Goal: Task Accomplishment & Management: Complete application form

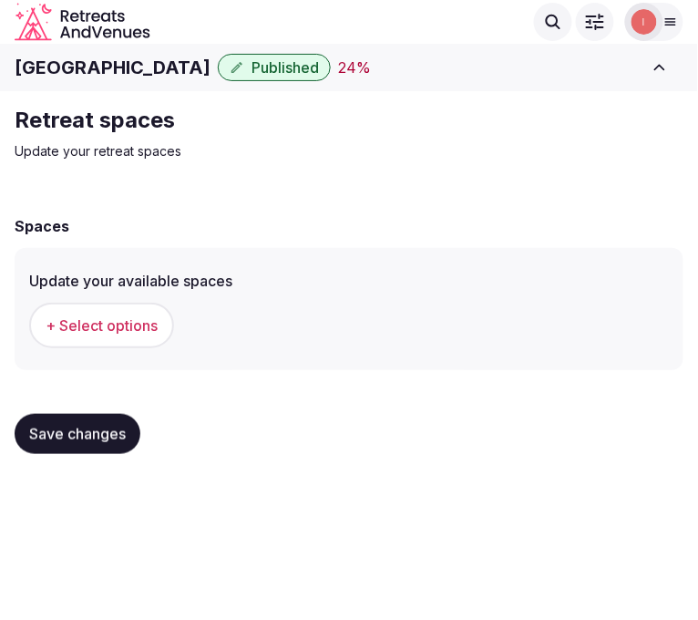
click at [92, 415] on button "Save changes" at bounding box center [78, 434] width 126 height 40
click at [87, 432] on span "Save changes" at bounding box center [77, 434] width 97 height 18
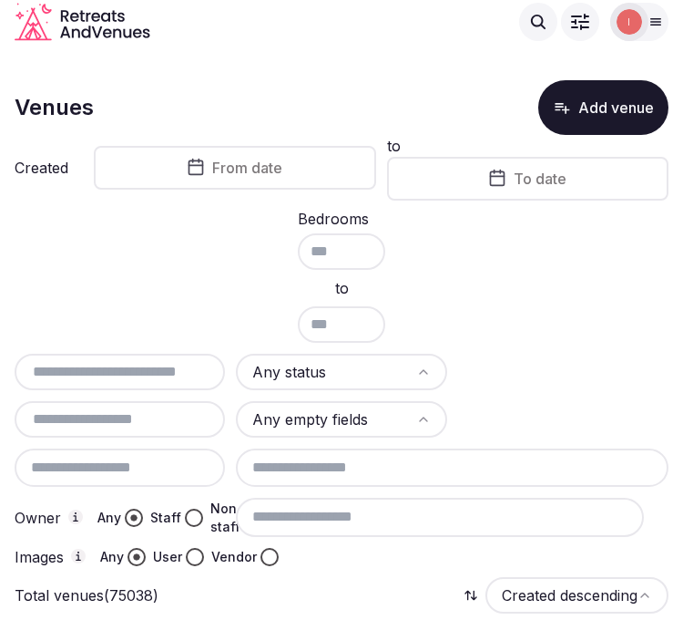
scroll to position [34, 0]
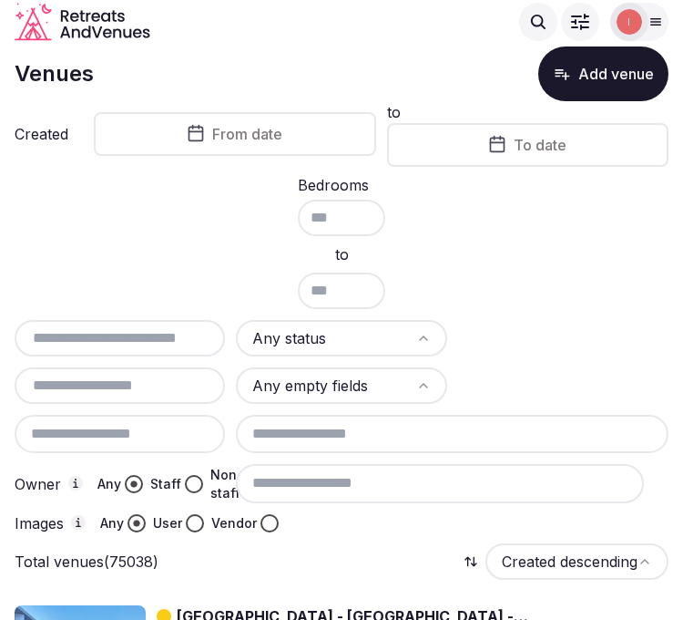
click at [151, 334] on input "text" at bounding box center [120, 338] width 196 height 22
paste input "**********"
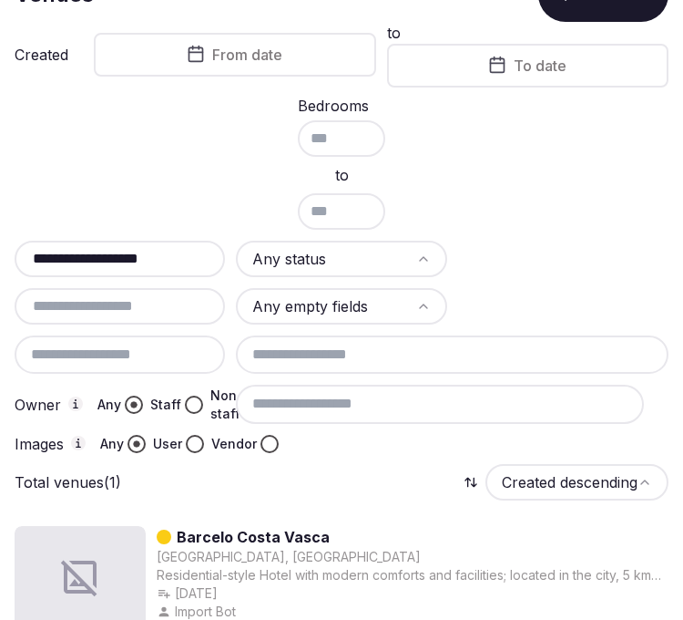
scroll to position [223, 0]
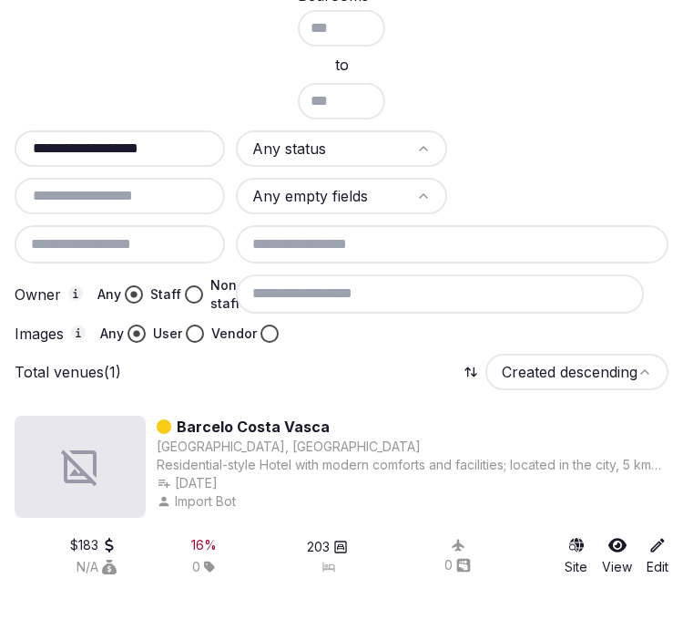
type input "**********"
click at [262, 415] on link "Barcelo Costa Vasca" at bounding box center [253, 426] width 153 height 22
click at [275, 402] on div "Barcelo Costa Vasca Donostia, Spain Residential-style Hotel with modern comfort…" at bounding box center [342, 510] width 654 height 219
click at [267, 415] on link "Barcelo Costa Vasca" at bounding box center [253, 426] width 153 height 22
click at [258, 426] on link "Barcelo Costa Vasca" at bounding box center [253, 426] width 153 height 22
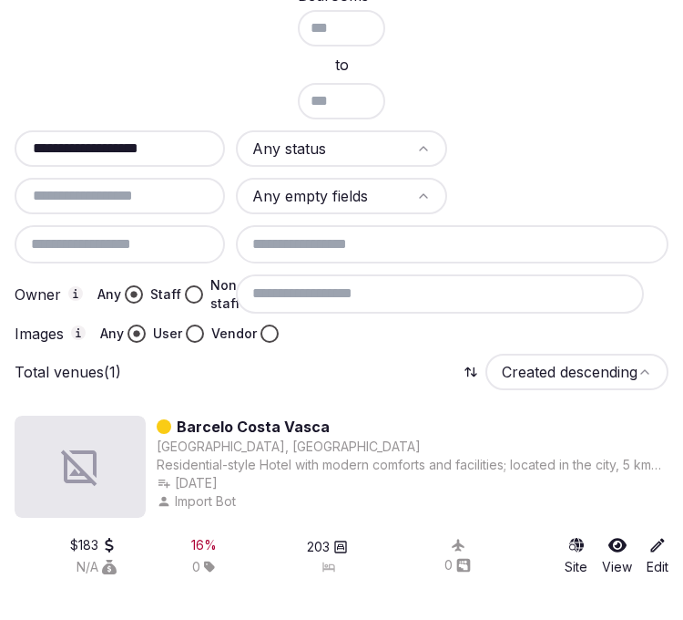
click at [259, 416] on link "Barcelo Costa Vasca" at bounding box center [253, 426] width 153 height 22
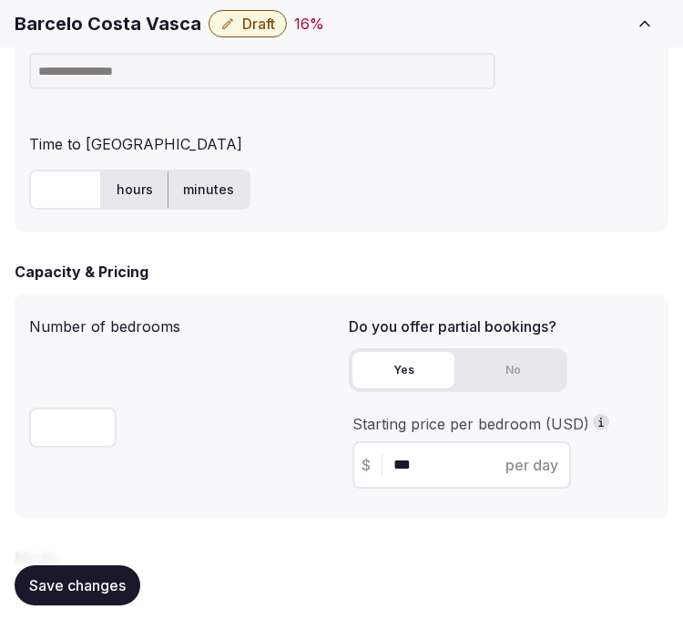
scroll to position [1316, 0]
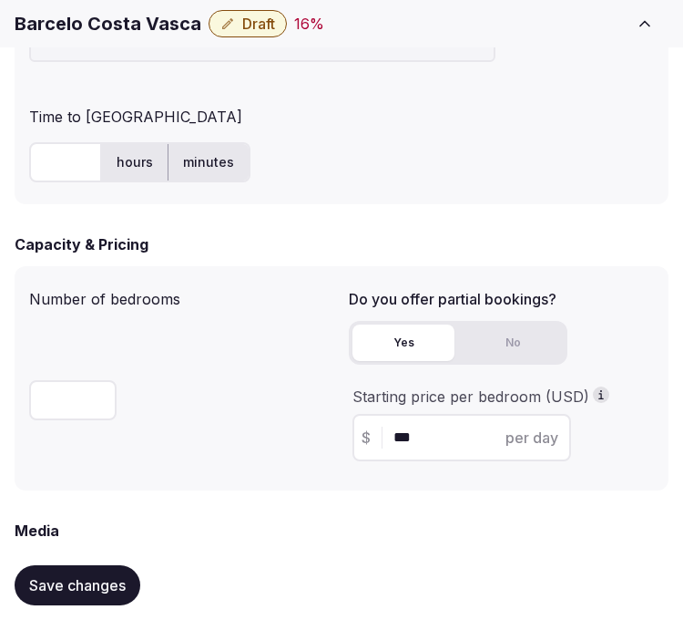
click at [128, 20] on h1 "Barcelo Costa Vasca" at bounding box center [108, 24] width 187 height 26
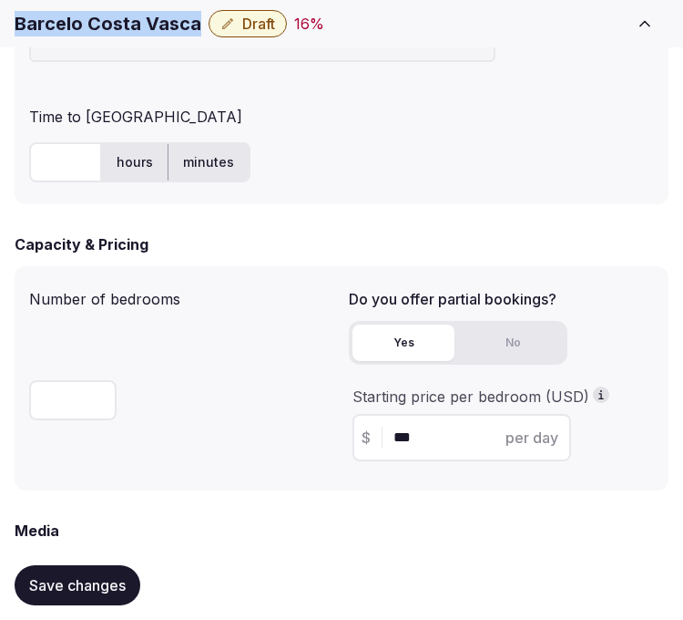
click at [128, 20] on h1 "Barcelo Costa Vasca" at bounding box center [108, 24] width 187 height 26
copy div "Barcelo Costa Vasca"
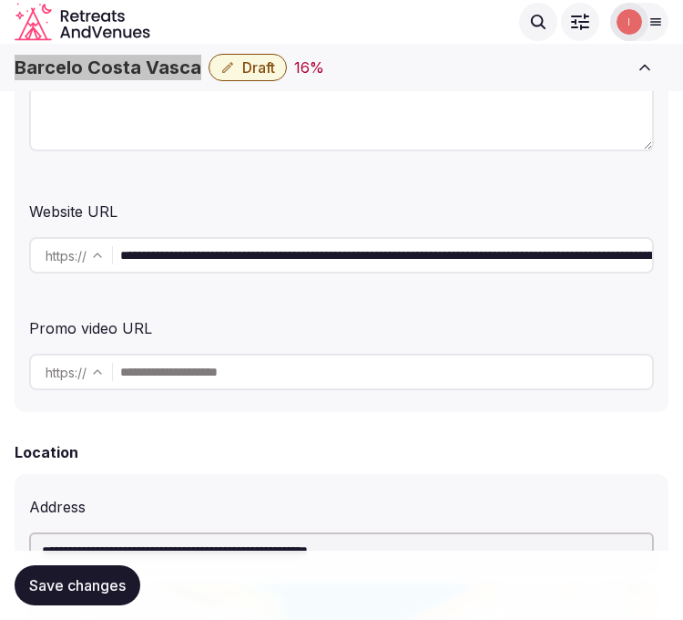
scroll to position [202, 0]
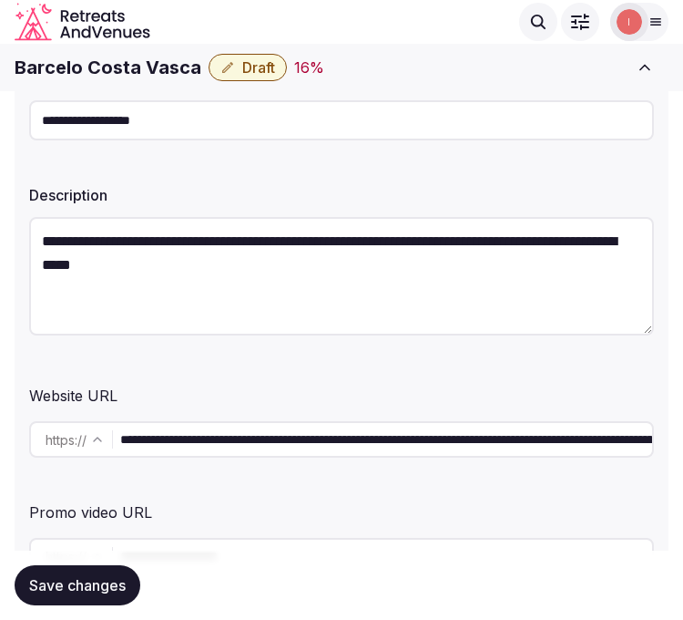
click at [278, 430] on input "**********" at bounding box center [386, 439] width 532 height 36
click at [202, 129] on input "**********" at bounding box center [341, 120] width 625 height 40
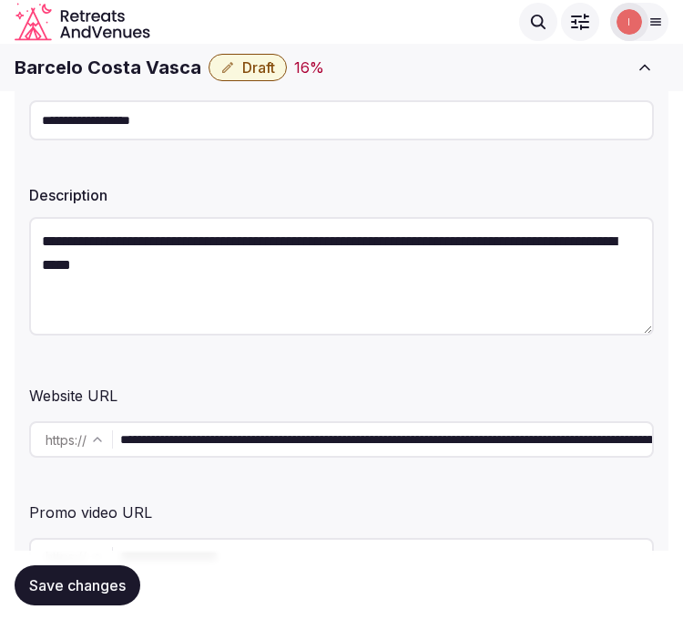
click at [202, 129] on input "**********" at bounding box center [341, 120] width 625 height 40
click at [158, 262] on textarea "**********" at bounding box center [341, 276] width 625 height 118
paste textarea "**********"
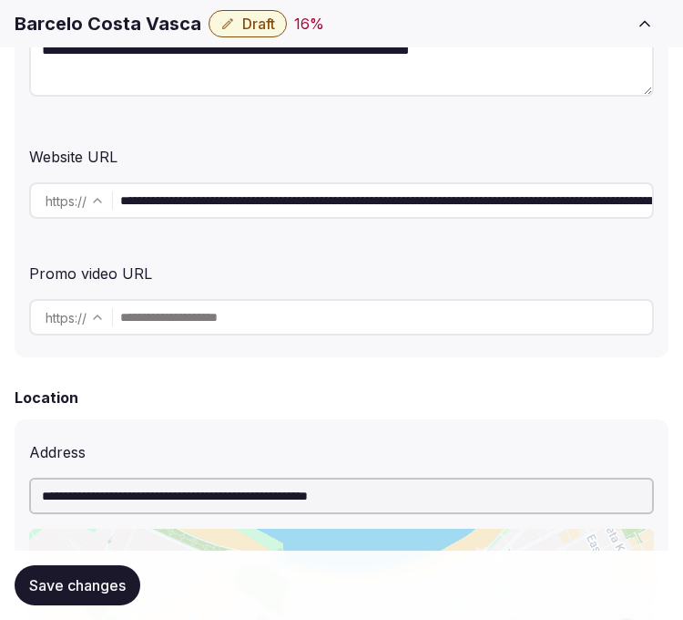
scroll to position [506, 0]
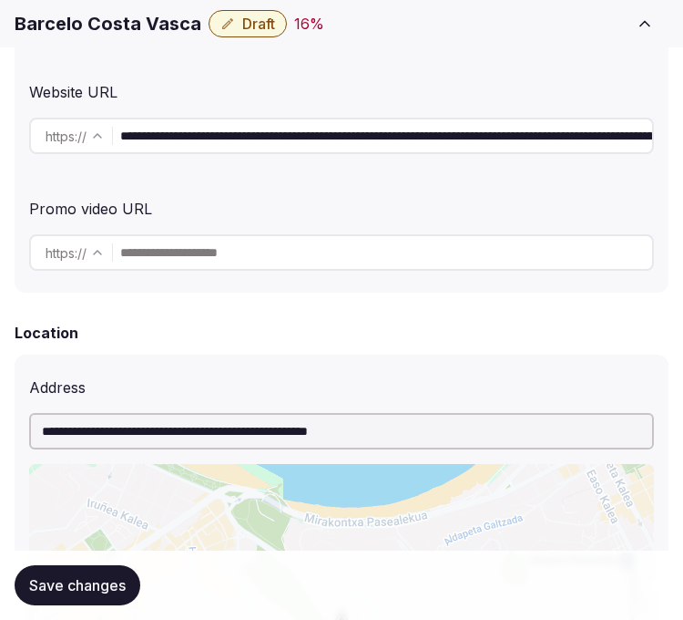
type textarea "**********"
drag, startPoint x: 405, startPoint y: 130, endPoint x: 1245, endPoint y: 89, distance: 841.1
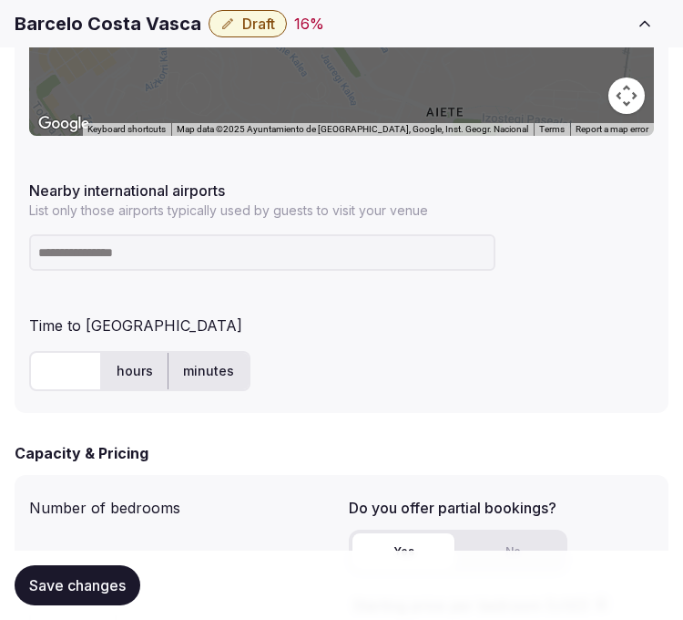
scroll to position [1113, 0]
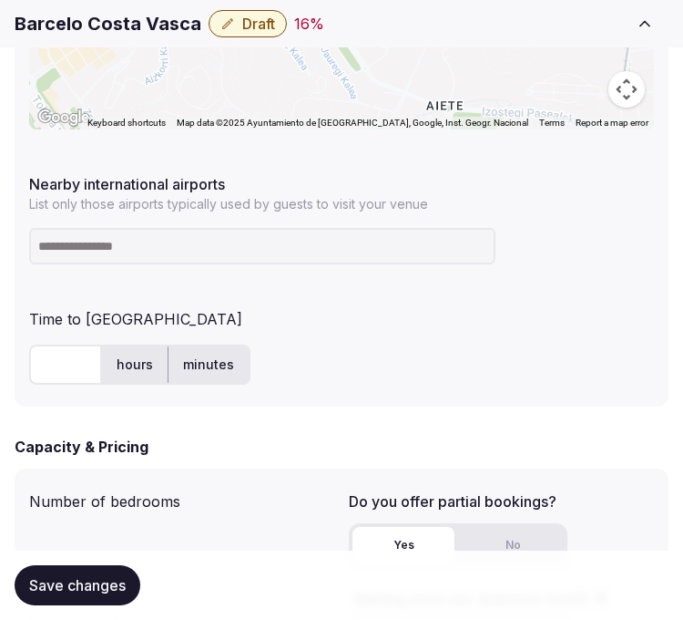
type input "**********"
click at [74, 253] on input at bounding box center [262, 246] width 467 height 36
paste input "**********"
type input "**********"
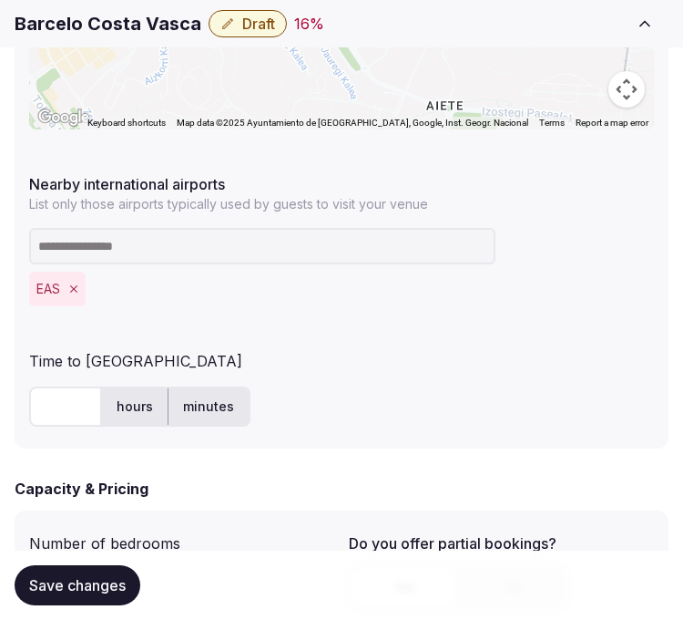
click at [46, 412] on input "text" at bounding box center [65, 406] width 73 height 40
type input "**"
click at [385, 419] on div "** hours minutes" at bounding box center [341, 406] width 625 height 40
click at [91, 595] on button "Save changes" at bounding box center [78, 585] width 126 height 40
click at [95, 593] on span "Save changes" at bounding box center [77, 585] width 97 height 18
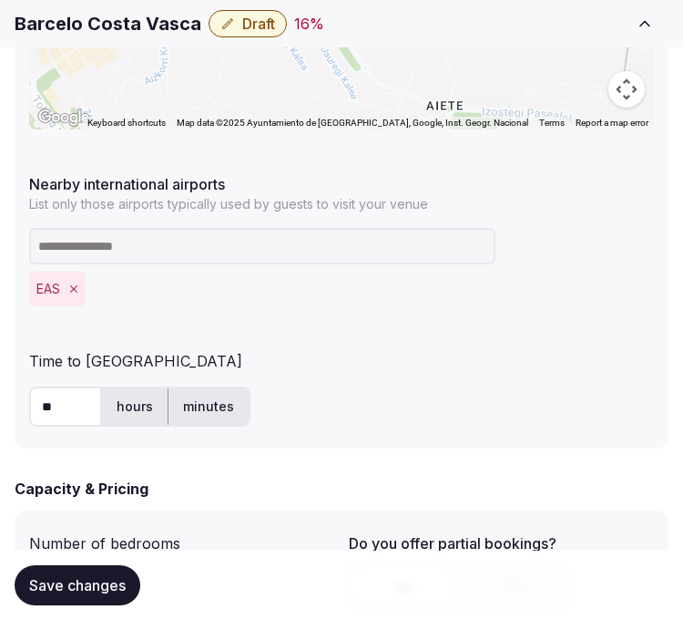
click at [95, 592] on span "Save changes" at bounding box center [77, 585] width 97 height 18
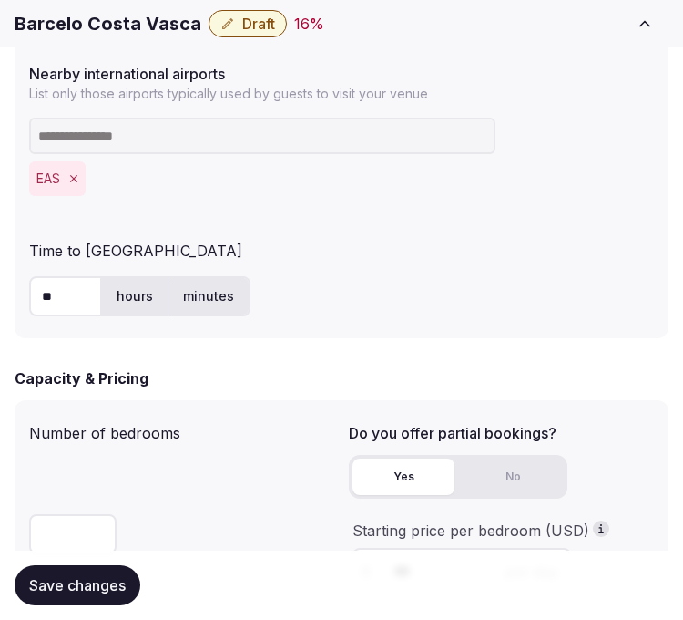
scroll to position [1316, 0]
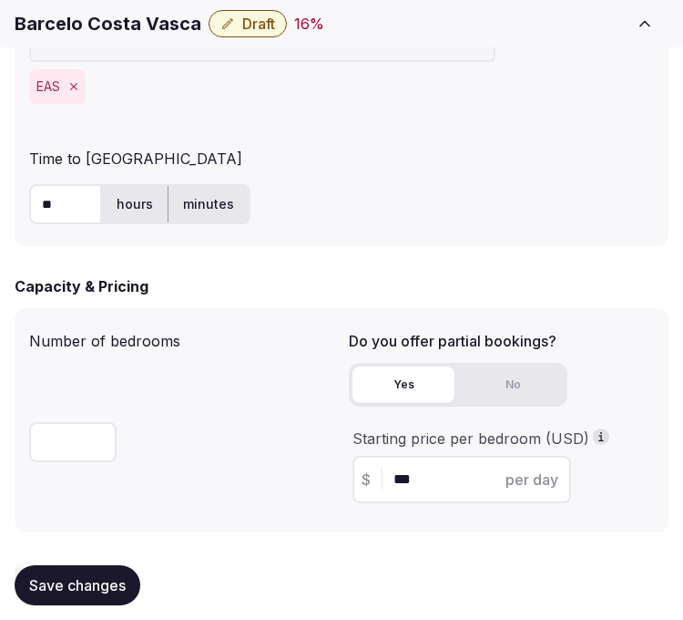
click at [110, 592] on span "Save changes" at bounding box center [77, 585] width 97 height 18
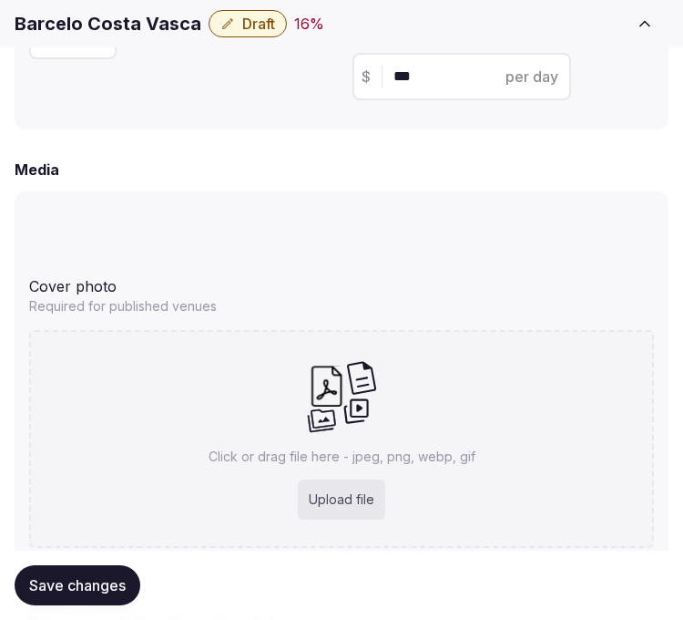
scroll to position [1720, 0]
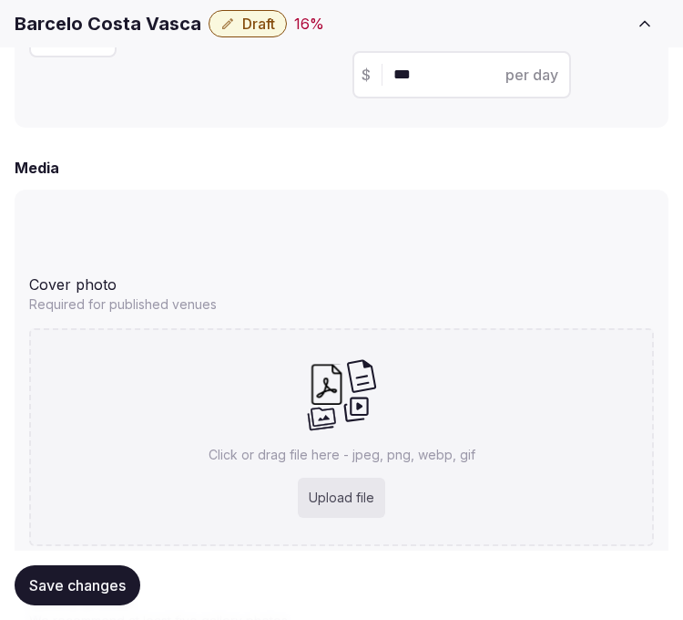
click at [138, 24] on h1 "Barcelo Costa Vasca" at bounding box center [108, 24] width 187 height 26
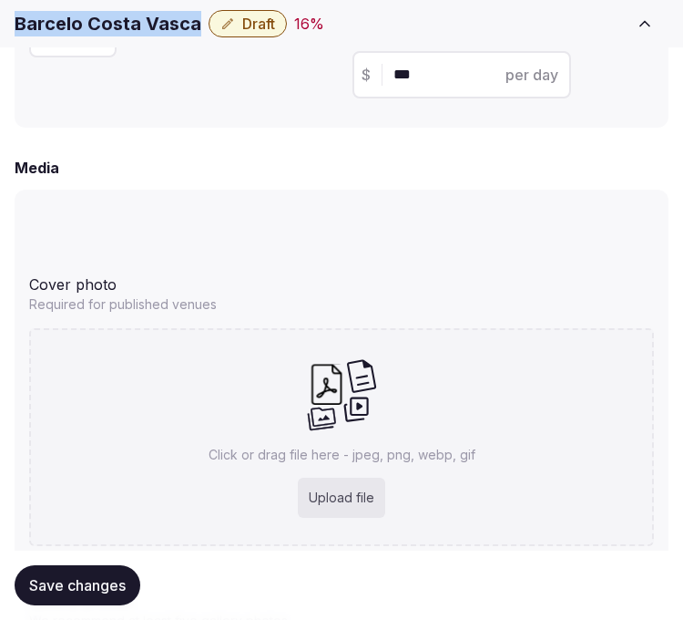
click at [138, 24] on h1 "Barcelo Costa Vasca" at bounding box center [108, 24] width 187 height 26
copy div "Barcelo Costa Vasca"
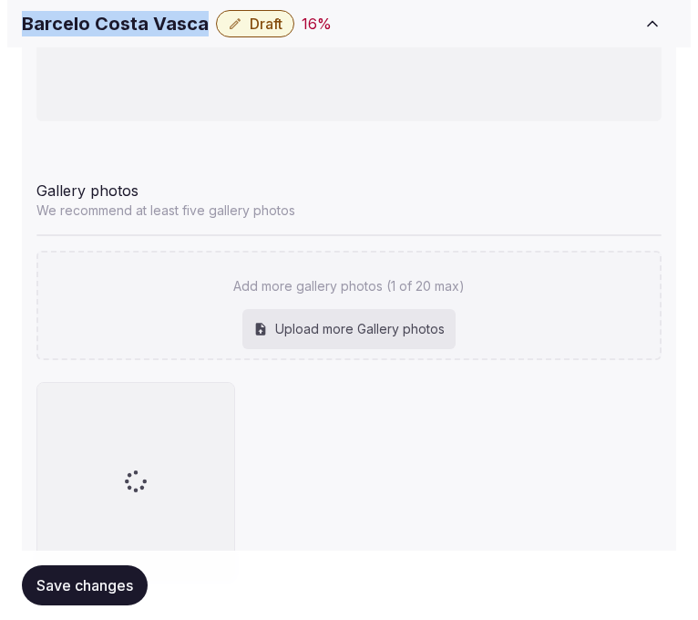
scroll to position [2373, 0]
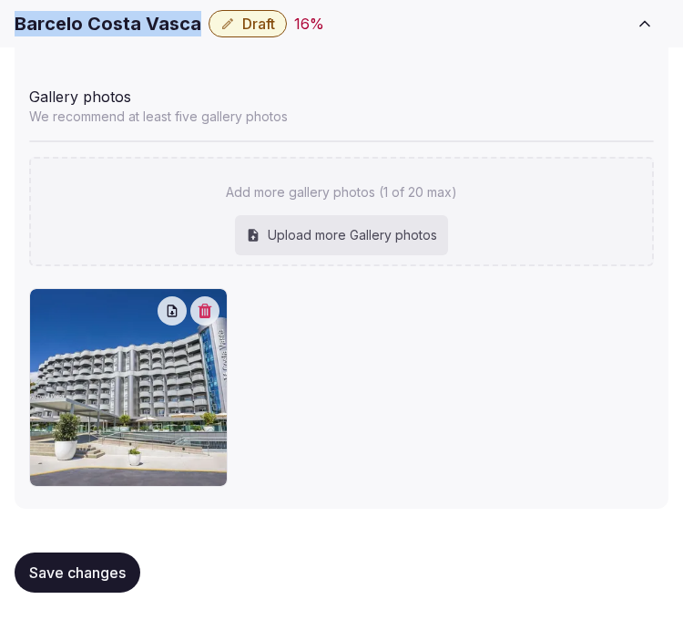
click at [214, 303] on button "button" at bounding box center [204, 310] width 29 height 29
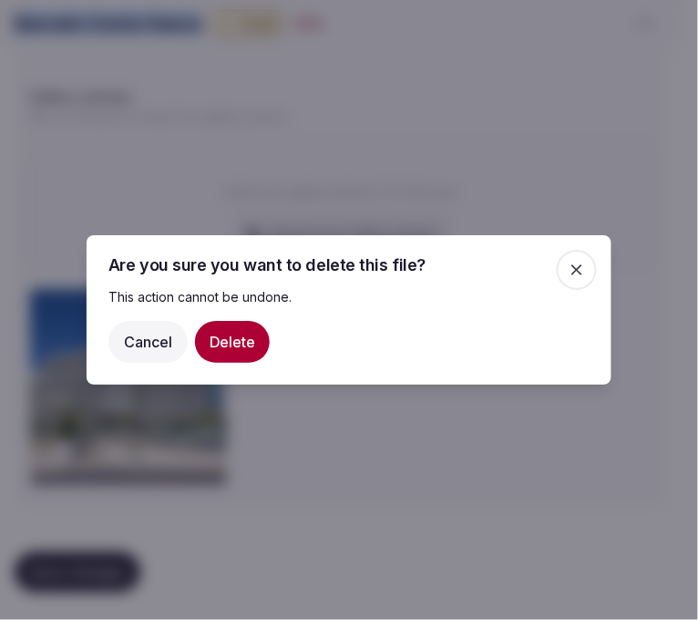
click at [252, 344] on button "Delete" at bounding box center [232, 342] width 75 height 42
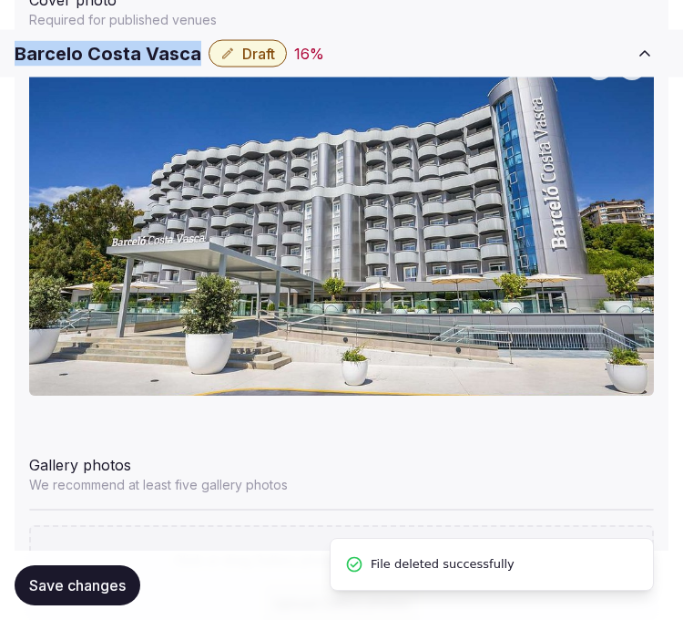
scroll to position [2152, 0]
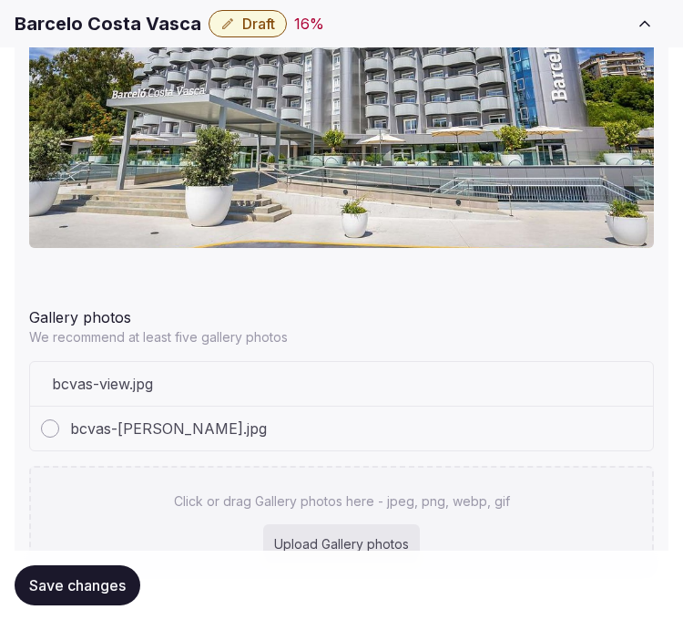
click at [385, 434] on div "bcvas-gast.jpg" at bounding box center [341, 428] width 623 height 44
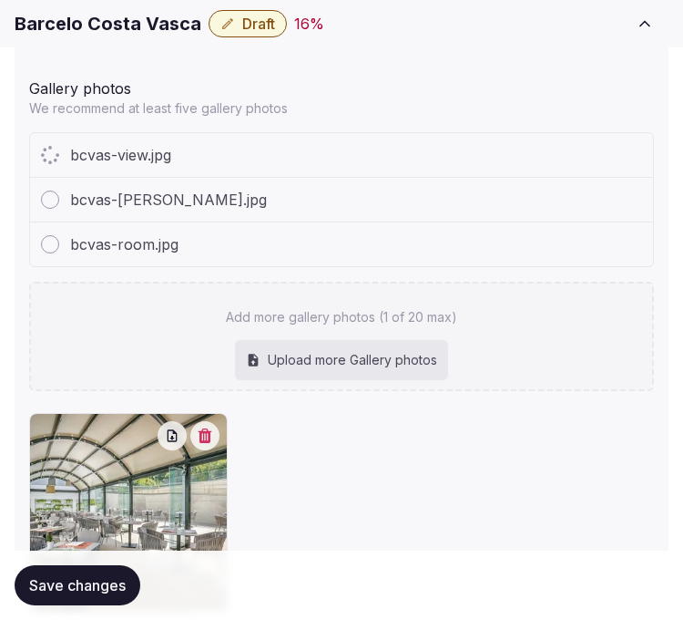
scroll to position [2416, 0]
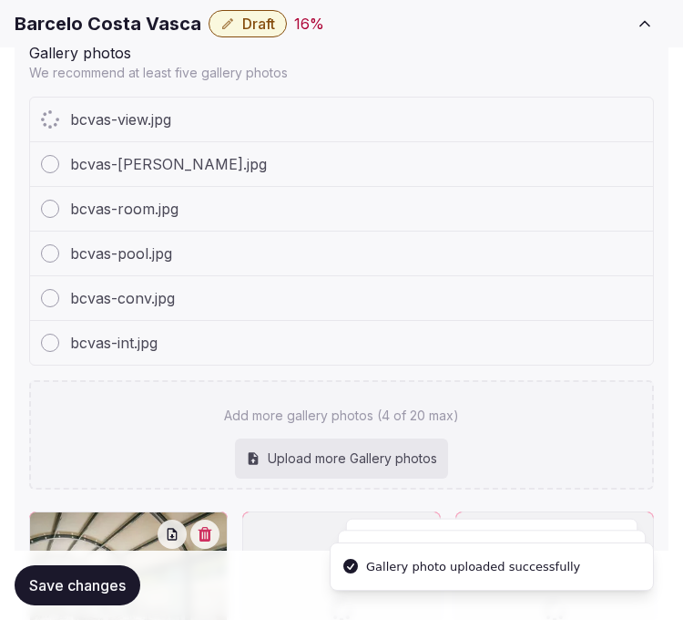
click at [463, 351] on div "bcvas-int.jpg" at bounding box center [341, 343] width 623 height 44
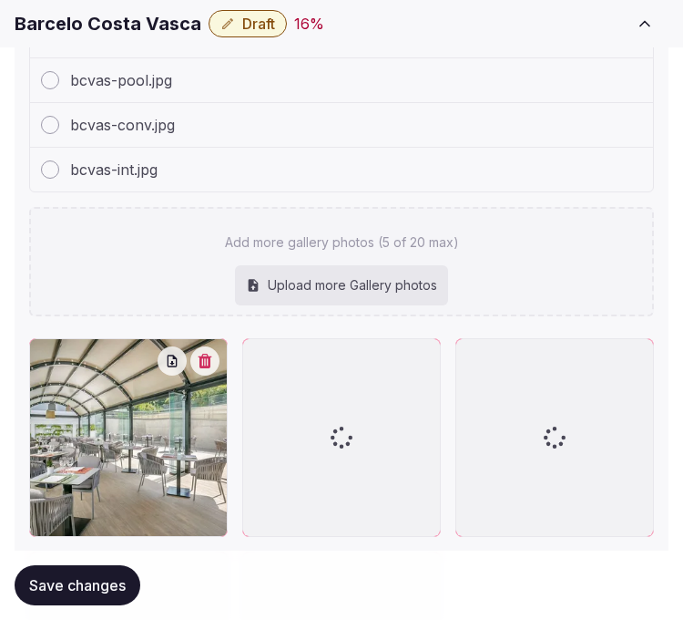
scroll to position [2707, 0]
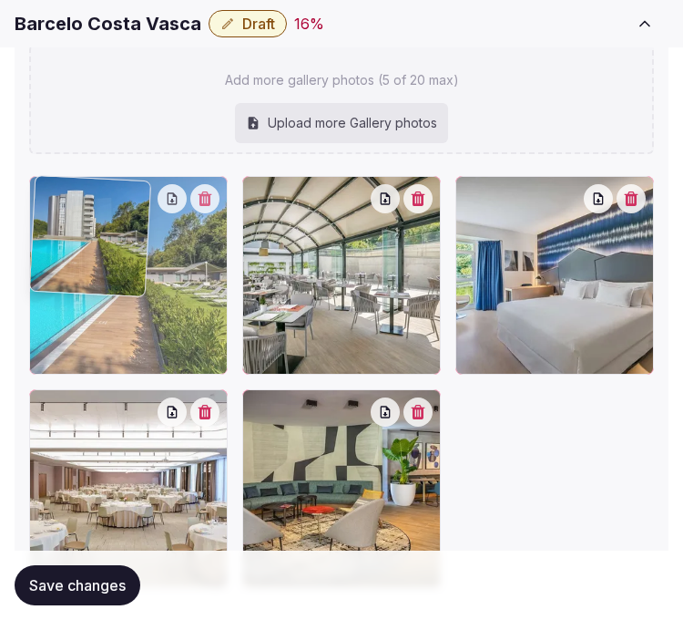
drag, startPoint x: 479, startPoint y: 189, endPoint x: 18, endPoint y: 232, distance: 463.1
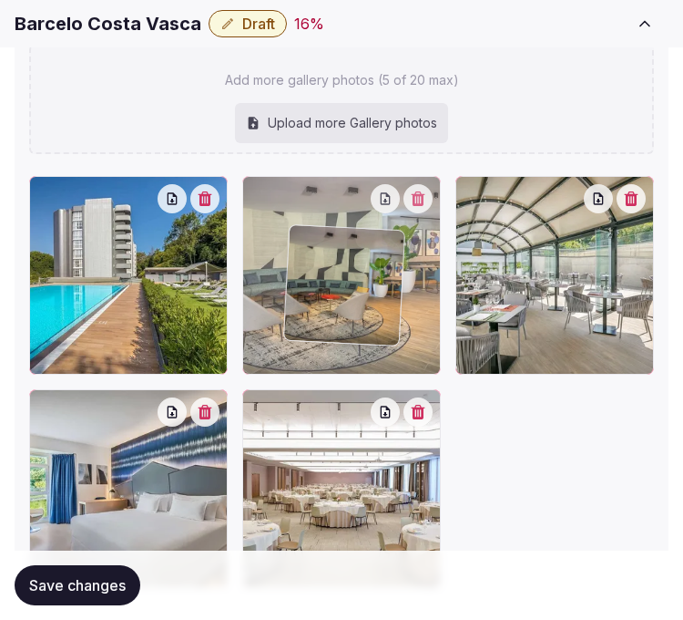
drag, startPoint x: 261, startPoint y: 402, endPoint x: 304, endPoint y: 241, distance: 167.1
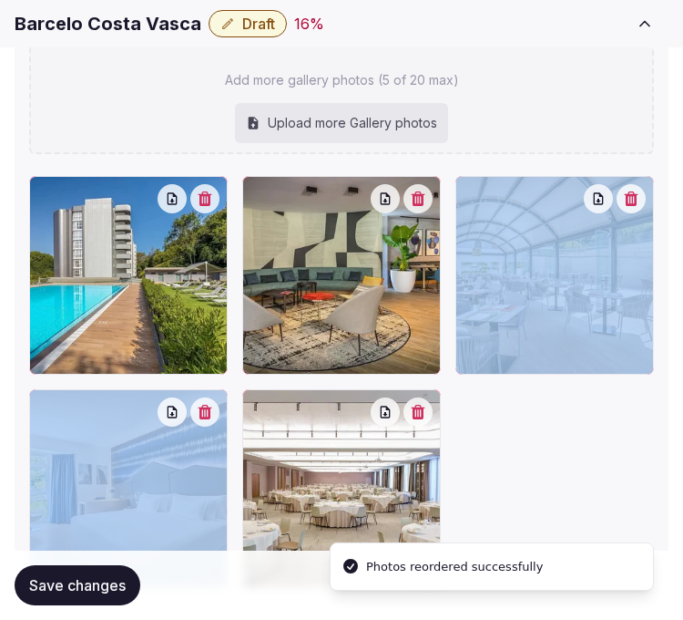
drag, startPoint x: 23, startPoint y: 412, endPoint x: 257, endPoint y: 338, distance: 245.5
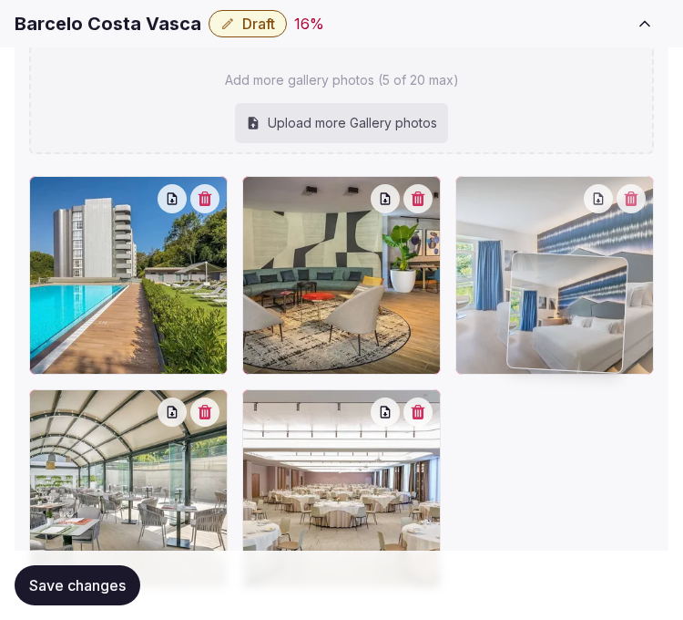
drag, startPoint x: 47, startPoint y: 407, endPoint x: 569, endPoint y: 241, distance: 546.9
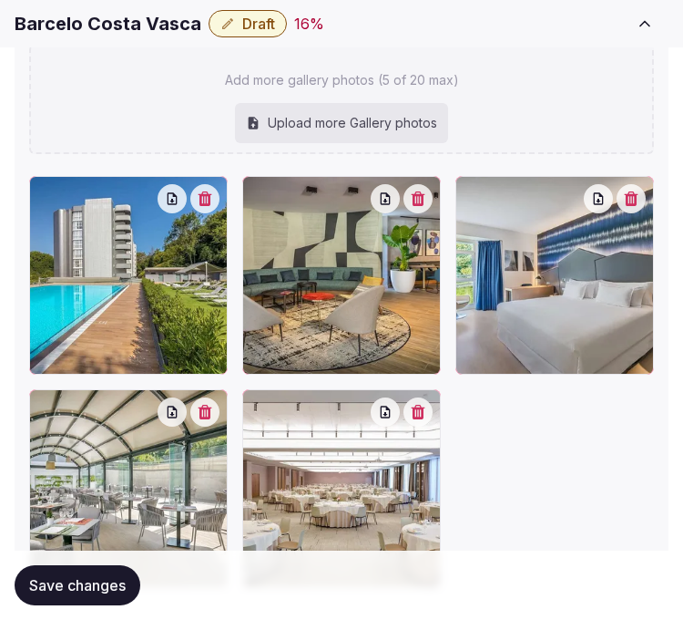
click at [121, 585] on span "Save changes" at bounding box center [77, 585] width 97 height 18
click at [91, 596] on button "Save changes" at bounding box center [78, 585] width 126 height 40
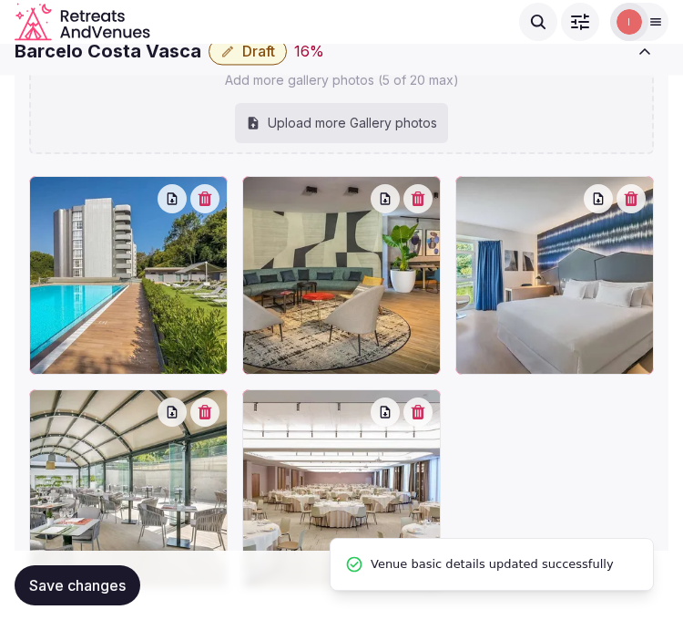
scroll to position [2302, 0]
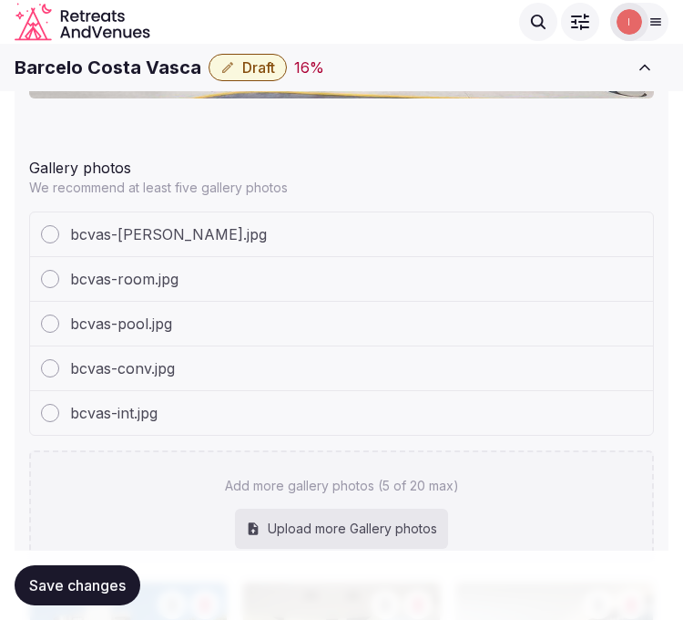
click at [84, 571] on button "Save changes" at bounding box center [78, 585] width 126 height 40
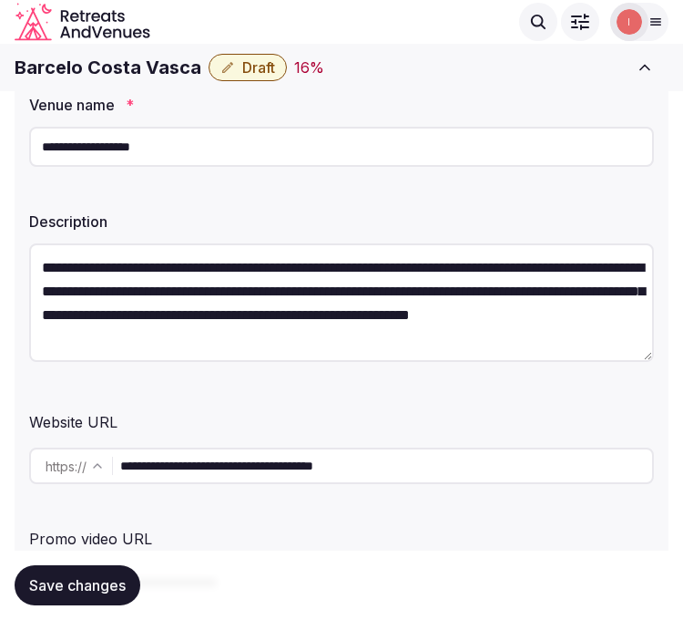
scroll to position [0, 0]
click at [232, 74] on button "Draft" at bounding box center [248, 67] width 78 height 27
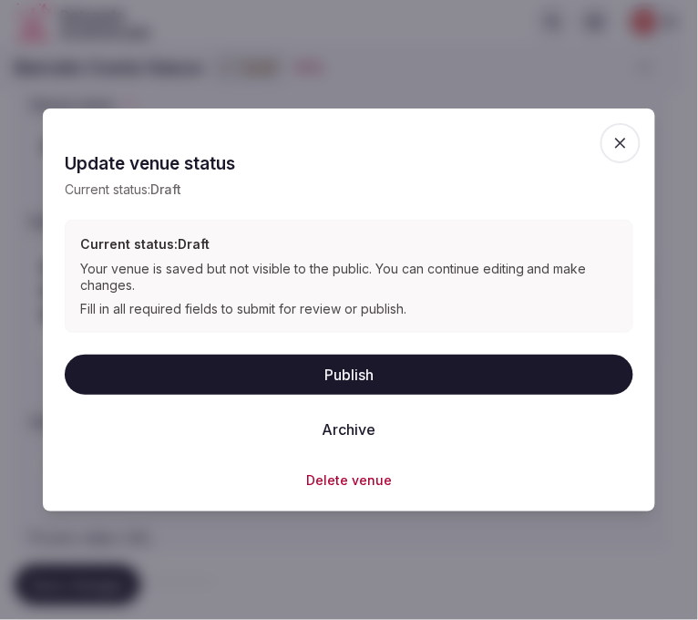
click at [348, 394] on button "Publish" at bounding box center [349, 374] width 569 height 40
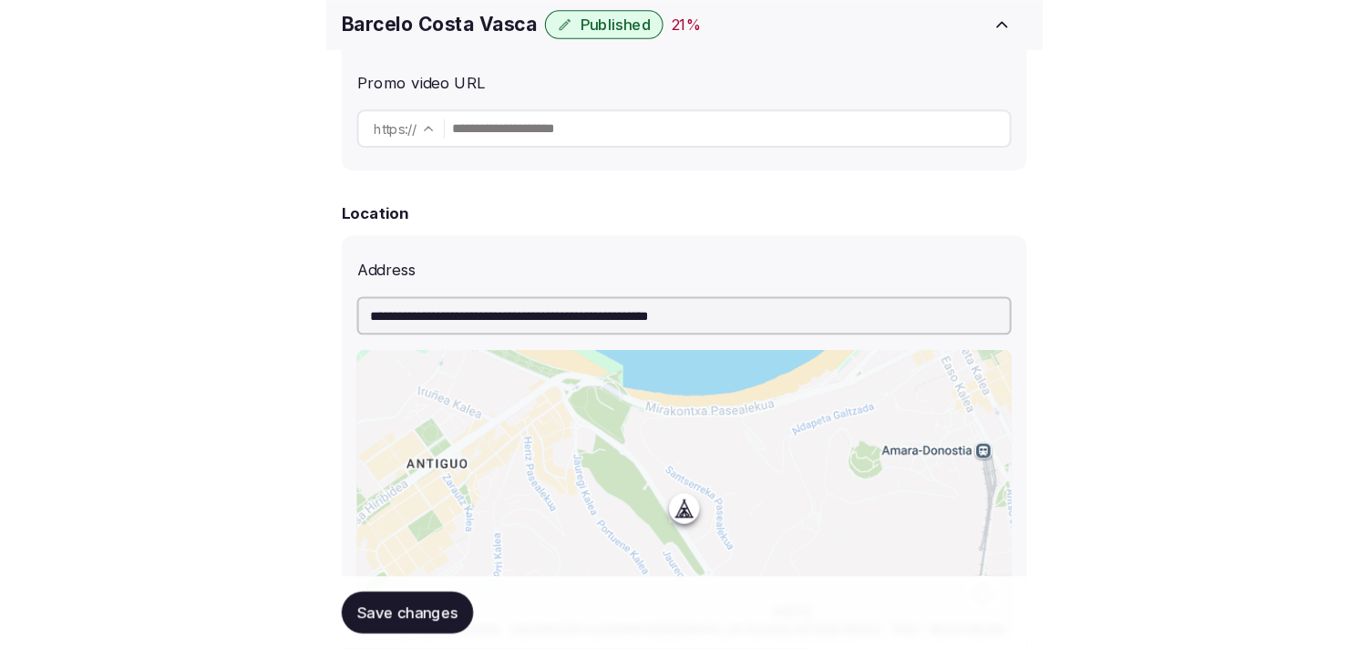
scroll to position [682, 0]
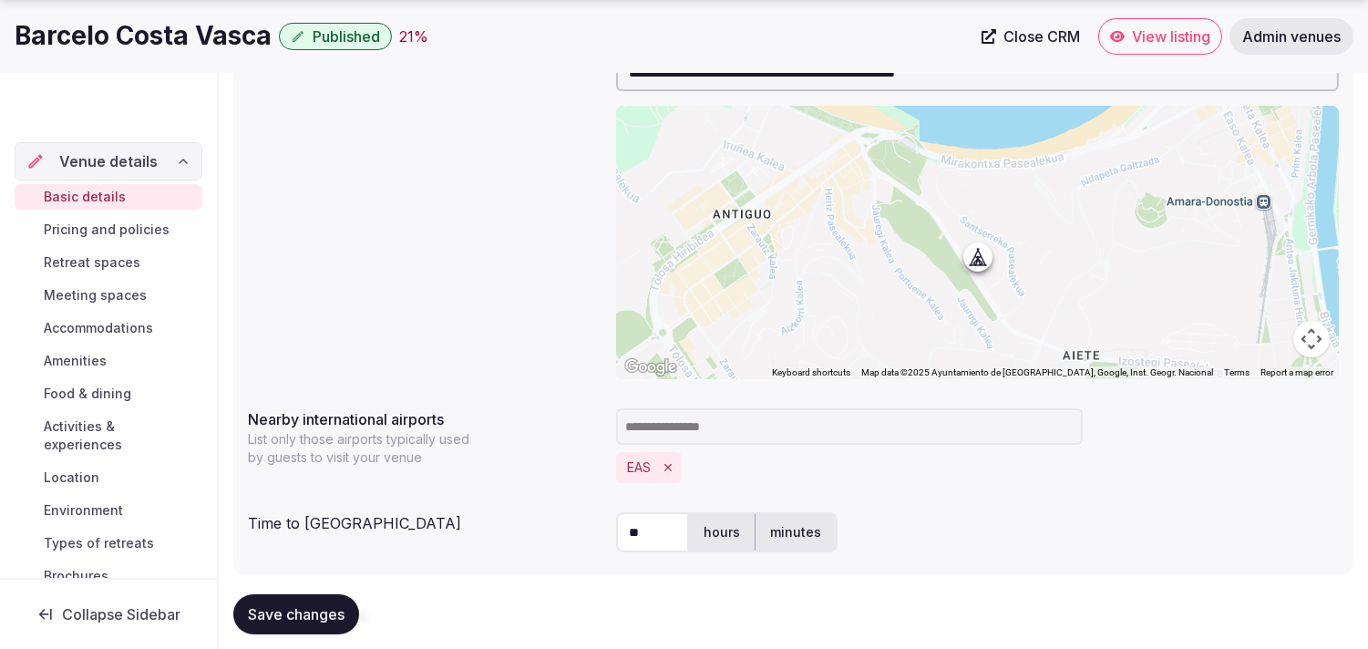
click at [142, 226] on span "Pricing and policies" at bounding box center [107, 230] width 126 height 18
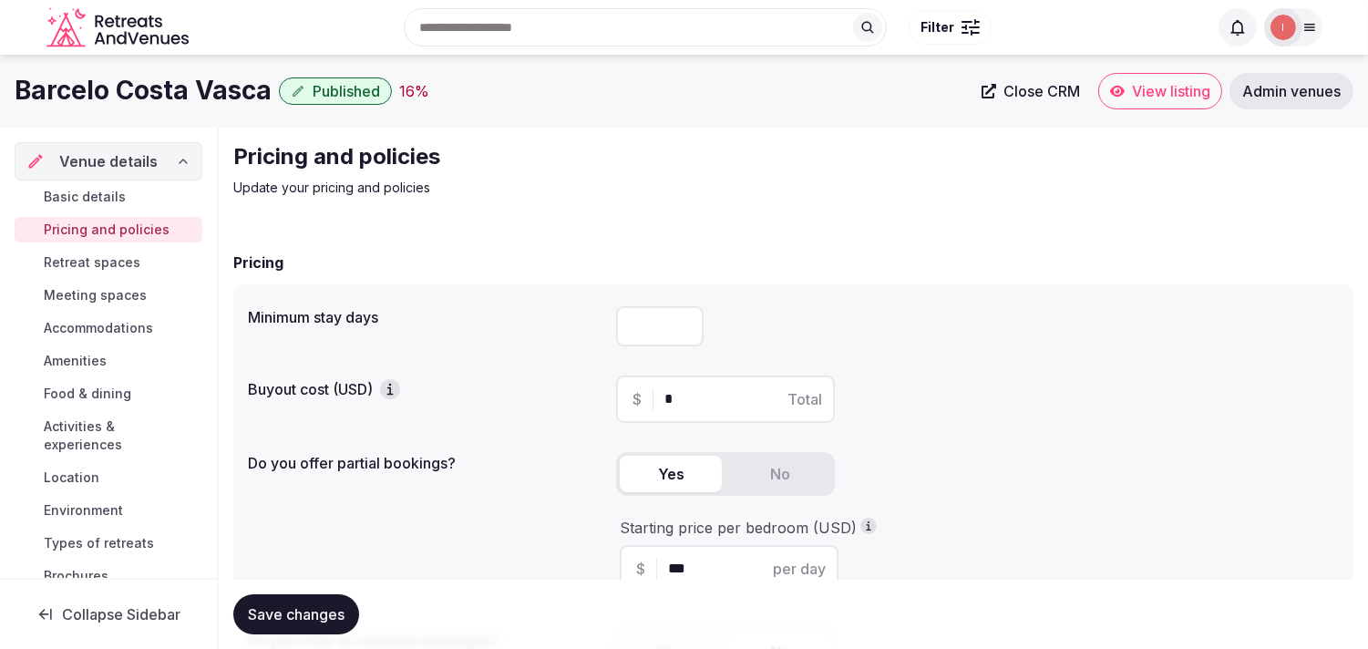
click at [322, 615] on span "Save changes" at bounding box center [296, 614] width 97 height 18
click at [125, 256] on span "Retreat spaces" at bounding box center [92, 262] width 97 height 18
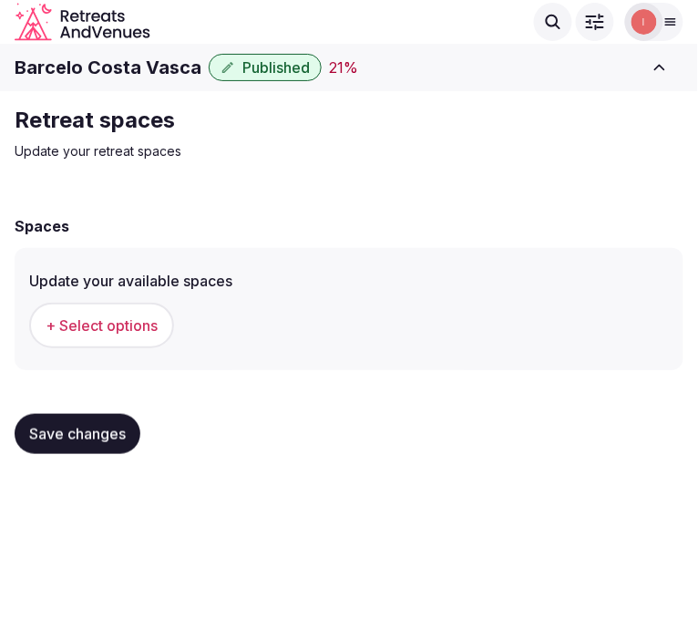
click at [77, 334] on button "+ Select options" at bounding box center [101, 326] width 145 height 46
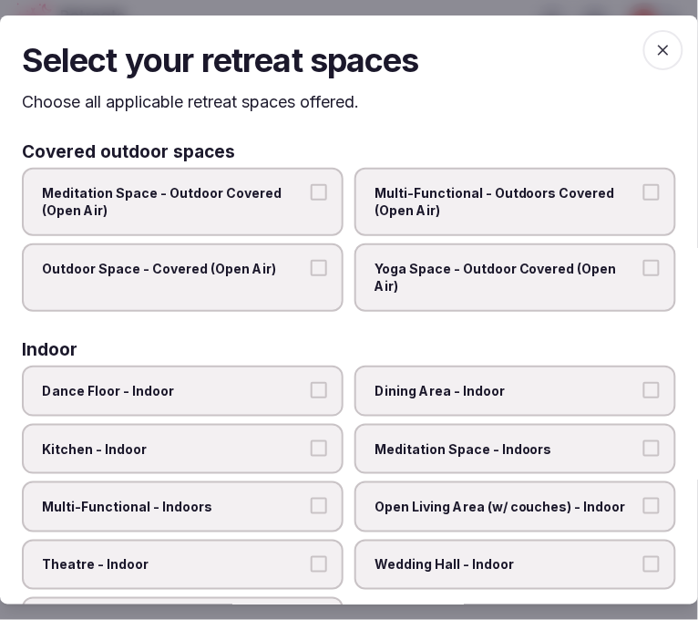
click at [295, 275] on label "Outdoor Space - Covered (Open Air)" at bounding box center [183, 277] width 322 height 68
click at [311, 275] on button "Outdoor Space - Covered (Open Air)" at bounding box center [319, 268] width 16 height 16
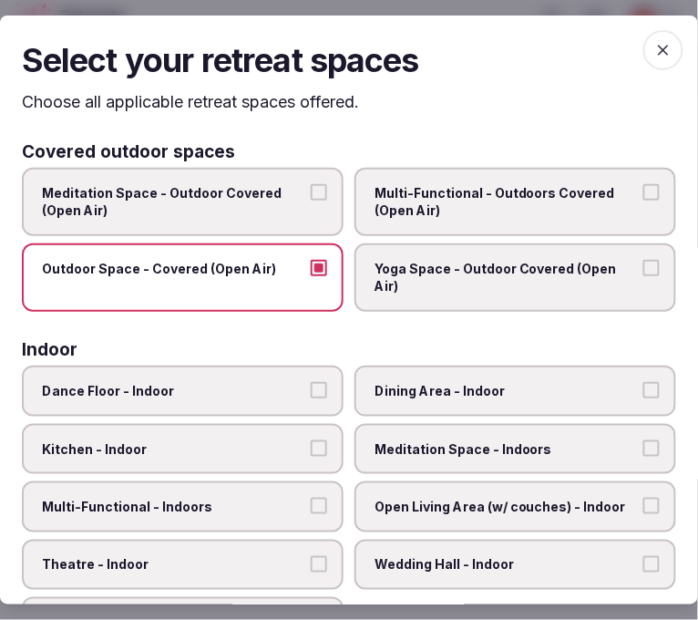
click at [569, 194] on span "Multi-Functional - Outdoors Covered (Open Air)" at bounding box center [505, 202] width 263 height 36
click at [643, 194] on button "Multi-Functional - Outdoors Covered (Open Air)" at bounding box center [651, 192] width 16 height 16
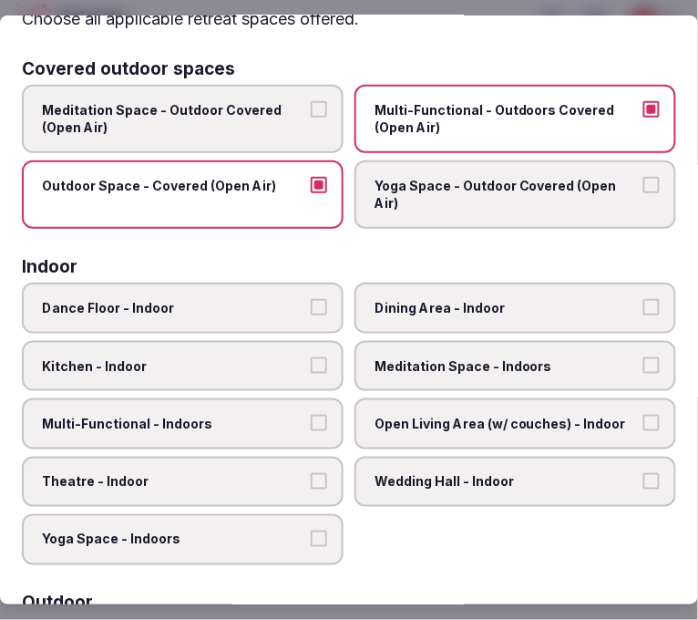
scroll to position [202, 0]
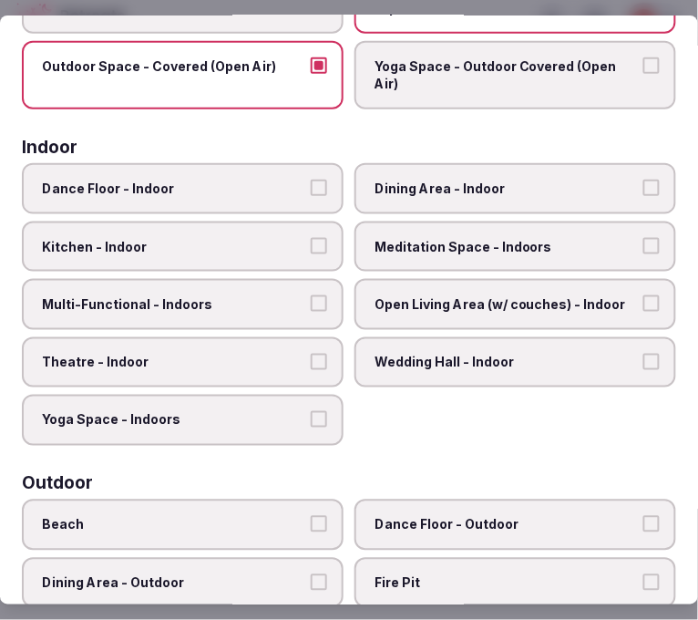
click at [541, 210] on div "Dance Floor - Indoor Dining Area - Indoor Kitchen - Indoor Meditation Space - I…" at bounding box center [349, 304] width 654 height 282
click at [264, 295] on span "Multi-Functional - Indoors" at bounding box center [173, 304] width 263 height 18
click at [311, 295] on button "Multi-Functional - Indoors" at bounding box center [319, 303] width 16 height 16
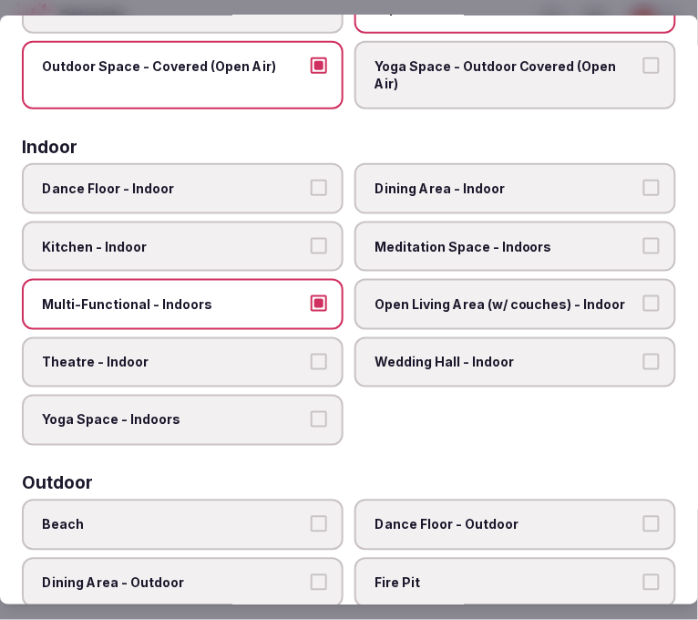
click at [278, 252] on label "Kitchen - Indoor" at bounding box center [183, 246] width 322 height 51
click at [311, 252] on button "Kitchen - Indoor" at bounding box center [319, 246] width 16 height 16
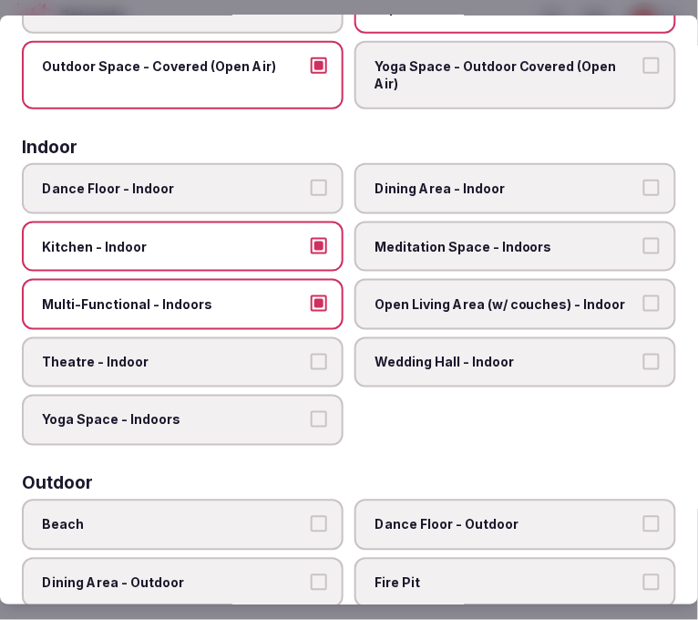
click at [278, 252] on label "Kitchen - Indoor" at bounding box center [183, 246] width 322 height 51
click at [311, 252] on button "Kitchen - Indoor" at bounding box center [319, 246] width 16 height 16
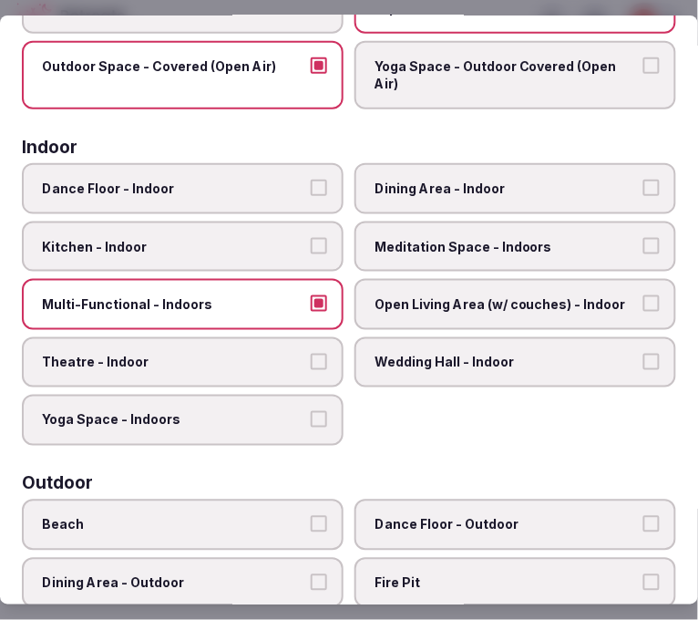
click at [252, 354] on span "Theatre - Indoor" at bounding box center [173, 363] width 263 height 18
click at [311, 354] on button "Theatre - Indoor" at bounding box center [319, 362] width 16 height 16
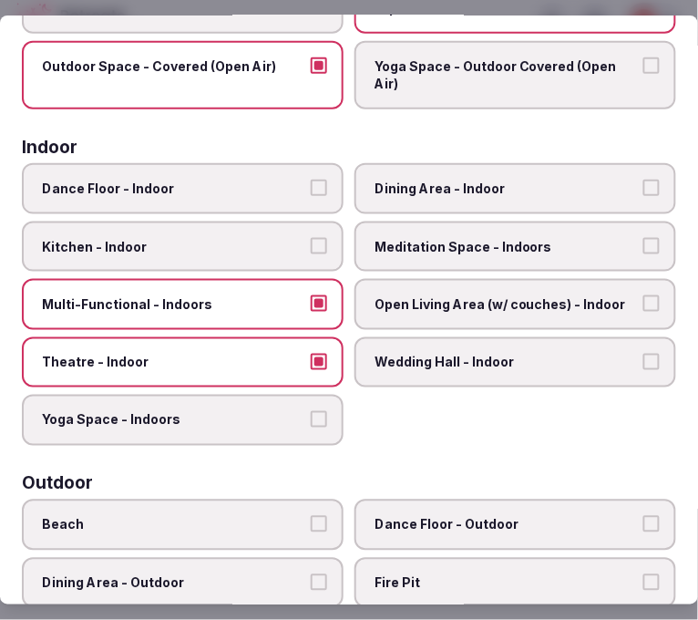
click at [434, 251] on label "Meditation Space - Indoors" at bounding box center [515, 246] width 322 height 51
click at [643, 251] on button "Meditation Space - Indoors" at bounding box center [651, 246] width 16 height 16
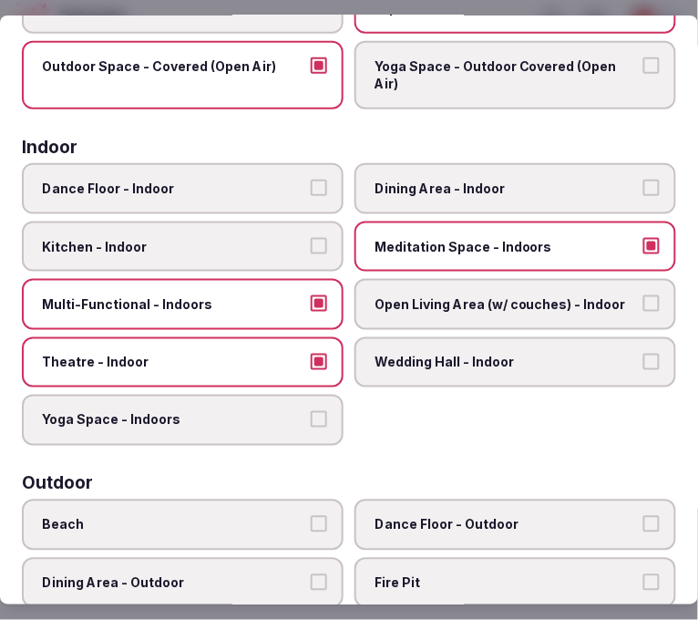
click at [450, 295] on span "Open Living Area (w/ couches) - Indoor" at bounding box center [505, 304] width 263 height 18
click at [643, 295] on button "Open Living Area (w/ couches) - Indoor" at bounding box center [651, 303] width 16 height 16
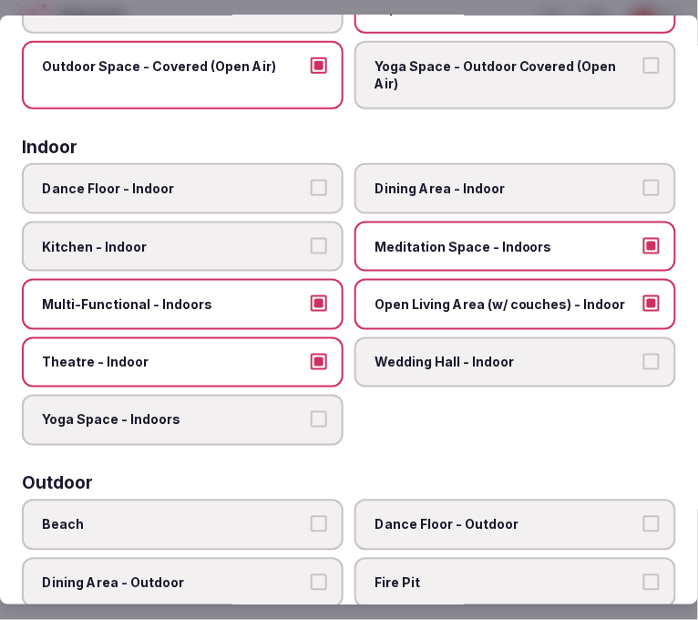
click at [478, 186] on span "Dining Area - Indoor" at bounding box center [505, 189] width 263 height 18
click at [643, 186] on button "Dining Area - Indoor" at bounding box center [651, 188] width 16 height 16
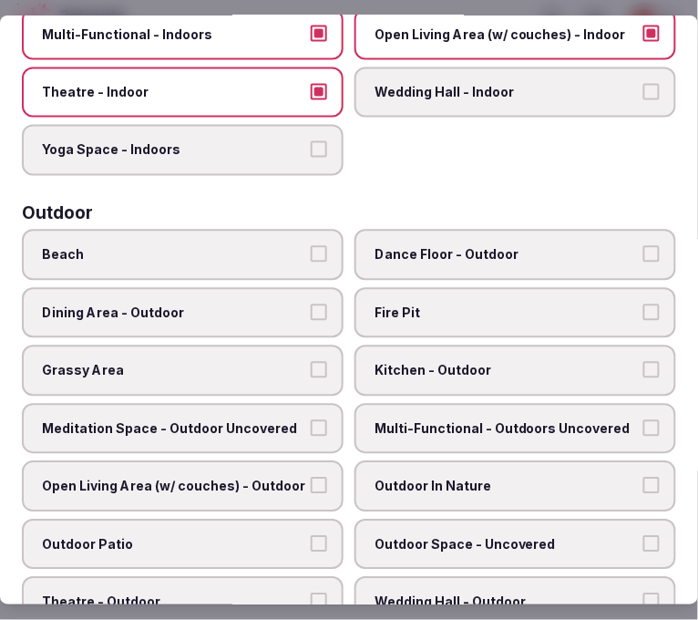
scroll to position [506, 0]
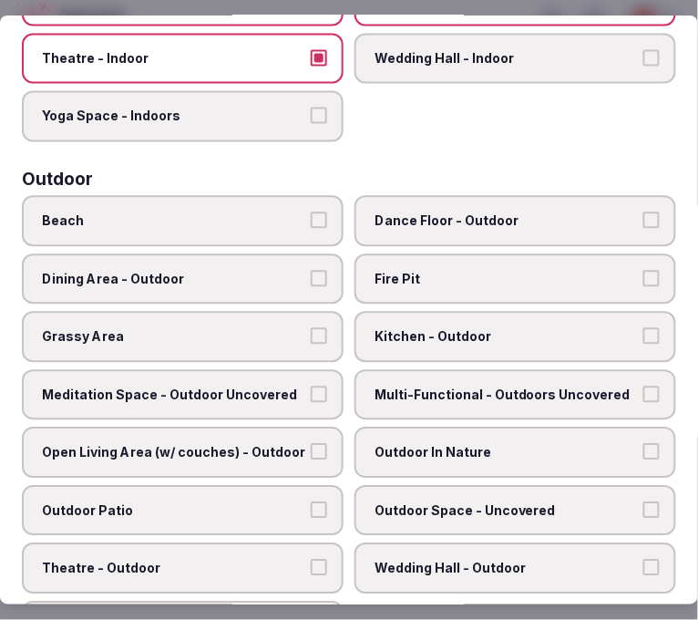
drag, startPoint x: 165, startPoint y: 269, endPoint x: 186, endPoint y: 275, distance: 21.9
click at [166, 271] on span "Dining Area - Outdoor" at bounding box center [173, 280] width 263 height 18
click at [311, 271] on button "Dining Area - Outdoor" at bounding box center [319, 279] width 16 height 16
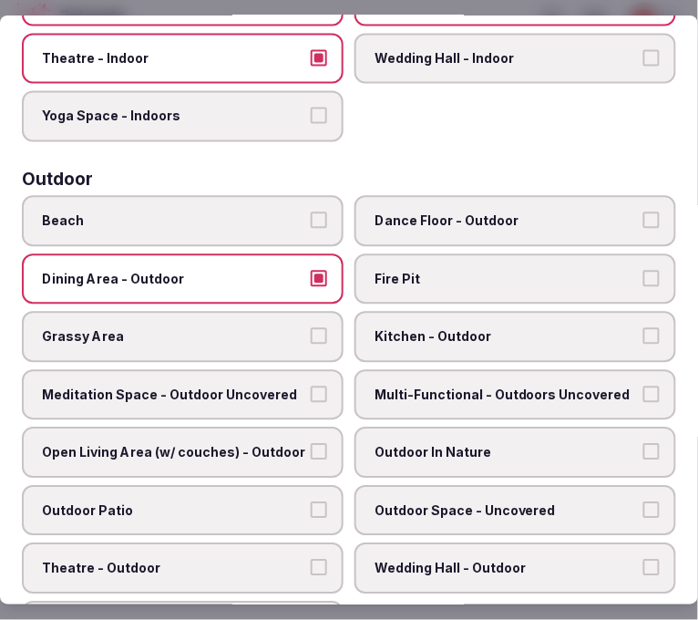
click at [213, 312] on label "Grassy Area" at bounding box center [183, 337] width 322 height 51
click at [311, 328] on button "Grassy Area" at bounding box center [319, 336] width 16 height 16
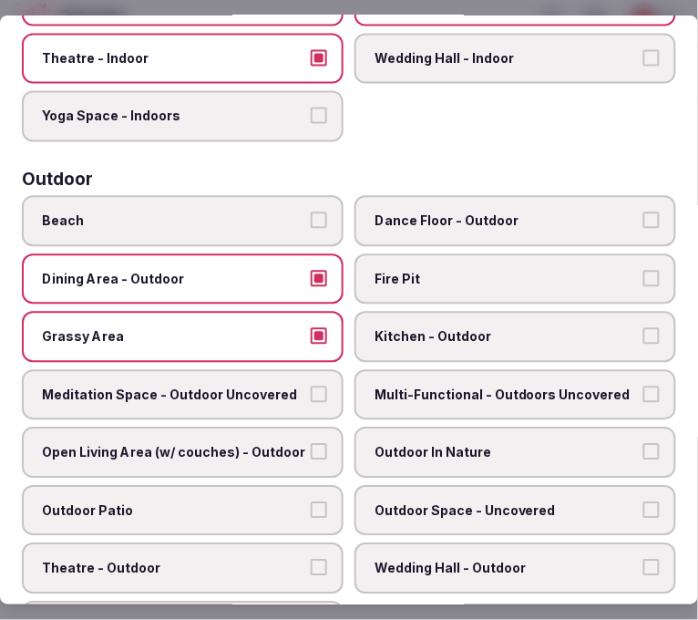
click at [426, 386] on span "Multi-Functional - Outdoors Uncovered" at bounding box center [505, 395] width 263 height 18
click at [643, 386] on button "Multi-Functional - Outdoors Uncovered" at bounding box center [651, 394] width 16 height 16
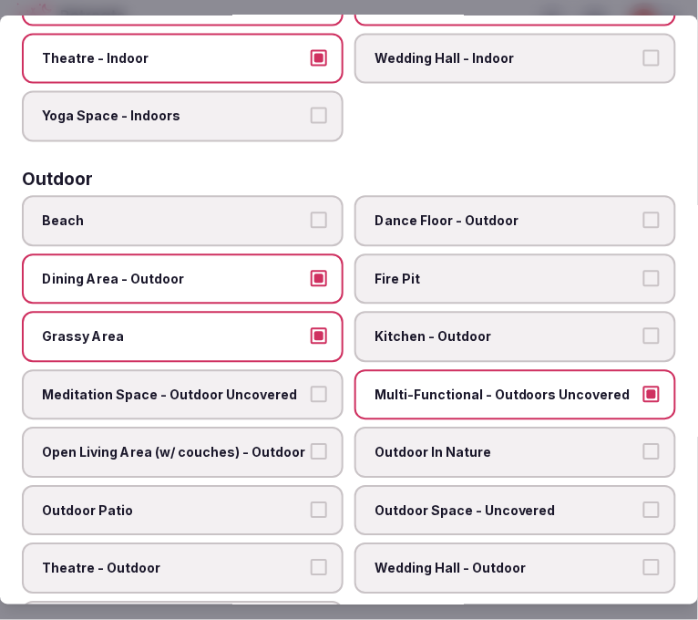
click at [241, 386] on span "Meditation Space - Outdoor Uncovered" at bounding box center [173, 395] width 263 height 18
click at [311, 386] on button "Meditation Space - Outdoor Uncovered" at bounding box center [319, 394] width 16 height 16
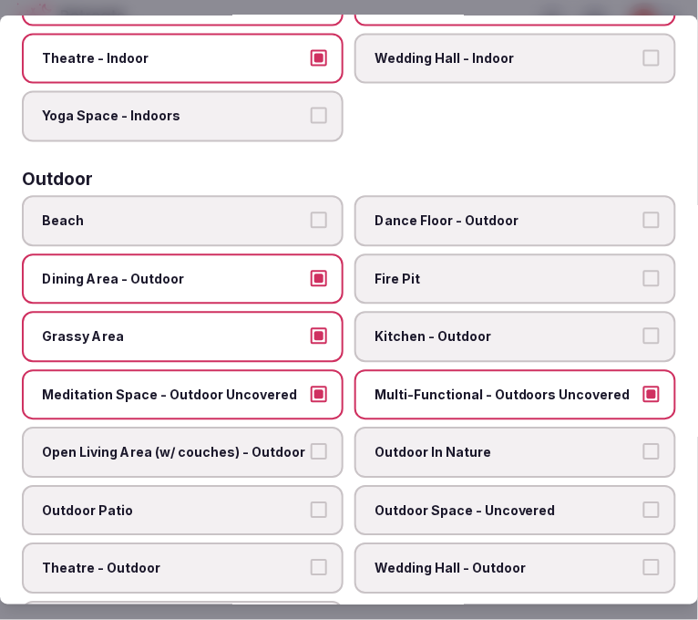
click at [259, 444] on span "Open Living Area (w/ couches) - Outdoor" at bounding box center [173, 453] width 263 height 18
click at [311, 444] on button "Open Living Area (w/ couches) - Outdoor" at bounding box center [319, 452] width 16 height 16
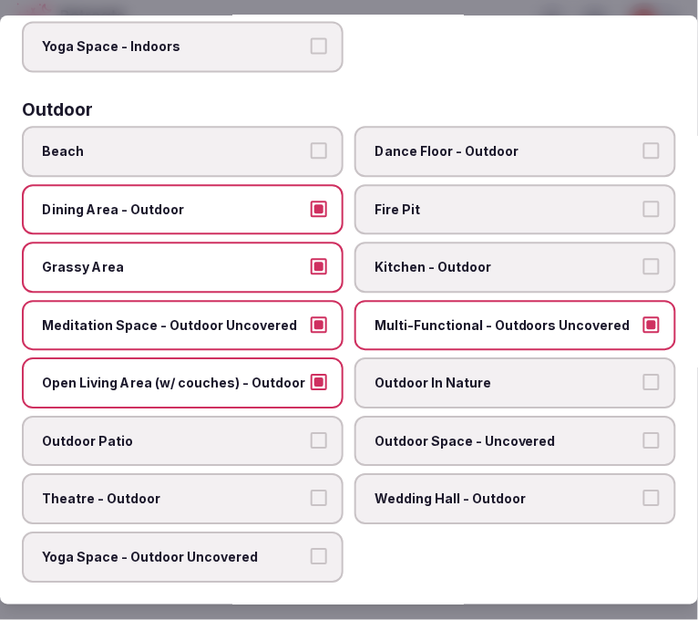
scroll to position [607, 0]
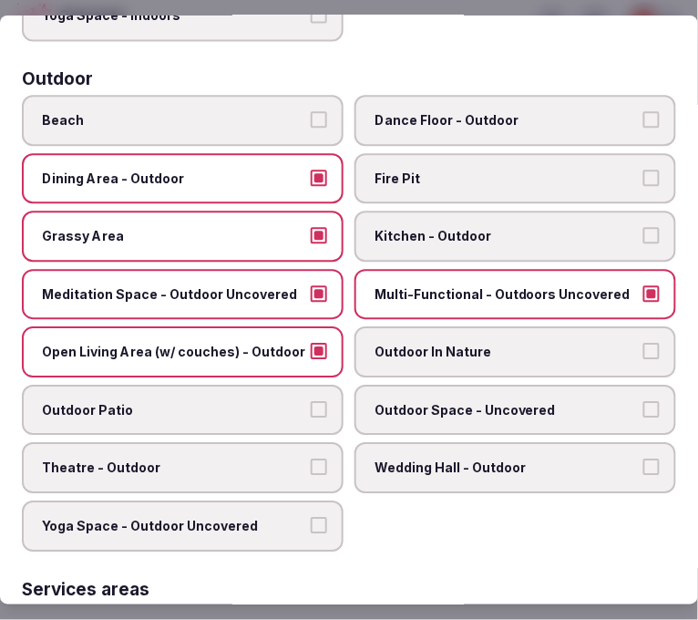
click at [452, 344] on label "Outdoor In Nature" at bounding box center [515, 351] width 322 height 51
click at [643, 344] on button "Outdoor In Nature" at bounding box center [651, 351] width 16 height 16
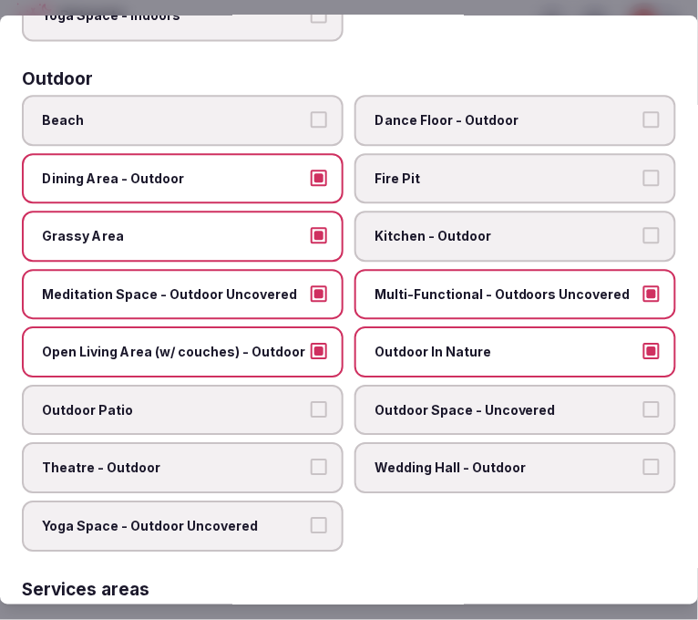
click at [452, 385] on label "Outdoor Space - Uncovered" at bounding box center [515, 410] width 322 height 51
click at [643, 401] on button "Outdoor Space - Uncovered" at bounding box center [651, 409] width 16 height 16
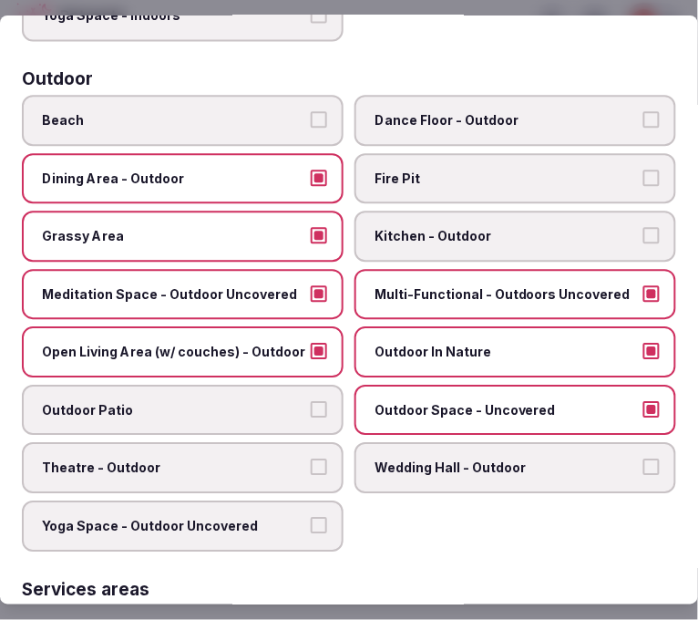
click at [452, 385] on label "Outdoor Space - Uncovered" at bounding box center [515, 410] width 322 height 51
click at [643, 401] on button "Outdoor Space - Uncovered" at bounding box center [651, 409] width 16 height 16
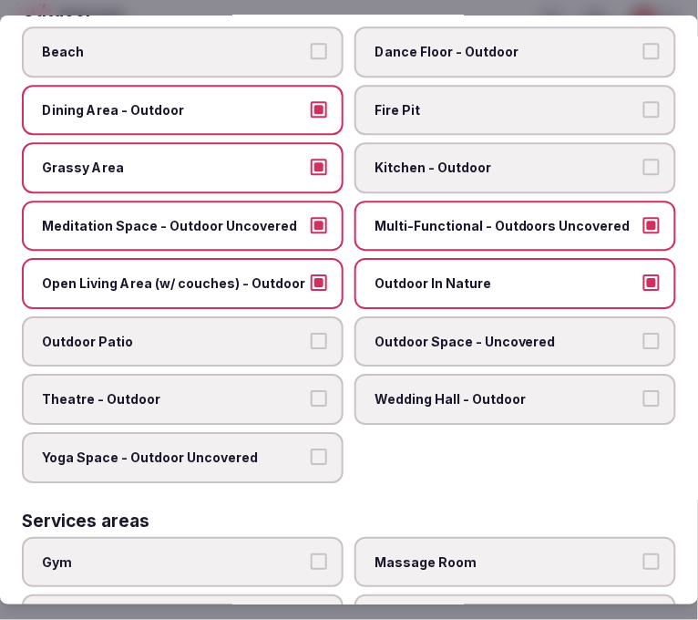
scroll to position [708, 0]
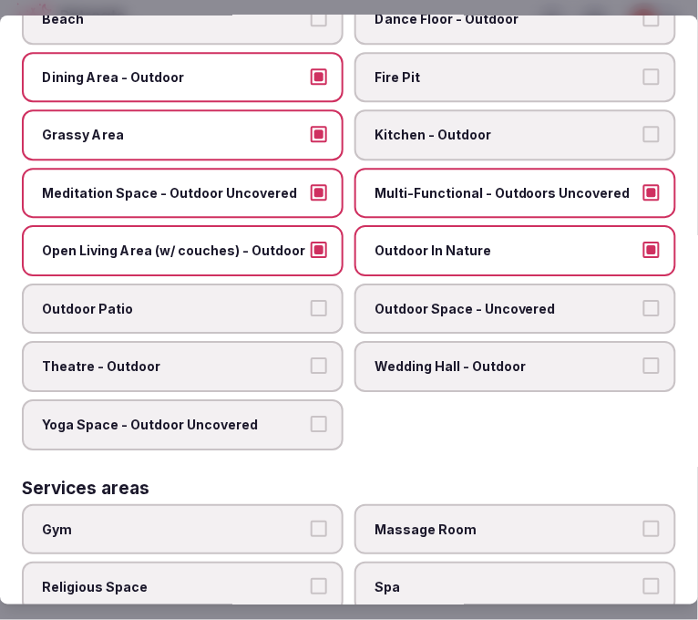
click at [174, 283] on label "Outdoor Patio" at bounding box center [183, 308] width 322 height 51
click at [311, 300] on button "Outdoor Patio" at bounding box center [319, 308] width 16 height 16
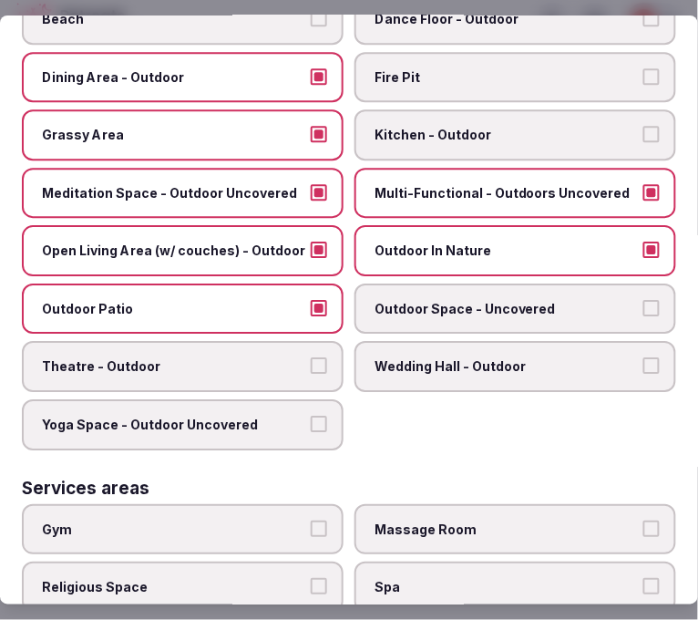
scroll to position [809, 0]
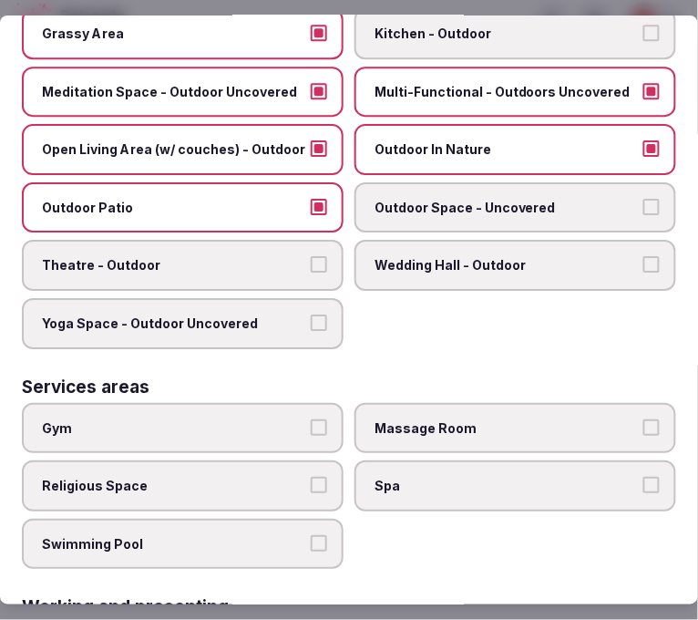
click at [497, 199] on span "Outdoor Space - Uncovered" at bounding box center [505, 208] width 263 height 18
click at [643, 199] on button "Outdoor Space - Uncovered" at bounding box center [651, 207] width 16 height 16
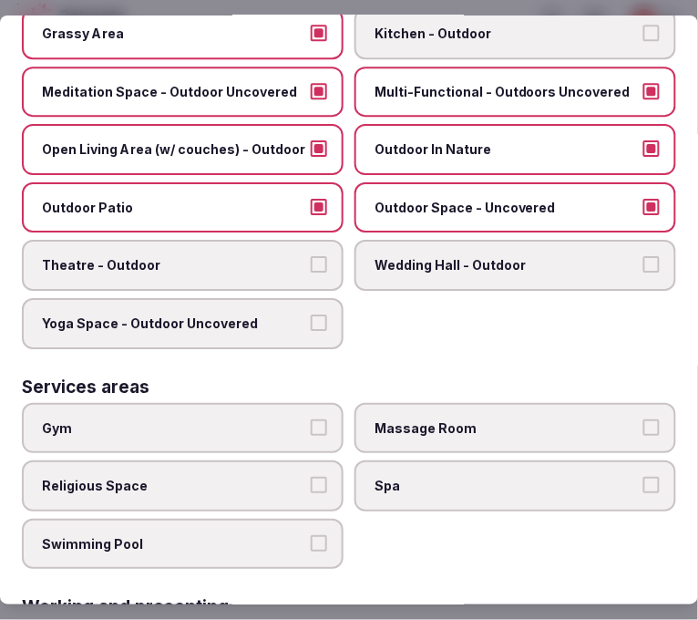
click at [506, 419] on span "Massage Room" at bounding box center [505, 428] width 263 height 18
click at [643, 419] on button "Massage Room" at bounding box center [651, 427] width 16 height 16
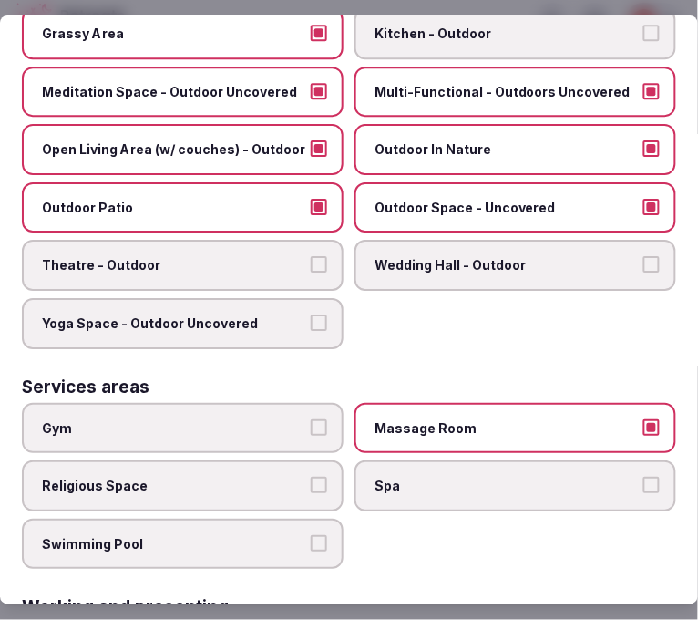
click at [454, 460] on label "Spa" at bounding box center [515, 485] width 322 height 51
click at [643, 477] on button "Spa" at bounding box center [651, 485] width 16 height 16
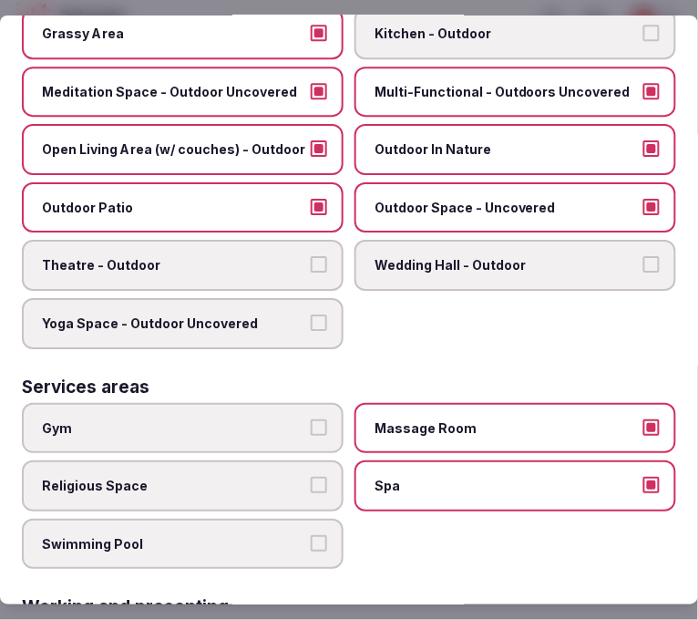
drag, startPoint x: 467, startPoint y: 456, endPoint x: 299, endPoint y: 440, distance: 168.5
click at [460, 477] on span "Spa" at bounding box center [505, 486] width 263 height 18
click at [643, 477] on button "Spa" at bounding box center [651, 485] width 16 height 16
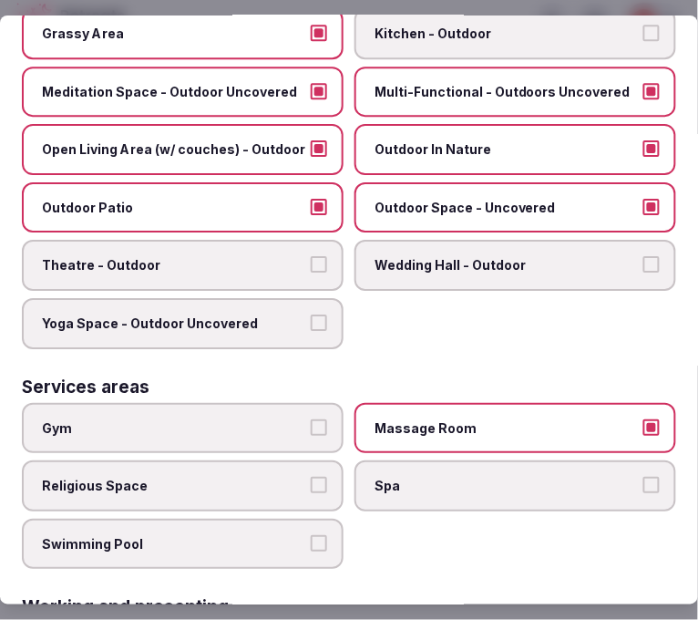
click at [266, 419] on span "Gym" at bounding box center [173, 428] width 263 height 18
click at [311, 419] on button "Gym" at bounding box center [319, 427] width 16 height 16
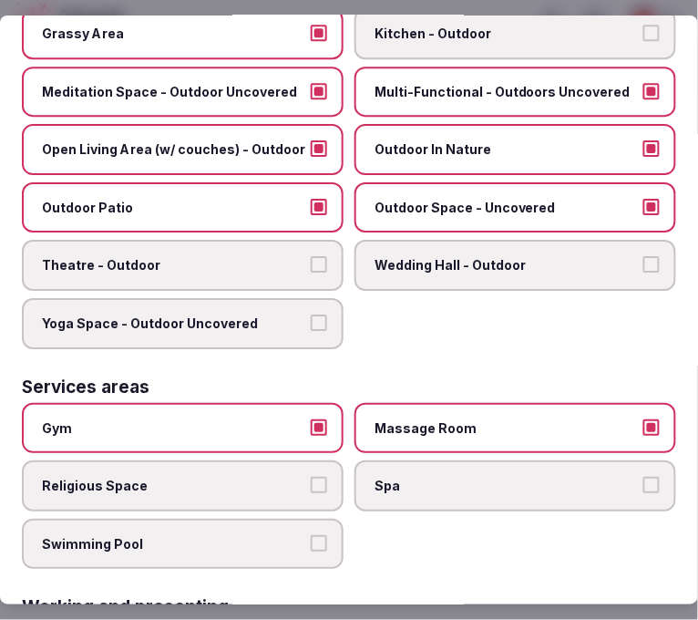
click at [316, 518] on label "Swimming Pool" at bounding box center [183, 543] width 322 height 51
click at [316, 535] on button "Swimming Pool" at bounding box center [319, 543] width 16 height 16
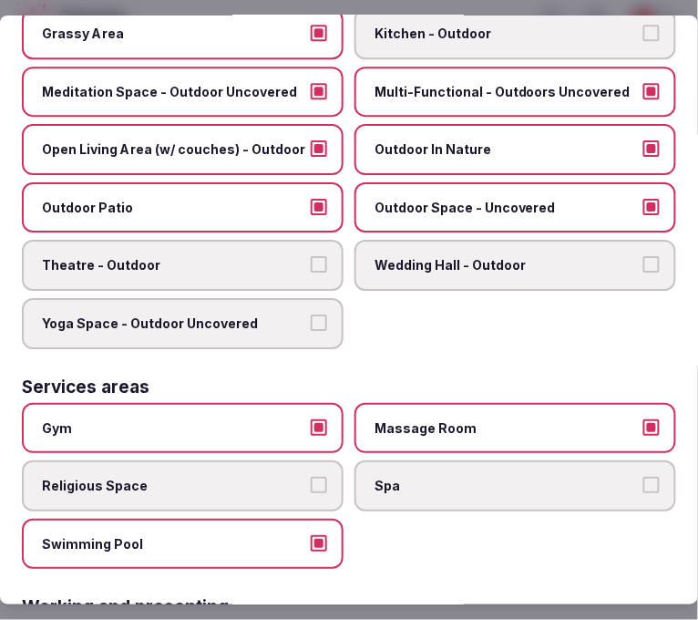
scroll to position [1037, 0]
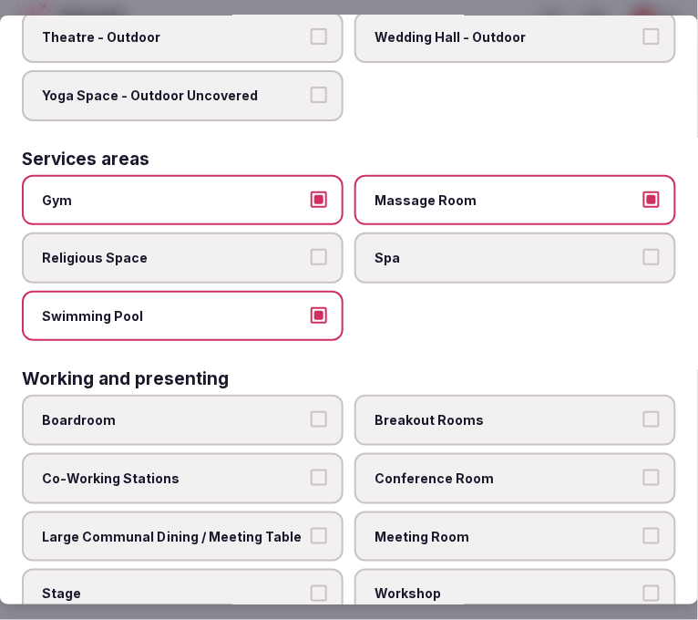
click at [477, 469] on span "Conference Room" at bounding box center [505, 478] width 263 height 18
click at [643, 469] on button "Conference Room" at bounding box center [651, 477] width 16 height 16
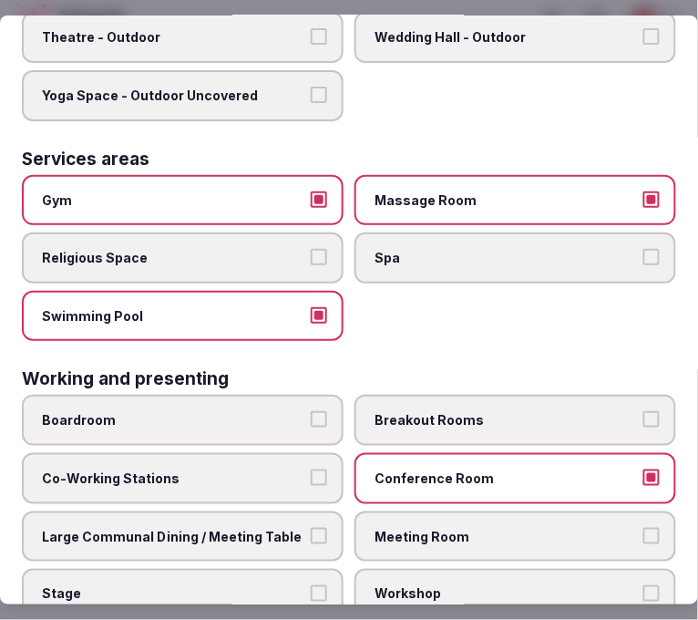
drag, startPoint x: 302, startPoint y: 508, endPoint x: 352, endPoint y: 501, distance: 50.5
click at [305, 511] on label "Large Communal Dining / Meeting Table" at bounding box center [183, 536] width 322 height 51
click at [311, 528] on button "Large Communal Dining / Meeting Table" at bounding box center [319, 536] width 16 height 16
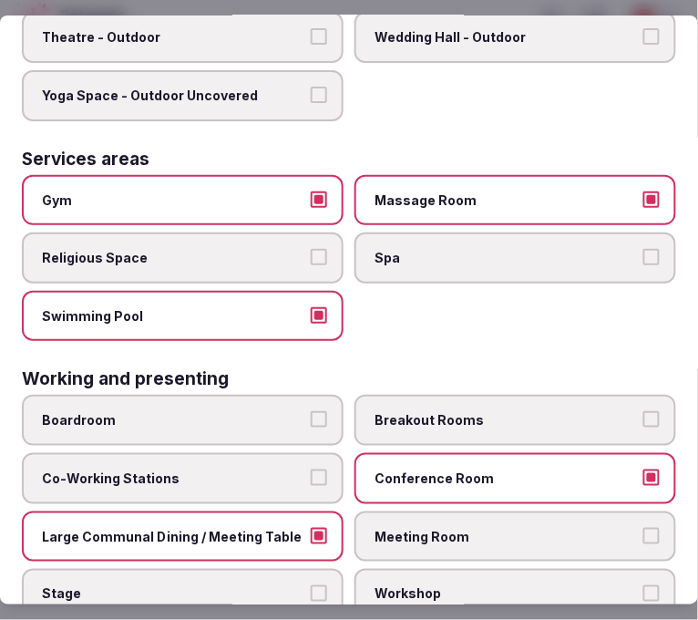
click at [450, 511] on label "Meeting Room" at bounding box center [515, 536] width 322 height 51
click at [643, 528] on button "Meeting Room" at bounding box center [651, 536] width 16 height 16
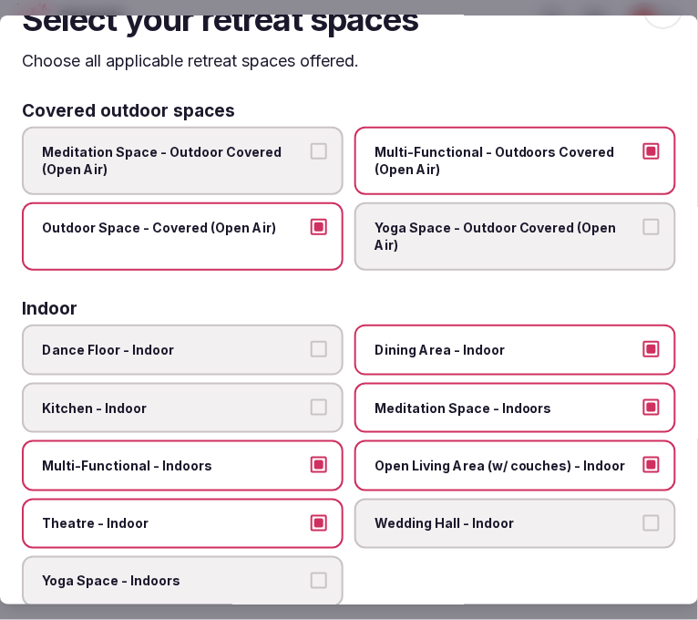
scroll to position [0, 0]
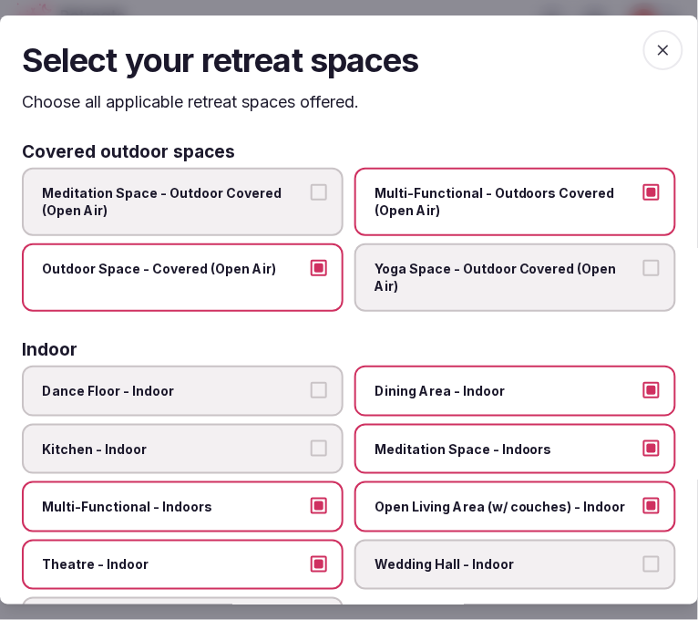
click at [643, 53] on span "button" at bounding box center [663, 50] width 40 height 40
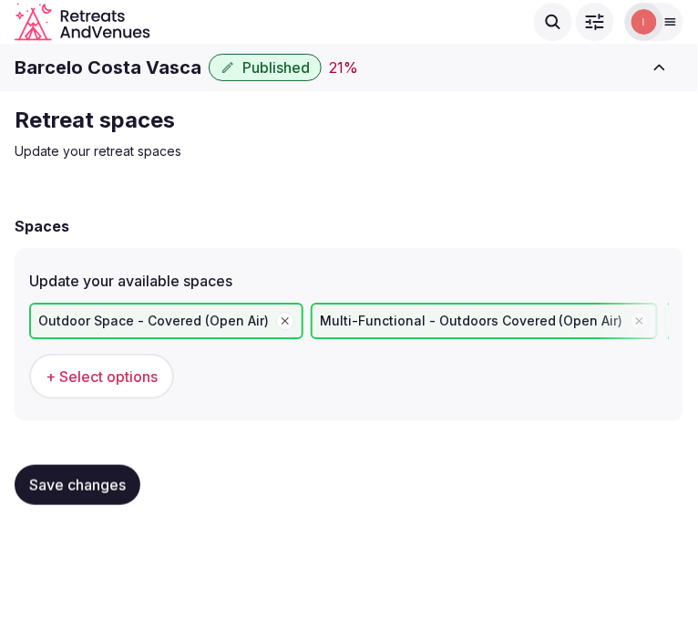
click at [115, 467] on button "Save changes" at bounding box center [78, 485] width 126 height 40
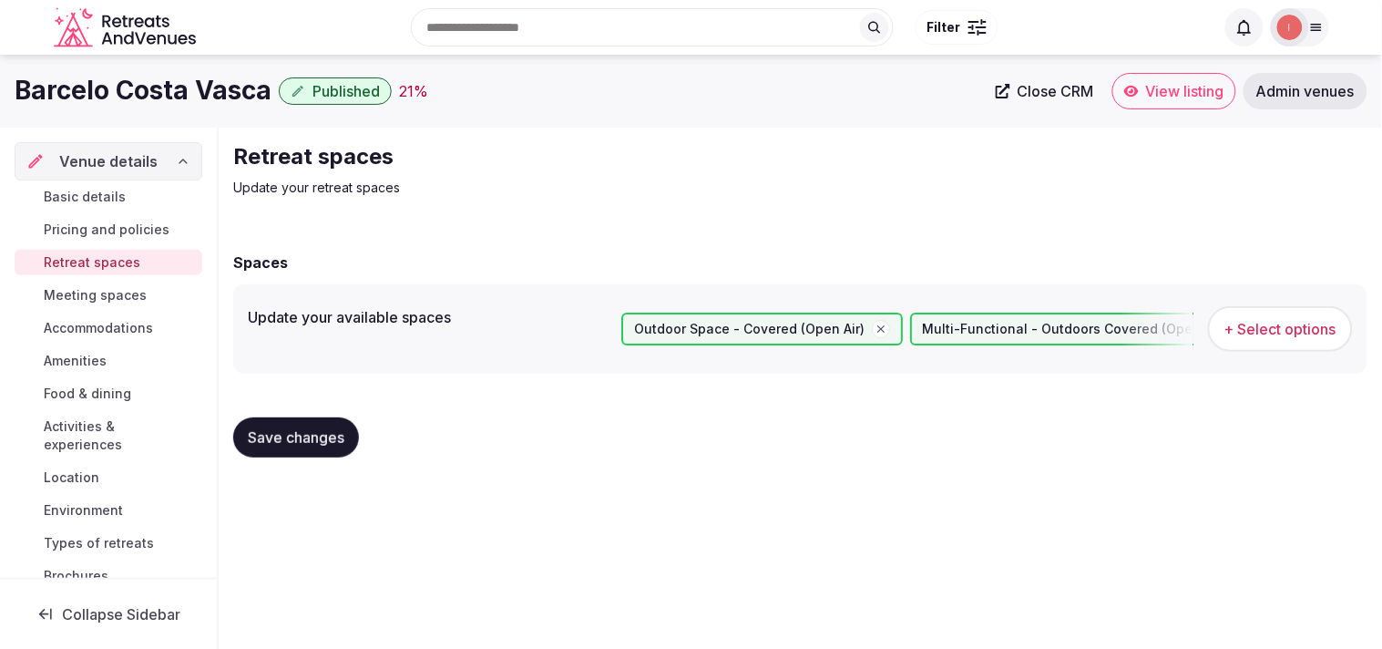
click at [92, 290] on span "Meeting spaces" at bounding box center [95, 295] width 103 height 18
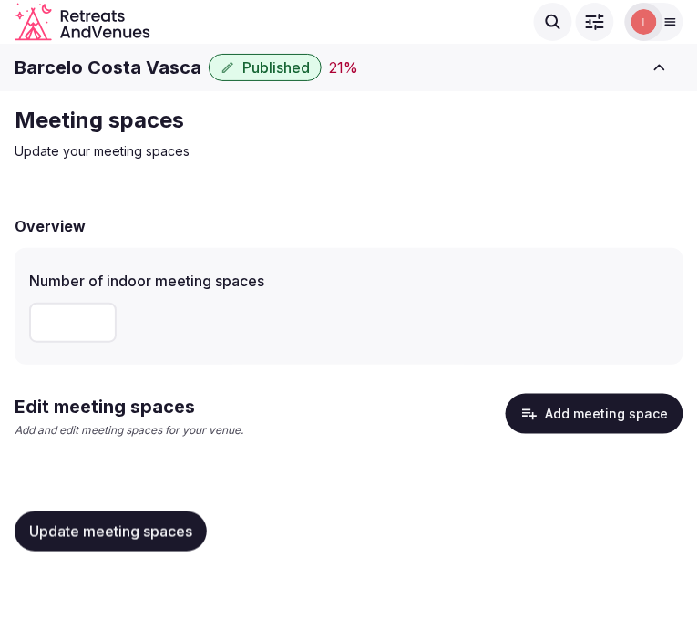
type input "*"
click at [89, 314] on input "*" at bounding box center [72, 323] width 87 height 40
type input "*"
click at [166, 531] on span "Update meeting spaces" at bounding box center [110, 531] width 163 height 18
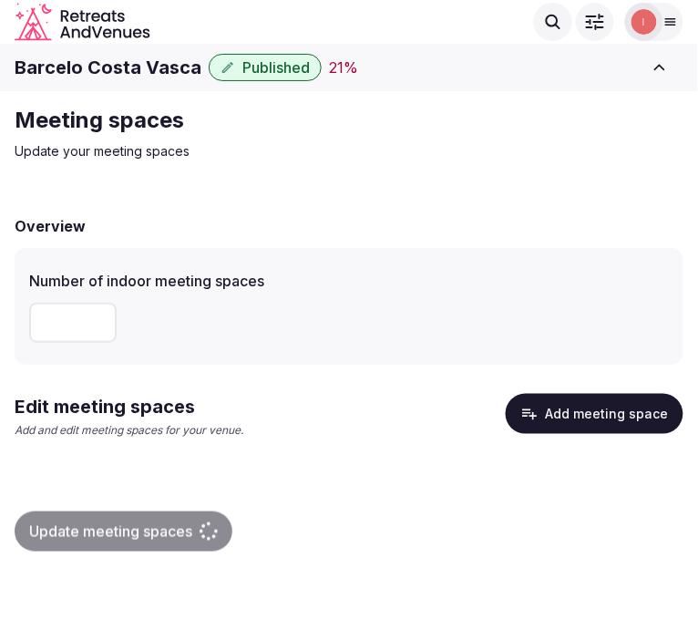
click at [609, 421] on button "Add meeting space" at bounding box center [595, 414] width 178 height 40
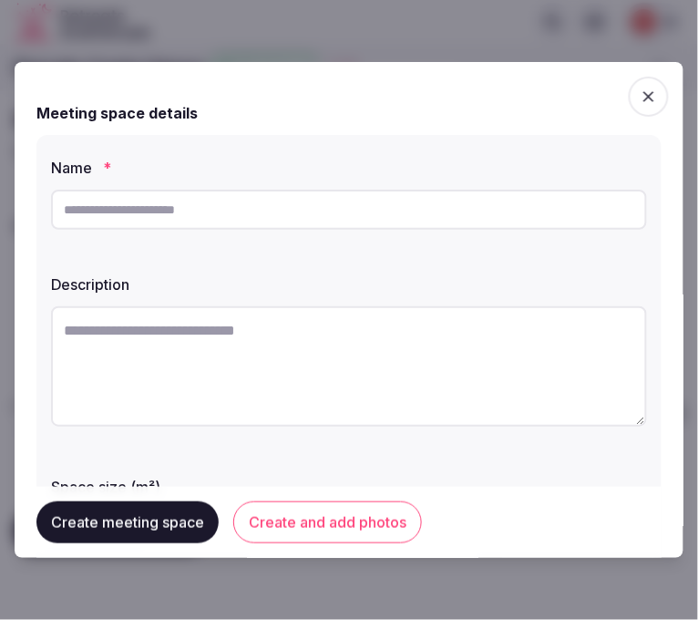
click at [270, 210] on input "text" at bounding box center [349, 210] width 596 height 40
paste input "**********"
type input "**********"
click at [308, 387] on textarea at bounding box center [349, 366] width 596 height 120
paste textarea "**********"
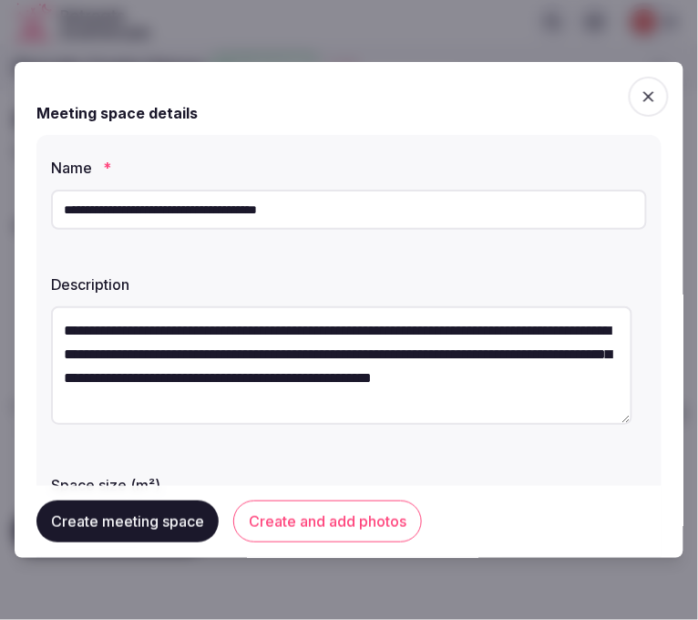
click at [219, 208] on input "**********" at bounding box center [349, 210] width 596 height 40
click at [104, 214] on input "**********" at bounding box center [349, 210] width 596 height 40
drag, startPoint x: 142, startPoint y: 329, endPoint x: 49, endPoint y: 324, distance: 93.1
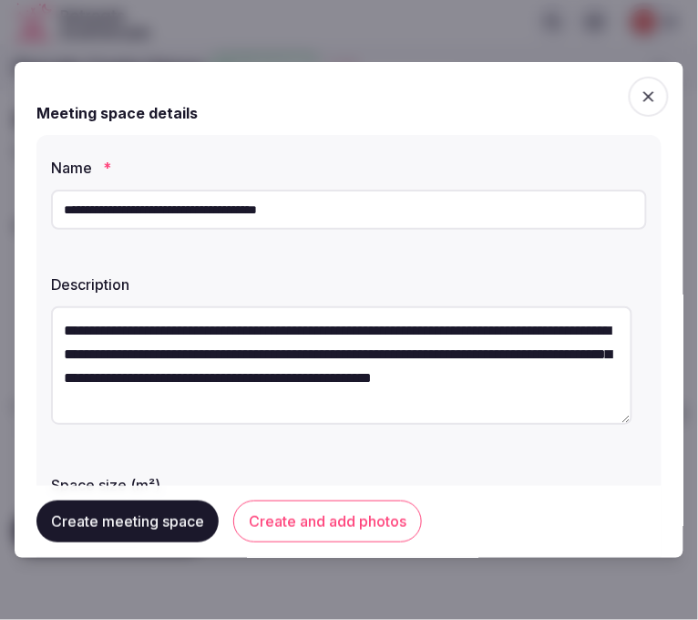
click at [49, 324] on div "**********" at bounding box center [348, 448] width 625 height 627
paste textarea "**********"
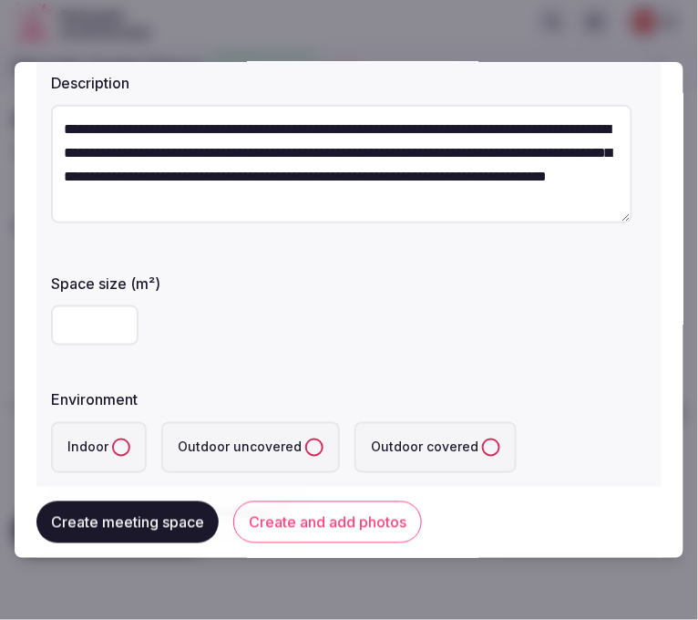
scroll to position [202, 0]
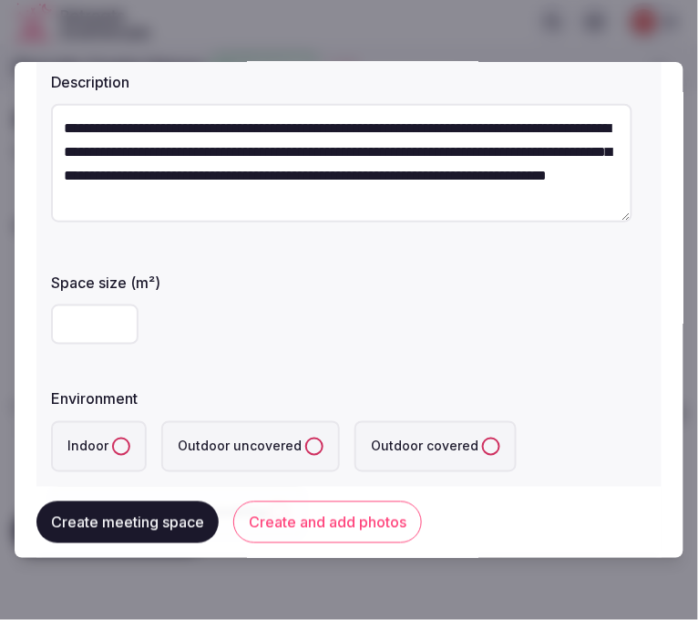
type textarea "**********"
click at [104, 334] on input "number" at bounding box center [94, 324] width 87 height 40
type input "***"
click at [121, 451] on button "Indoor" at bounding box center [121, 446] width 18 height 18
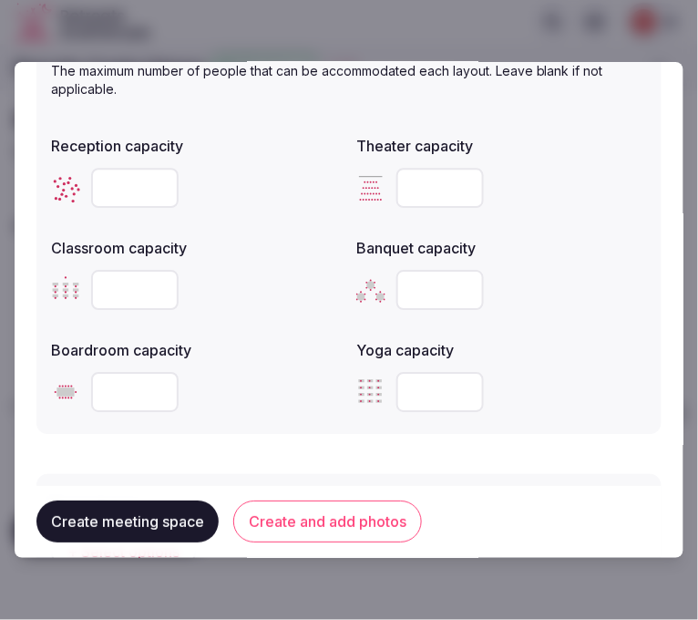
scroll to position [809, 0]
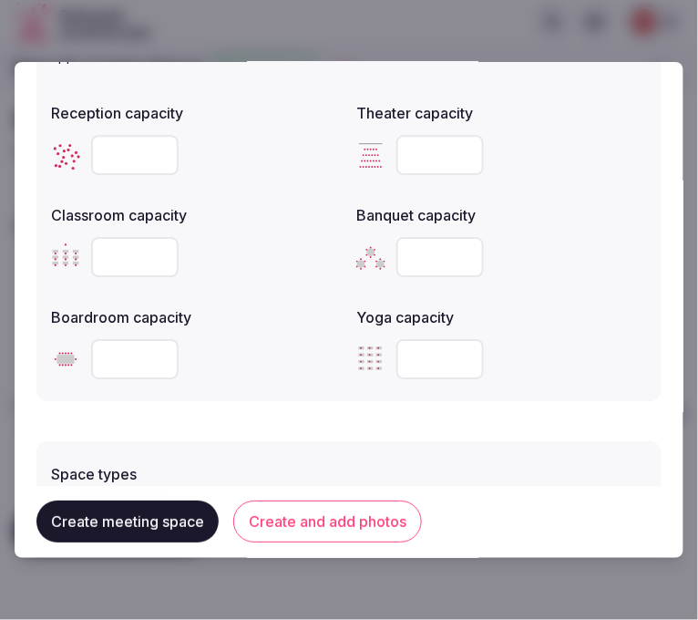
click at [122, 151] on input "number" at bounding box center [134, 155] width 87 height 40
type input "***"
click at [432, 159] on input "number" at bounding box center [439, 155] width 87 height 40
type input "***"
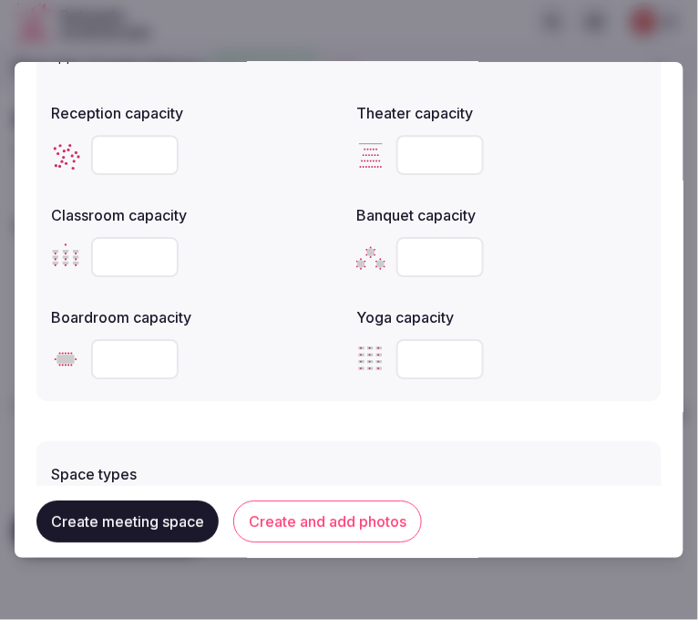
click at [138, 243] on input "number" at bounding box center [134, 257] width 87 height 40
type input "***"
click at [122, 356] on input "number" at bounding box center [134, 359] width 87 height 40
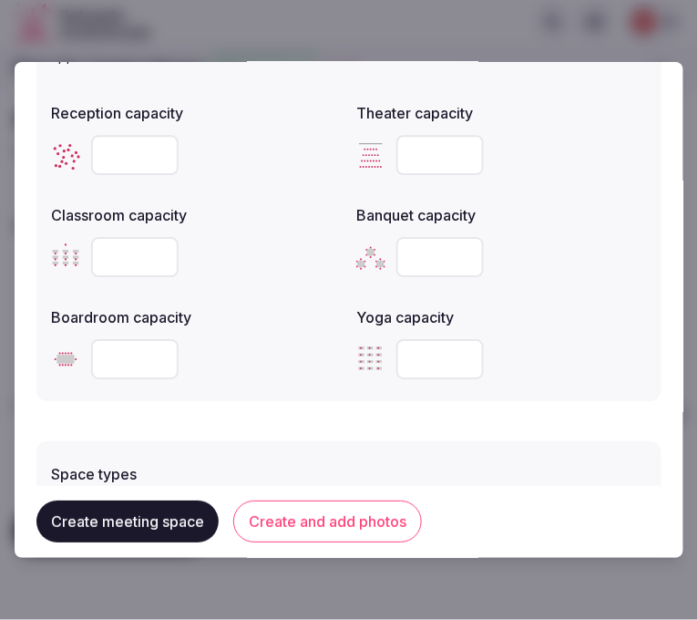
click at [122, 356] on input "number" at bounding box center [134, 359] width 87 height 40
drag, startPoint x: 128, startPoint y: 151, endPoint x: 92, endPoint y: 152, distance: 36.5
click at [92, 152] on input "***" at bounding box center [134, 155] width 87 height 40
click at [106, 150] on input "***" at bounding box center [134, 155] width 87 height 40
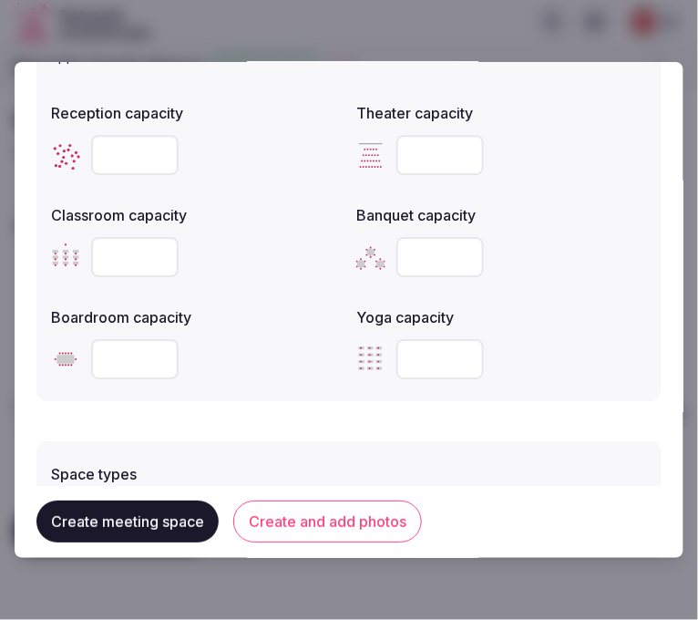
type input "***"
click at [407, 242] on input "number" at bounding box center [439, 257] width 87 height 40
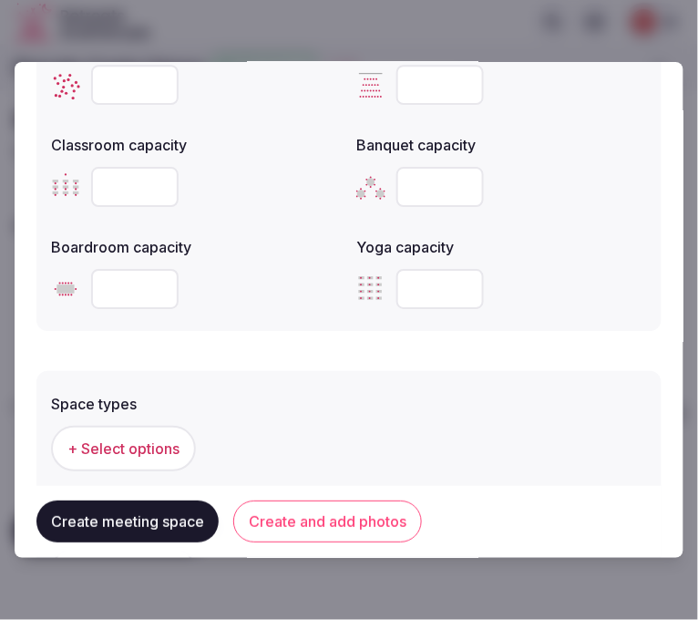
scroll to position [1012, 0]
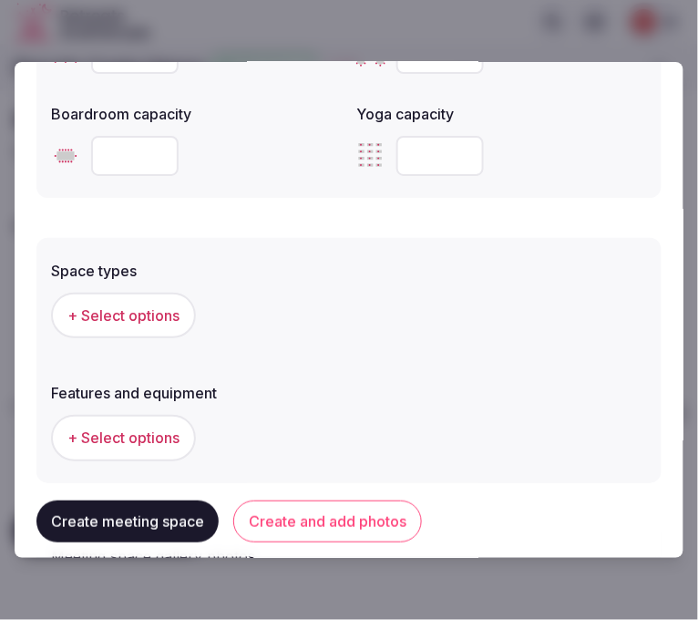
type input "***"
click at [135, 306] on span "+ Select options" at bounding box center [123, 315] width 112 height 20
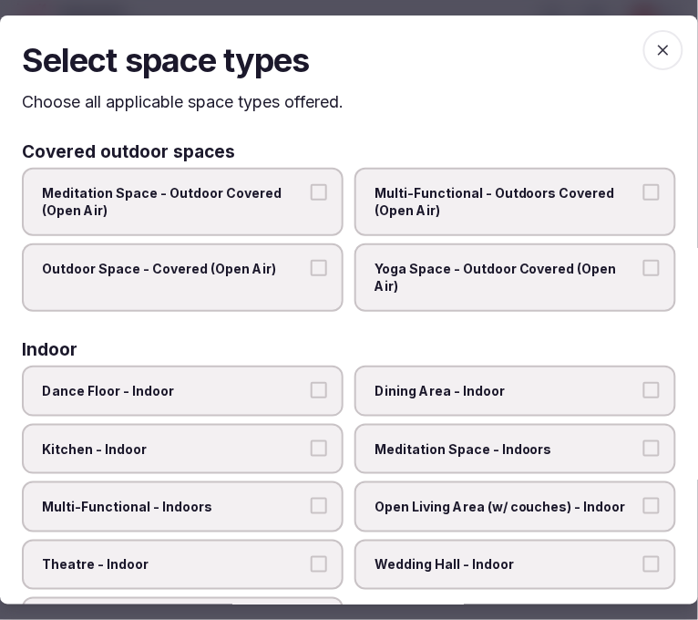
scroll to position [101, 0]
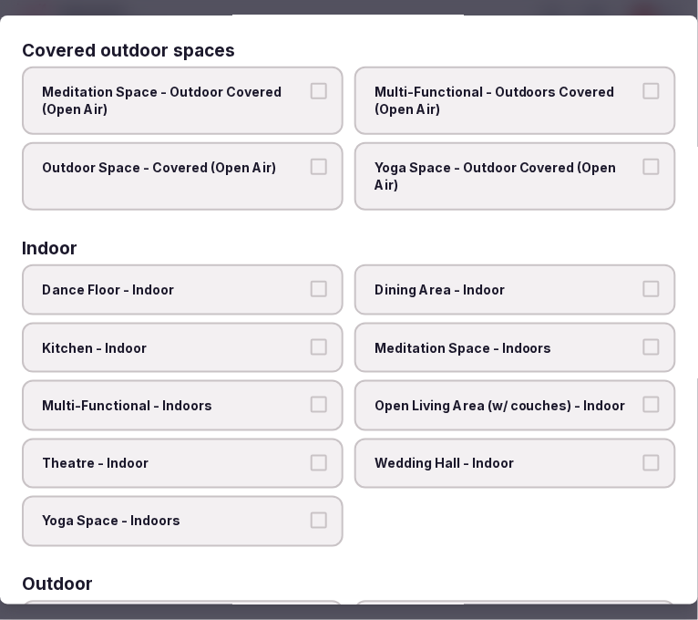
drag, startPoint x: 404, startPoint y: 385, endPoint x: 407, endPoint y: 362, distance: 24.0
click at [404, 385] on label "Open Living Area (w/ couches) - Indoor" at bounding box center [515, 405] width 322 height 51
click at [643, 396] on button "Open Living Area (w/ couches) - Indoor" at bounding box center [651, 404] width 16 height 16
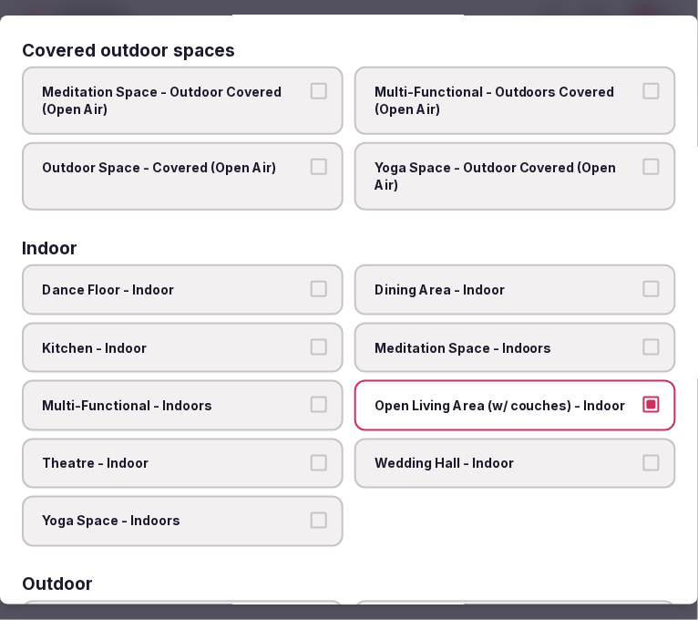
drag, startPoint x: 405, startPoint y: 431, endPoint x: 401, endPoint y: 412, distance: 19.5
click at [405, 424] on div "Dance Floor - Indoor Dining Area - Indoor Kitchen - Indoor Meditation Space - I…" at bounding box center [349, 405] width 654 height 282
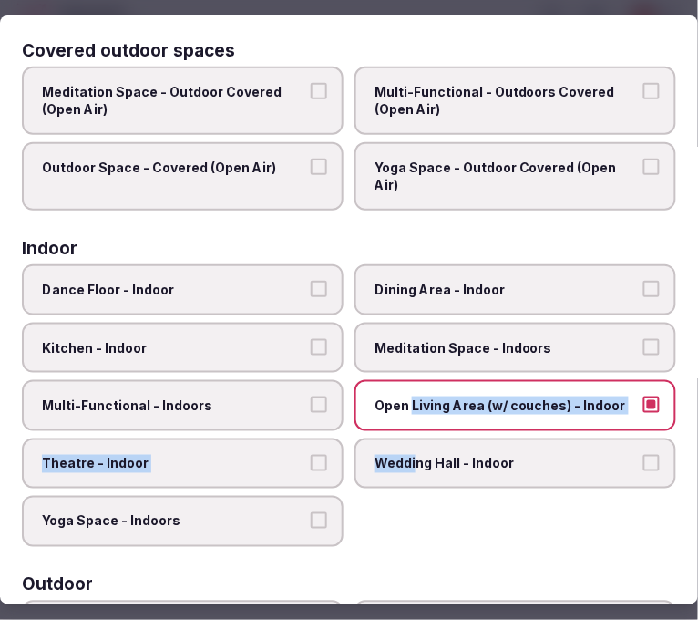
click at [404, 396] on span "Open Living Area (w/ couches) - Indoor" at bounding box center [505, 405] width 263 height 18
click at [643, 396] on button "Open Living Area (w/ couches) - Indoor" at bounding box center [651, 404] width 16 height 16
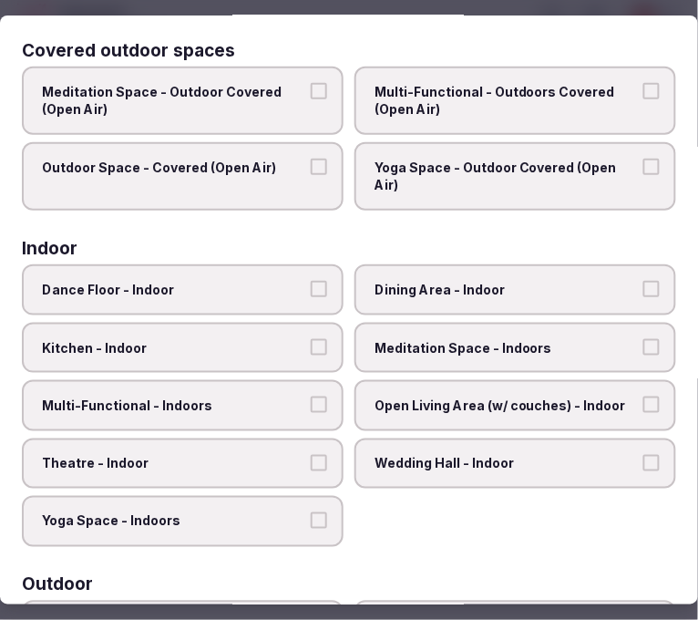
click at [421, 285] on span "Dining Area - Indoor" at bounding box center [505, 290] width 263 height 18
click at [643, 285] on button "Dining Area - Indoor" at bounding box center [651, 289] width 16 height 16
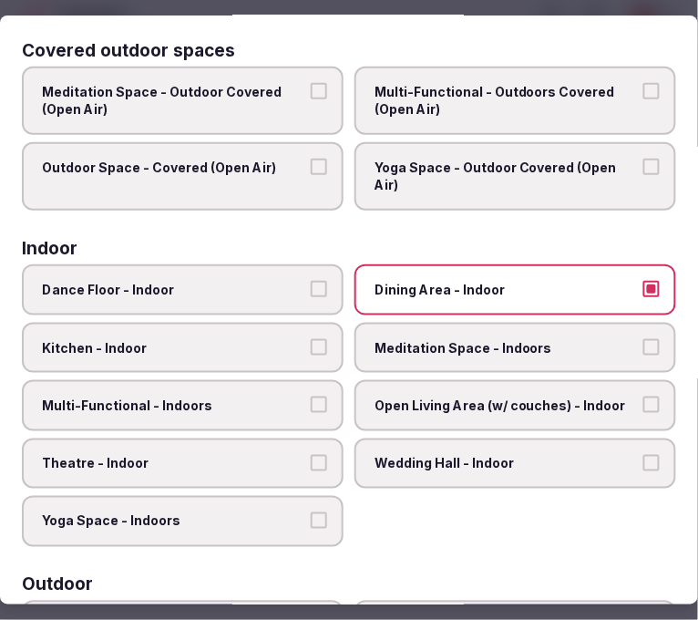
click at [256, 342] on span "Kitchen - Indoor" at bounding box center [173, 348] width 263 height 18
click at [311, 342] on button "Kitchen - Indoor" at bounding box center [319, 347] width 16 height 16
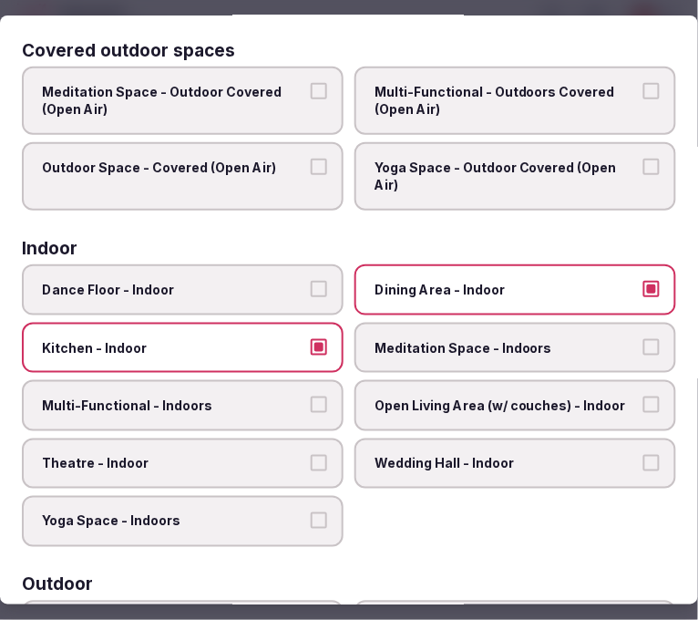
click at [240, 350] on span "Kitchen - Indoor" at bounding box center [173, 348] width 263 height 18
click at [311, 350] on button "Kitchen - Indoor" at bounding box center [319, 347] width 16 height 16
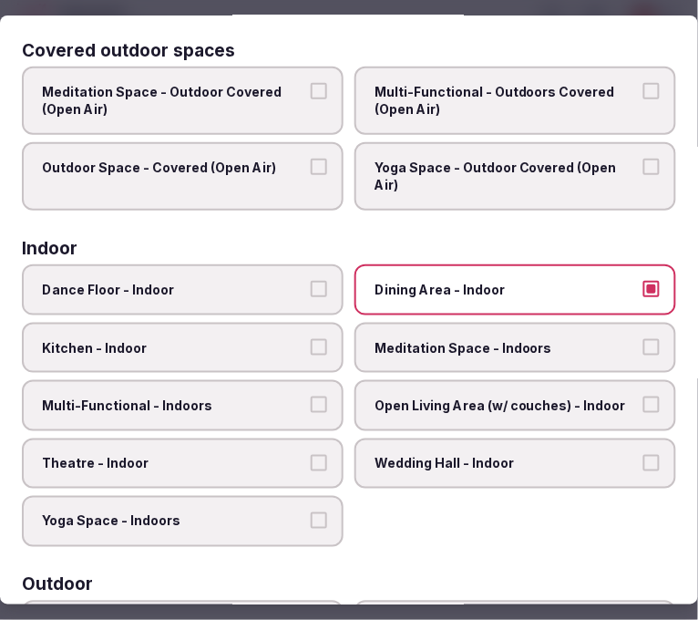
click at [249, 380] on label "Multi-Functional - Indoors" at bounding box center [183, 405] width 322 height 51
click at [311, 396] on button "Multi-Functional - Indoors" at bounding box center [319, 404] width 16 height 16
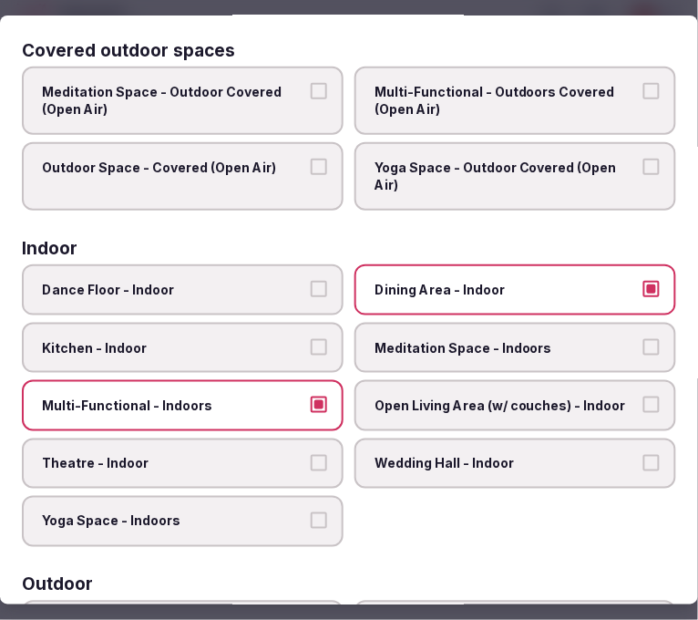
click at [231, 455] on span "Theatre - Indoor" at bounding box center [173, 464] width 263 height 18
click at [311, 455] on button "Theatre - Indoor" at bounding box center [319, 463] width 16 height 16
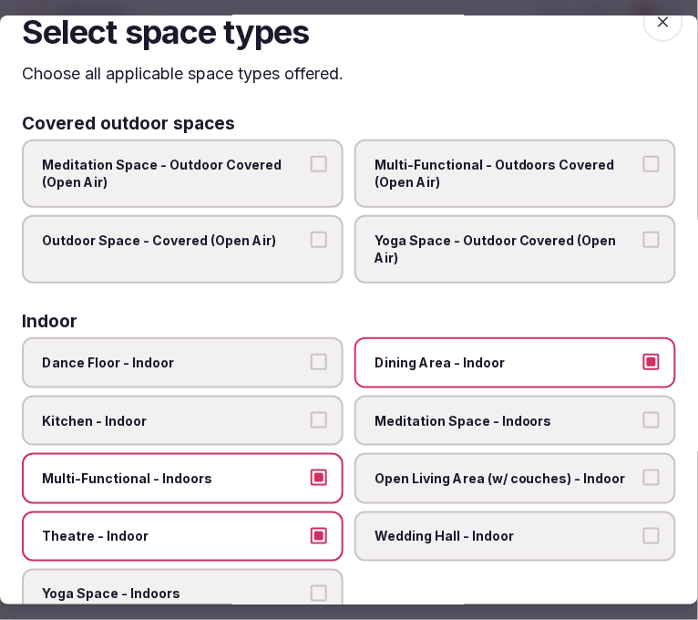
scroll to position [0, 0]
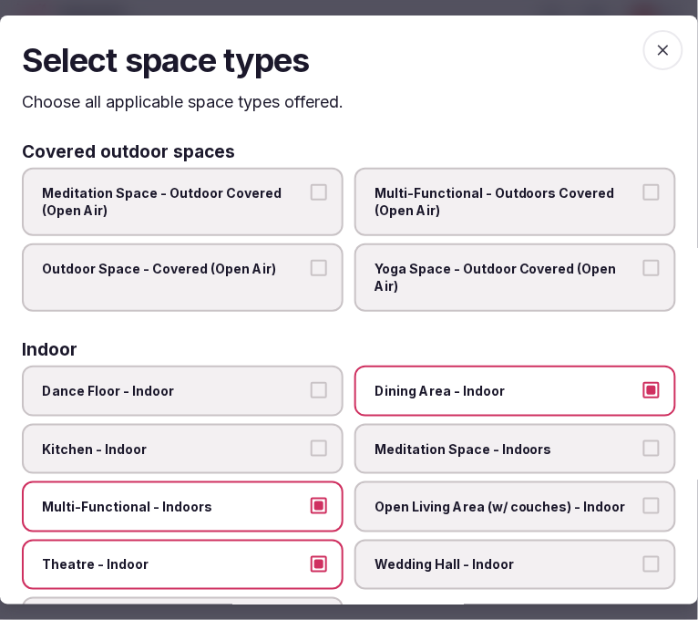
click at [647, 30] on span "button" at bounding box center [663, 50] width 40 height 40
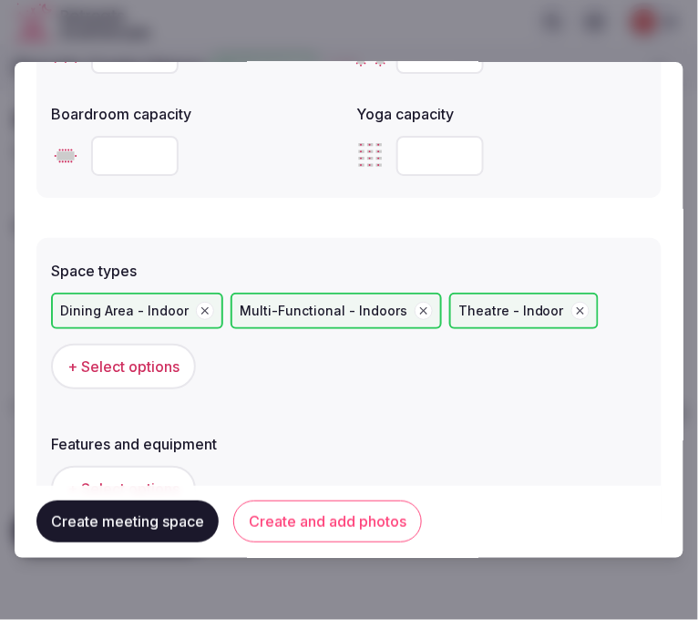
scroll to position [1215, 0]
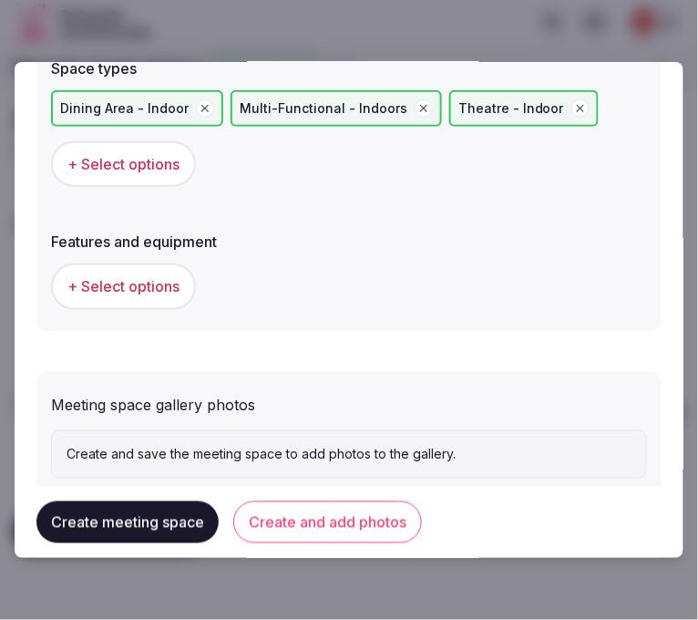
click at [140, 267] on button "+ Select options" at bounding box center [123, 286] width 145 height 46
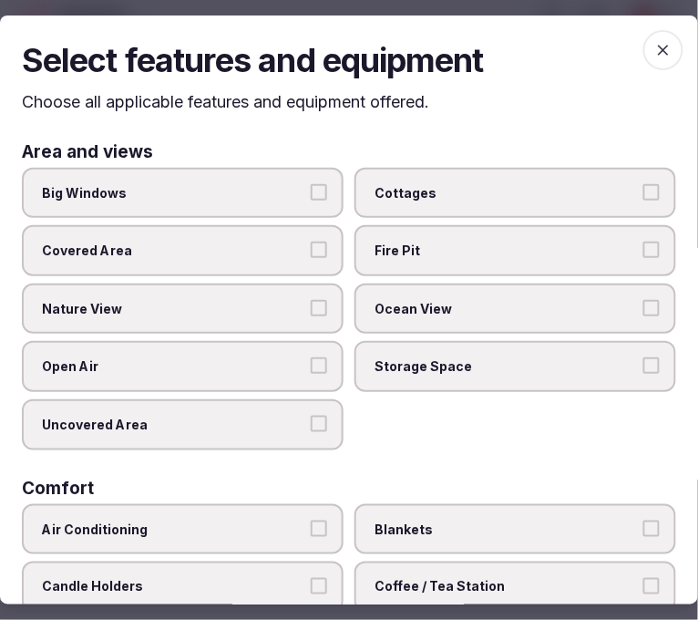
click at [221, 191] on span "Big Windows" at bounding box center [173, 193] width 263 height 18
click at [311, 191] on button "Big Windows" at bounding box center [319, 192] width 16 height 16
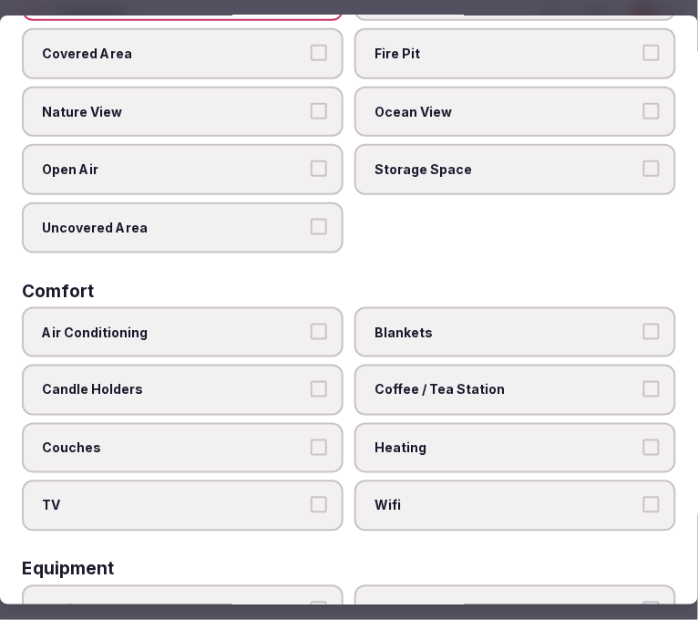
scroll to position [202, 0]
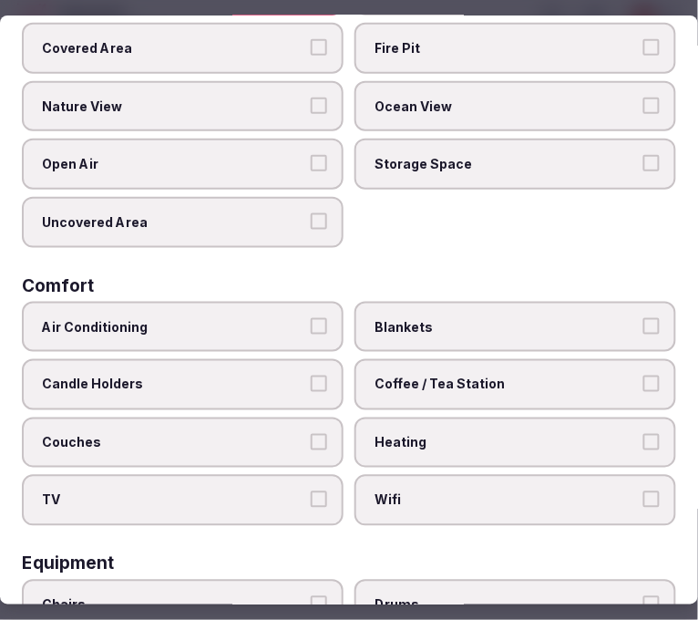
click at [240, 302] on label "Air Conditioning" at bounding box center [183, 327] width 322 height 51
click at [311, 318] on button "Air Conditioning" at bounding box center [319, 326] width 16 height 16
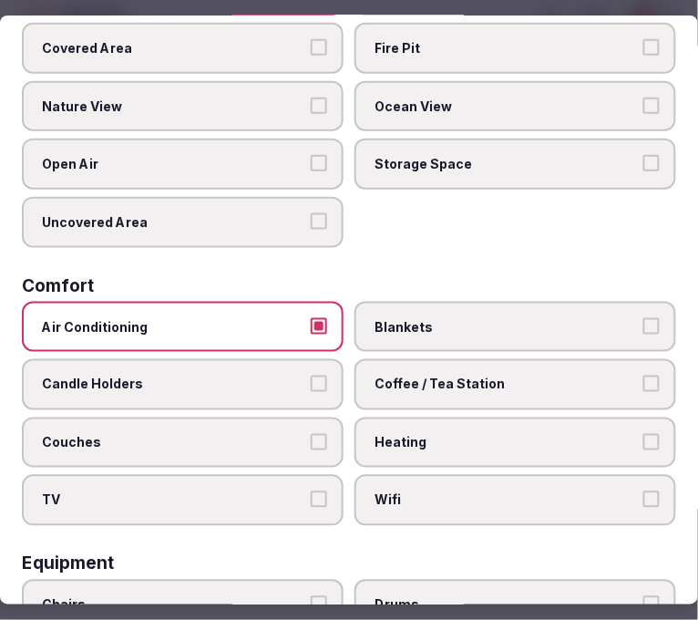
click at [359, 503] on label "Wifi" at bounding box center [515, 500] width 322 height 51
click at [643, 503] on button "Wifi" at bounding box center [651, 499] width 16 height 16
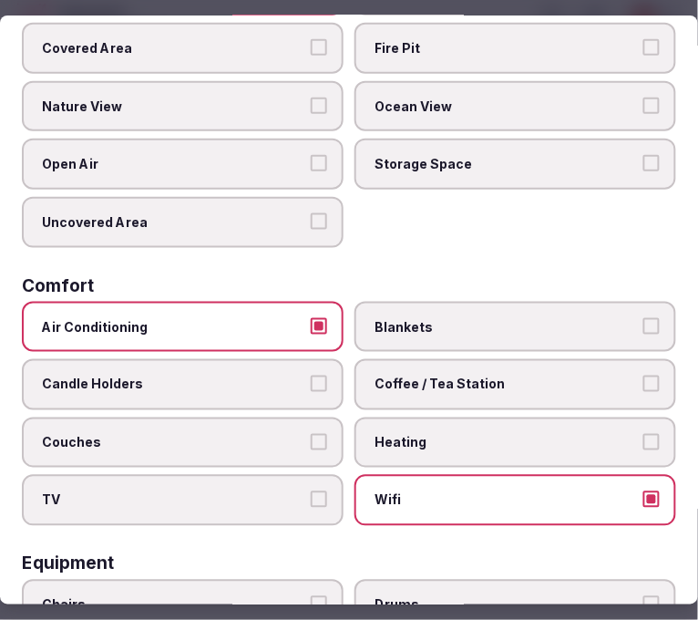
click at [405, 375] on span "Coffee / Tea Station" at bounding box center [505, 384] width 263 height 18
click at [643, 375] on button "Coffee / Tea Station" at bounding box center [651, 383] width 16 height 16
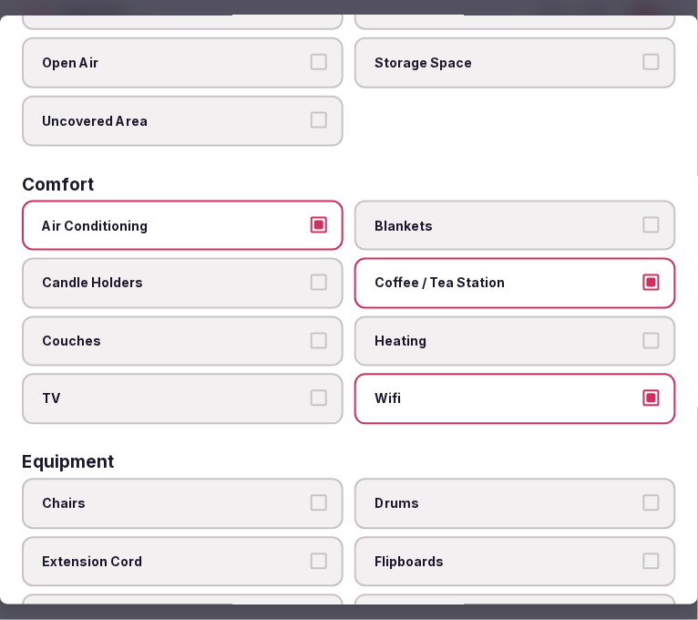
scroll to position [405, 0]
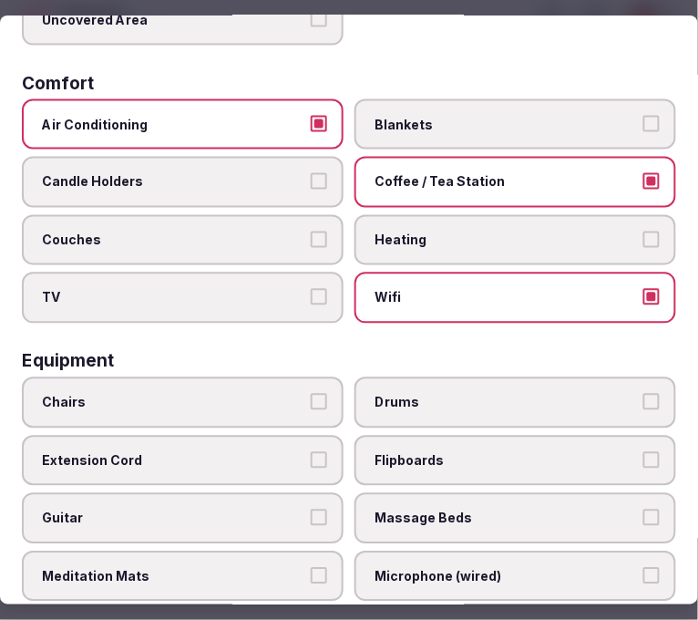
click at [212, 394] on span "Chairs" at bounding box center [173, 403] width 263 height 18
click at [311, 394] on button "Chairs" at bounding box center [319, 402] width 16 height 16
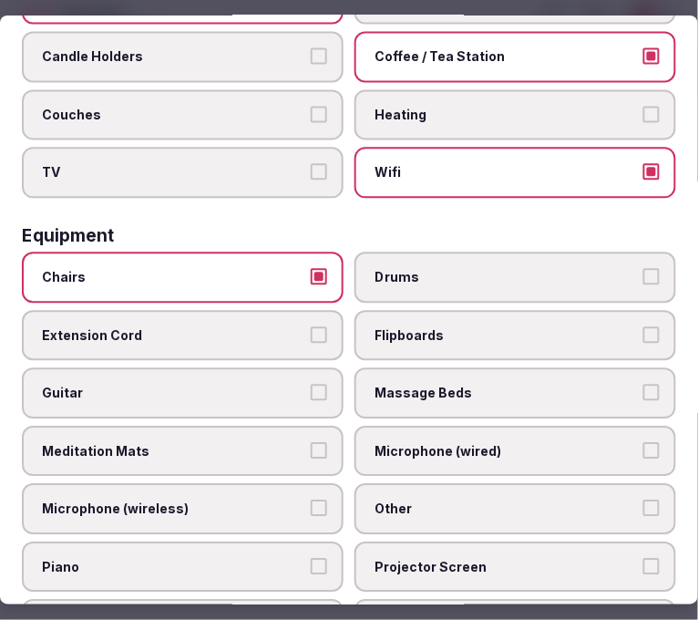
scroll to position [708, 0]
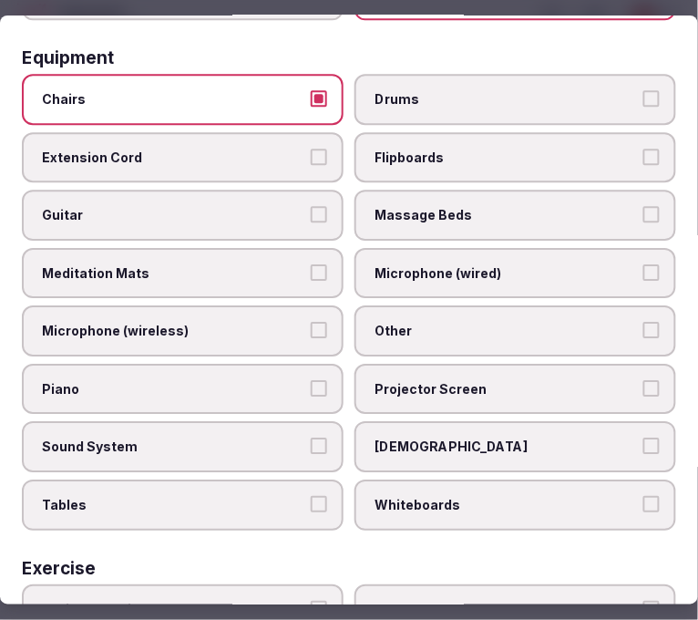
click at [450, 496] on span "Whiteboards" at bounding box center [505, 505] width 263 height 18
click at [643, 496] on button "Whiteboards" at bounding box center [651, 504] width 16 height 16
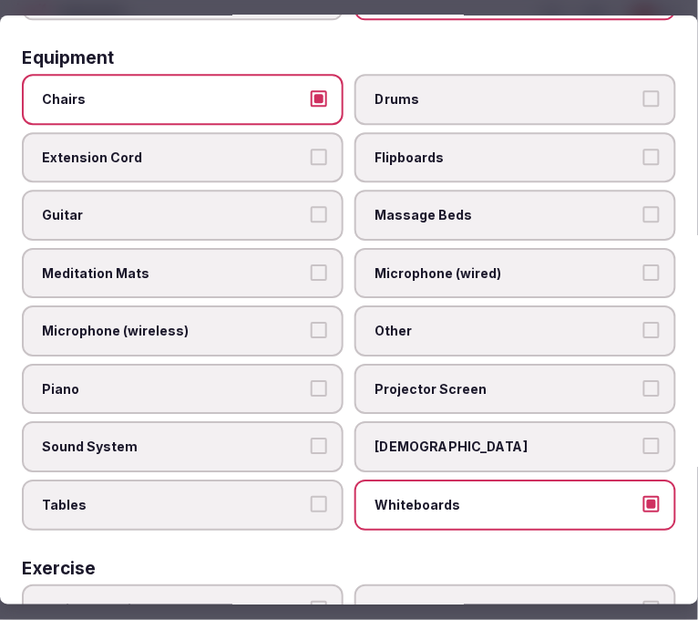
click at [435, 437] on span "[DEMOGRAPHIC_DATA]" at bounding box center [505, 446] width 263 height 18
click at [643, 437] on button "[DEMOGRAPHIC_DATA]" at bounding box center [651, 445] width 16 height 16
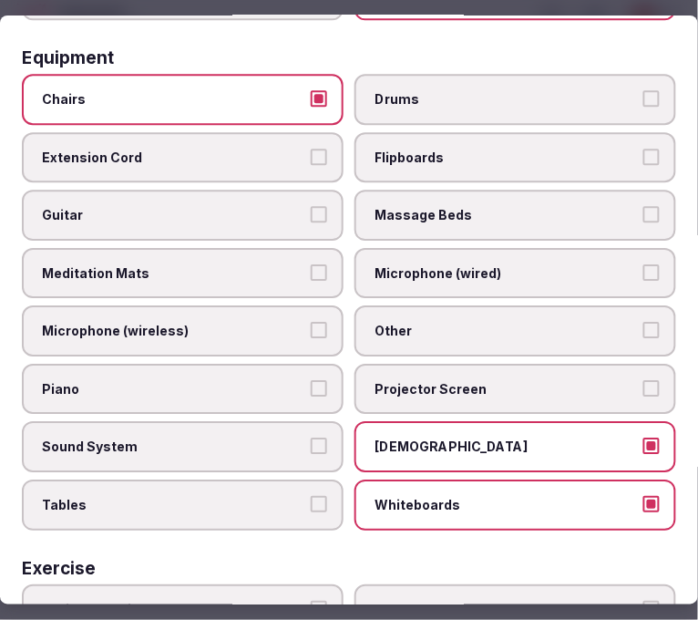
click at [428, 479] on label "Whiteboards" at bounding box center [515, 504] width 322 height 51
click at [643, 496] on button "Whiteboards" at bounding box center [651, 504] width 16 height 16
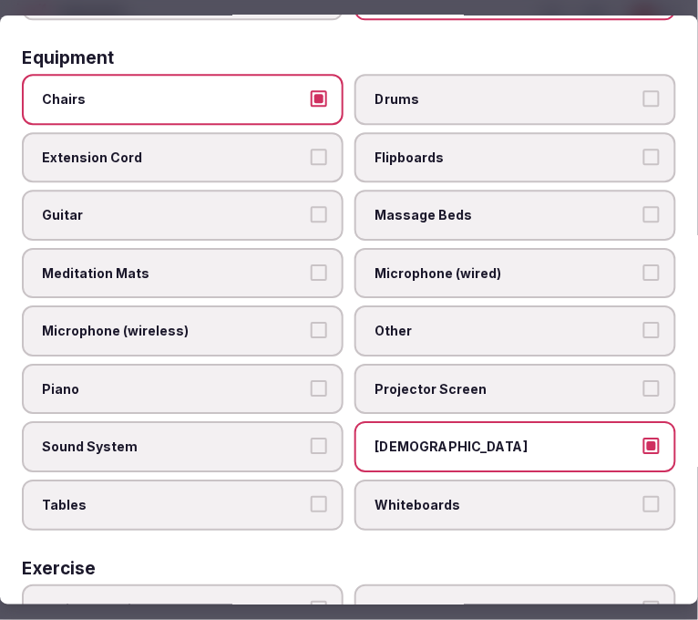
click at [247, 479] on label "Tables" at bounding box center [183, 504] width 322 height 51
click at [311, 496] on button "Tables" at bounding box center [319, 504] width 16 height 16
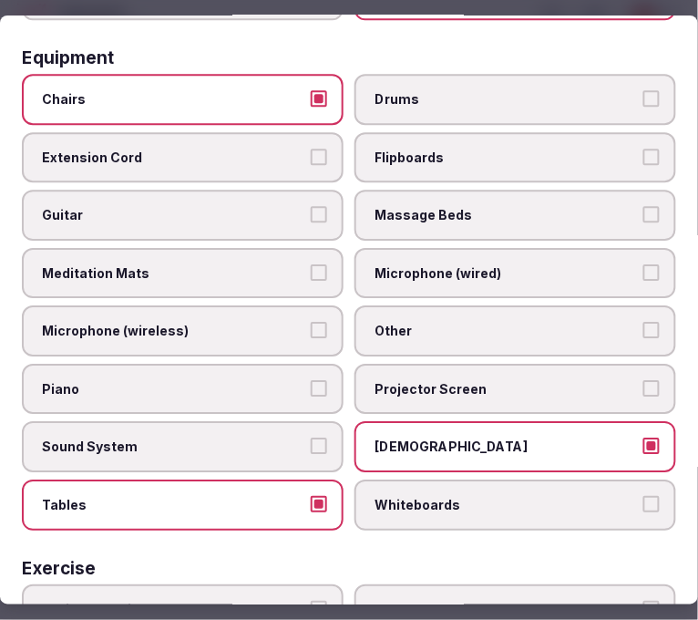
click at [390, 305] on label "Other" at bounding box center [515, 330] width 322 height 51
click at [643, 322] on button "Other" at bounding box center [651, 330] width 16 height 16
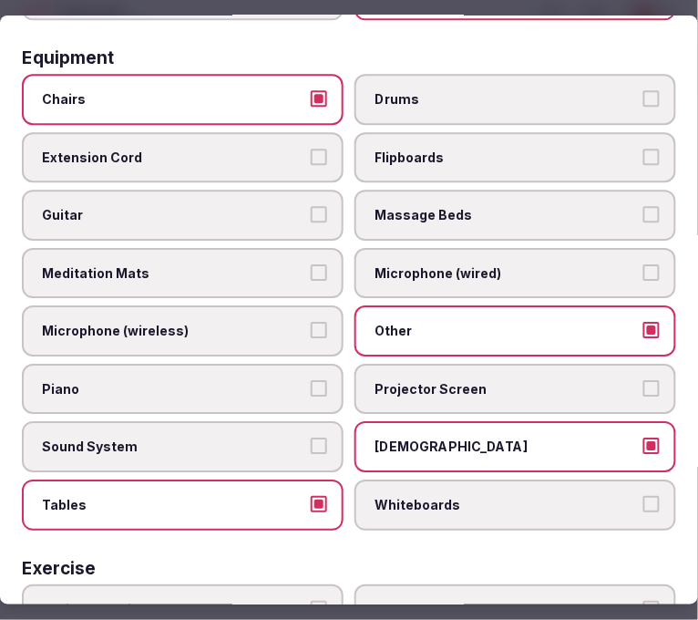
click at [392, 326] on label "Other" at bounding box center [515, 330] width 322 height 51
click at [643, 326] on button "Other" at bounding box center [651, 330] width 16 height 16
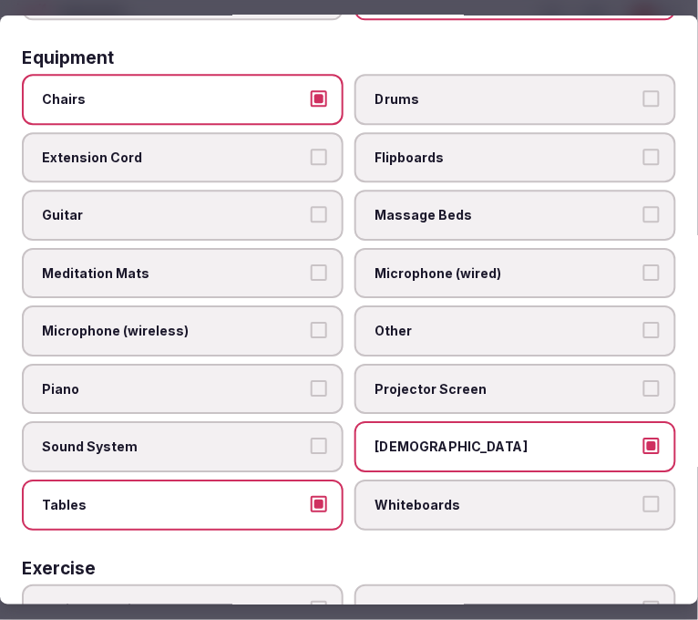
click at [398, 316] on label "Other" at bounding box center [515, 330] width 322 height 51
click at [643, 322] on button "Other" at bounding box center [651, 330] width 16 height 16
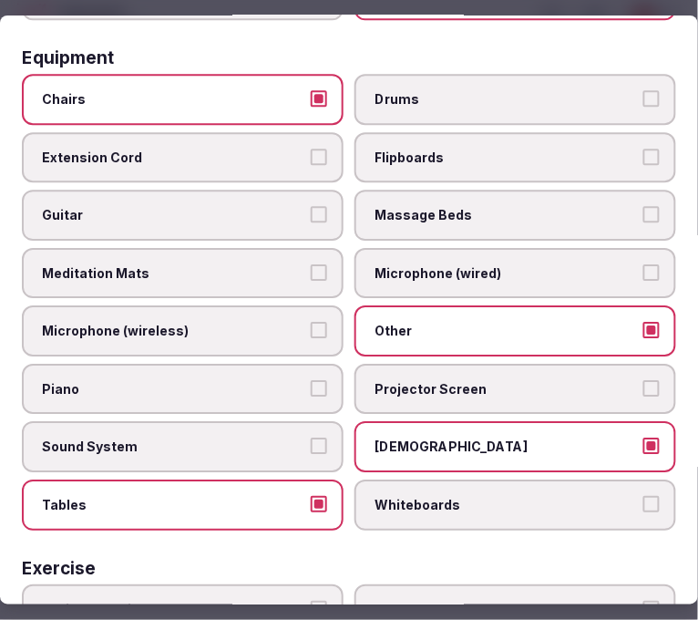
click at [402, 364] on label "Projector Screen" at bounding box center [515, 389] width 322 height 51
click at [643, 380] on button "Projector Screen" at bounding box center [651, 388] width 16 height 16
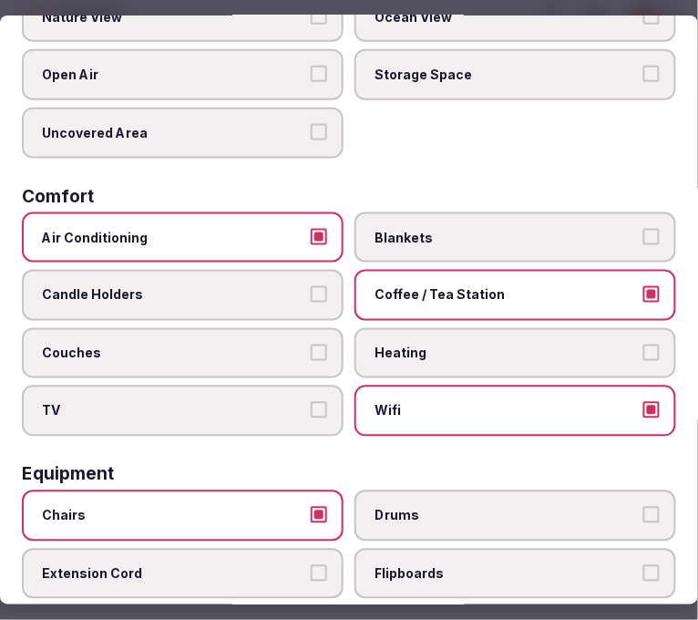
click at [178, 410] on label "TV" at bounding box center [183, 410] width 322 height 51
click at [311, 410] on button "TV" at bounding box center [319, 410] width 16 height 16
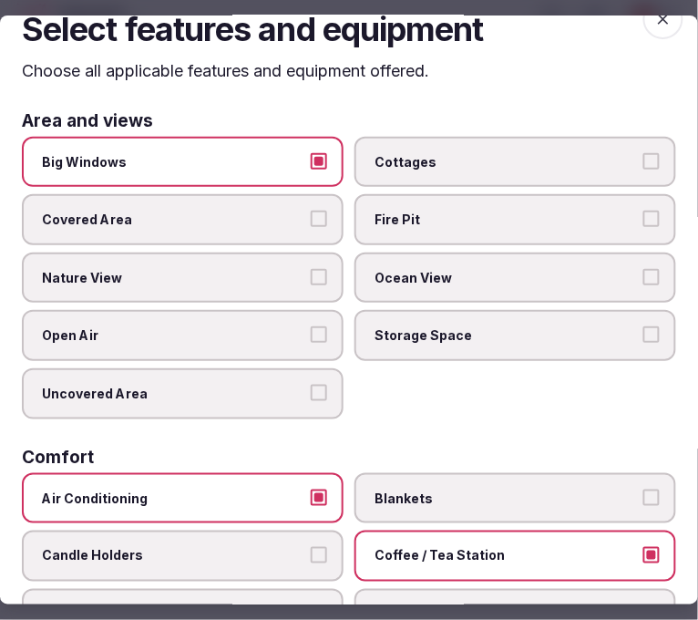
scroll to position [0, 0]
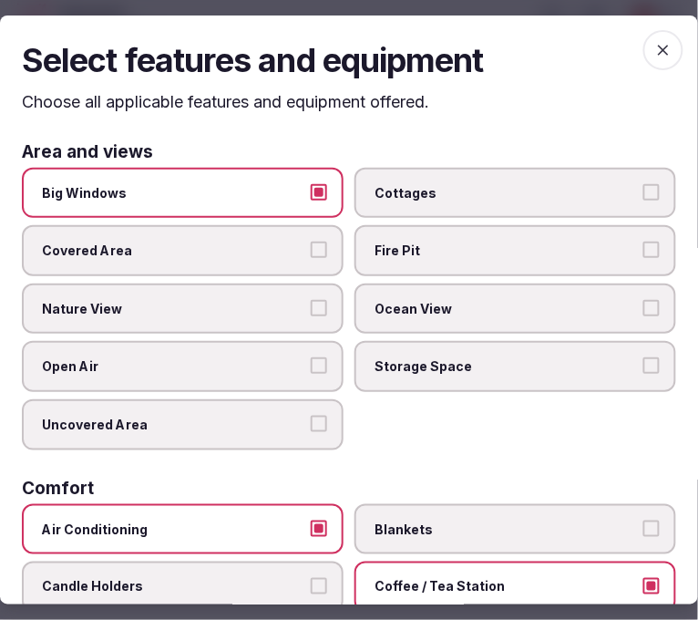
click at [654, 61] on span "button" at bounding box center [663, 50] width 40 height 40
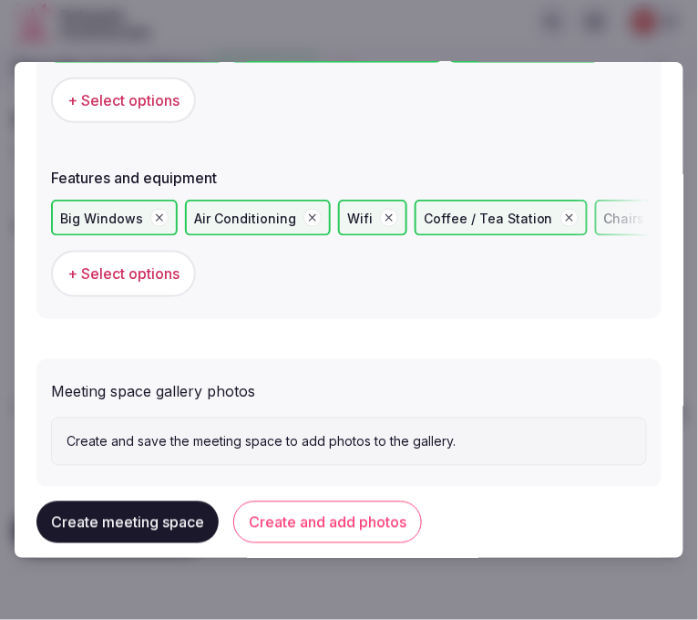
scroll to position [1306, 0]
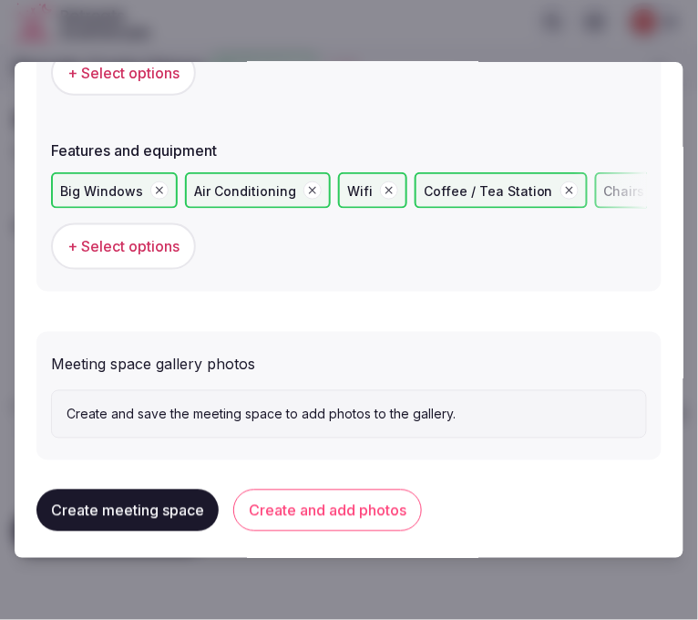
click at [303, 496] on button "Create and add photos" at bounding box center [327, 510] width 189 height 42
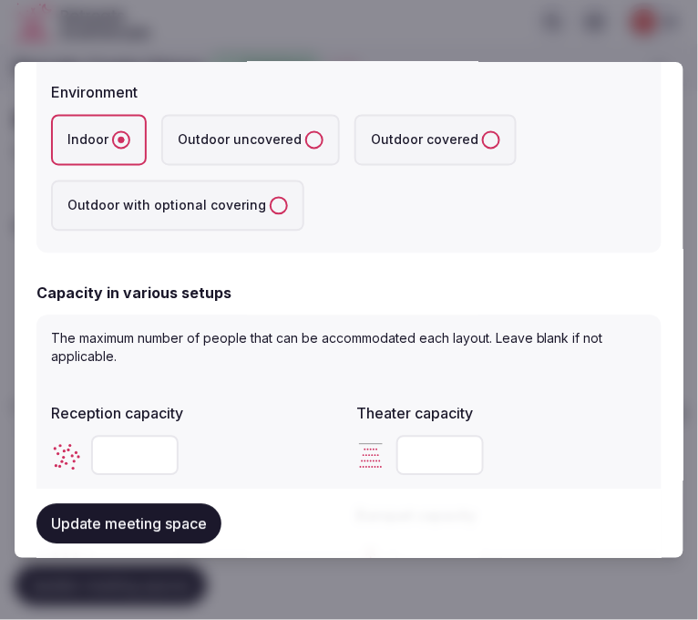
scroll to position [607, 0]
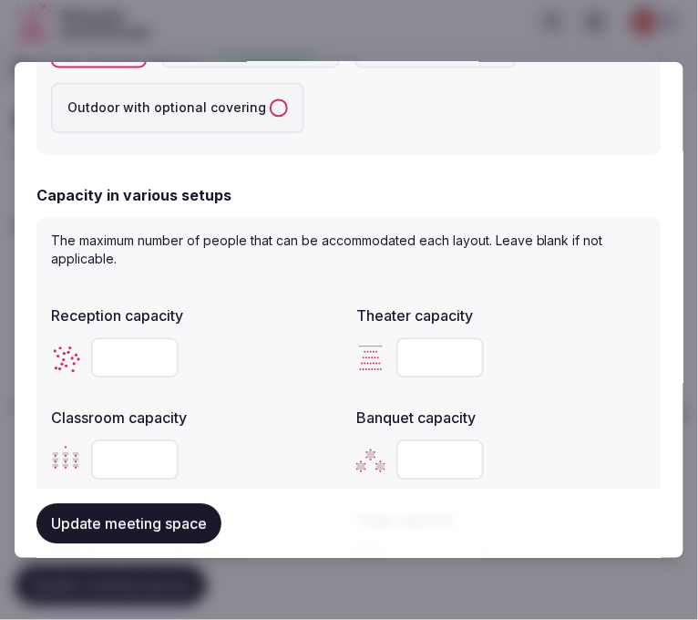
click at [143, 530] on button "Update meeting space" at bounding box center [128, 523] width 185 height 40
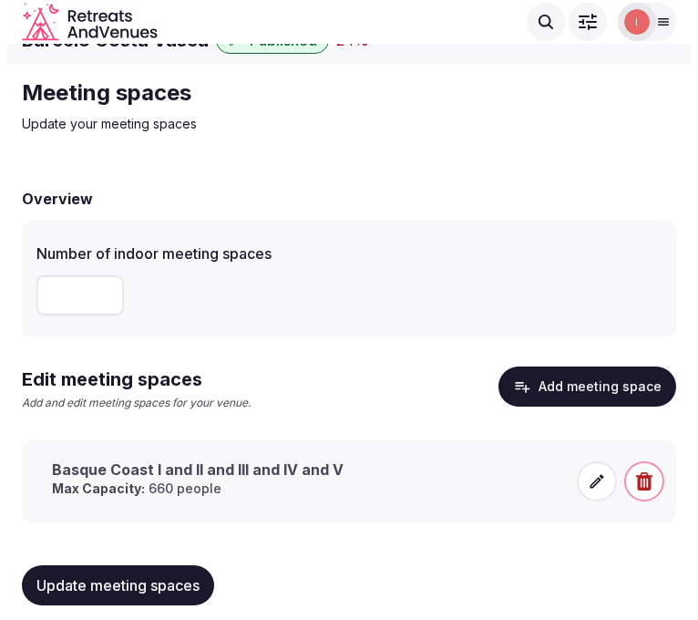
scroll to position [42, 0]
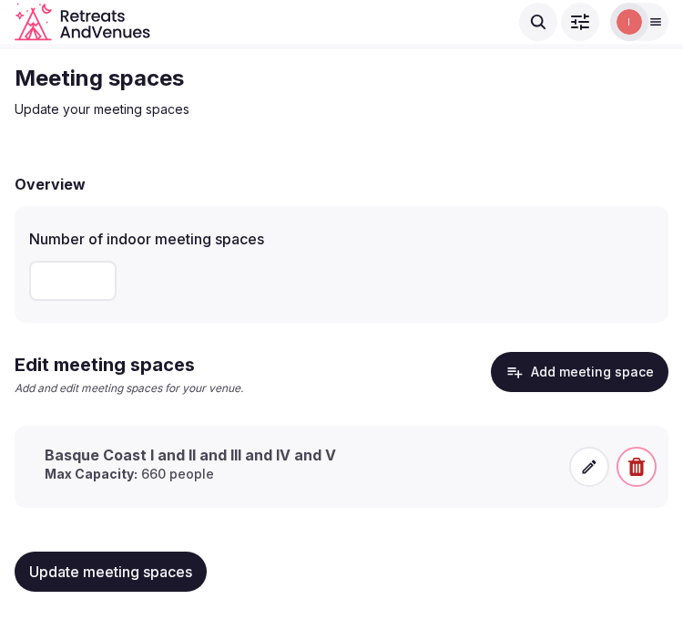
click at [563, 476] on div "Basque Coast I and II and III and IV and V Max Capacity: 660 people" at bounding box center [345, 467] width 623 height 44
click at [589, 467] on icon at bounding box center [590, 466] width 14 height 14
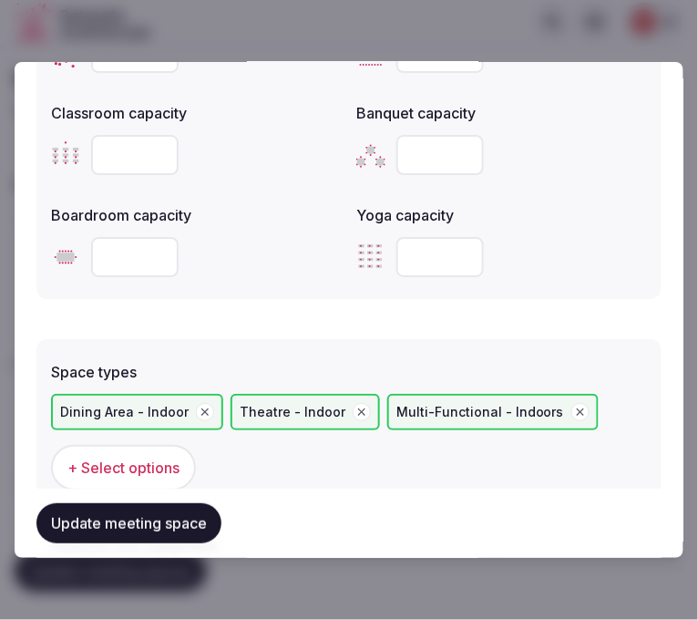
scroll to position [1417, 0]
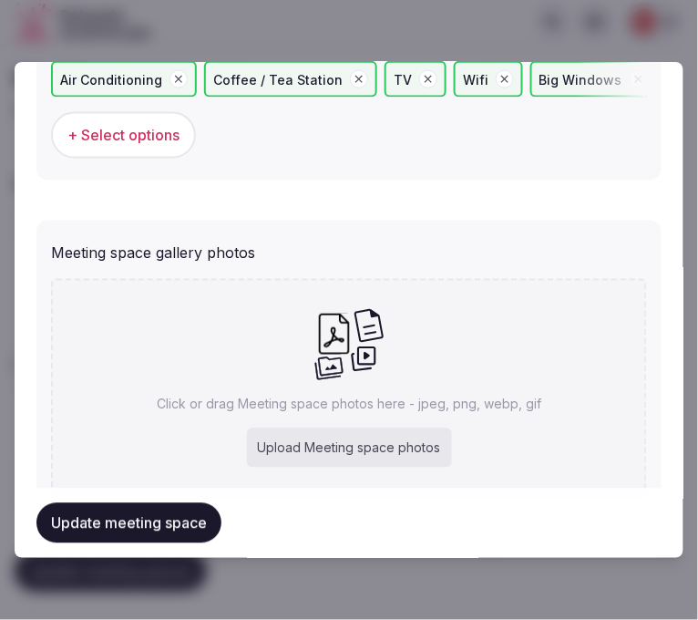
click at [321, 395] on p "Click or drag Meeting space photos here - jpeg, png, webp, gif" at bounding box center [349, 404] width 385 height 18
type input "**********"
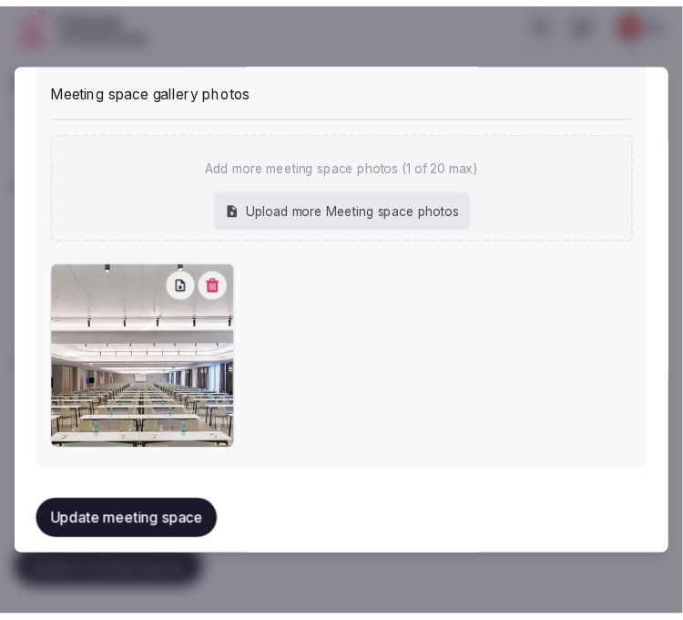
scroll to position [1586, 0]
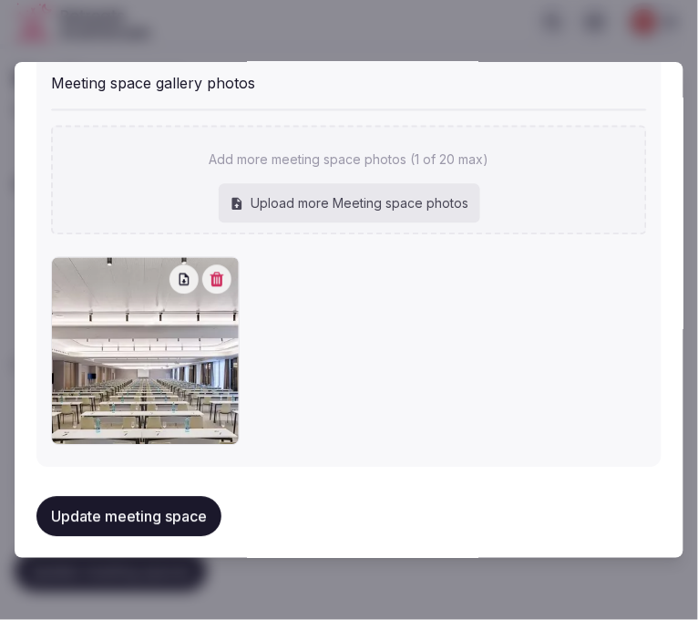
click at [130, 510] on button "Update meeting space" at bounding box center [128, 517] width 185 height 40
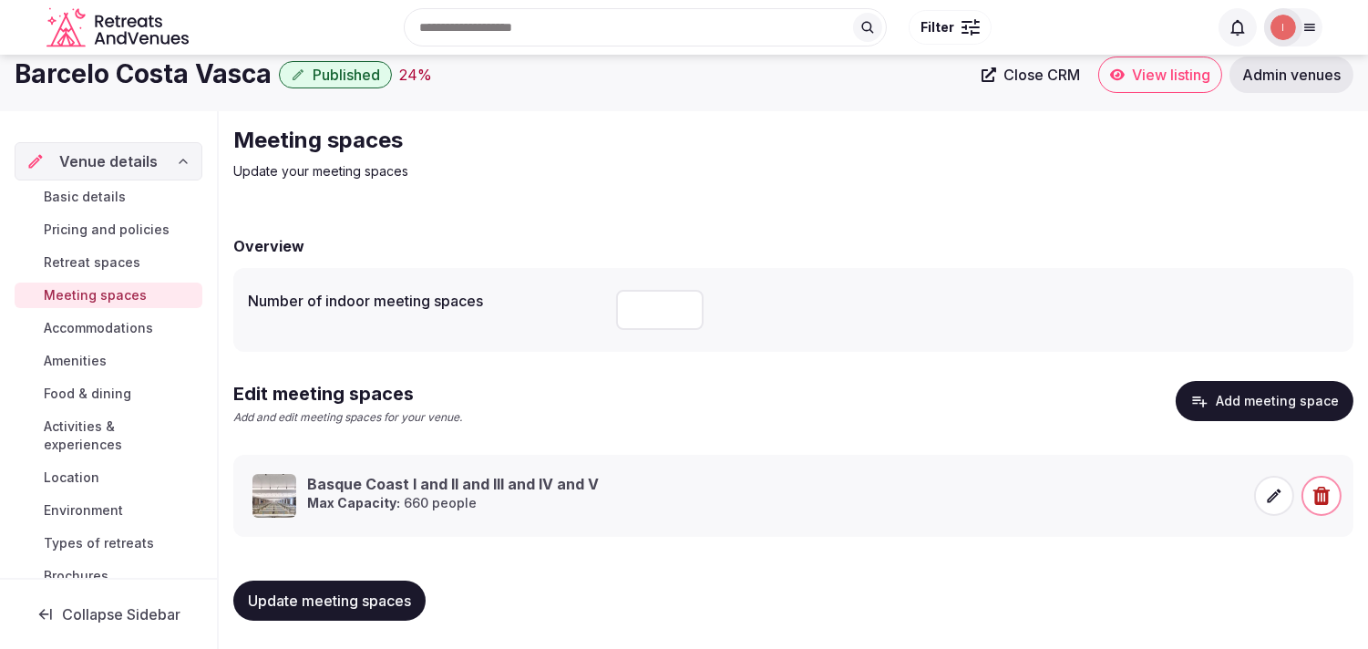
scroll to position [101, 0]
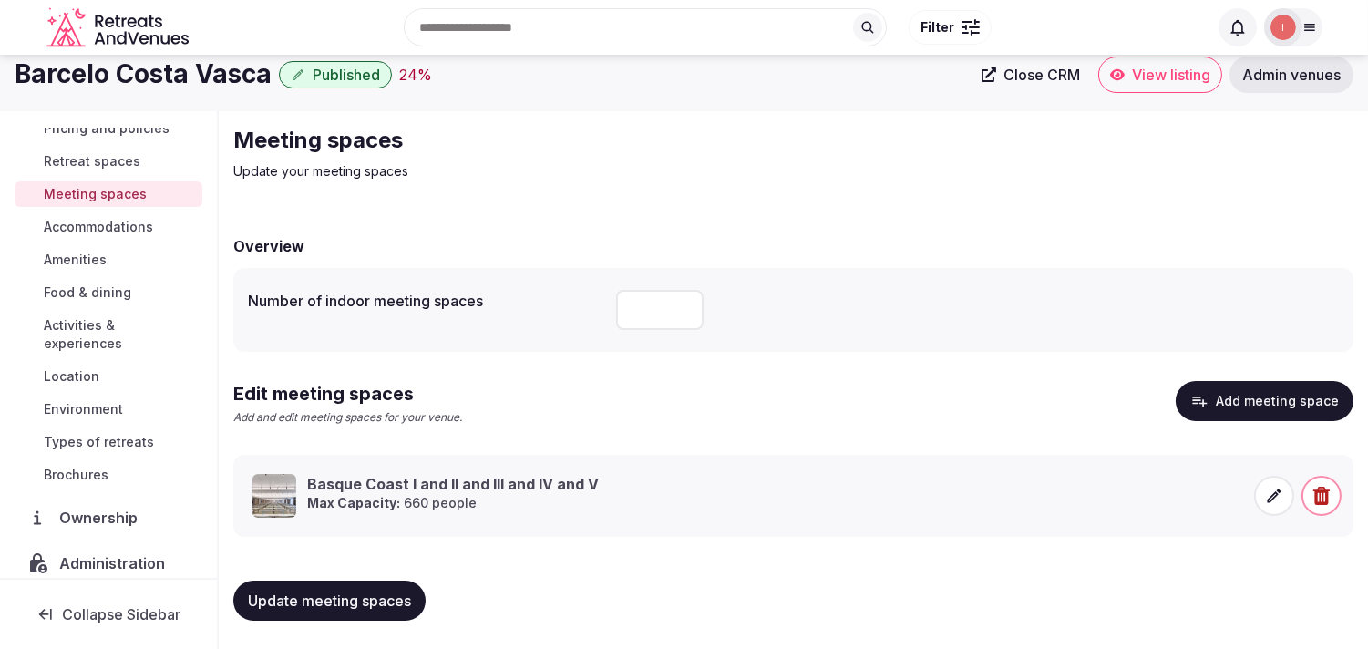
click at [150, 228] on span "Accommodations" at bounding box center [98, 227] width 109 height 18
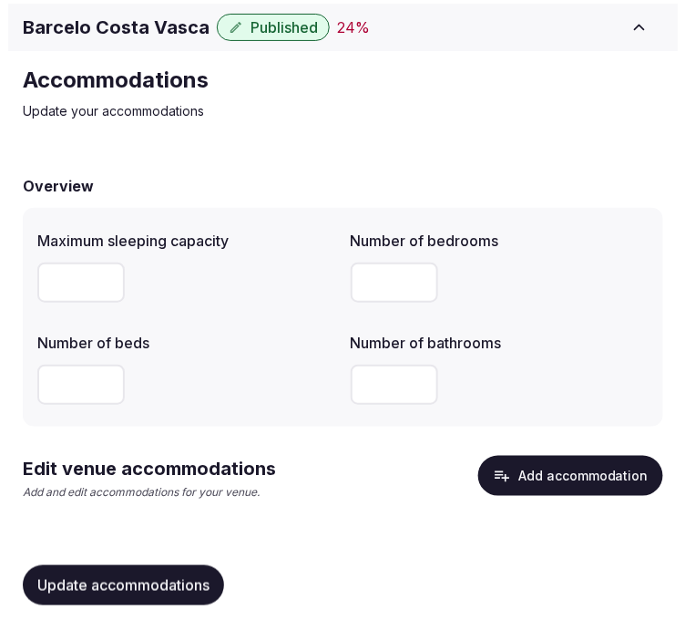
scroll to position [62, 0]
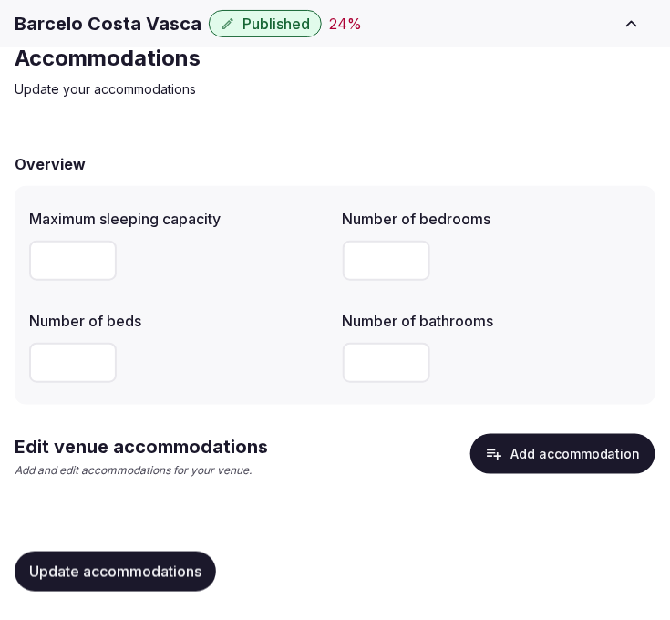
click at [568, 447] on button "Add accommodation" at bounding box center [562, 454] width 185 height 40
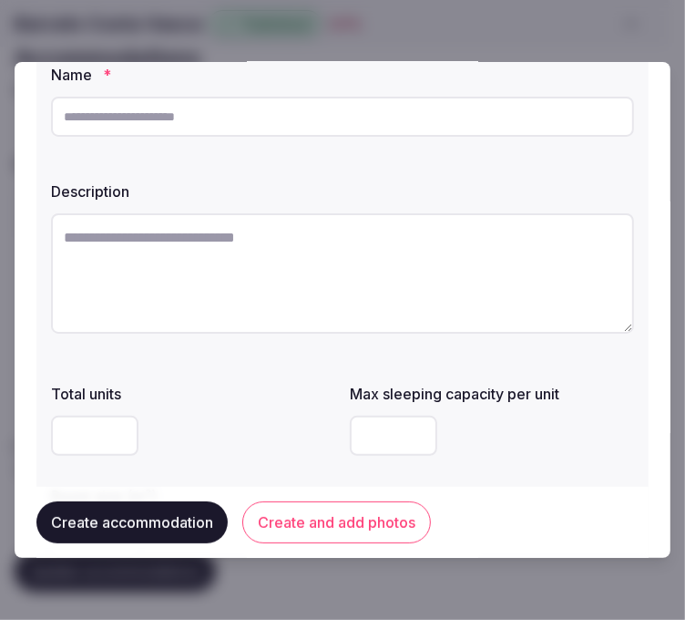
scroll to position [0, 0]
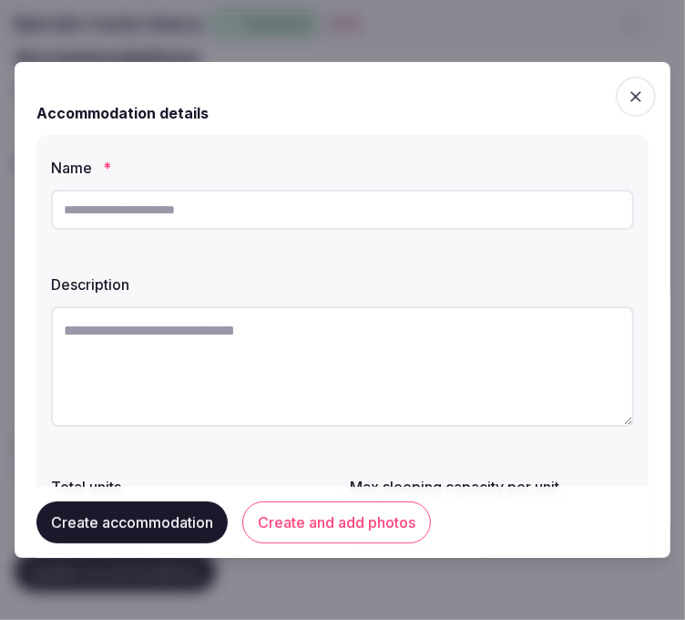
click at [182, 208] on input "text" at bounding box center [342, 210] width 583 height 40
drag, startPoint x: 324, startPoint y: 333, endPoint x: 282, endPoint y: 262, distance: 82.5
click at [324, 333] on textarea at bounding box center [342, 366] width 583 height 120
click at [270, 210] on input "text" at bounding box center [342, 210] width 583 height 40
paste input "**********"
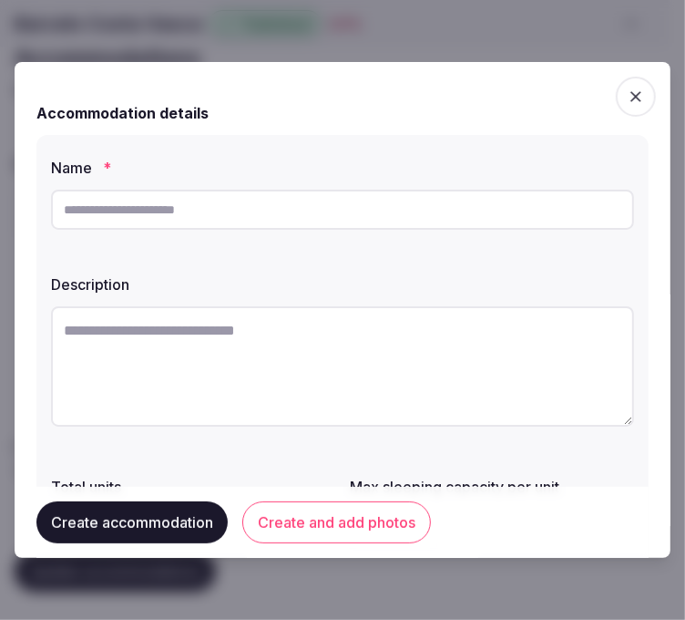
type input "**********"
click at [273, 354] on textarea at bounding box center [342, 366] width 583 height 120
paste textarea "**********"
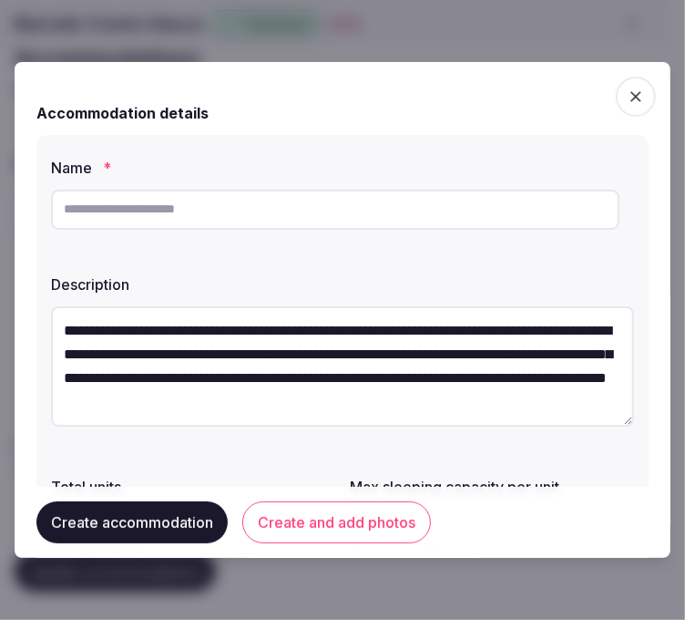
scroll to position [34, 0]
type textarea "**********"
click at [544, 210] on input "text" at bounding box center [335, 210] width 569 height 40
paste input "*****"
type input "*****"
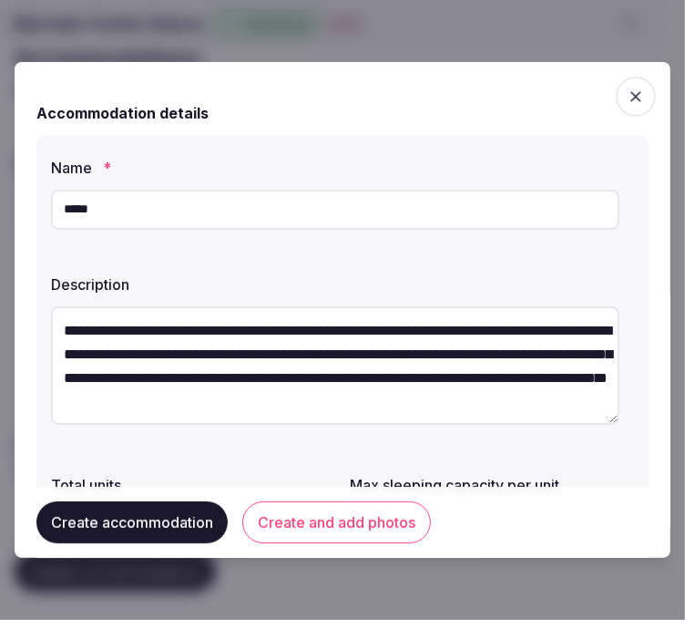
drag, startPoint x: 571, startPoint y: 251, endPoint x: 613, endPoint y: 259, distance: 42.5
click at [571, 251] on div "**********" at bounding box center [342, 403] width 612 height 536
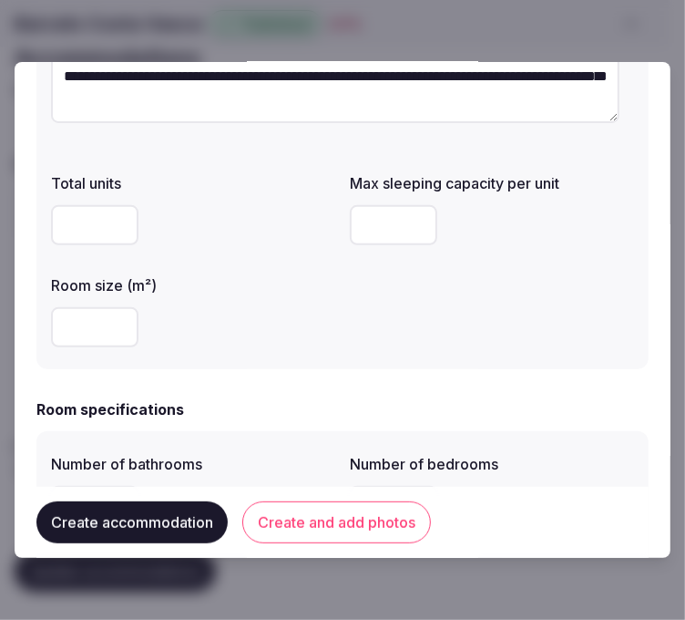
scroll to position [303, 0]
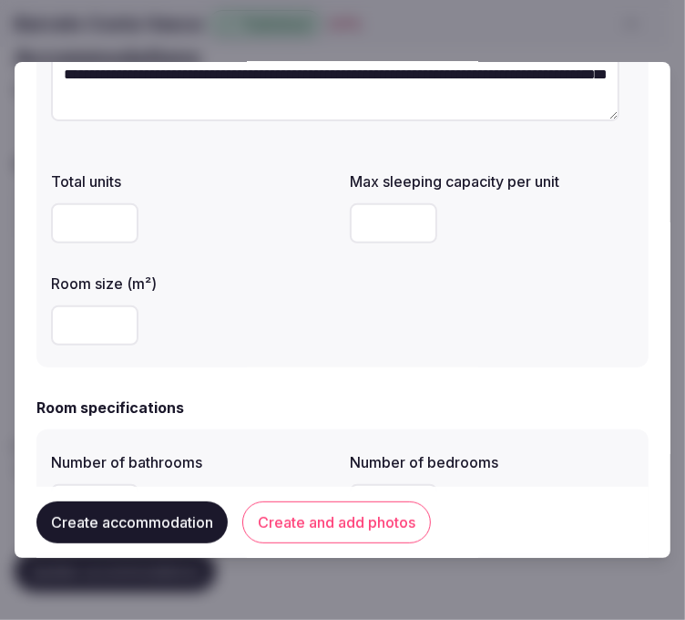
click at [377, 219] on input "number" at bounding box center [393, 223] width 87 height 40
type input "*"
click at [80, 334] on input "number" at bounding box center [94, 325] width 87 height 40
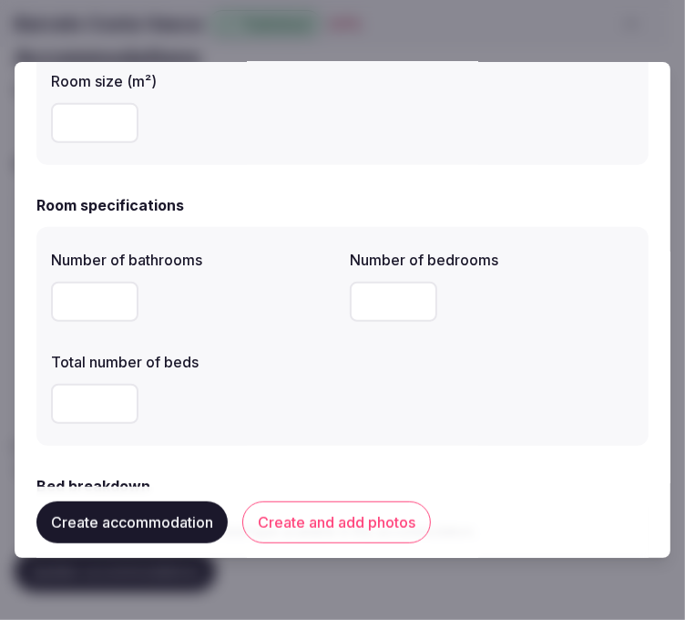
type input "**"
click at [367, 295] on input "number" at bounding box center [393, 302] width 87 height 40
type input "*"
click at [76, 306] on input "number" at bounding box center [94, 302] width 87 height 40
type input "*"
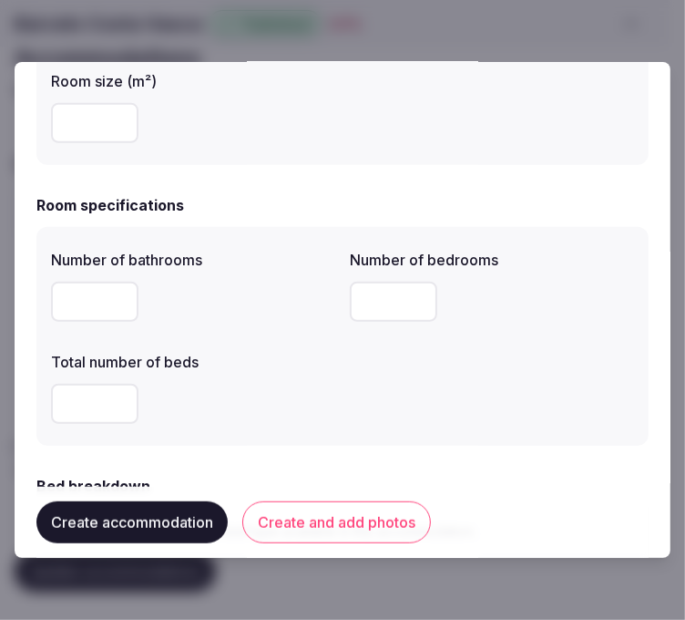
click at [83, 407] on input "number" at bounding box center [94, 404] width 87 height 40
type input "*"
click at [422, 396] on div "Number of bathrooms * Number of bedrooms * Total number of beds *" at bounding box center [342, 336] width 583 height 190
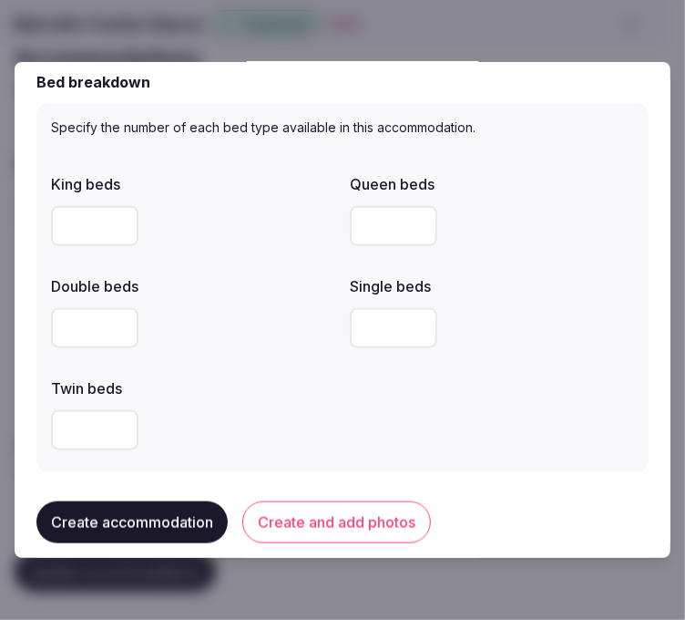
scroll to position [911, 0]
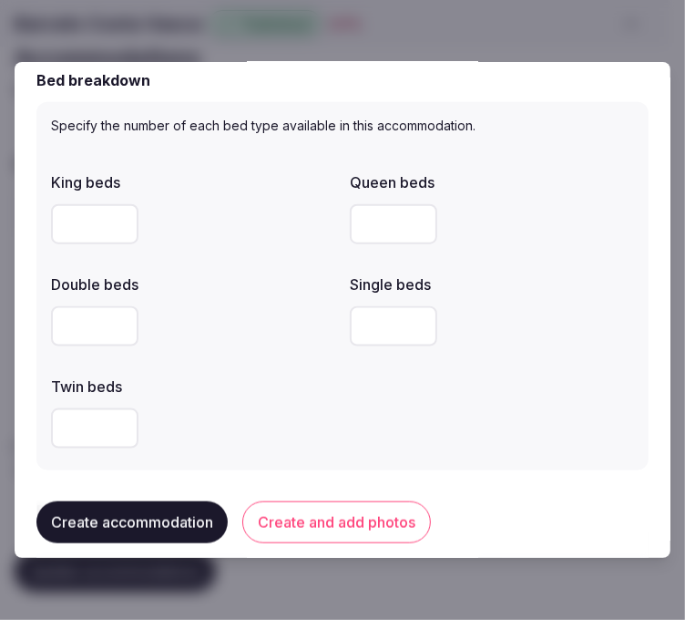
click at [374, 320] on input "number" at bounding box center [393, 326] width 87 height 40
type input "*"
drag, startPoint x: 368, startPoint y: 411, endPoint x: 353, endPoint y: 401, distance: 18.4
click at [358, 403] on div "King beds Queen beds Double beds Single beds * Twin beds" at bounding box center [342, 310] width 583 height 292
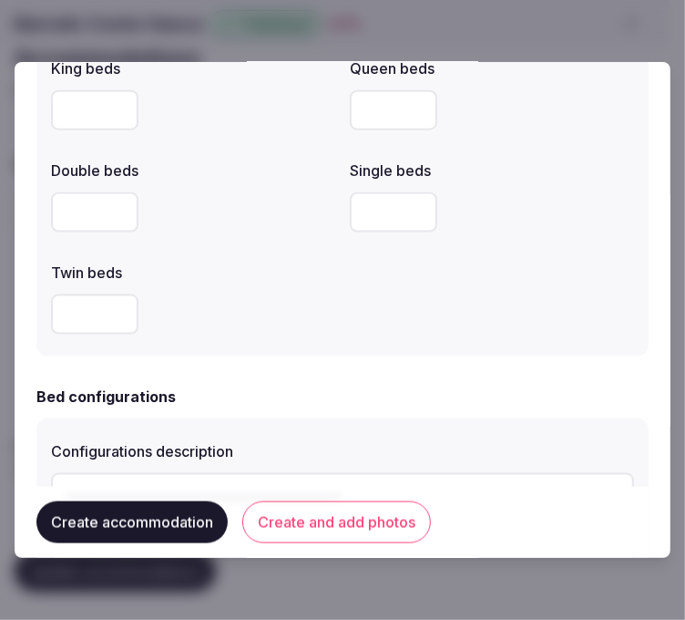
scroll to position [1113, 0]
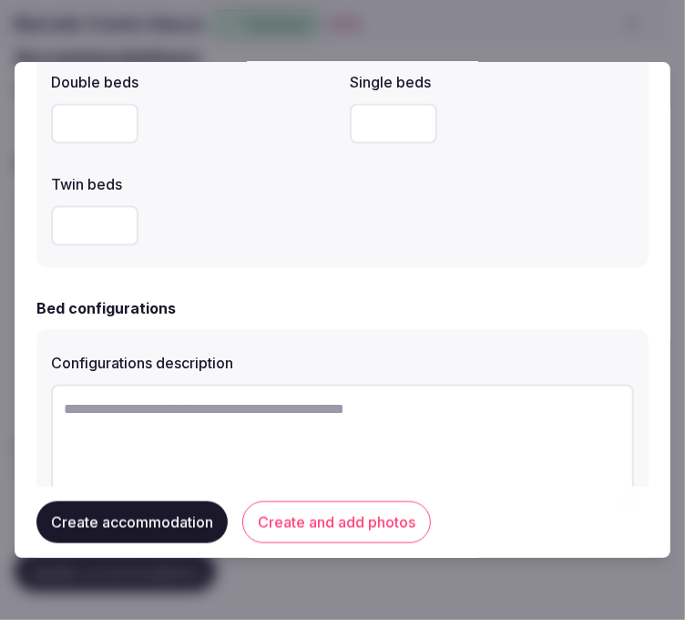
drag, startPoint x: 287, startPoint y: 415, endPoint x: 370, endPoint y: 421, distance: 83.2
click at [299, 416] on textarea at bounding box center [342, 445] width 583 height 120
click at [462, 412] on textarea at bounding box center [342, 445] width 583 height 120
paste textarea "**********"
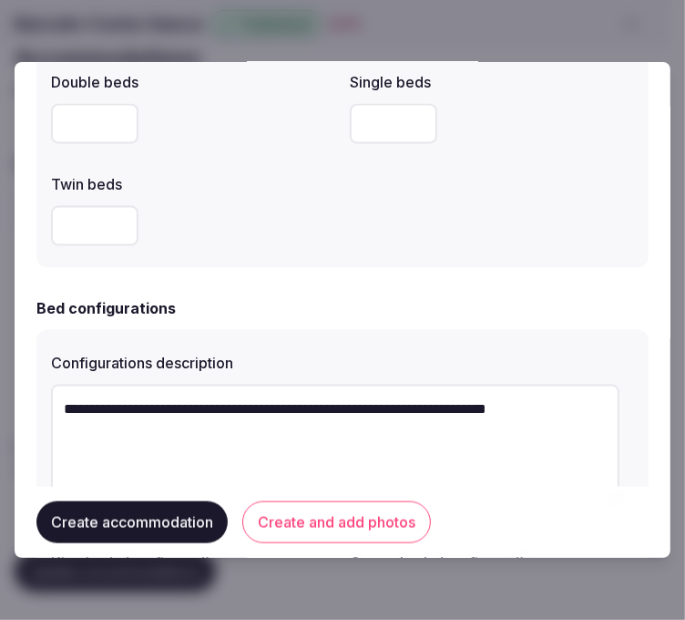
type textarea "**********"
click at [576, 342] on div "**********" at bounding box center [342, 539] width 612 height 419
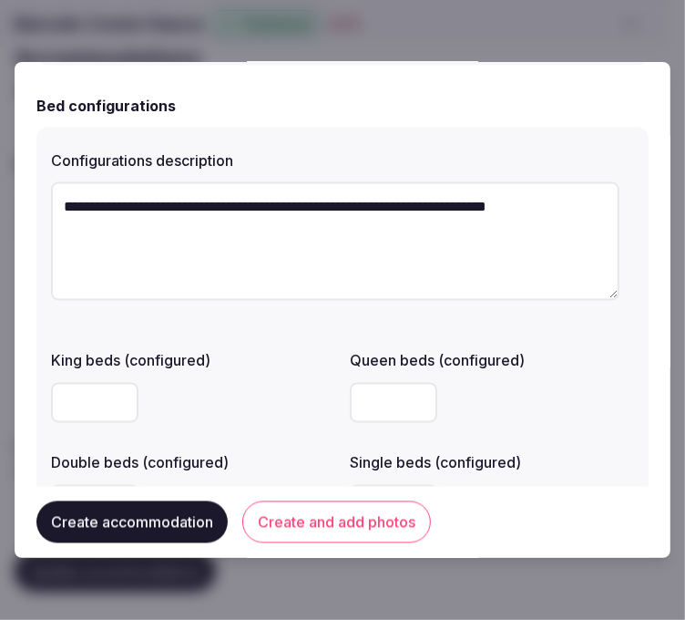
scroll to position [1417, 0]
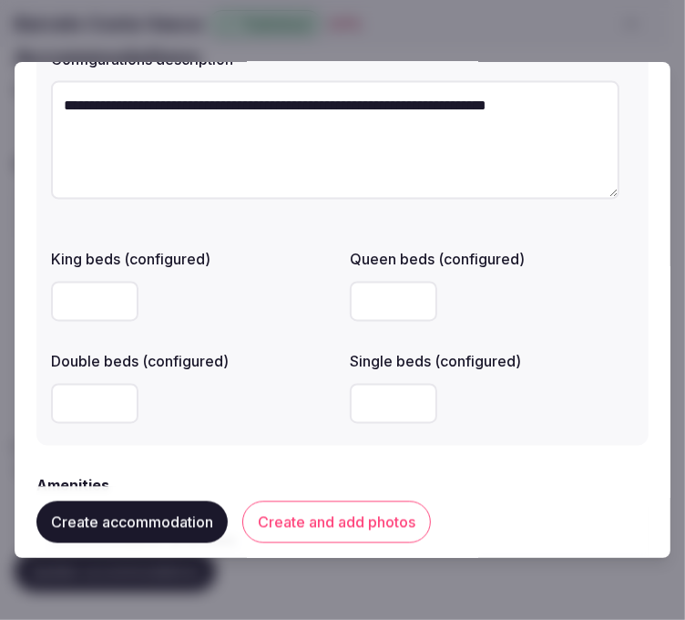
click at [75, 302] on input "number" at bounding box center [94, 302] width 87 height 40
type input "*"
drag, startPoint x: 430, startPoint y: 108, endPoint x: 434, endPoint y: 155, distance: 47.5
click at [434, 155] on textarea "**********" at bounding box center [335, 140] width 569 height 118
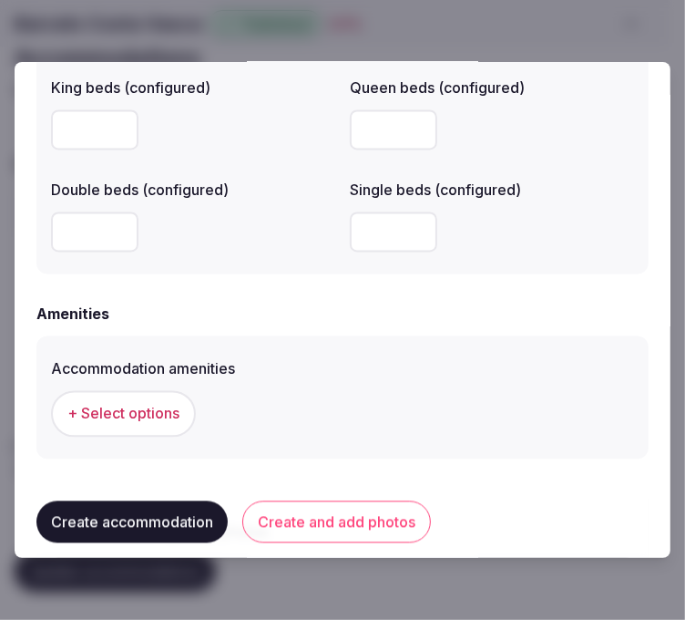
scroll to position [1619, 0]
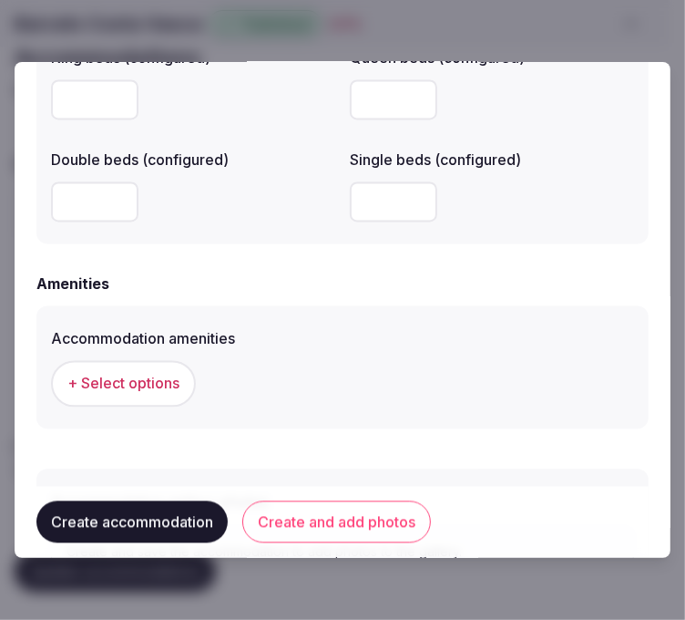
type textarea "**********"
click at [134, 373] on span "+ Select options" at bounding box center [123, 383] width 112 height 20
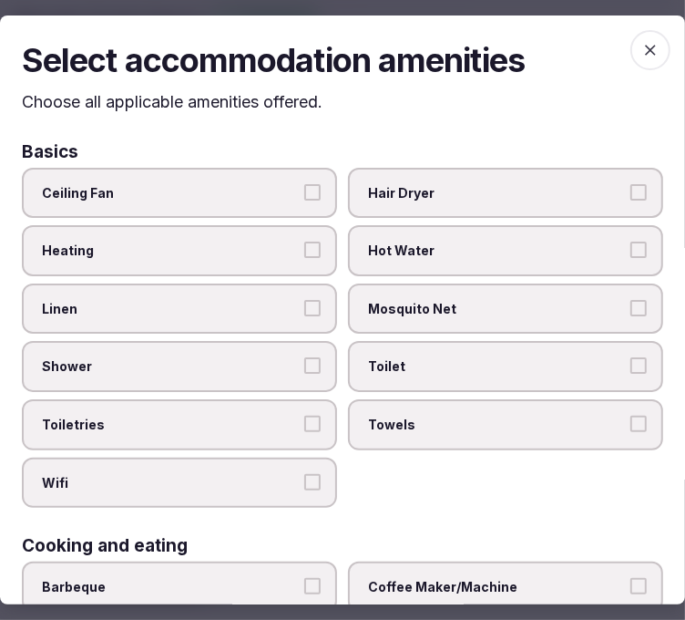
drag, startPoint x: 213, startPoint y: 311, endPoint x: 281, endPoint y: 337, distance: 72.4
click at [215, 312] on span "Linen" at bounding box center [170, 309] width 257 height 18
click at [304, 312] on button "Linen" at bounding box center [312, 308] width 16 height 16
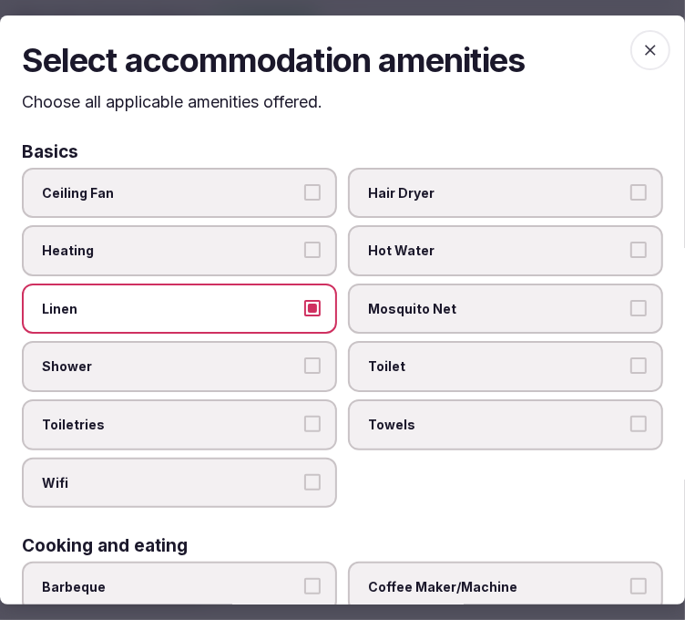
click at [307, 357] on button "Shower" at bounding box center [312, 365] width 16 height 16
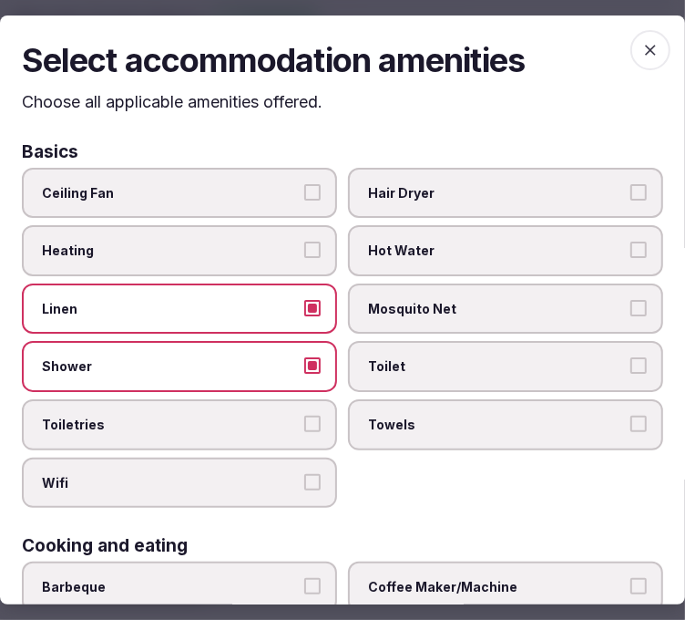
click at [301, 428] on label "Toiletries" at bounding box center [179, 424] width 315 height 51
click at [304, 428] on button "Toiletries" at bounding box center [312, 423] width 16 height 16
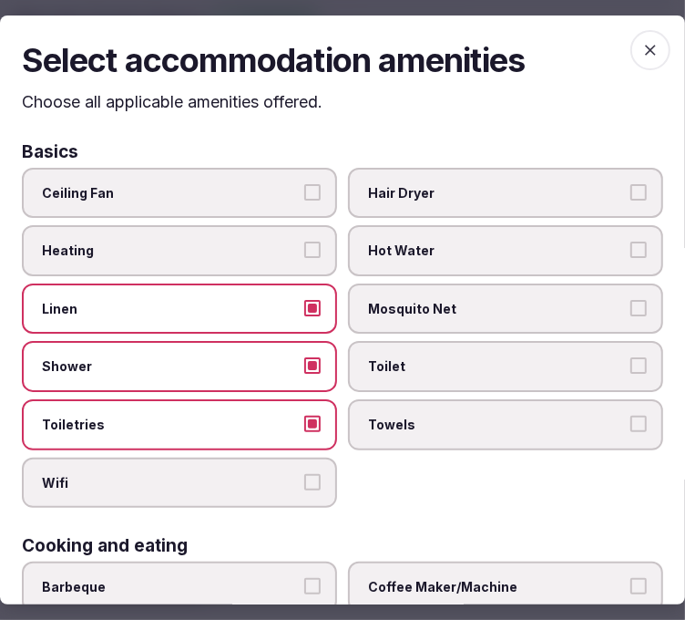
click at [304, 474] on button "Wifi" at bounding box center [312, 482] width 16 height 16
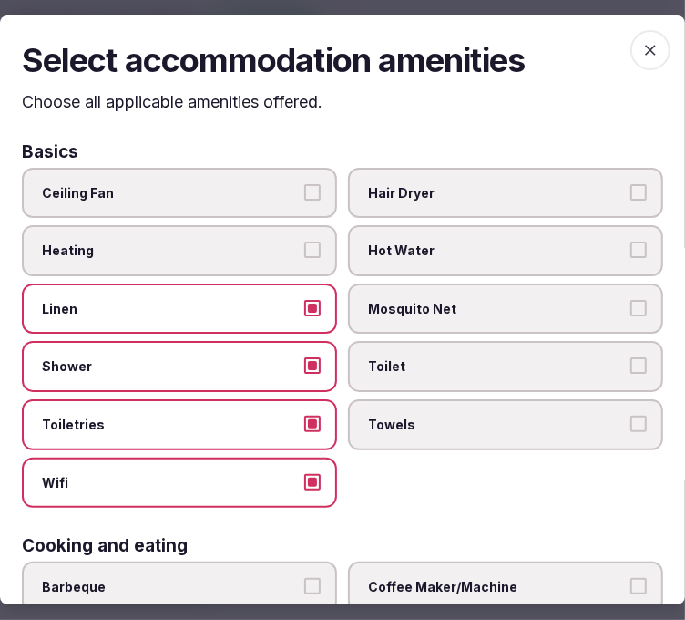
click at [403, 433] on label "Towels" at bounding box center [505, 424] width 315 height 51
click at [631, 432] on button "Towels" at bounding box center [639, 423] width 16 height 16
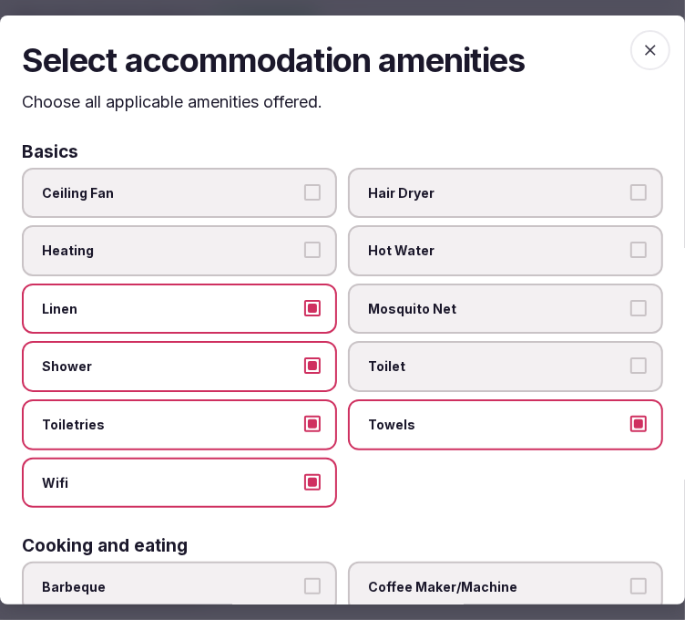
drag, startPoint x: 445, startPoint y: 369, endPoint x: 677, endPoint y: 346, distance: 233.5
click at [448, 366] on label "Toilet" at bounding box center [505, 366] width 315 height 51
click at [631, 366] on button "Toilet" at bounding box center [639, 365] width 16 height 16
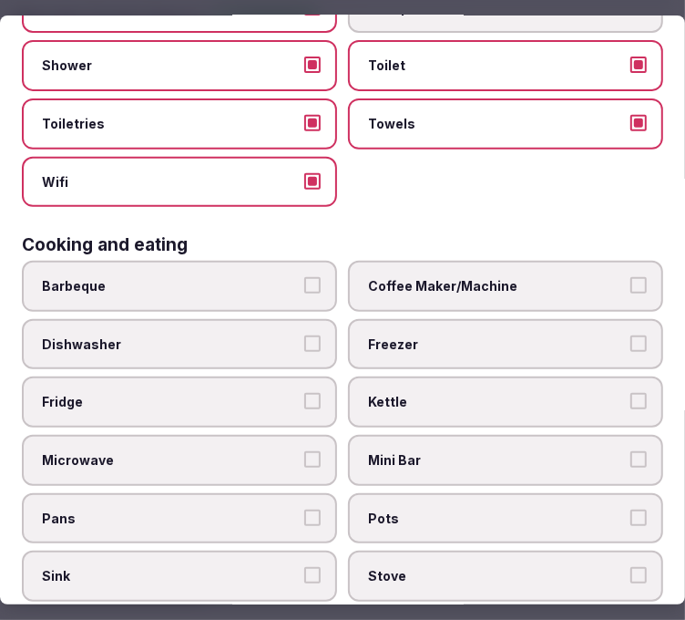
scroll to position [405, 0]
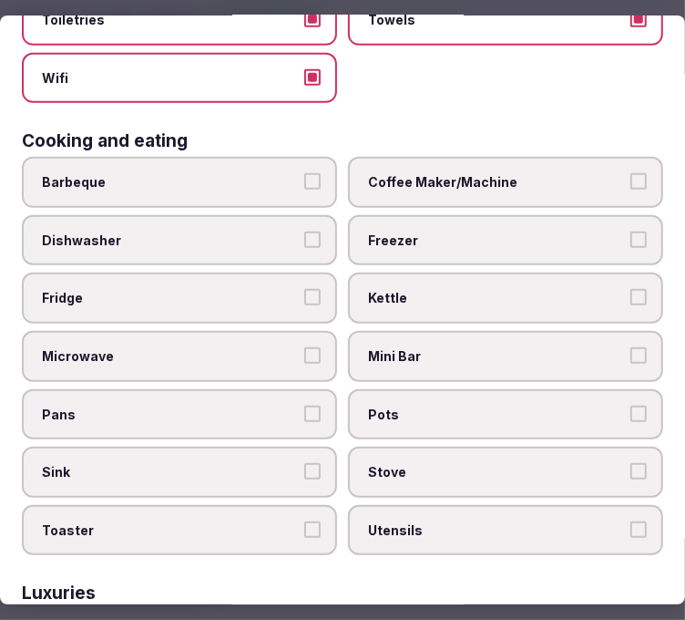
click at [489, 180] on label "Coffee Maker/Machine" at bounding box center [505, 182] width 315 height 51
click at [631, 180] on button "Coffee Maker/Machine" at bounding box center [639, 181] width 16 height 16
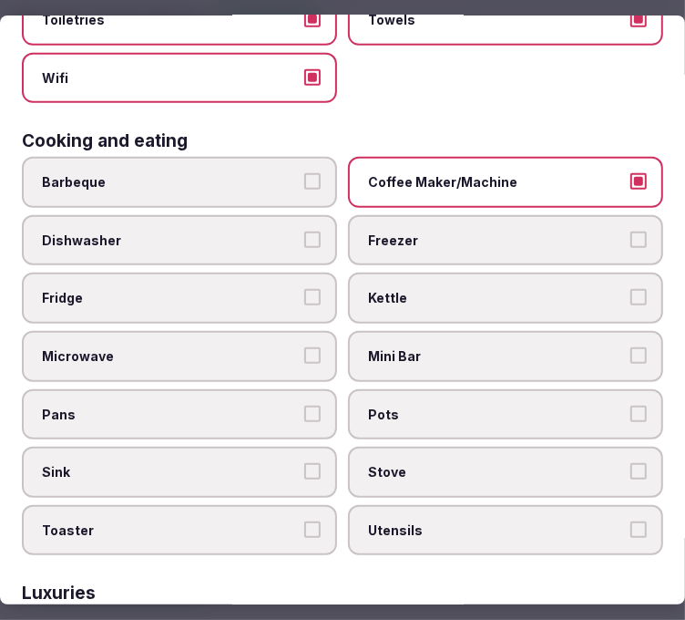
click at [466, 351] on label "Mini Bar" at bounding box center [505, 356] width 315 height 51
click at [631, 351] on button "Mini Bar" at bounding box center [639, 355] width 16 height 16
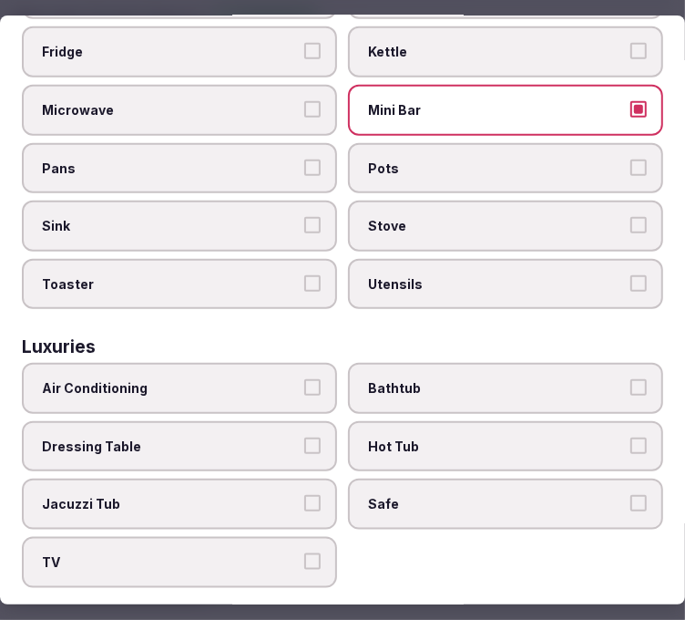
scroll to position [809, 0]
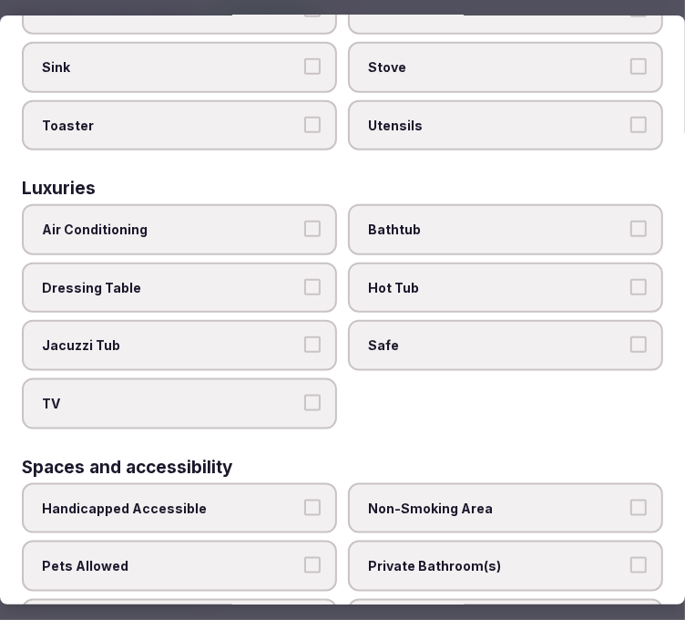
click at [306, 221] on button "Air Conditioning" at bounding box center [312, 229] width 16 height 16
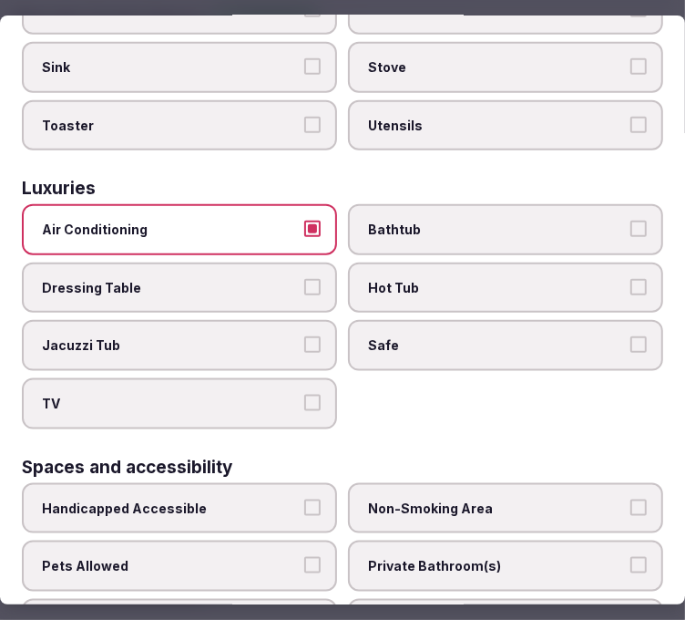
click at [442, 223] on label "Bathtub" at bounding box center [505, 229] width 315 height 51
click at [631, 223] on button "Bathtub" at bounding box center [639, 229] width 16 height 16
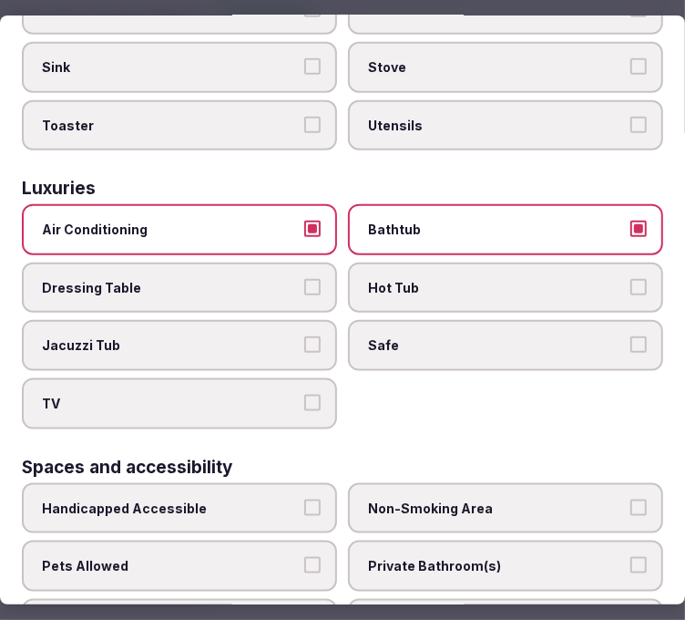
click at [465, 336] on span "Safe" at bounding box center [496, 345] width 257 height 18
click at [631, 336] on button "Safe" at bounding box center [639, 344] width 16 height 16
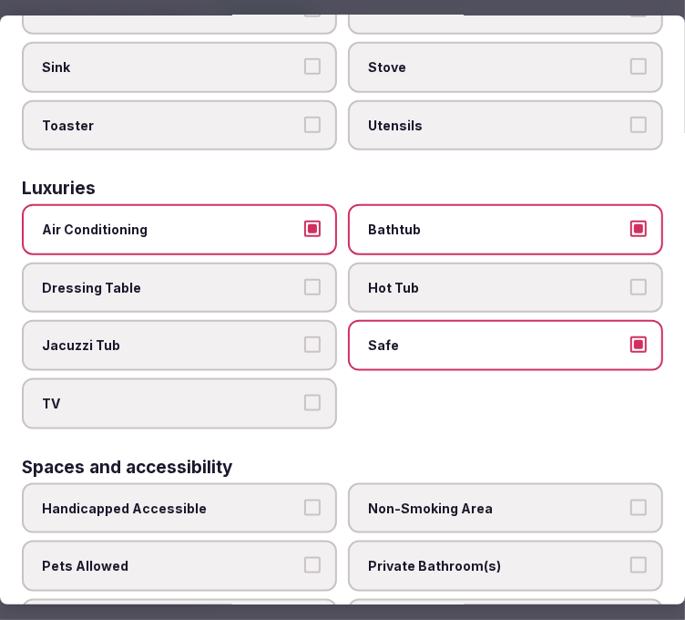
click at [316, 378] on label "TV" at bounding box center [179, 403] width 315 height 51
click at [316, 395] on button "TV" at bounding box center [312, 403] width 16 height 16
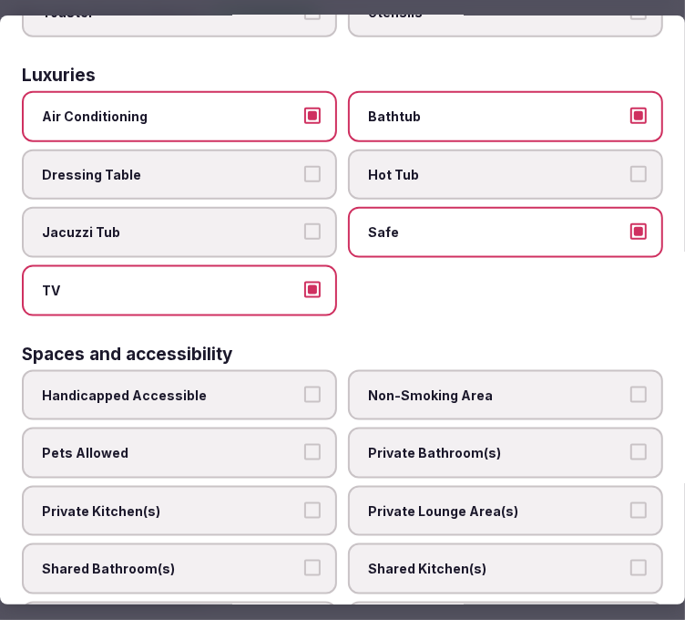
scroll to position [1012, 0]
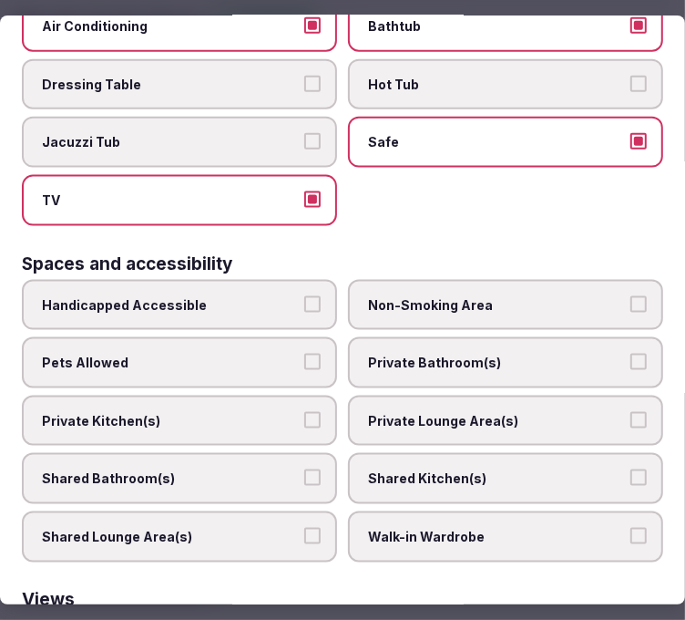
click at [526, 354] on span "Private Bathroom(s)" at bounding box center [496, 363] width 257 height 18
click at [631, 354] on button "Private Bathroom(s)" at bounding box center [639, 362] width 16 height 16
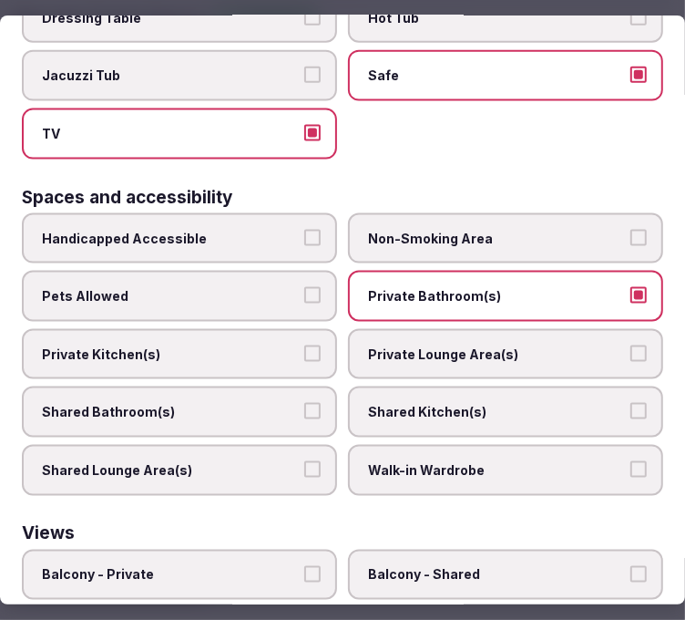
scroll to position [1113, 0]
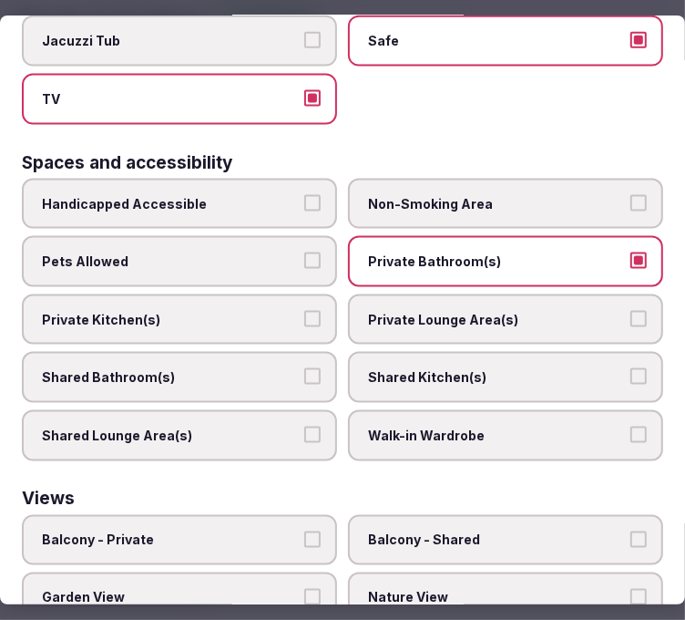
click at [519, 311] on span "Private Lounge Area(s)" at bounding box center [496, 320] width 257 height 18
click at [631, 311] on button "Private Lounge Area(s)" at bounding box center [639, 319] width 16 height 16
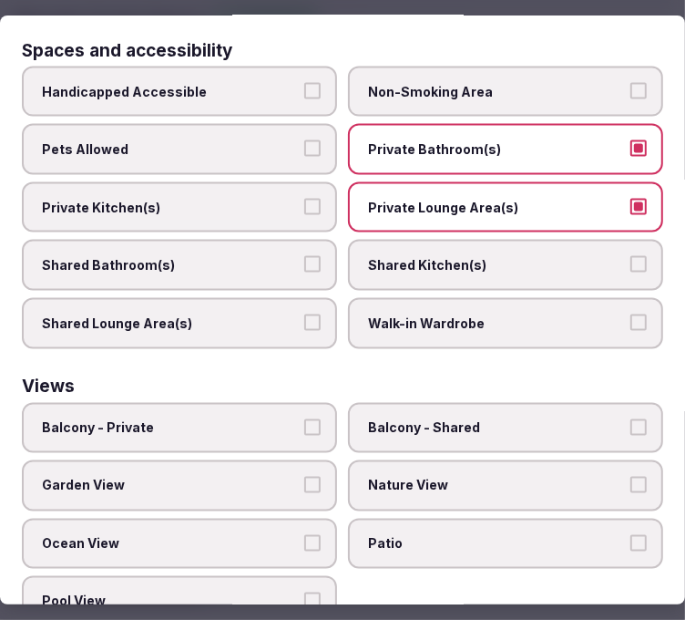
scroll to position [1226, 0]
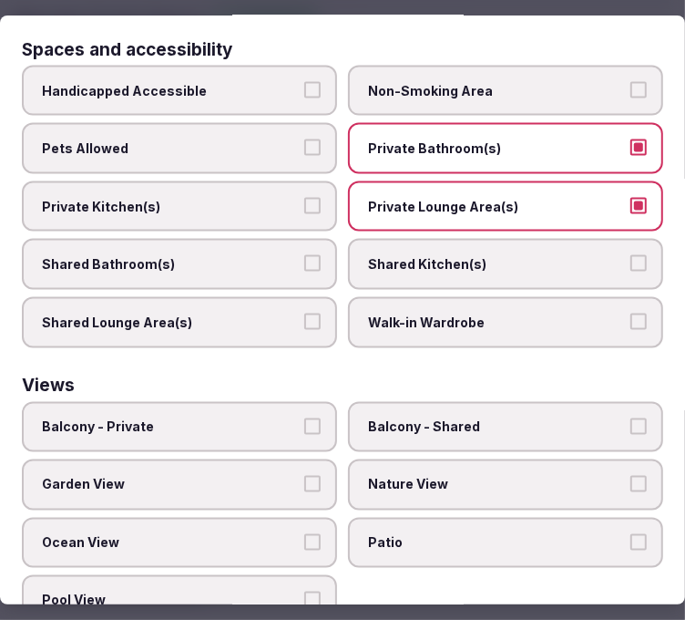
click at [273, 591] on span "Pool View" at bounding box center [170, 600] width 257 height 18
click at [304, 591] on button "Pool View" at bounding box center [312, 599] width 16 height 16
click at [273, 591] on span "Pool View" at bounding box center [170, 600] width 257 height 18
click at [304, 591] on button "Pool View" at bounding box center [312, 599] width 16 height 16
click at [323, 575] on label "Pool View" at bounding box center [179, 600] width 315 height 51
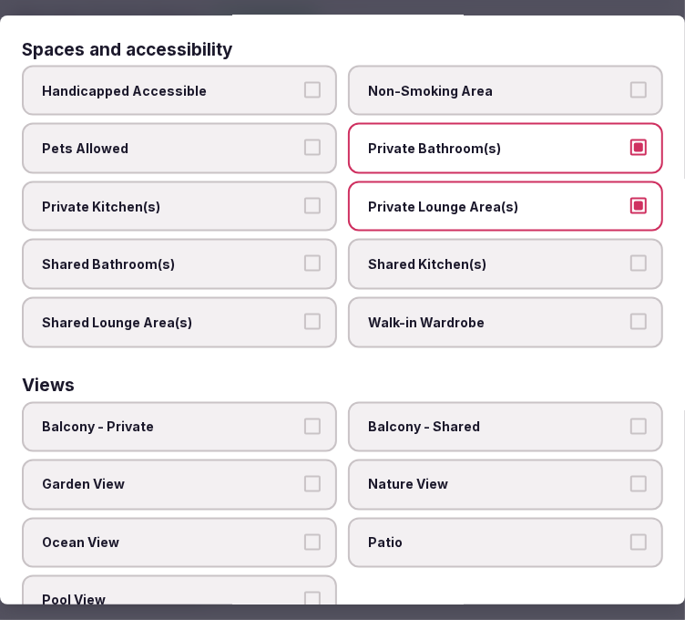
click at [321, 591] on button "Pool View" at bounding box center [312, 599] width 16 height 16
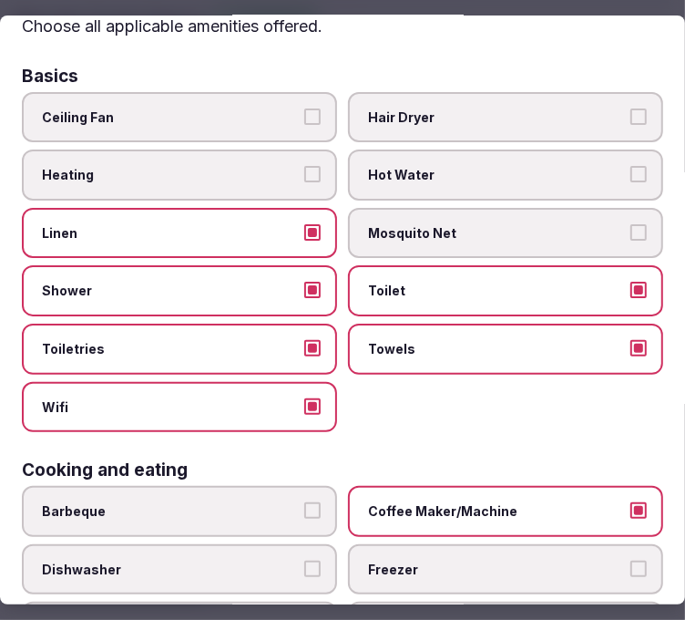
scroll to position [0, 0]
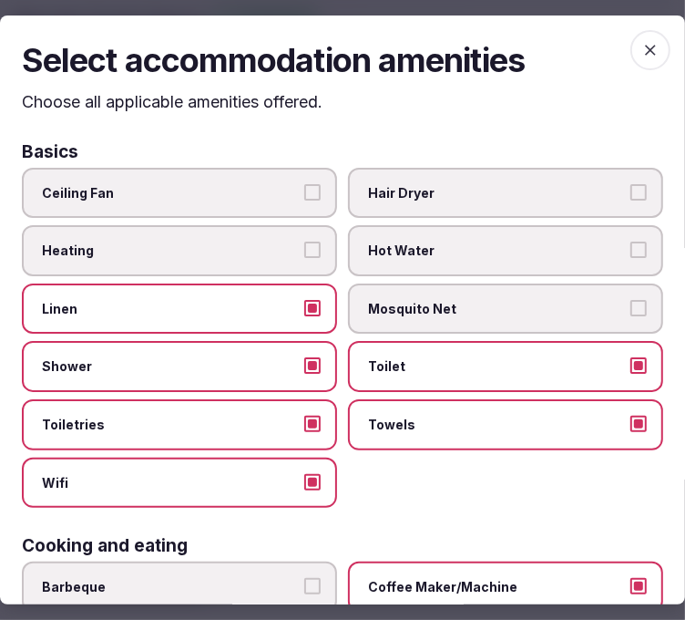
click at [642, 46] on icon "button" at bounding box center [650, 50] width 18 height 18
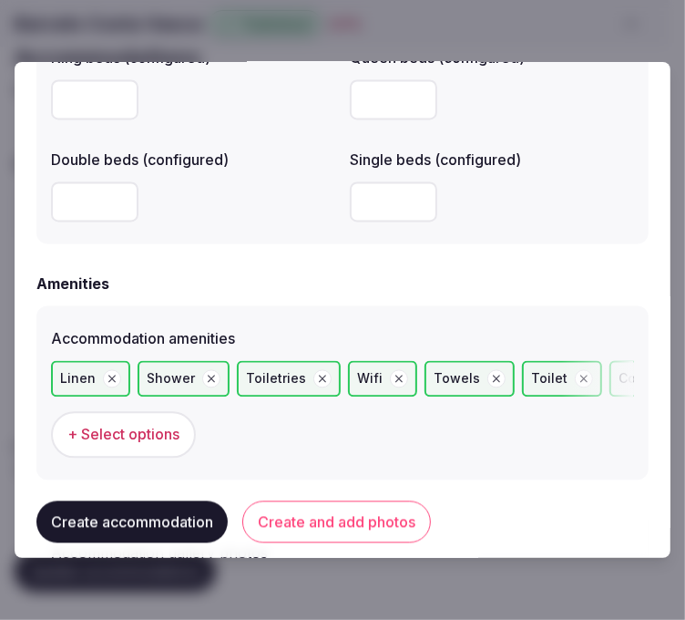
click at [304, 529] on button "Create and add photos" at bounding box center [336, 522] width 189 height 42
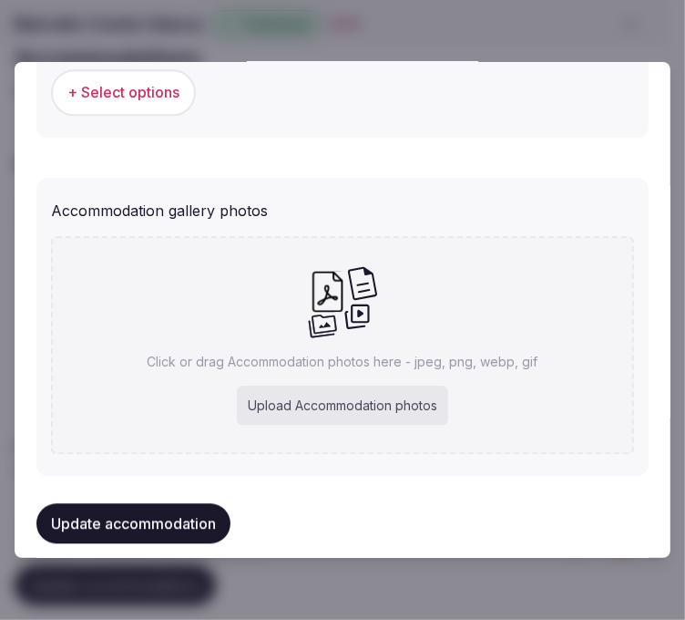
scroll to position [1980, 0]
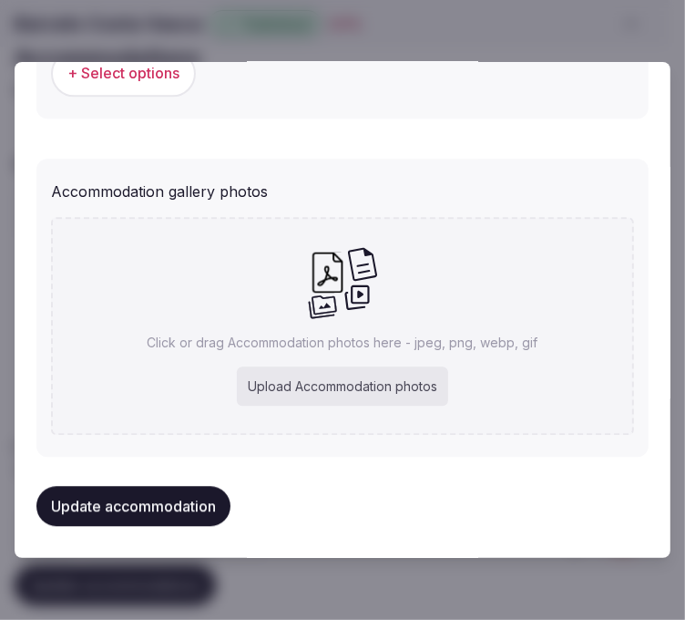
click at [477, 374] on div "Click or drag Accommodation photos here - jpeg, png, webp, gif Upload Accommoda…" at bounding box center [342, 326] width 583 height 218
click at [335, 276] on icon at bounding box center [327, 271] width 41 height 41
type input "**********"
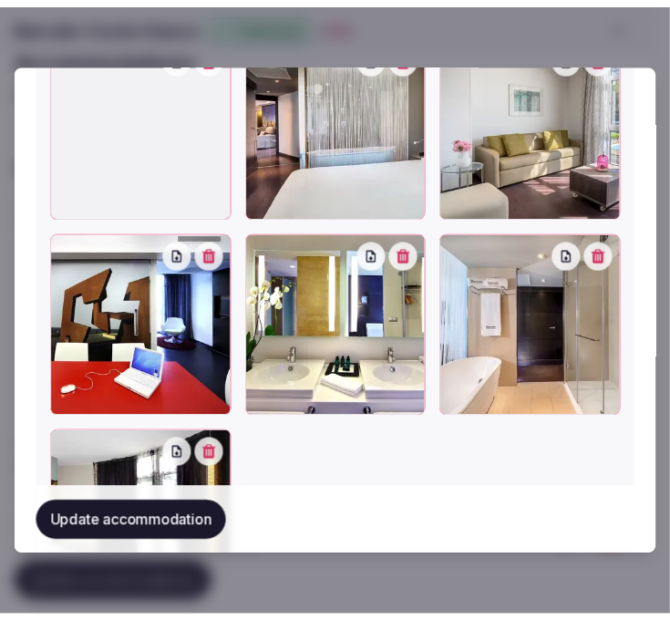
scroll to position [2211, 0]
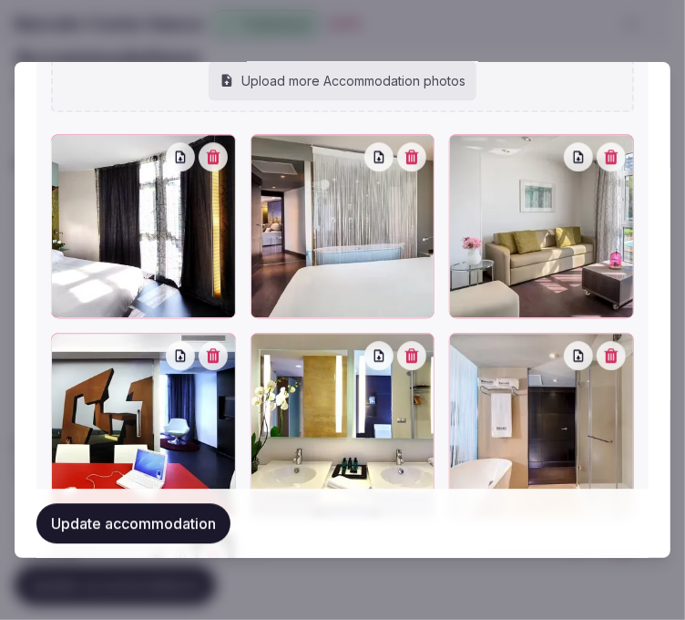
click at [129, 520] on button "Update accommodation" at bounding box center [133, 523] width 194 height 40
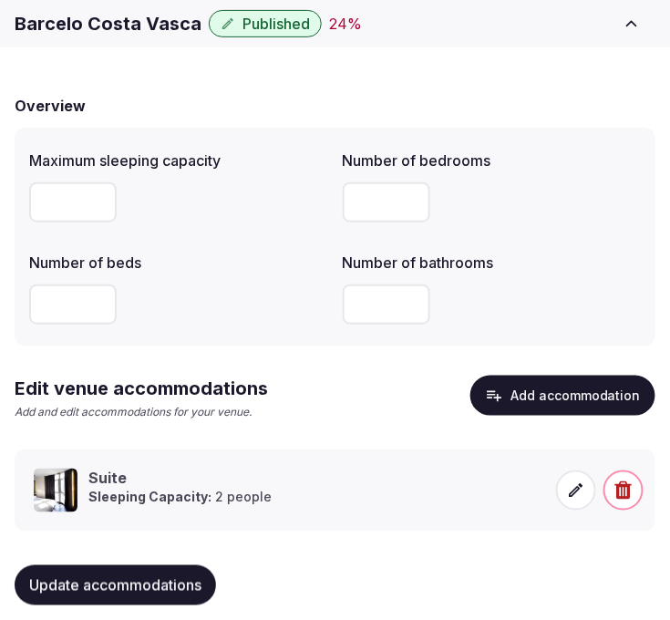
scroll to position [144, 0]
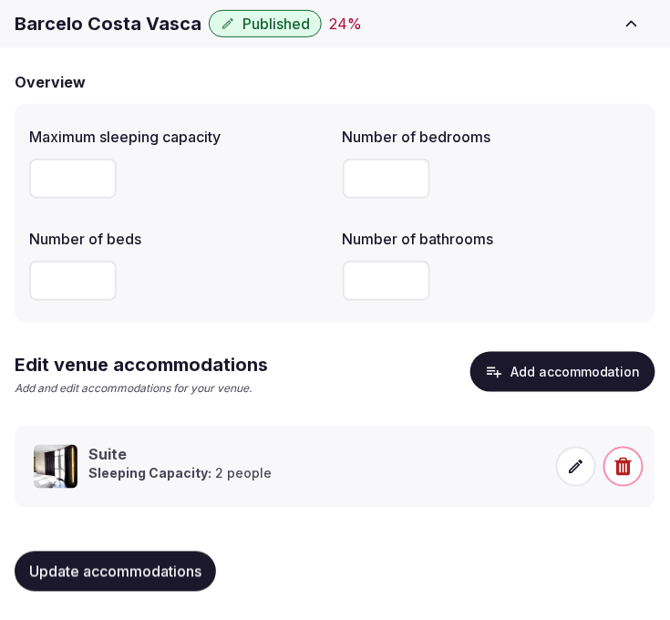
click at [138, 566] on span "Update accommodations" at bounding box center [115, 571] width 172 height 18
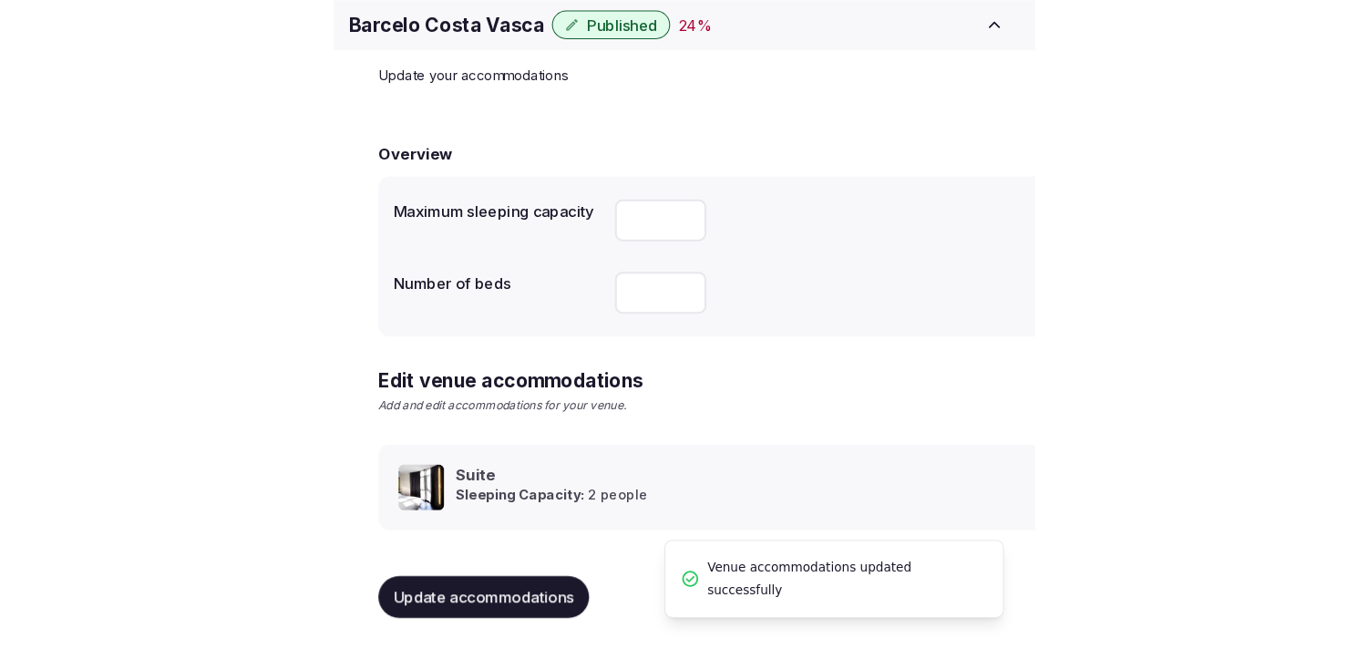
scroll to position [86, 0]
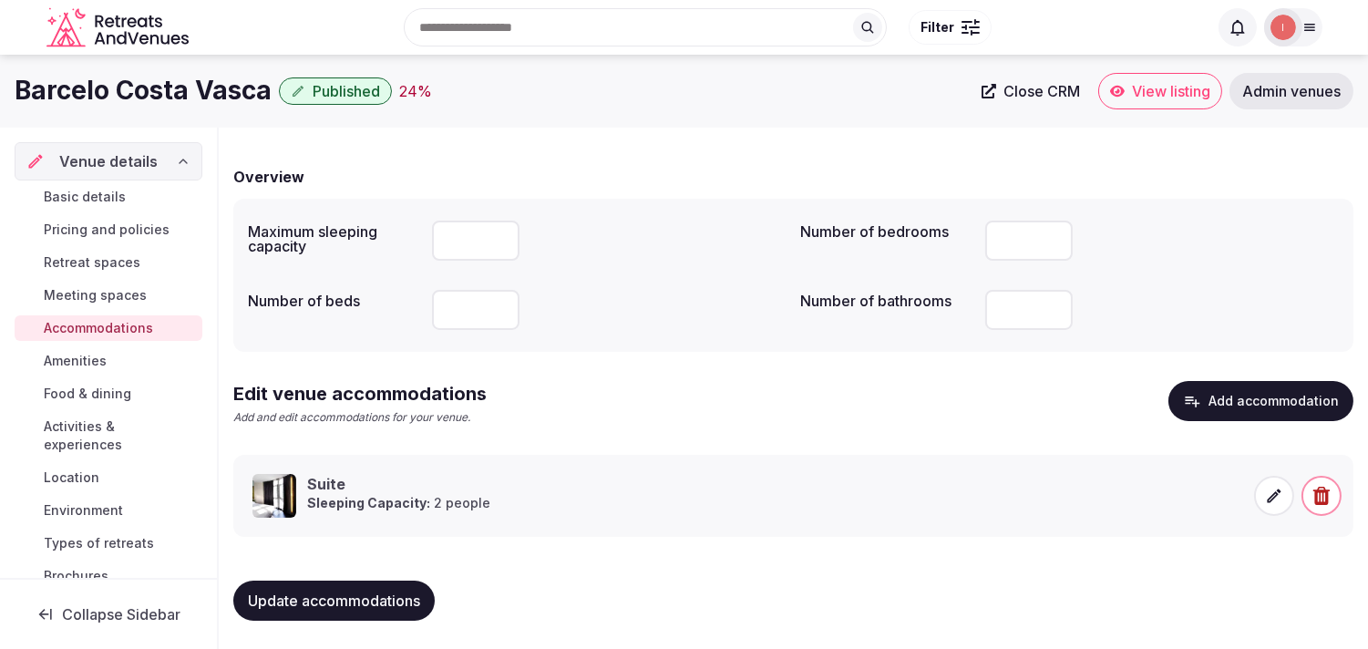
click at [58, 361] on span "Amenities" at bounding box center [75, 361] width 63 height 18
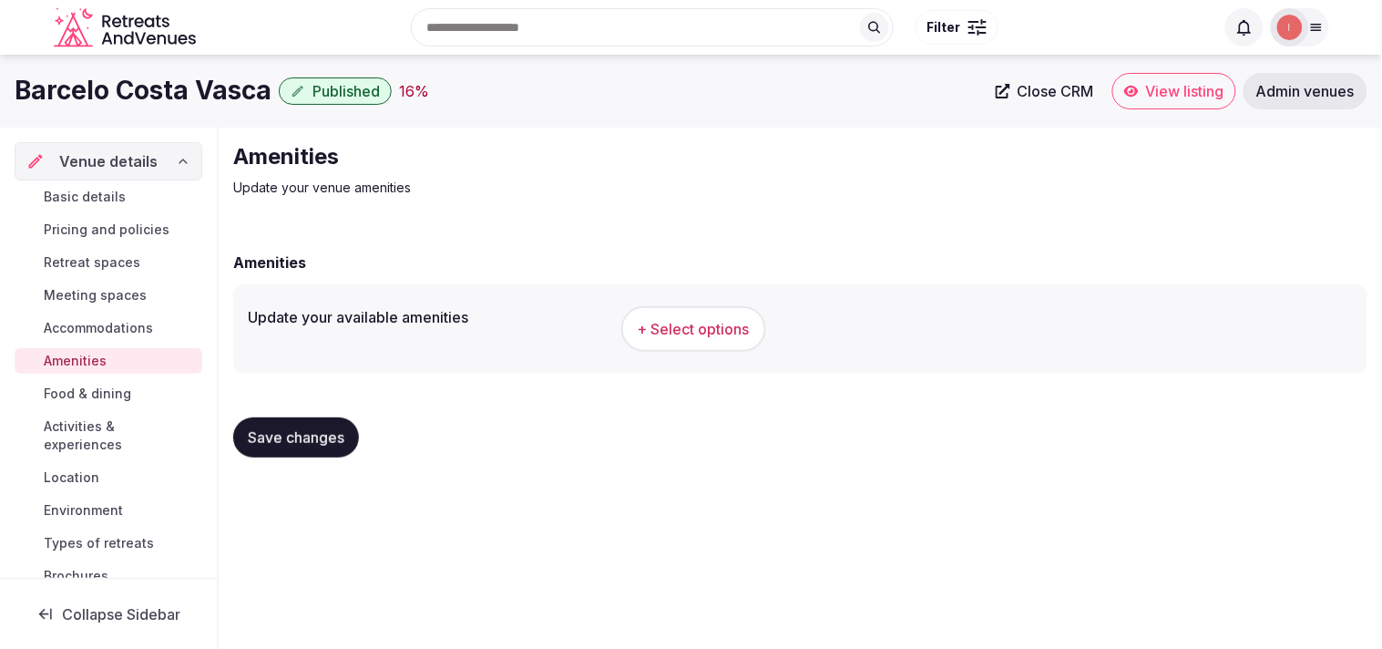
click at [672, 329] on span "+ Select options" at bounding box center [694, 329] width 112 height 20
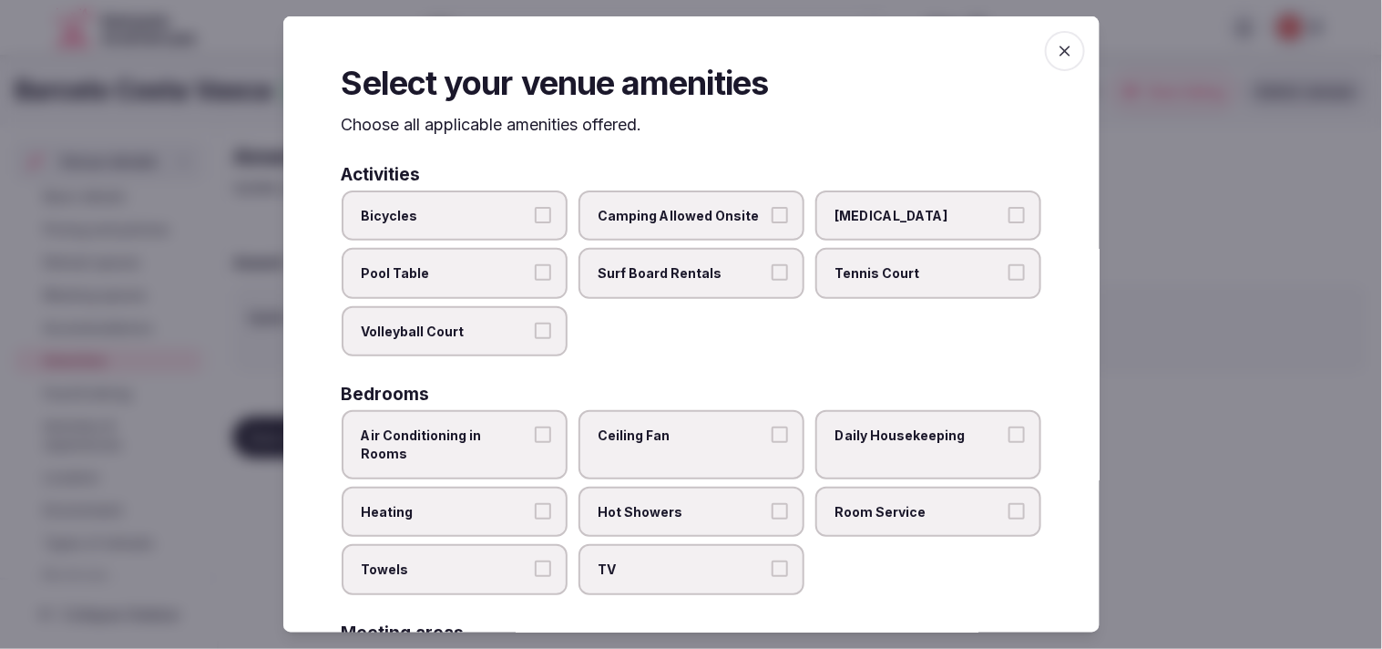
click at [512, 429] on span "Air Conditioning in Rooms" at bounding box center [446, 444] width 168 height 36
click at [535, 429] on button "Air Conditioning in Rooms" at bounding box center [543, 434] width 16 height 16
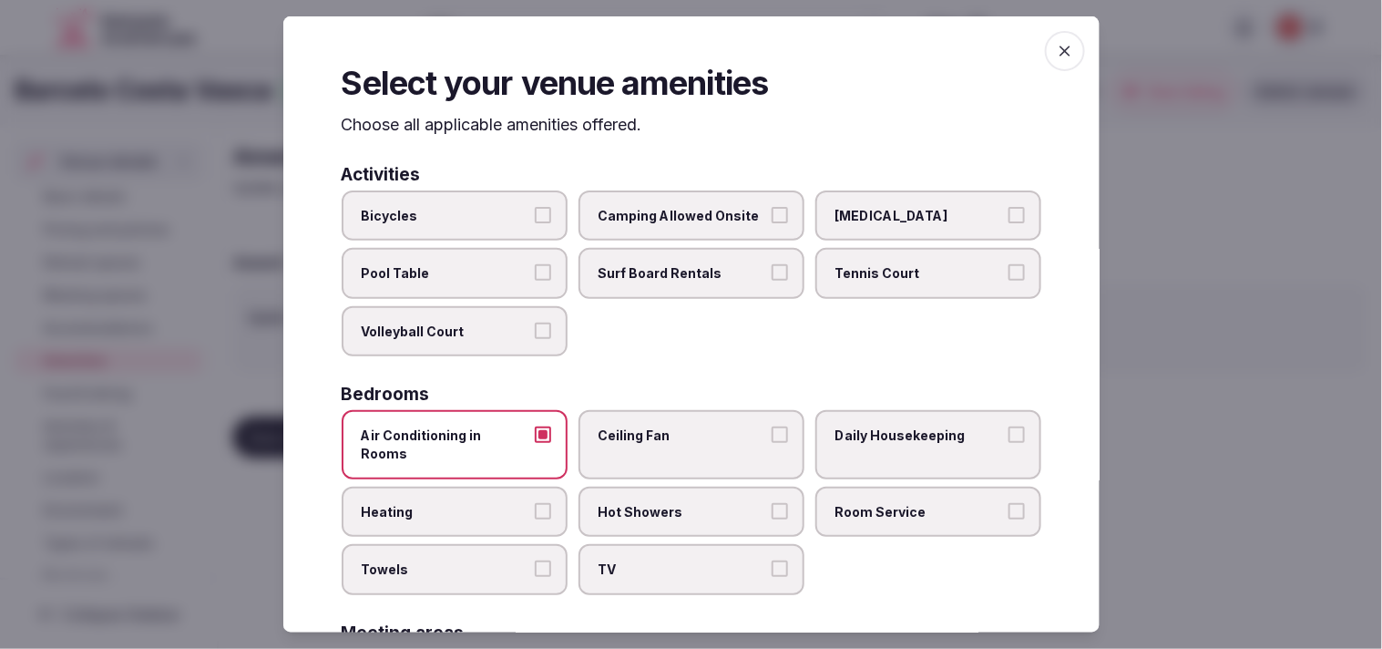
click at [658, 560] on span "TV" at bounding box center [683, 569] width 168 height 18
click at [682, 560] on button "TV" at bounding box center [780, 568] width 16 height 16
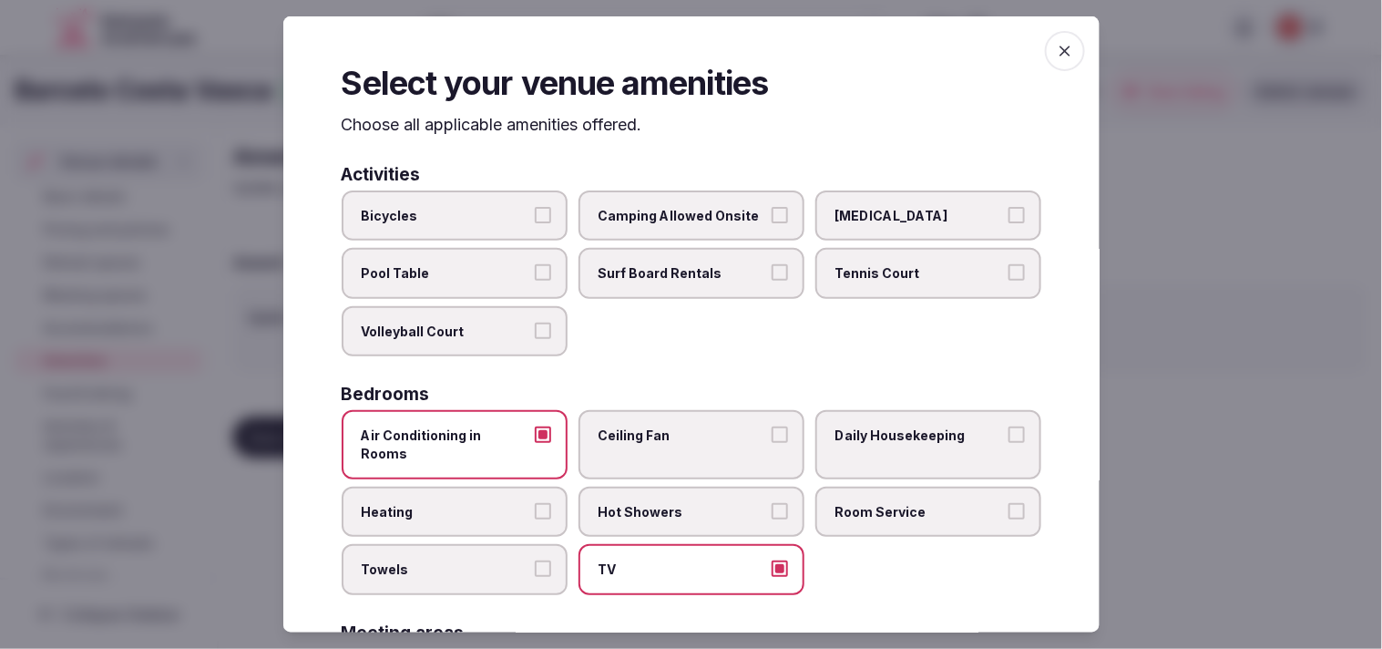
click at [682, 502] on span "Room Service" at bounding box center [920, 511] width 168 height 18
click at [682, 502] on button "Room Service" at bounding box center [1017, 510] width 16 height 16
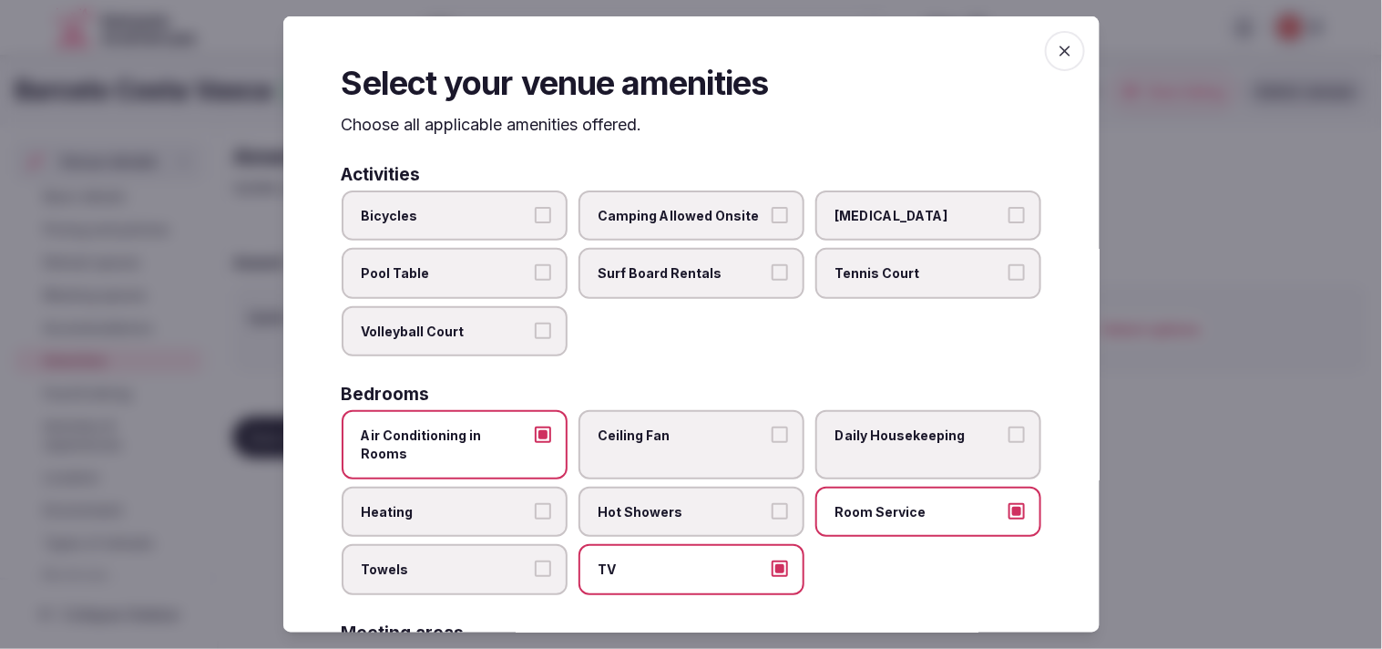
click at [682, 496] on label "Hot Showers" at bounding box center [692, 511] width 226 height 51
click at [682, 502] on button "Hot Showers" at bounding box center [780, 510] width 16 height 16
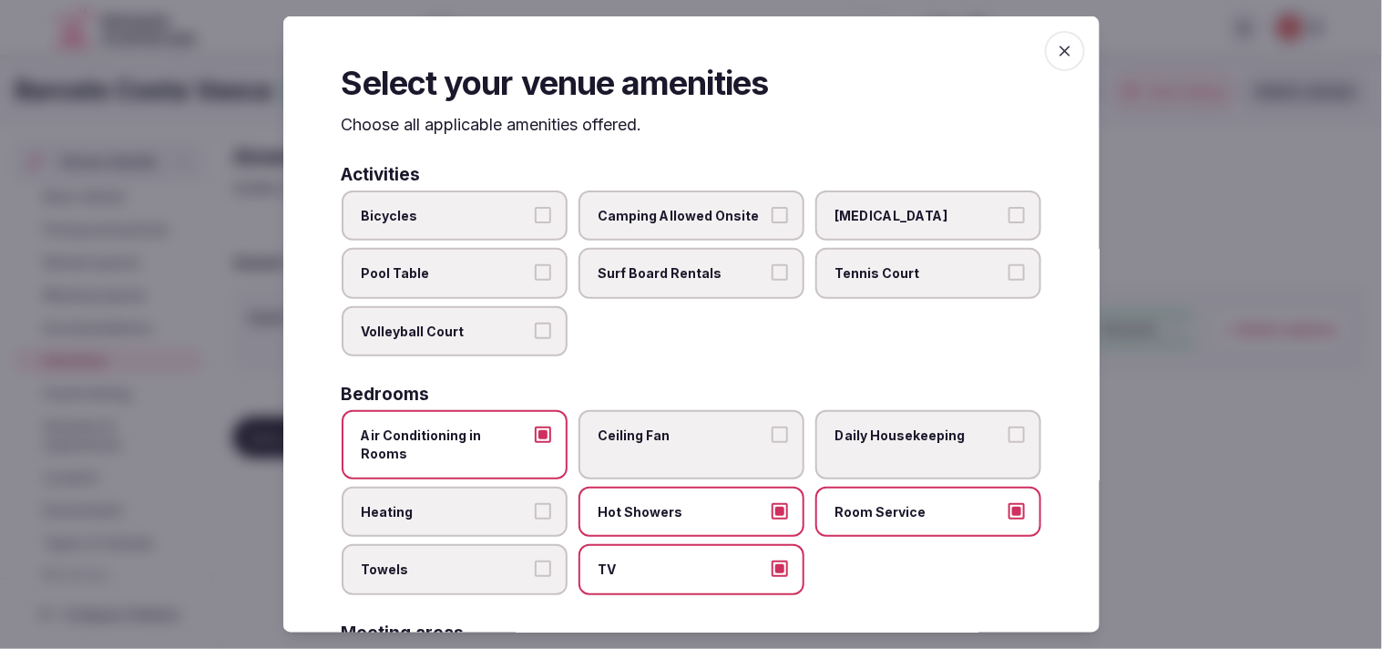
click at [475, 544] on label "Towels" at bounding box center [455, 569] width 226 height 51
click at [535, 560] on button "Towels" at bounding box center [543, 568] width 16 height 16
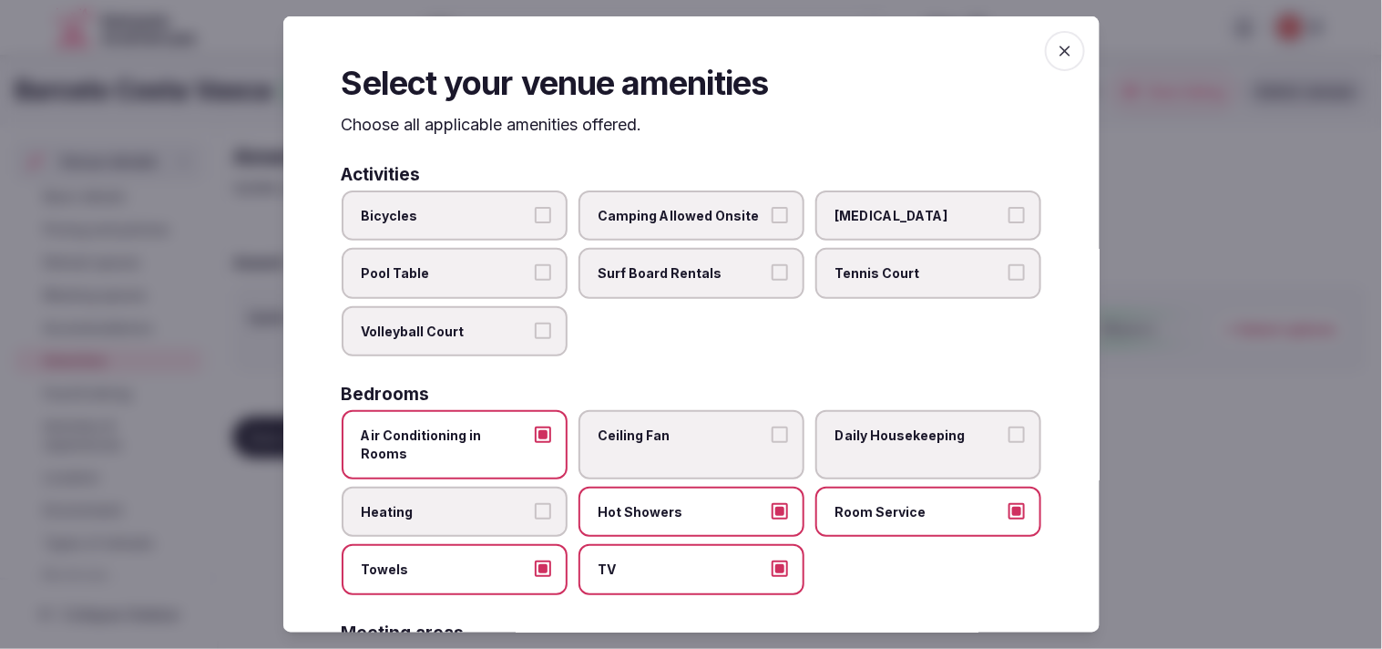
click at [514, 502] on span "Heating" at bounding box center [446, 511] width 168 height 18
click at [535, 502] on button "Heating" at bounding box center [543, 510] width 16 height 16
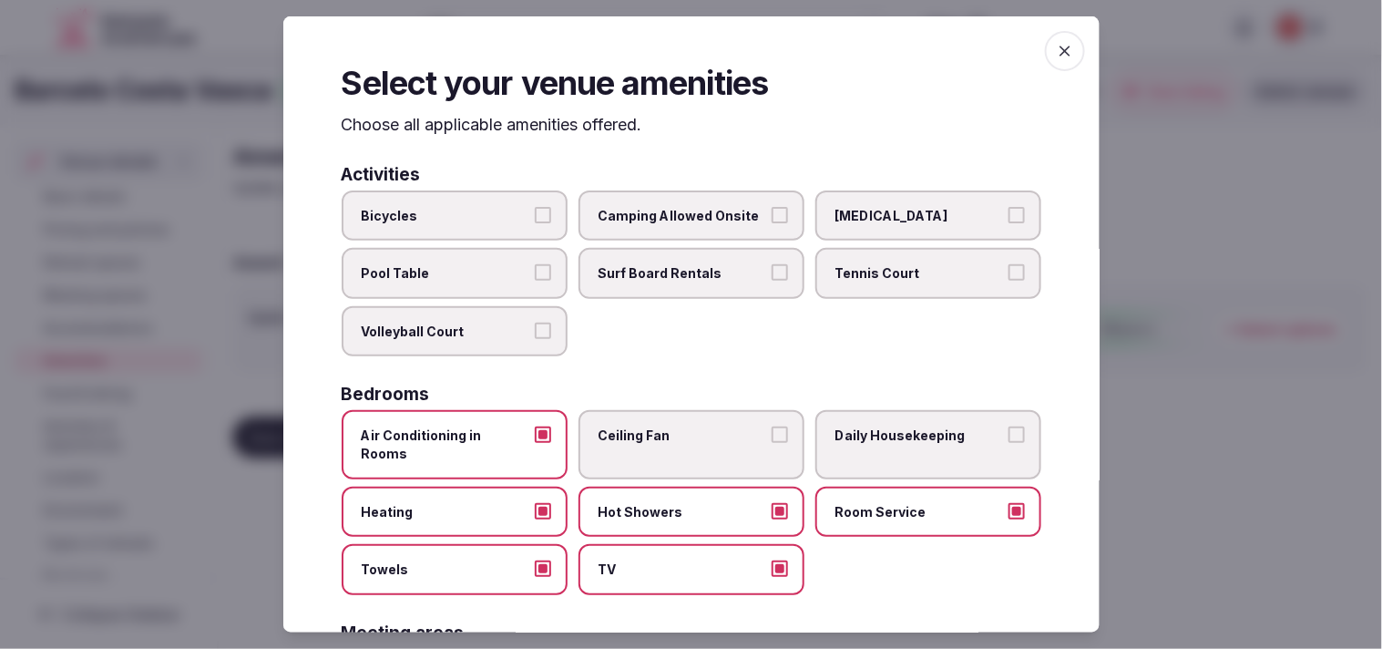
click at [494, 502] on span "Heating" at bounding box center [446, 511] width 168 height 18
click at [535, 502] on button "Heating" at bounding box center [543, 510] width 16 height 16
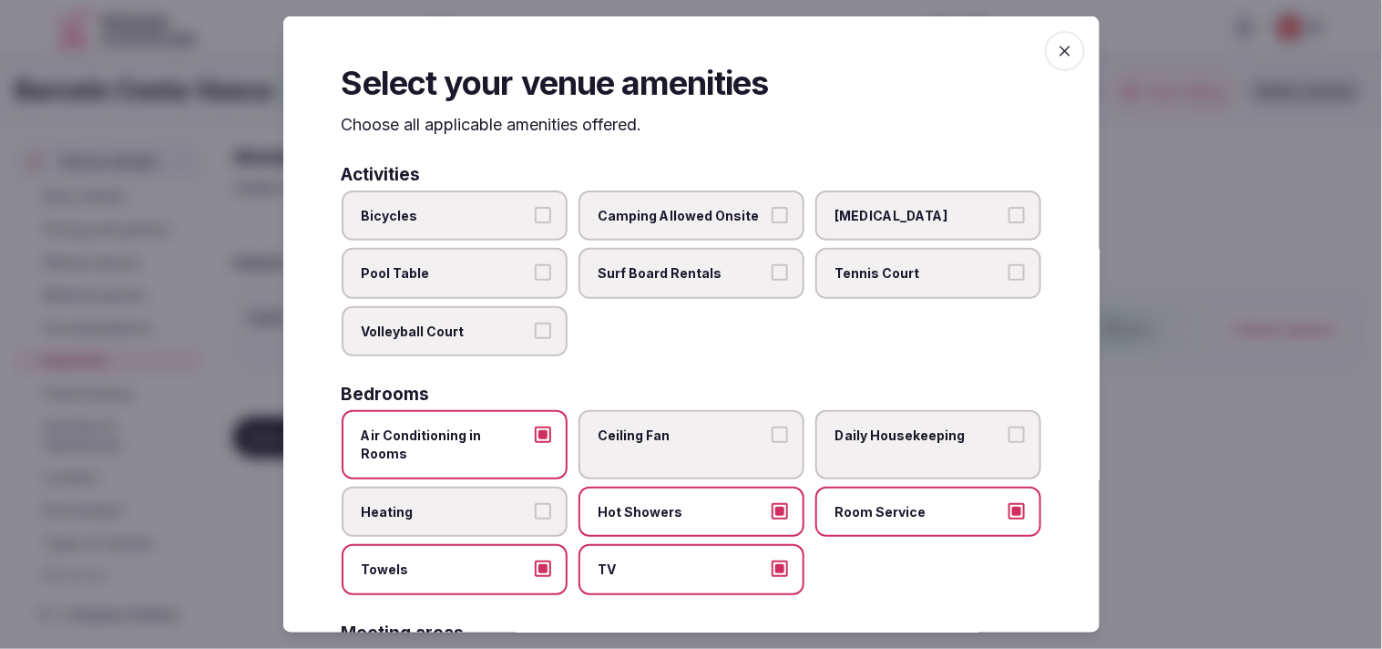
click at [682, 416] on label "Daily Housekeeping" at bounding box center [929, 444] width 226 height 68
click at [682, 426] on button "Daily Housekeeping" at bounding box center [1017, 434] width 16 height 16
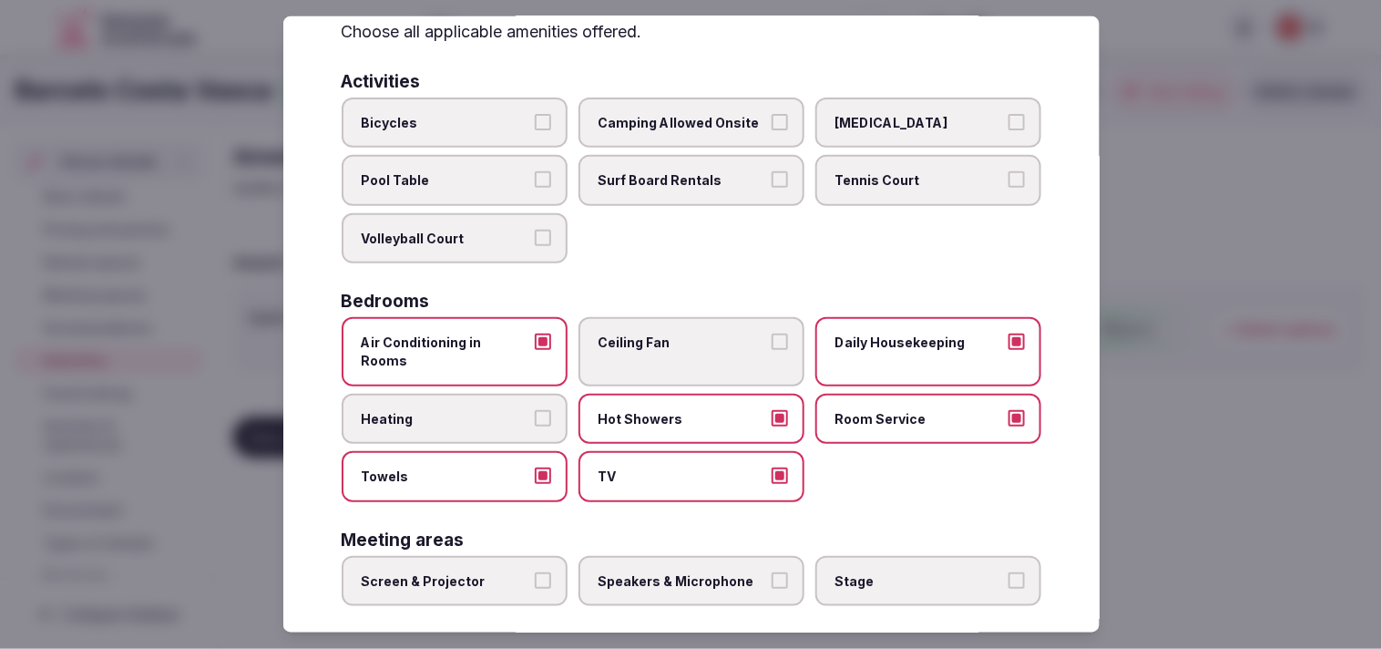
scroll to position [405, 0]
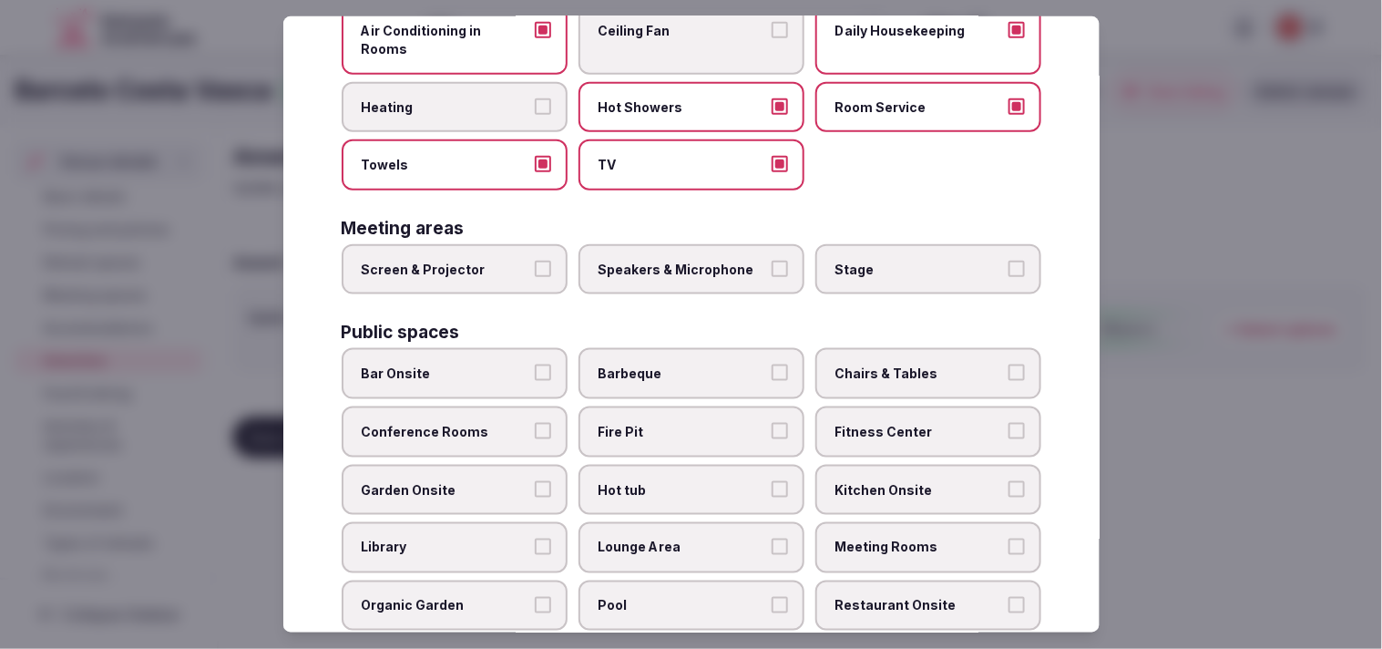
click at [538, 250] on label "Screen & Projector" at bounding box center [455, 269] width 226 height 51
click at [538, 261] on button "Screen & Projector" at bounding box center [543, 269] width 16 height 16
click at [682, 247] on label "Speakers & Microphone" at bounding box center [692, 269] width 226 height 51
click at [682, 261] on button "Speakers & Microphone" at bounding box center [780, 269] width 16 height 16
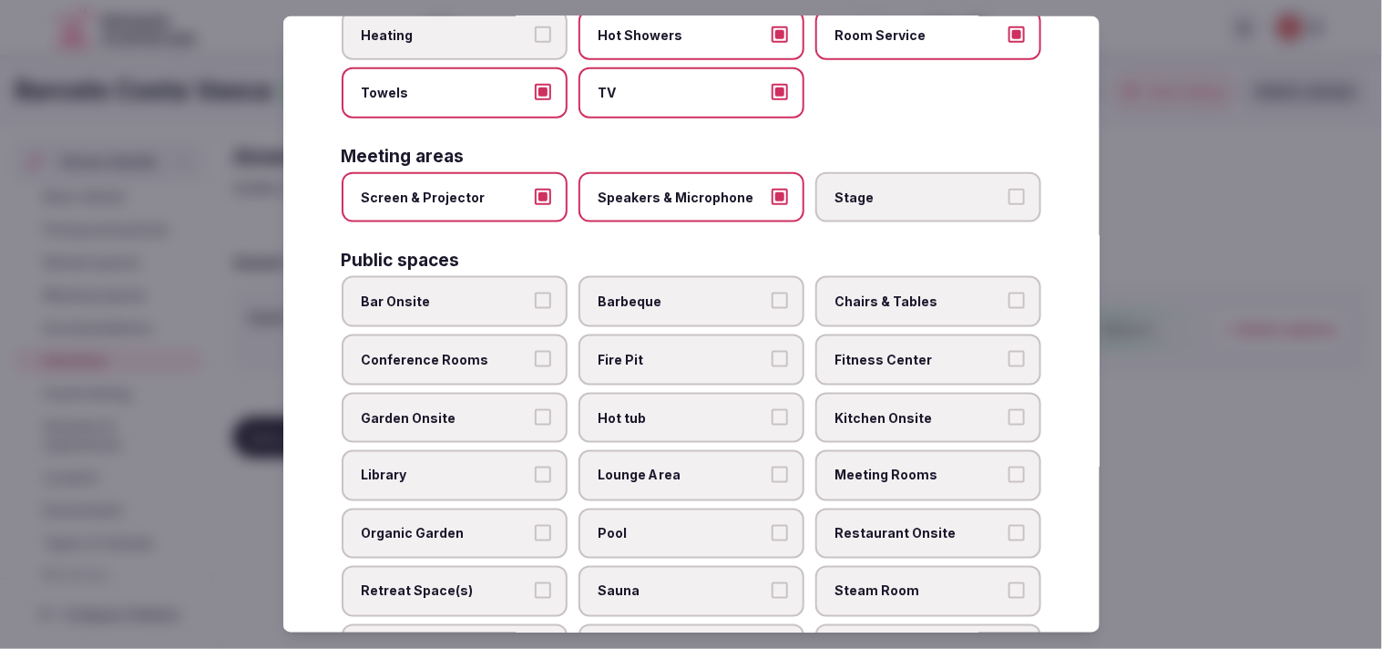
scroll to position [506, 0]
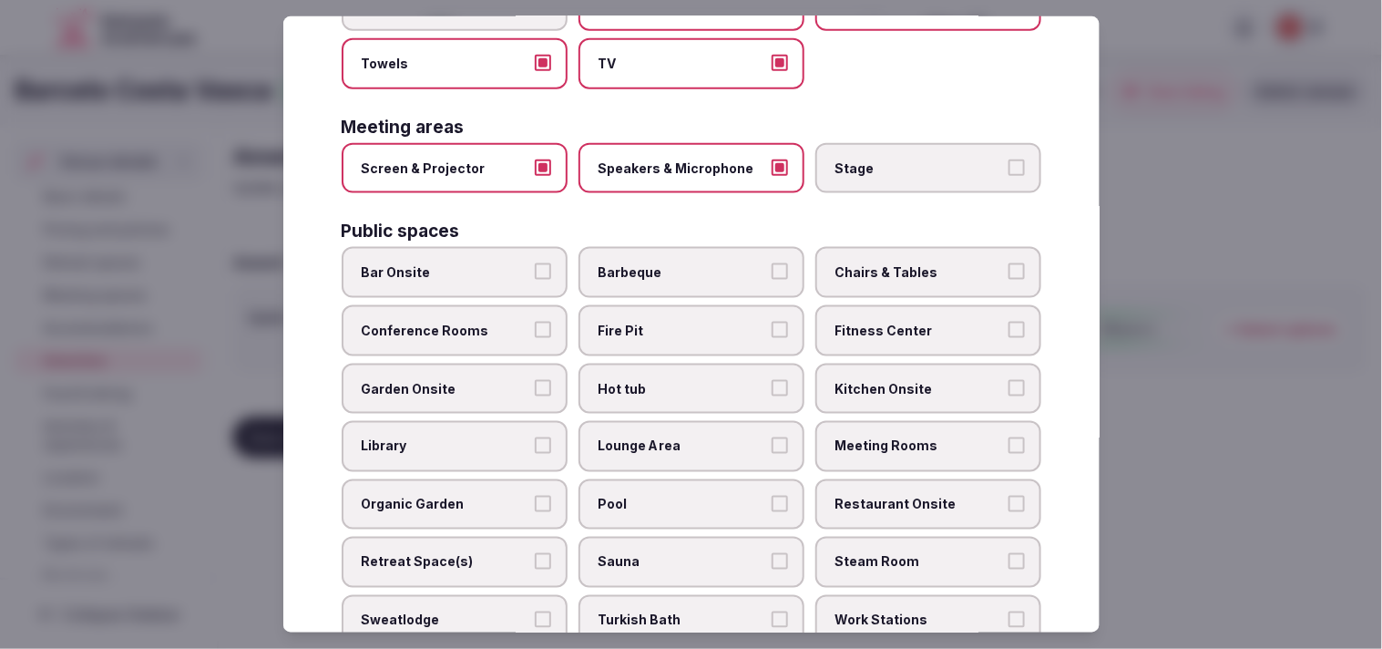
click at [682, 305] on label "Fitness Center" at bounding box center [929, 330] width 226 height 51
click at [682, 322] on button "Fitness Center" at bounding box center [1017, 330] width 16 height 16
click at [682, 305] on label "Fitness Center" at bounding box center [929, 330] width 226 height 51
click at [682, 322] on button "Fitness Center" at bounding box center [1017, 330] width 16 height 16
click at [682, 263] on span "Chairs & Tables" at bounding box center [920, 272] width 168 height 18
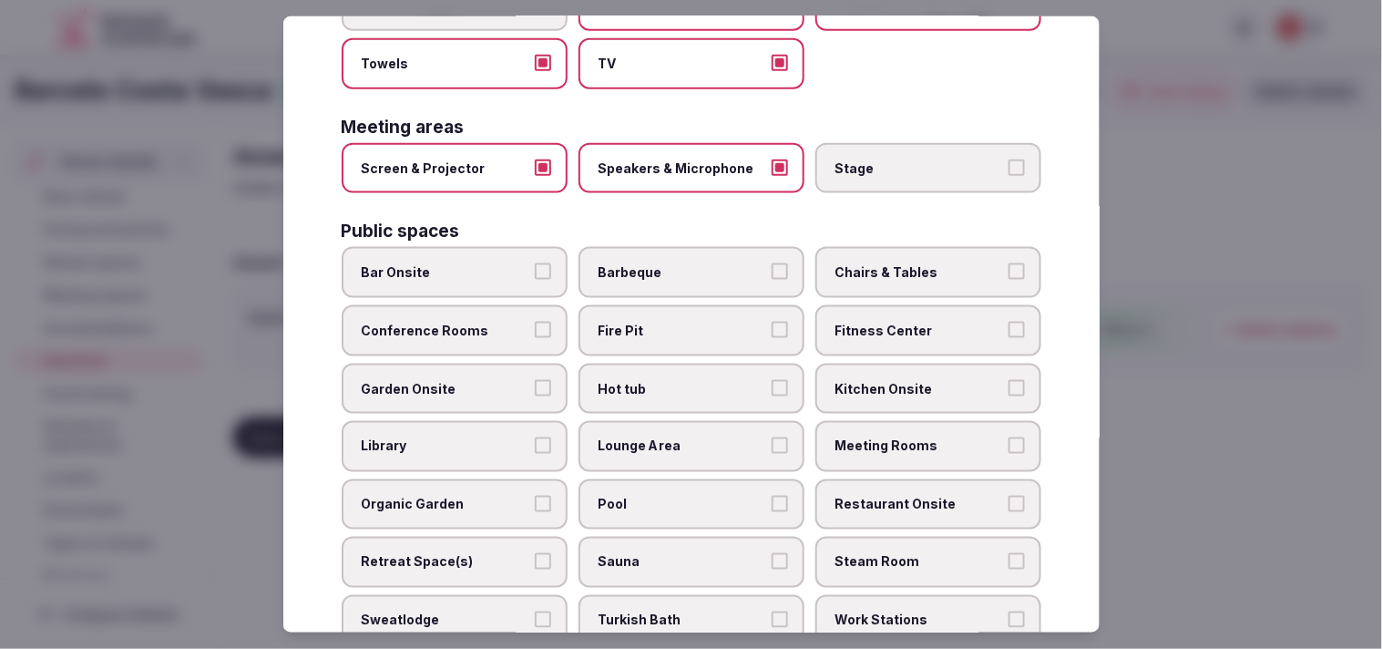
click at [682, 263] on button "Chairs & Tables" at bounding box center [1017, 271] width 16 height 16
click at [682, 263] on span "Chairs & Tables" at bounding box center [920, 272] width 168 height 18
click at [682, 263] on button "Chairs & Tables" at bounding box center [1017, 271] width 16 height 16
click at [462, 322] on span "Conference Rooms" at bounding box center [446, 331] width 168 height 18
click at [535, 322] on button "Conference Rooms" at bounding box center [543, 330] width 16 height 16
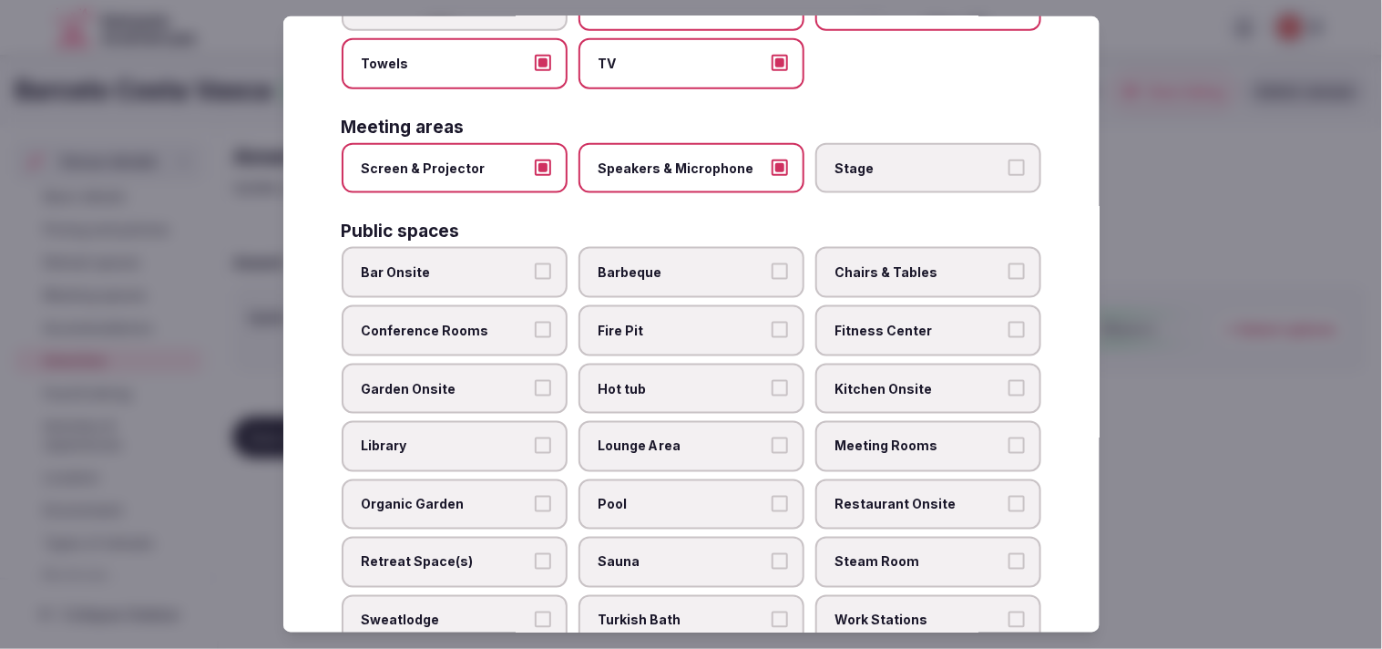
click at [462, 322] on span "Conference Rooms" at bounding box center [446, 331] width 168 height 18
click at [535, 322] on button "Conference Rooms" at bounding box center [543, 330] width 16 height 16
click at [545, 322] on button "Conference Rooms" at bounding box center [543, 330] width 16 height 16
click at [559, 305] on label "Conference Rooms" at bounding box center [455, 330] width 226 height 51
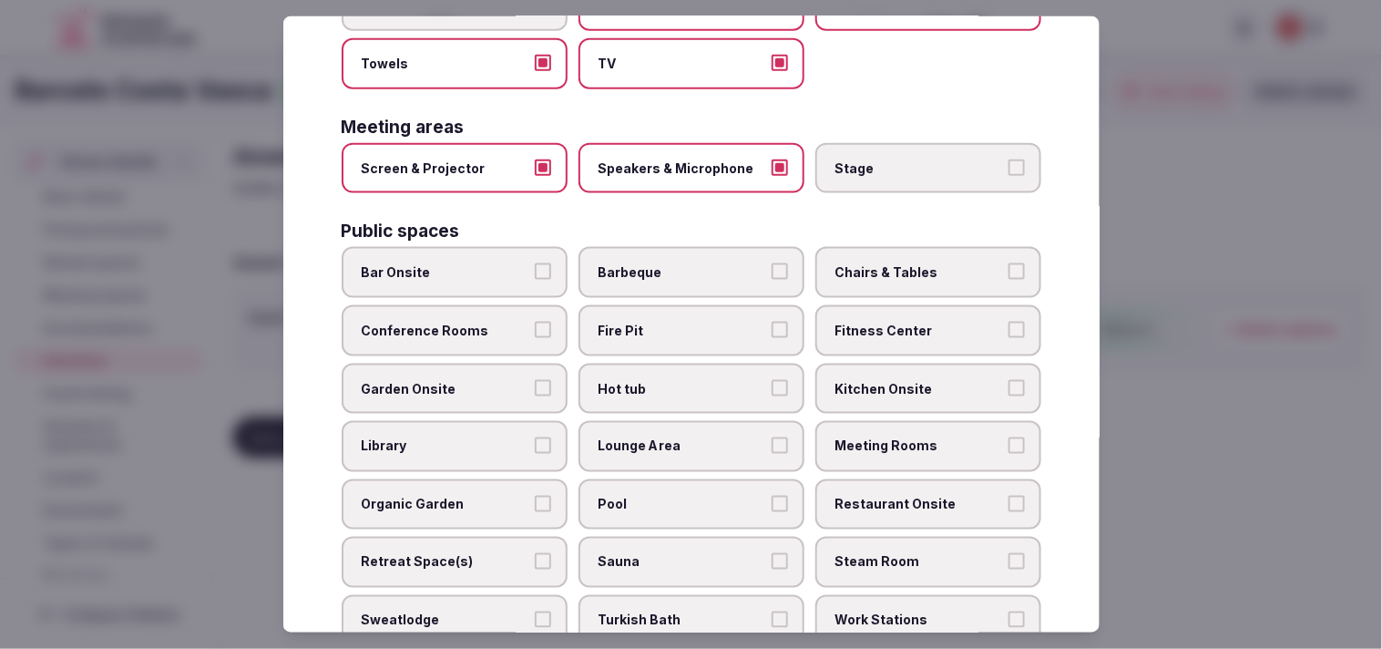
click at [551, 322] on button "Conference Rooms" at bounding box center [543, 330] width 16 height 16
click at [547, 250] on label "Bar Onsite" at bounding box center [455, 272] width 226 height 51
click at [547, 263] on button "Bar Onsite" at bounding box center [543, 271] width 16 height 16
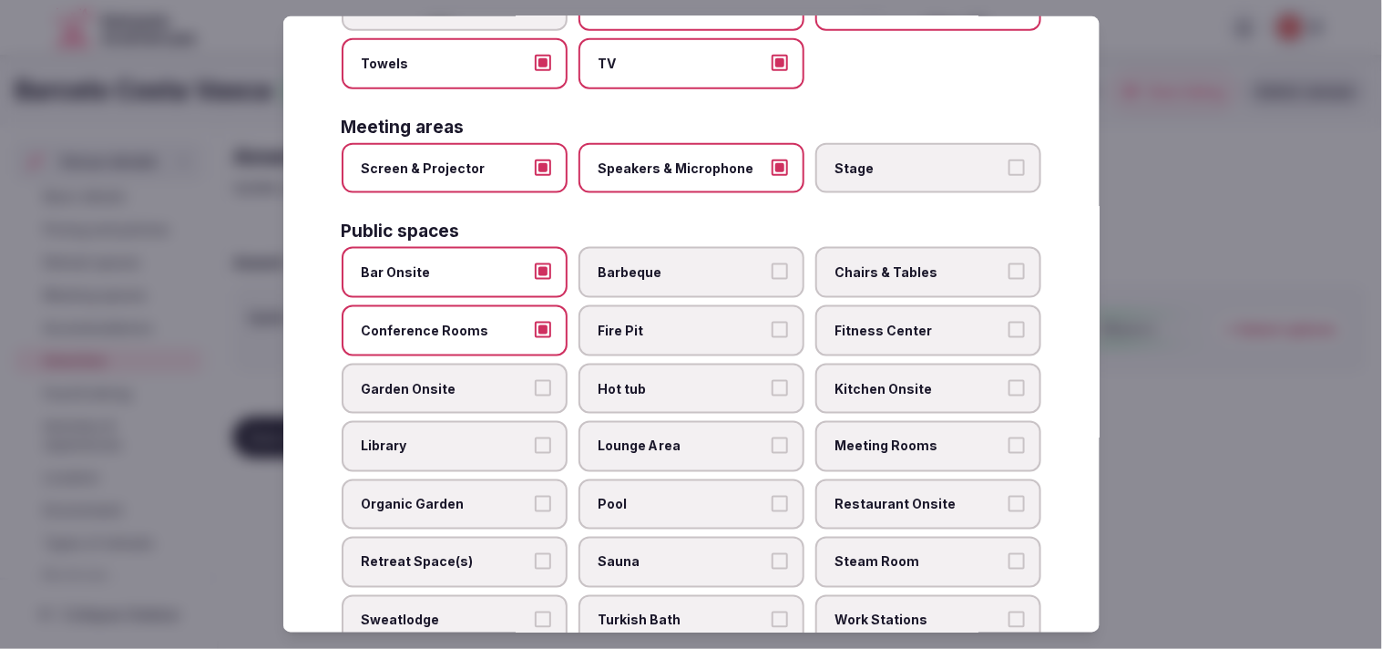
click at [682, 313] on label "Fitness Center" at bounding box center [929, 330] width 226 height 51
click at [682, 322] on button "Fitness Center" at bounding box center [1017, 330] width 16 height 16
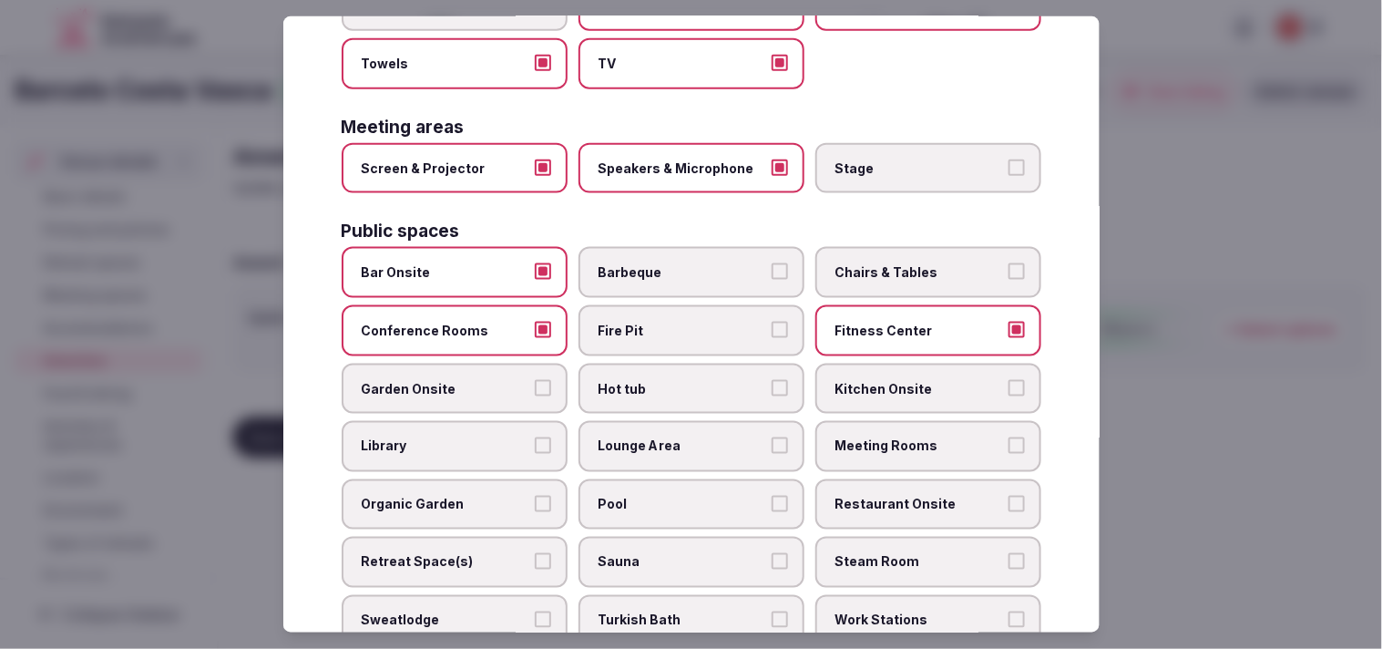
click at [682, 263] on span "Chairs & Tables" at bounding box center [920, 272] width 168 height 18
click at [682, 263] on button "Chairs & Tables" at bounding box center [1017, 271] width 16 height 16
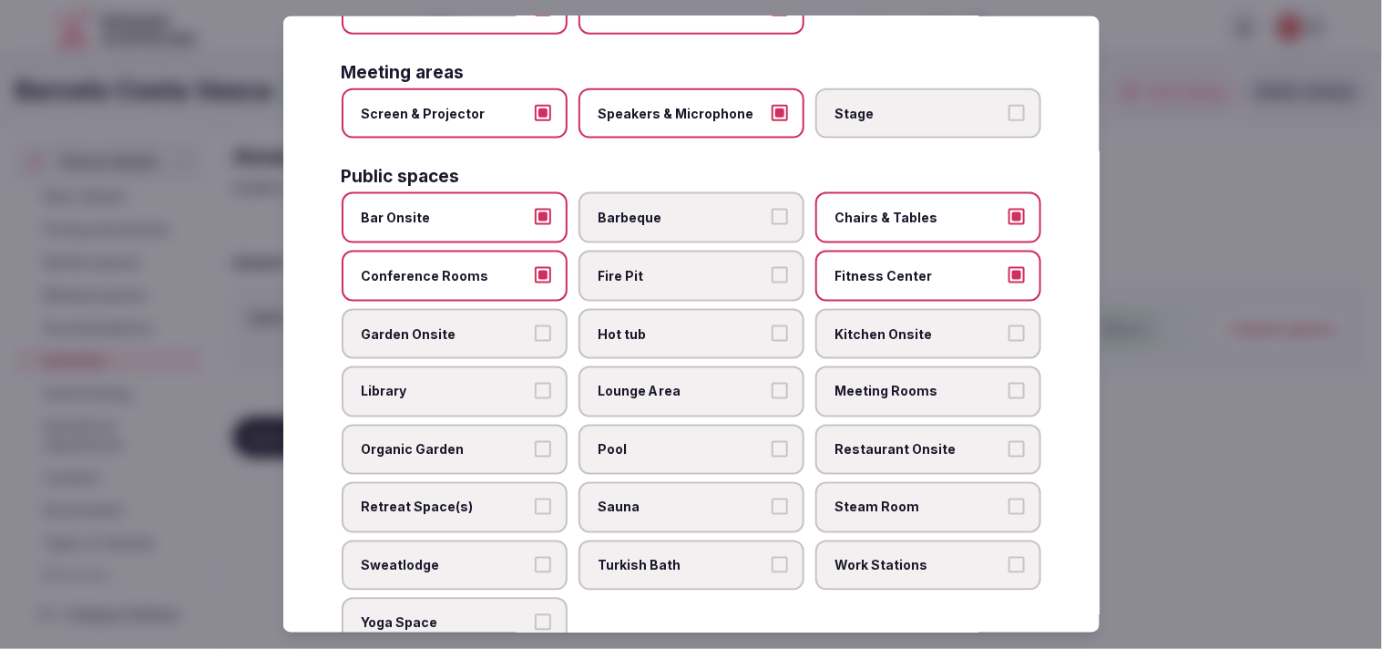
scroll to position [607, 0]
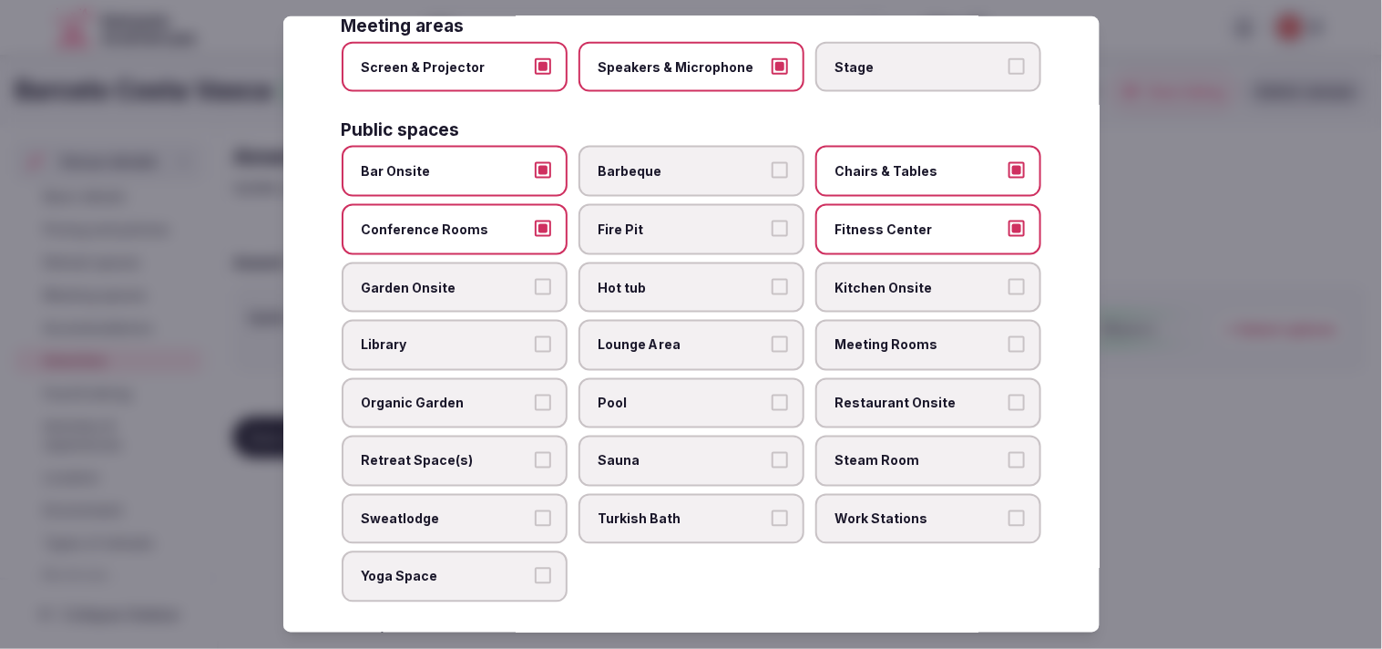
click at [682, 323] on label "Lounge Area" at bounding box center [692, 345] width 226 height 51
click at [682, 336] on button "Lounge Area" at bounding box center [780, 344] width 16 height 16
click at [682, 336] on span "Meeting Rooms" at bounding box center [920, 345] width 168 height 18
click at [682, 336] on button "Meeting Rooms" at bounding box center [1017, 344] width 16 height 16
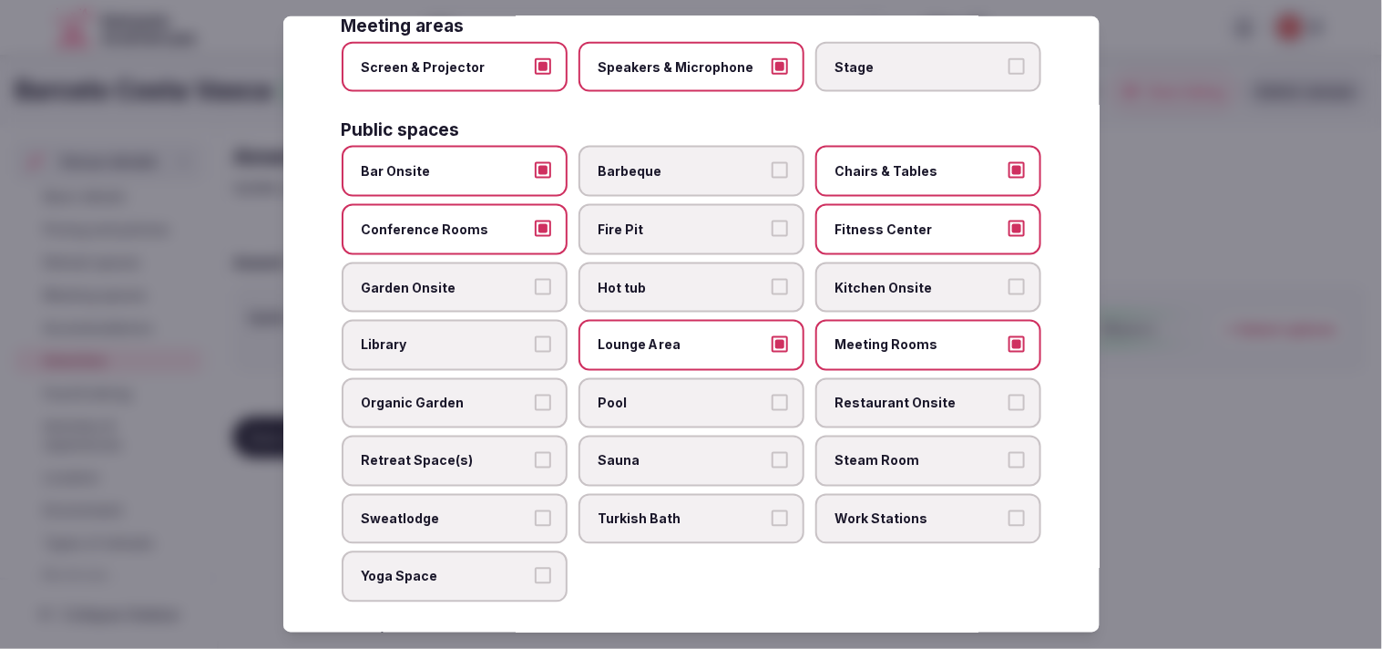
click at [682, 385] on label "Pool" at bounding box center [692, 403] width 226 height 51
click at [682, 395] on button "Pool" at bounding box center [780, 403] width 16 height 16
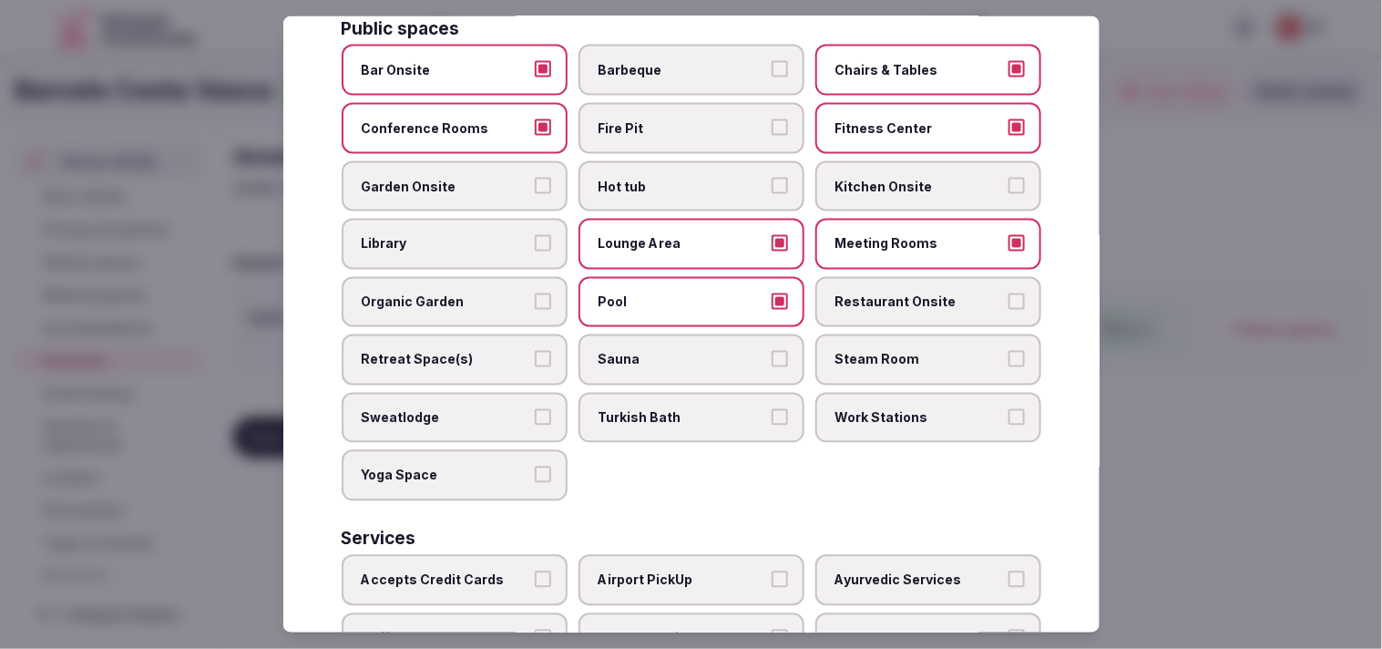
click at [682, 293] on span "Restaurant Onsite" at bounding box center [920, 302] width 168 height 18
click at [682, 293] on button "Restaurant Onsite" at bounding box center [1017, 301] width 16 height 16
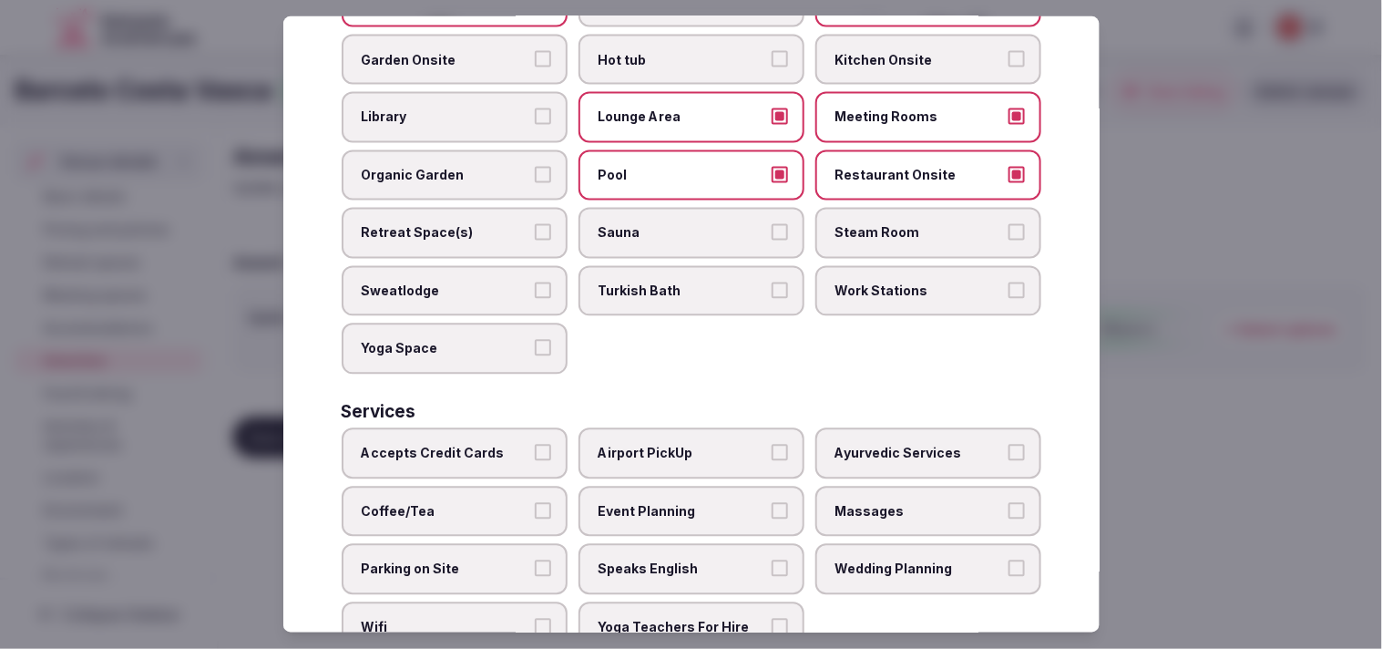
scroll to position [848, 0]
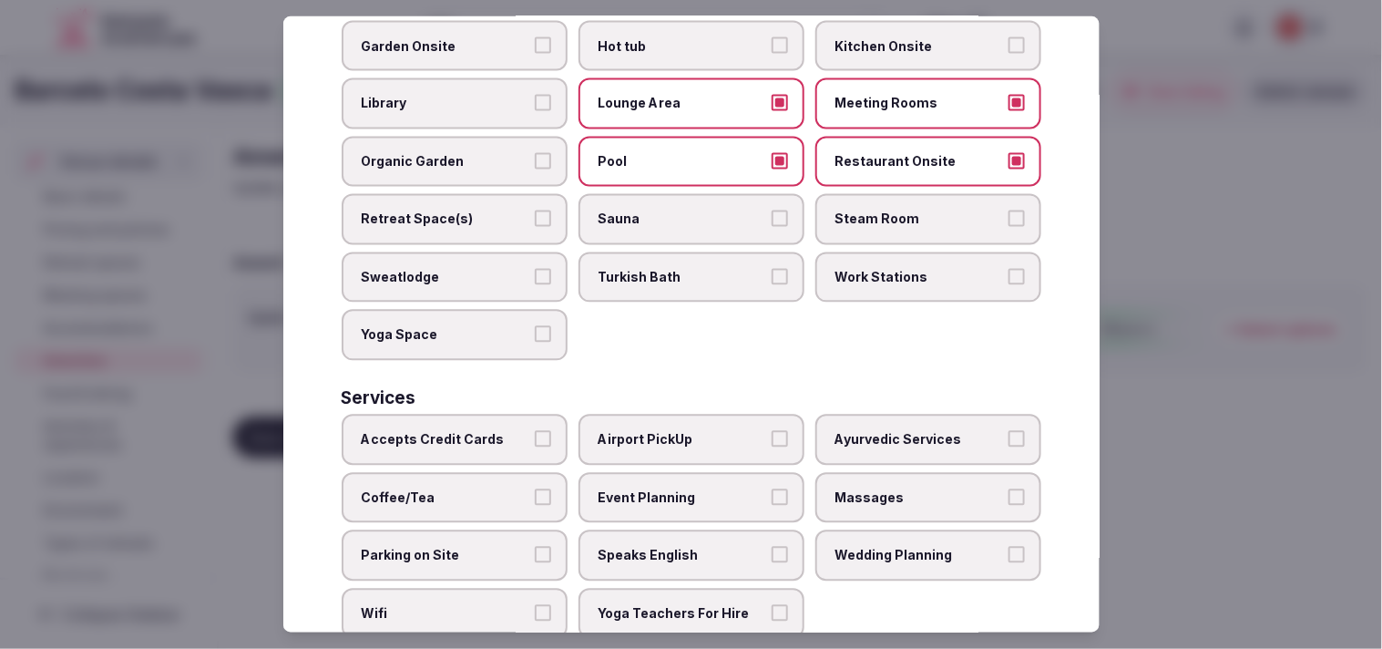
click at [517, 415] on label "Accepts Credit Cards" at bounding box center [455, 440] width 226 height 51
click at [535, 431] on button "Accepts Credit Cards" at bounding box center [543, 439] width 16 height 16
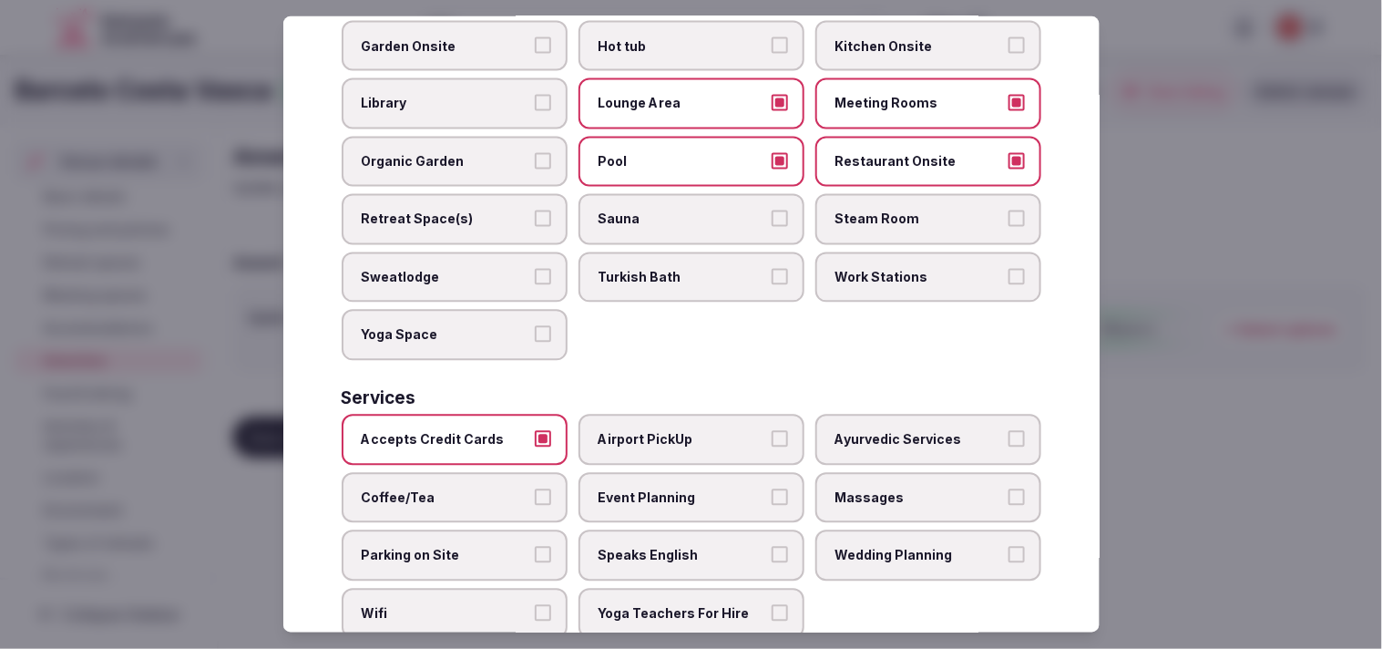
click at [682, 488] on span "Massages" at bounding box center [920, 497] width 168 height 18
click at [682, 488] on button "Massages" at bounding box center [1017, 496] width 16 height 16
click at [682, 547] on button "Speaks English" at bounding box center [780, 555] width 16 height 16
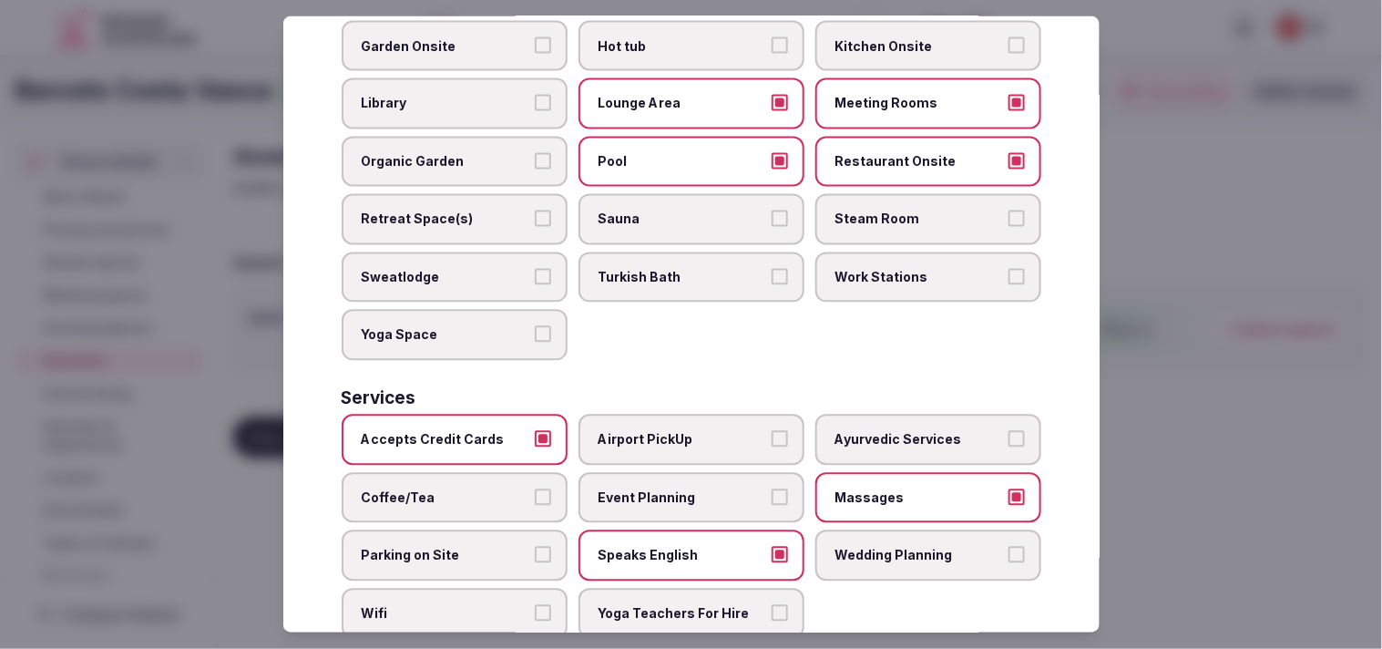
click at [438, 589] on label "Wifi" at bounding box center [455, 614] width 226 height 51
click at [535, 605] on button "Wifi" at bounding box center [543, 613] width 16 height 16
click at [517, 488] on span "Coffee/Tea" at bounding box center [446, 497] width 168 height 18
click at [535, 488] on button "Coffee/Tea" at bounding box center [543, 496] width 16 height 16
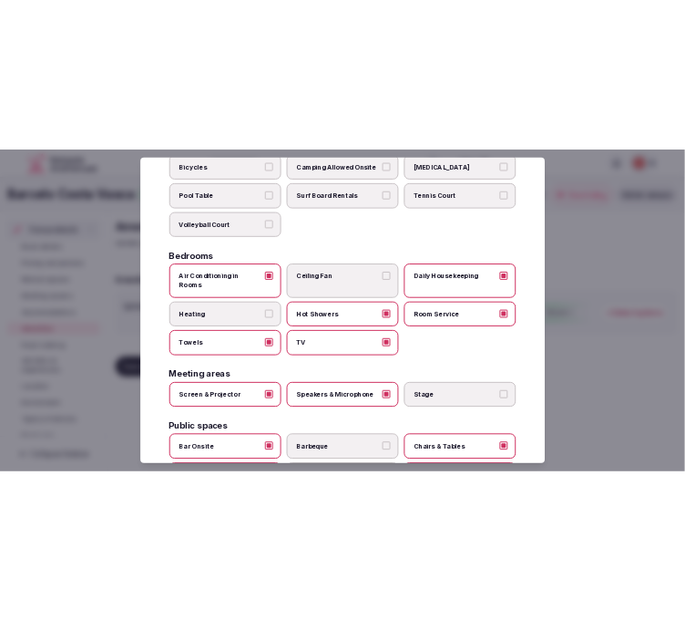
scroll to position [38, 0]
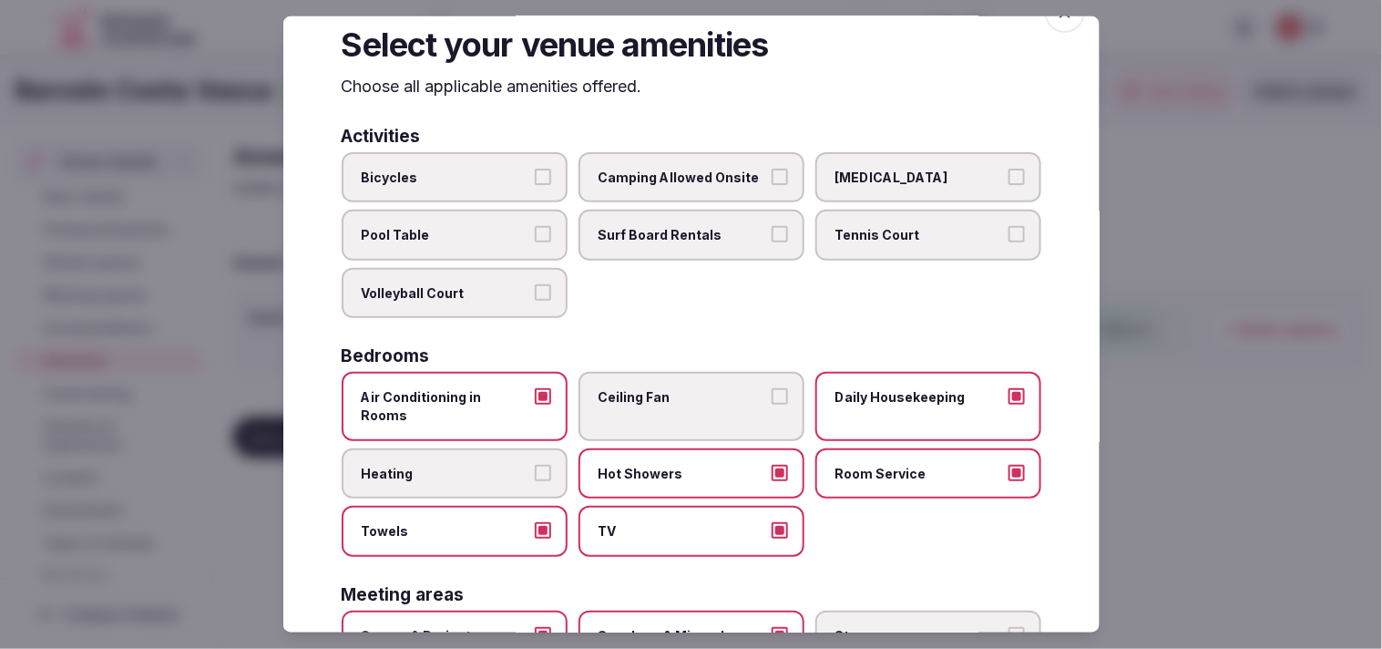
click at [682, 30] on div "Select your venue amenities Choose all applicable amenities offered. Activities…" at bounding box center [691, 324] width 816 height 616
click at [682, 23] on span "button" at bounding box center [1065, 13] width 40 height 40
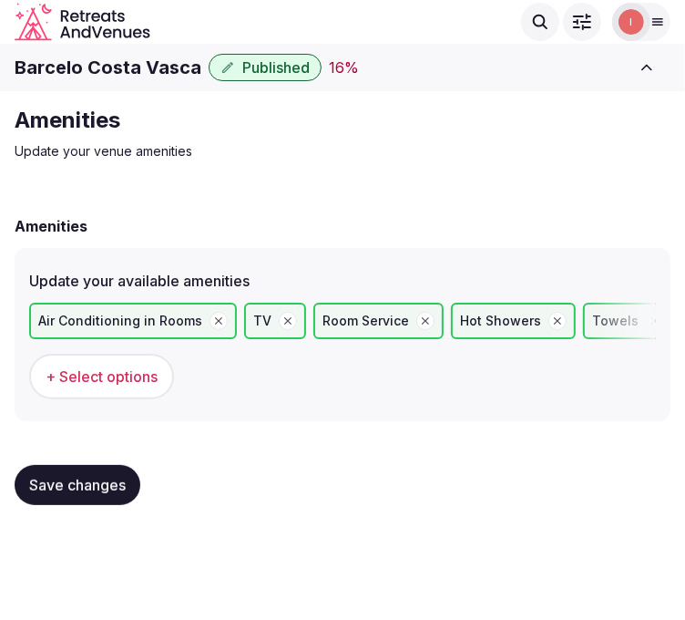
click at [71, 469] on button "Save changes" at bounding box center [78, 485] width 126 height 40
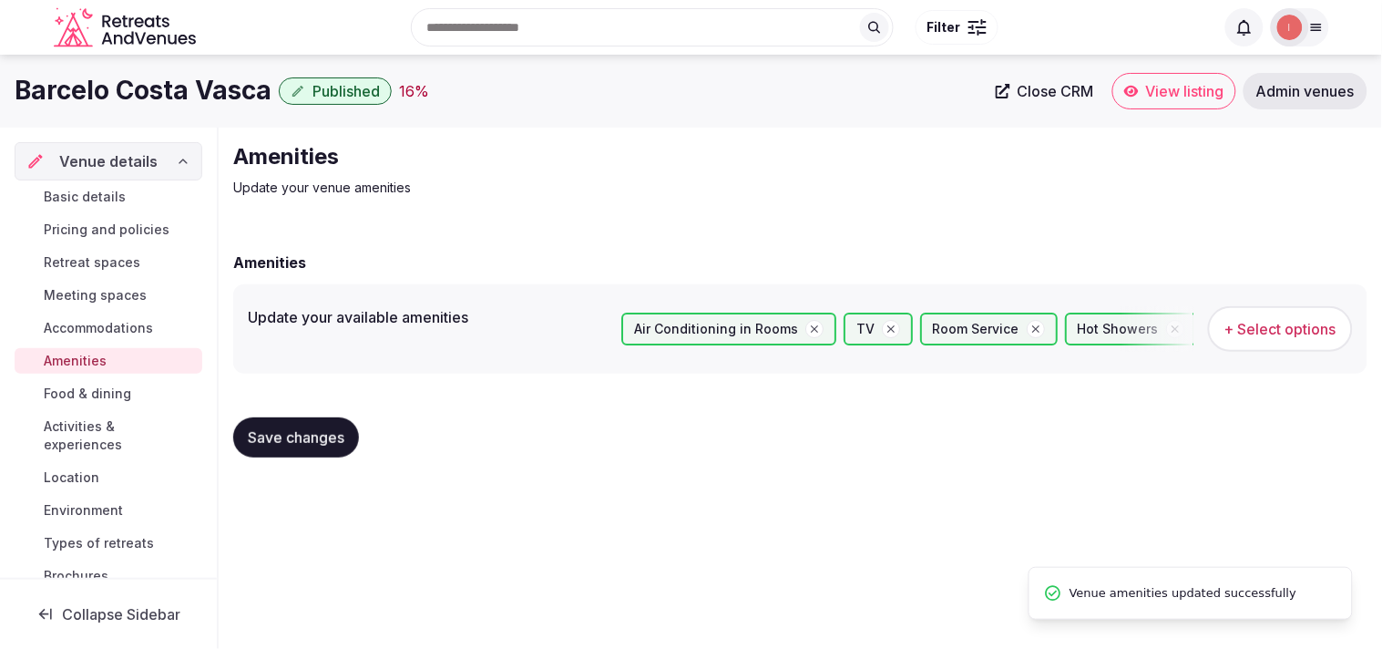
click at [102, 399] on span "Food & dining" at bounding box center [87, 394] width 87 height 18
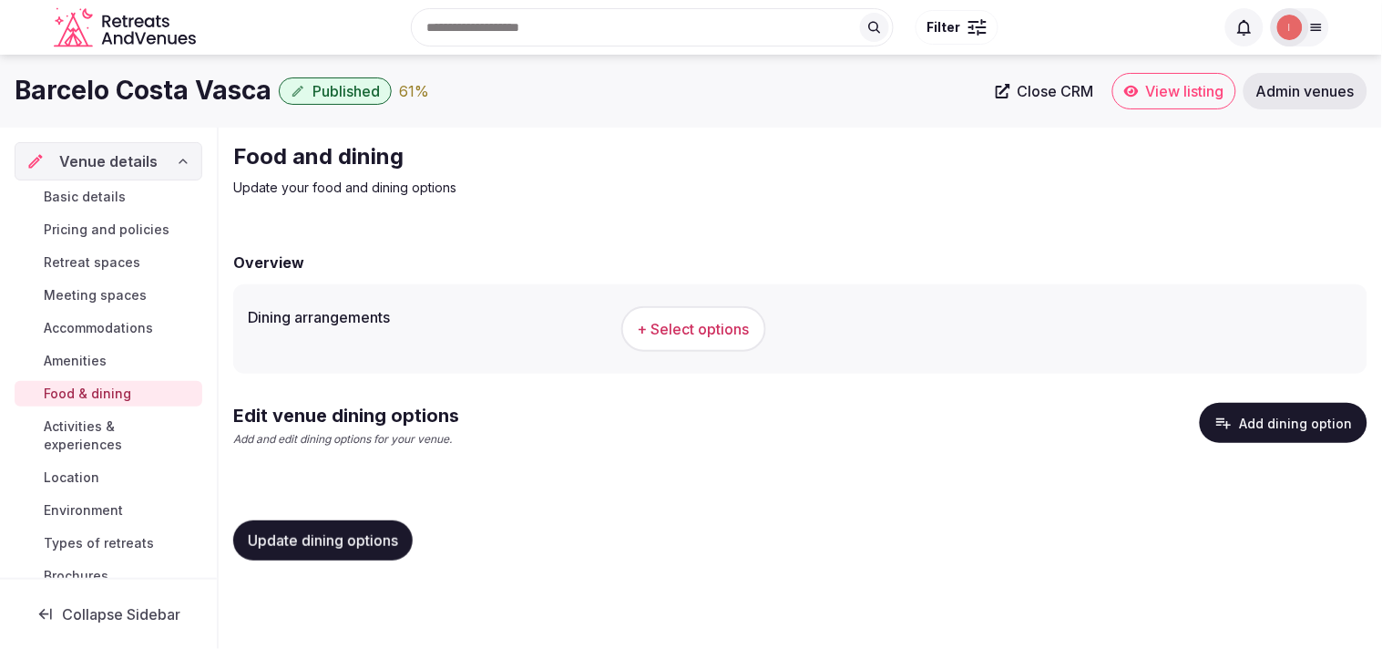
click at [682, 313] on button "+ Select options" at bounding box center [693, 329] width 145 height 46
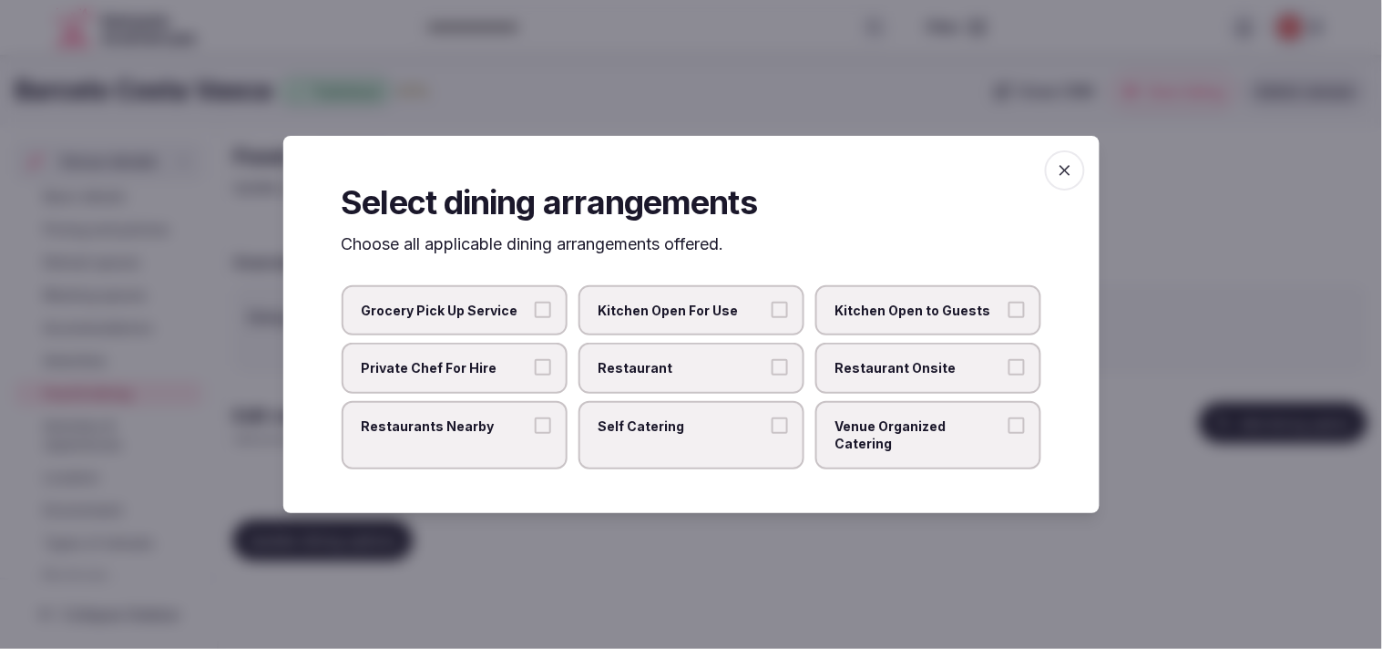
click at [682, 364] on label "Restaurant Onsite" at bounding box center [929, 368] width 226 height 51
click at [682, 364] on button "Restaurant Onsite" at bounding box center [1017, 367] width 16 height 16
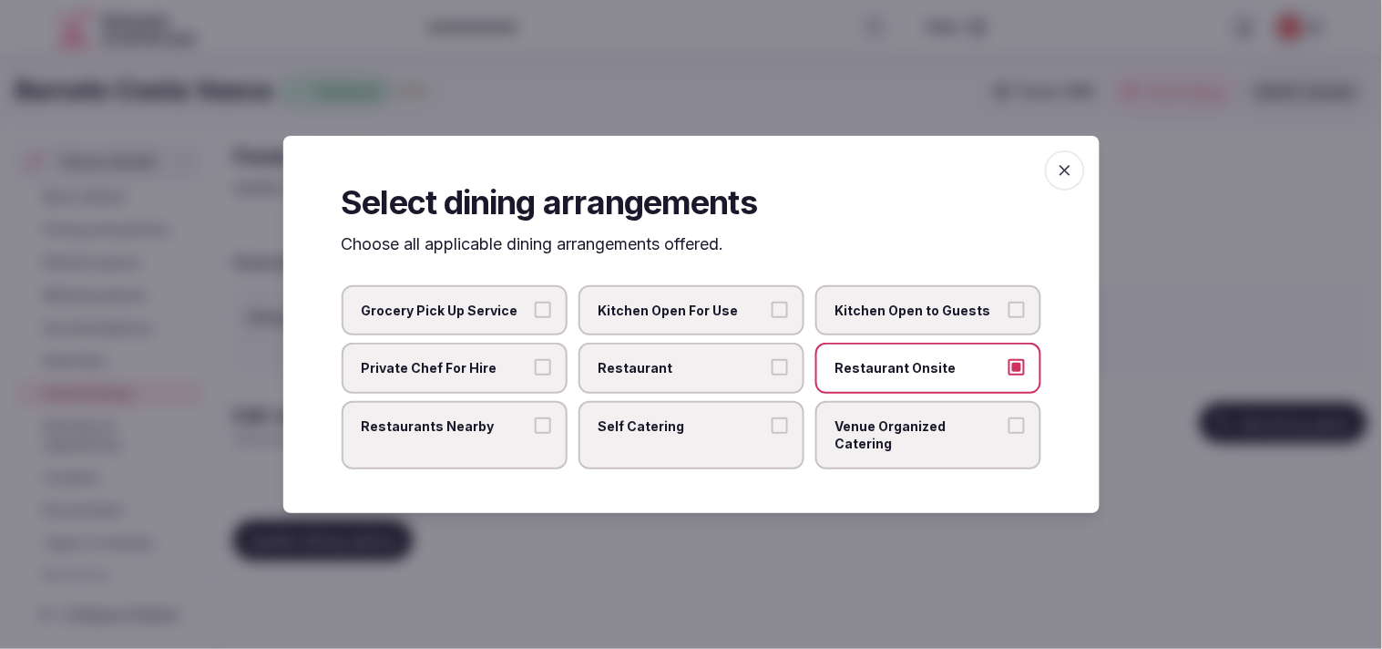
click at [682, 394] on label "Restaurant" at bounding box center [692, 368] width 226 height 51
click at [682, 375] on button "Restaurant" at bounding box center [780, 367] width 16 height 16
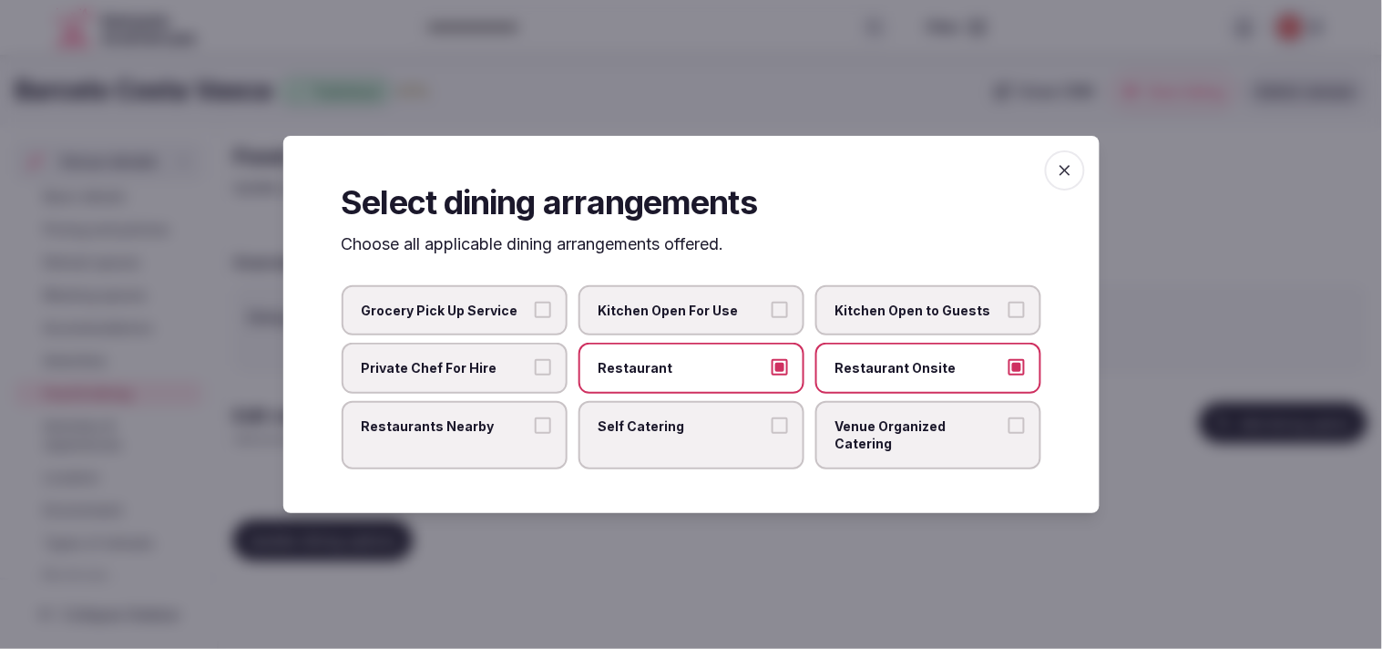
click at [539, 431] on button "Restaurants Nearby" at bounding box center [543, 425] width 16 height 16
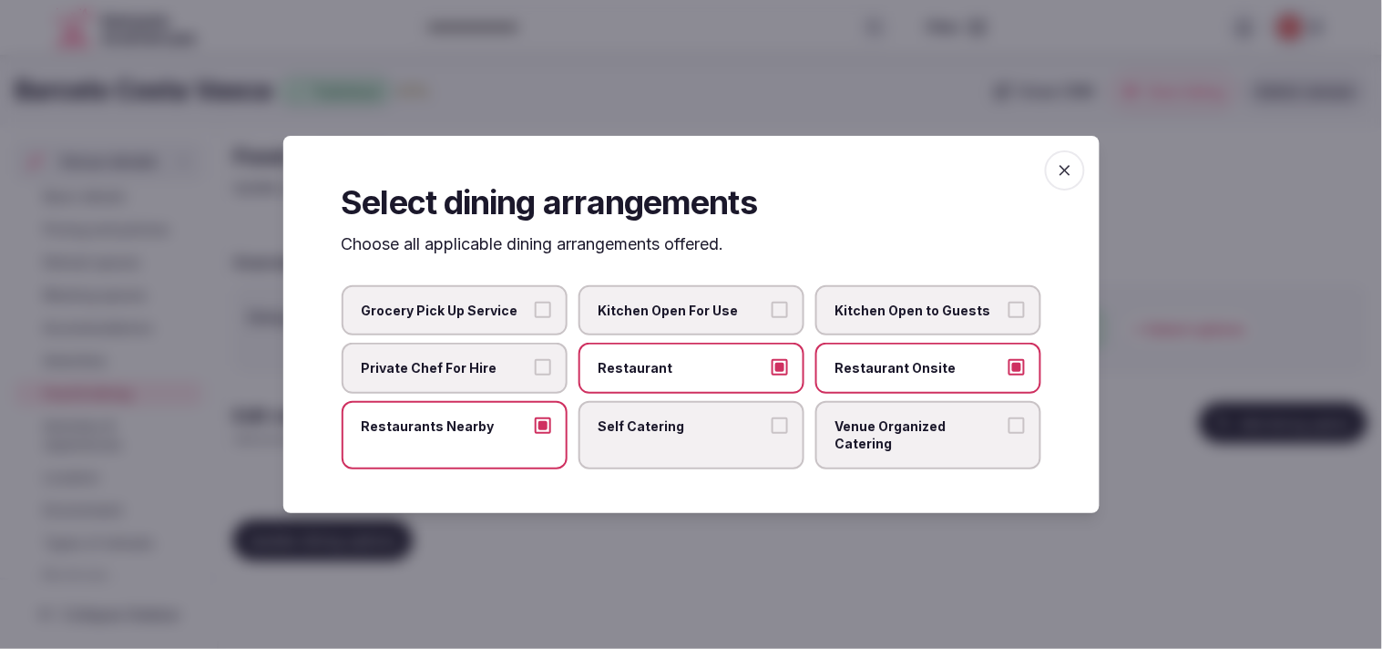
click at [682, 429] on span "Venue Organized Catering" at bounding box center [920, 435] width 168 height 36
click at [682, 429] on button "Venue Organized Catering" at bounding box center [1017, 425] width 16 height 16
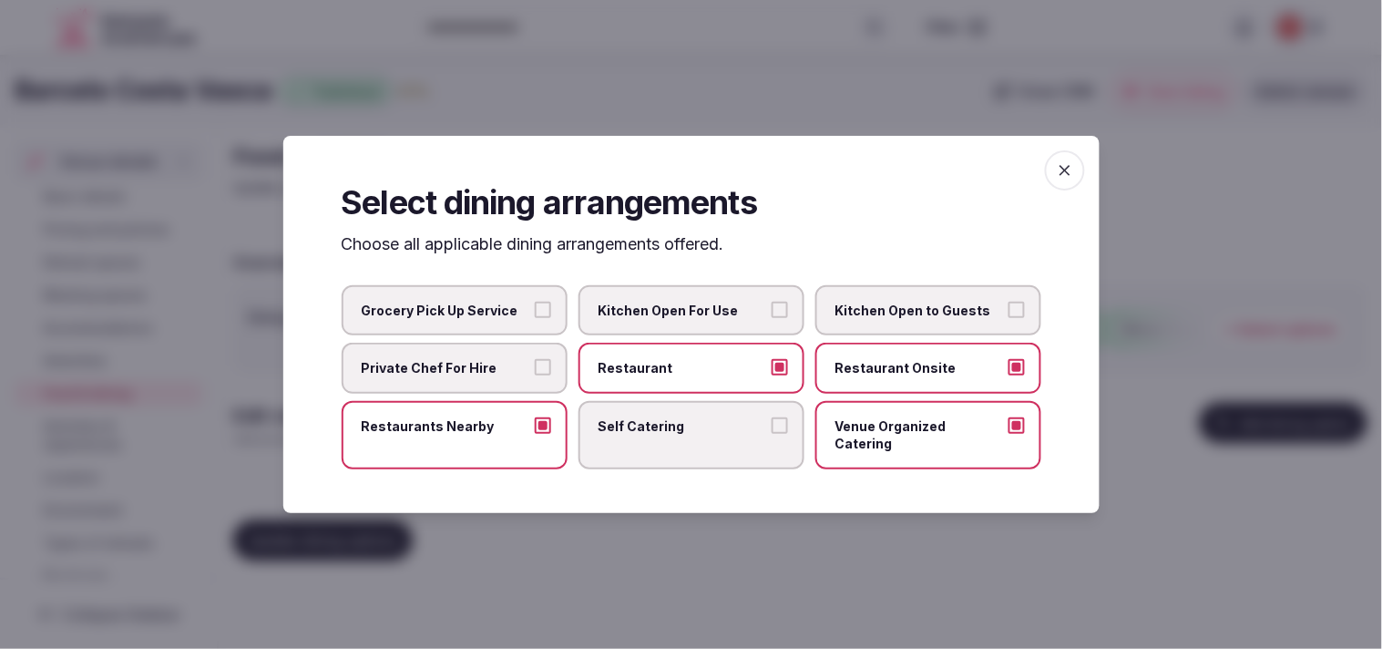
click at [682, 180] on icon "button" at bounding box center [1065, 170] width 18 height 18
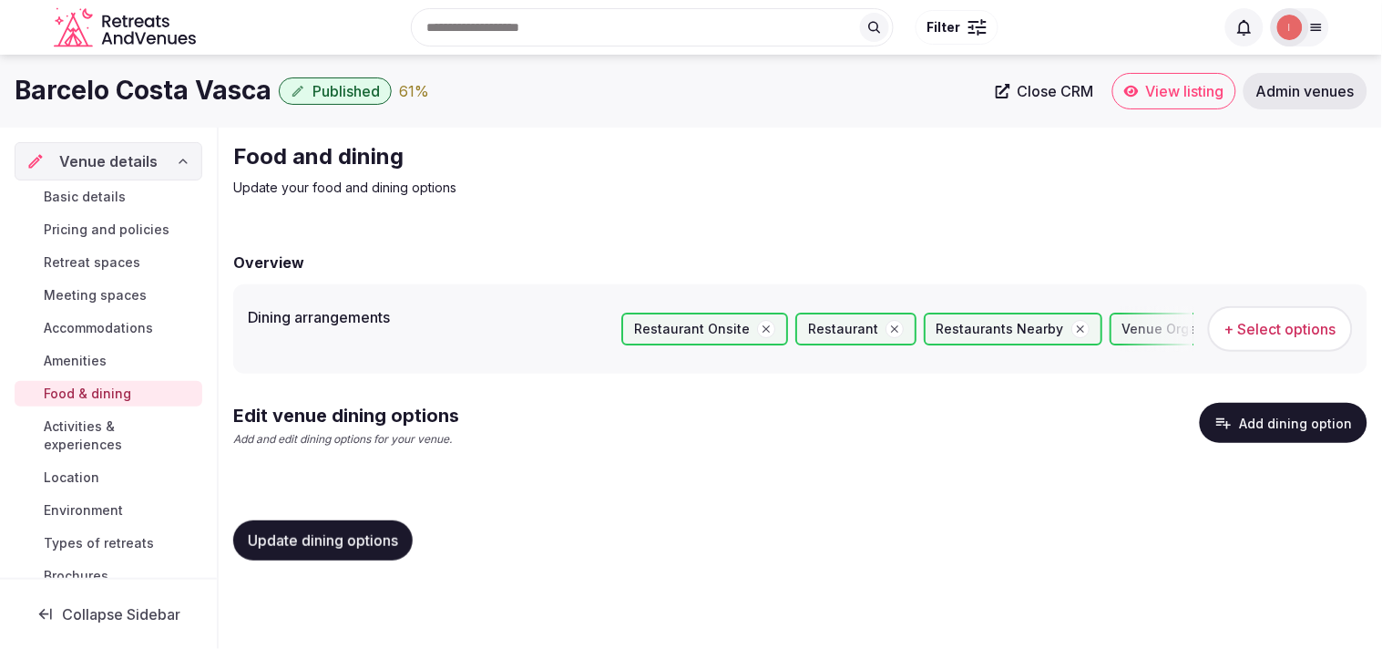
click at [358, 528] on button "Update dining options" at bounding box center [323, 540] width 180 height 40
click at [294, 538] on span "Update dining options" at bounding box center [323, 540] width 150 height 18
click at [375, 538] on span "Update dining options" at bounding box center [323, 540] width 150 height 18
click at [682, 428] on button "Add dining option" at bounding box center [1284, 423] width 168 height 40
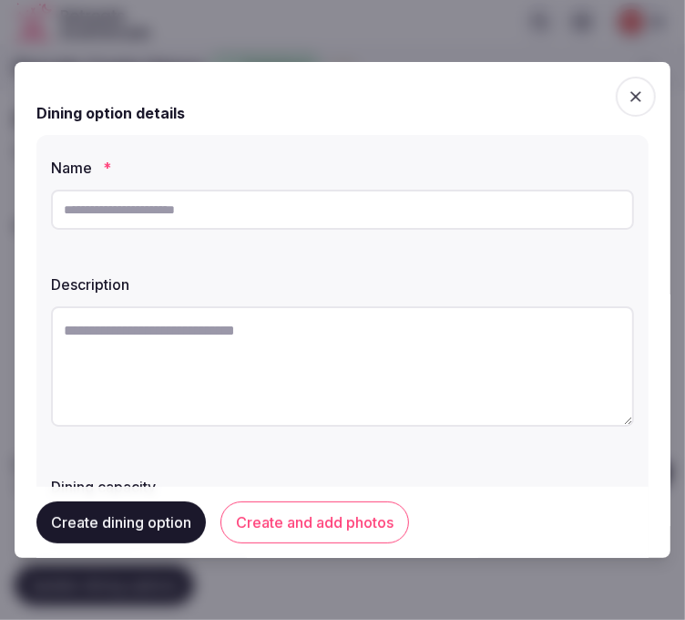
click at [328, 212] on input "text" at bounding box center [342, 210] width 583 height 40
paste input "**********"
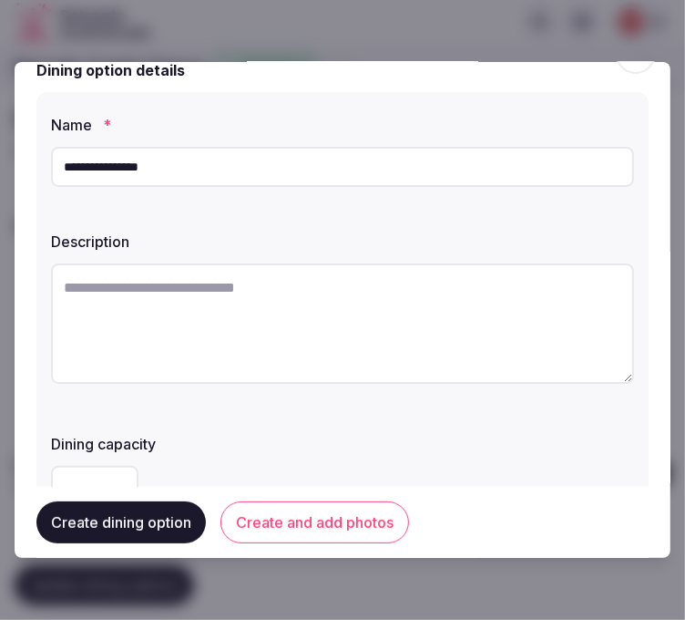
scroll to position [101, 0]
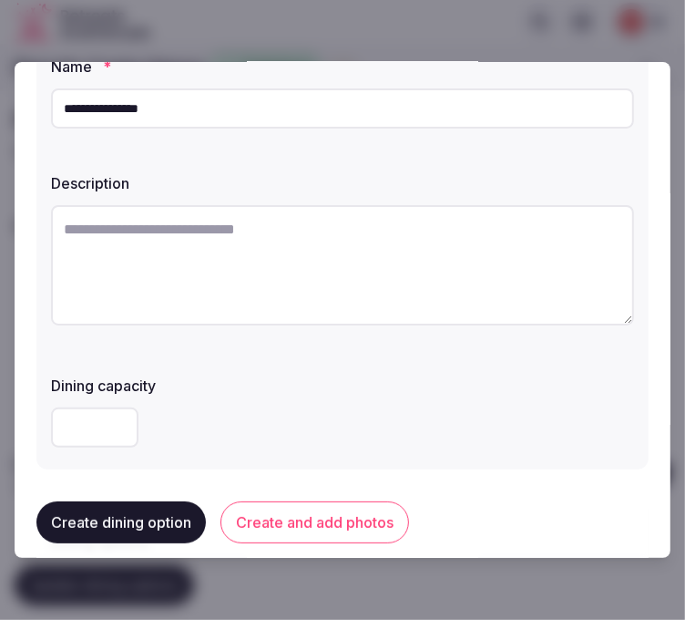
type input "**********"
click at [201, 283] on textarea at bounding box center [342, 265] width 583 height 120
paste textarea "**********"
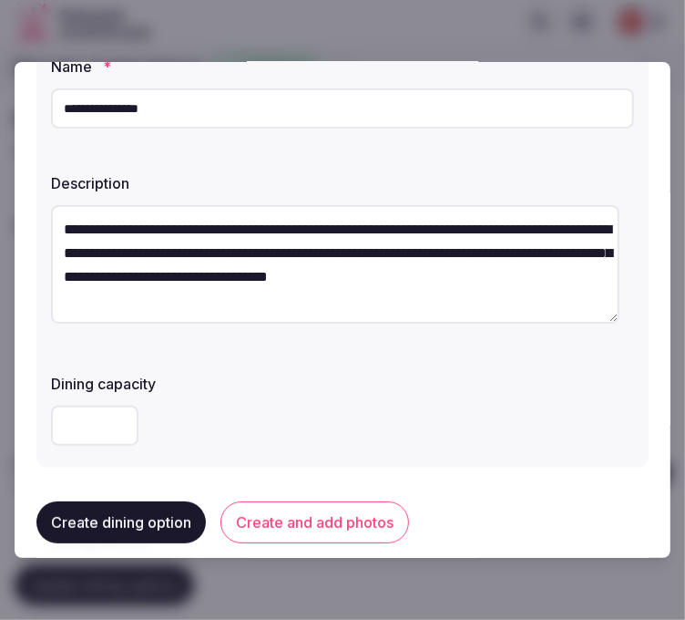
scroll to position [34, 0]
type textarea "**********"
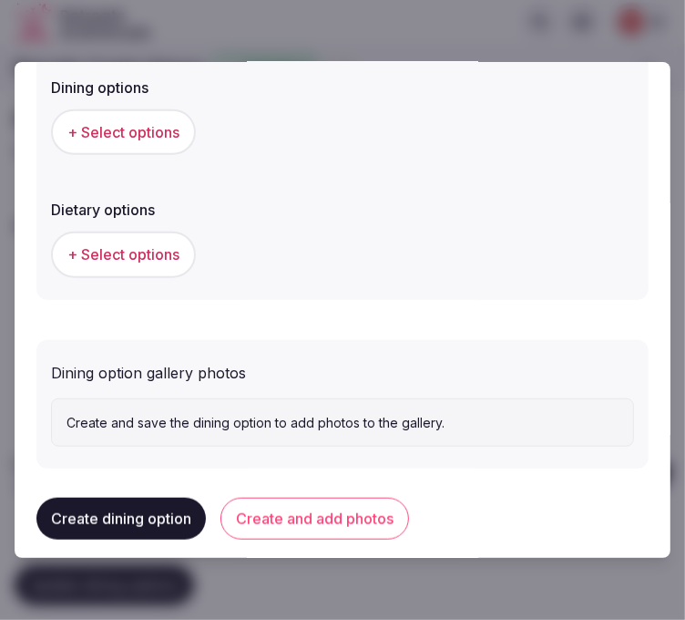
scroll to position [569, 0]
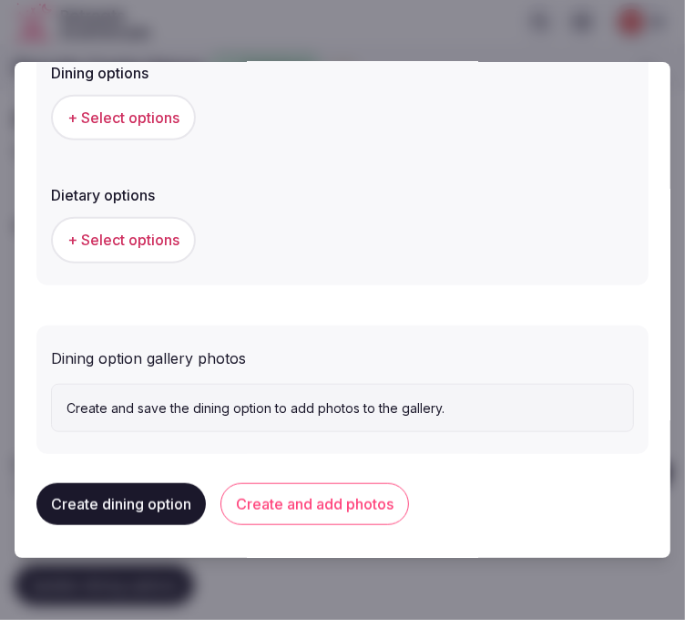
click at [135, 111] on span "+ Select options" at bounding box center [123, 118] width 112 height 20
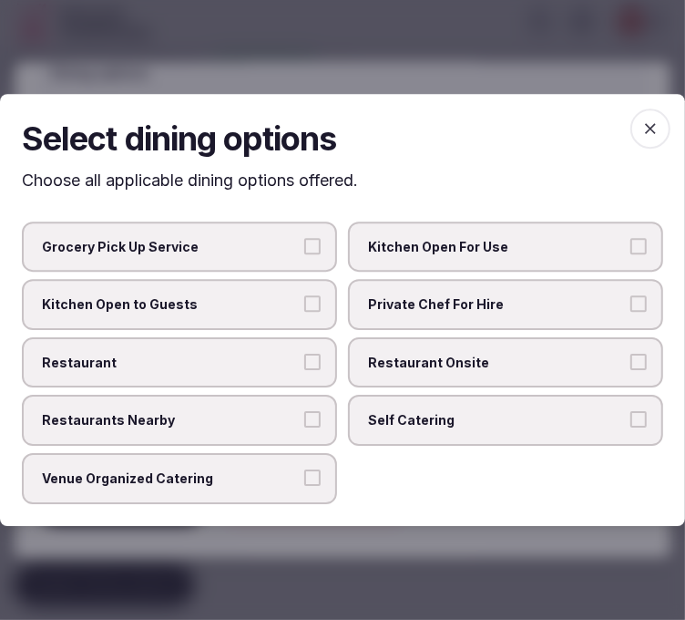
click at [431, 349] on label "Restaurant Onsite" at bounding box center [505, 362] width 315 height 51
click at [631, 354] on button "Restaurant Onsite" at bounding box center [639, 362] width 16 height 16
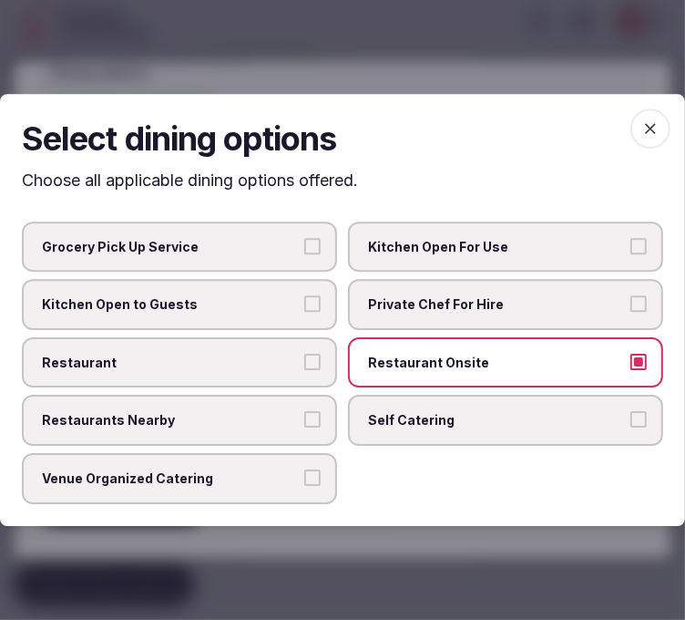
drag, startPoint x: 232, startPoint y: 367, endPoint x: 264, endPoint y: 376, distance: 33.2
click at [234, 367] on span "Restaurant" at bounding box center [170, 363] width 257 height 18
click at [304, 367] on button "Restaurant" at bounding box center [312, 362] width 16 height 16
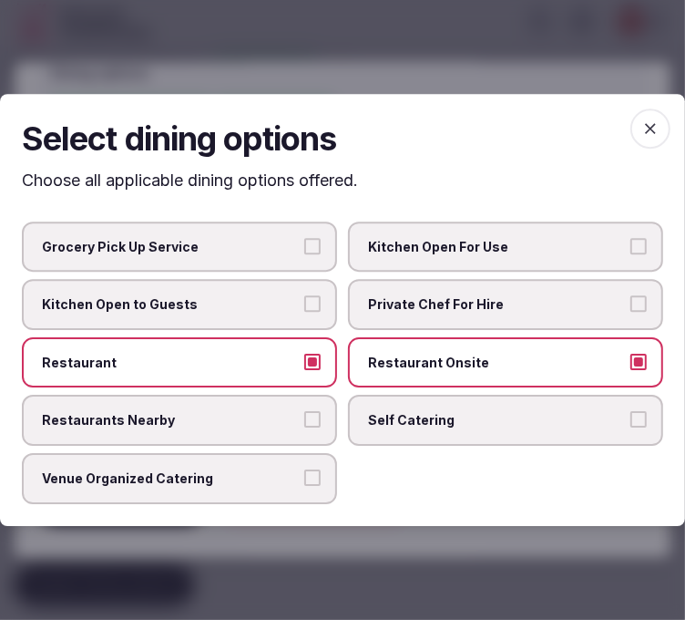
click at [301, 467] on label "Venue Organized Catering" at bounding box center [179, 478] width 315 height 51
click at [304, 469] on button "Venue Organized Catering" at bounding box center [312, 477] width 16 height 16
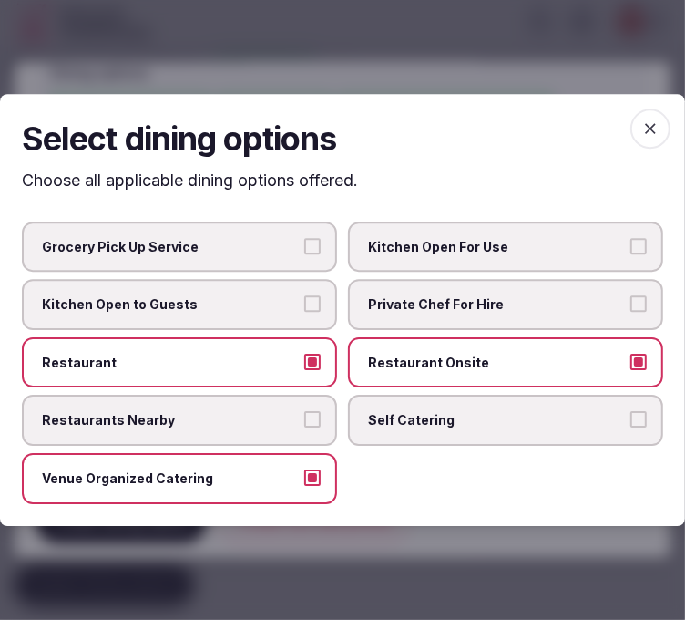
click at [639, 143] on span "button" at bounding box center [651, 128] width 40 height 40
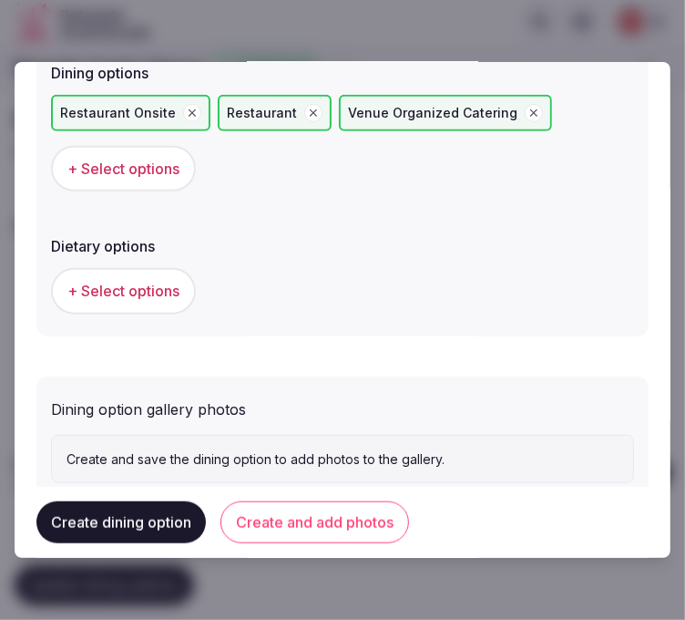
scroll to position [618, 0]
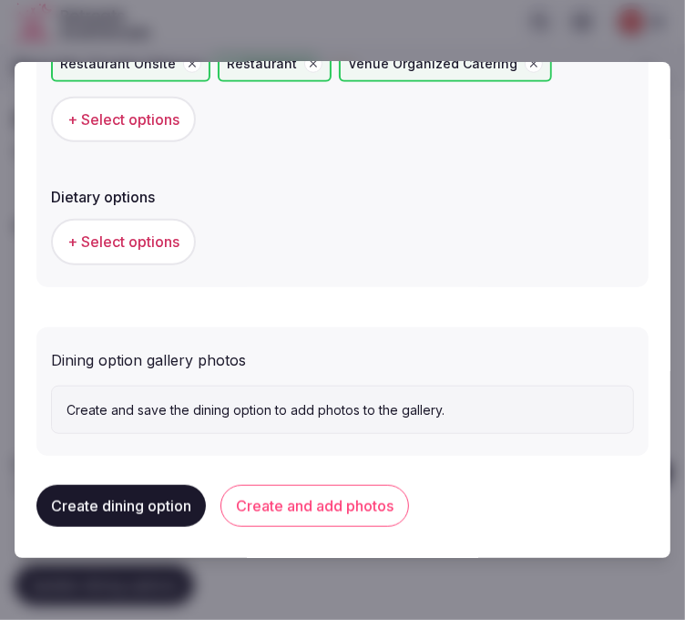
click at [376, 497] on button "Create and add photos" at bounding box center [315, 506] width 189 height 42
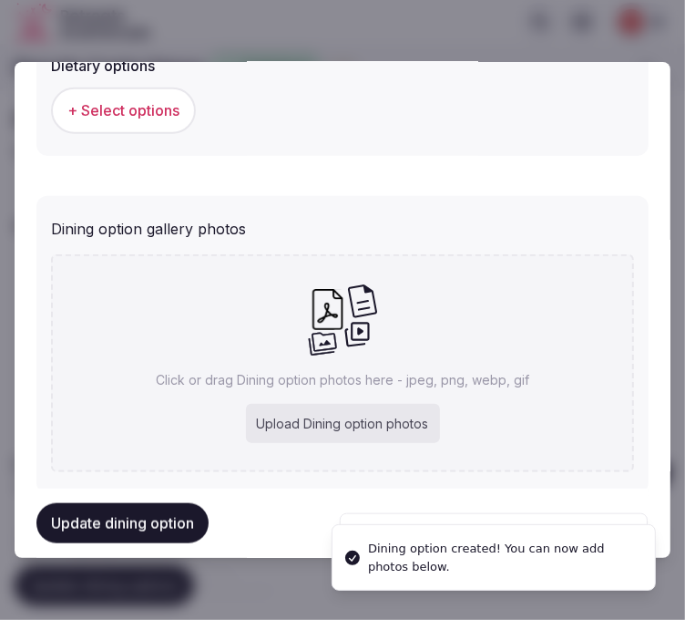
scroll to position [785, 0]
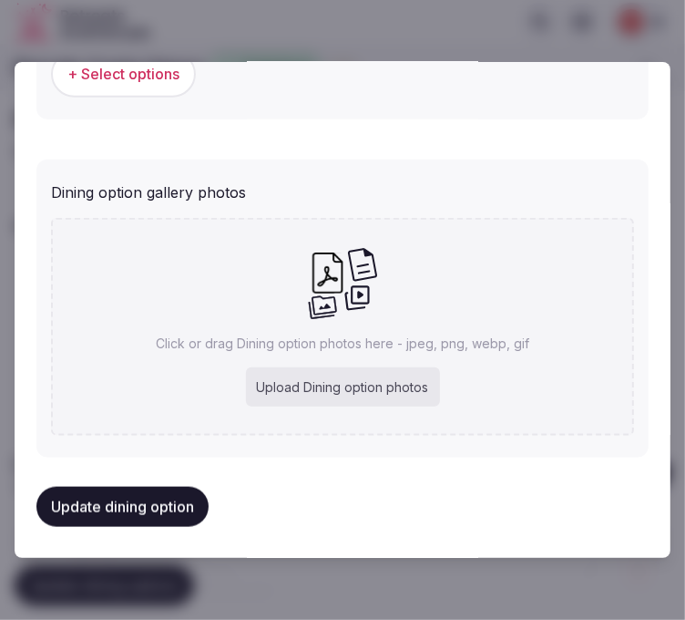
click at [368, 266] on icon at bounding box center [362, 266] width 29 height 34
type input "**********"
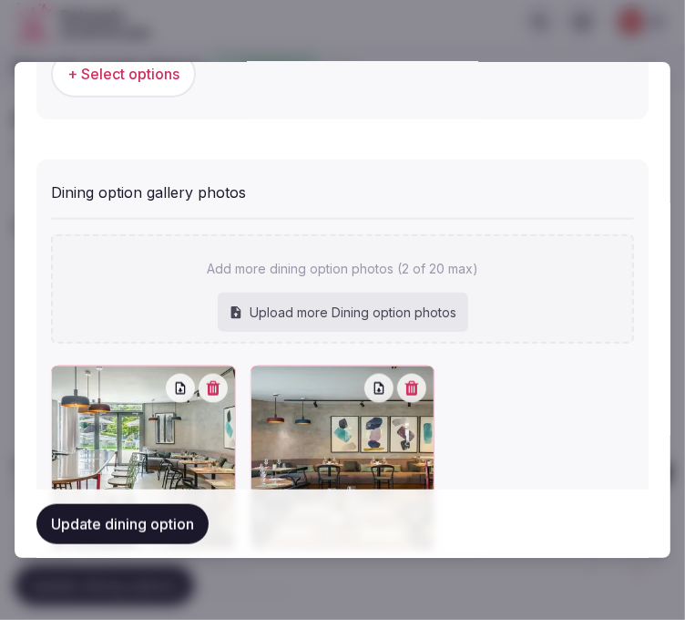
click at [152, 533] on button "Update dining option" at bounding box center [122, 523] width 172 height 40
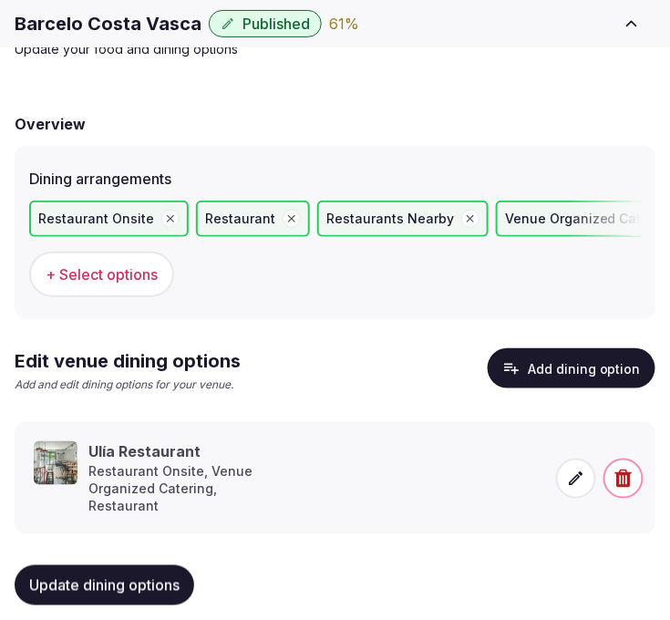
scroll to position [108, 0]
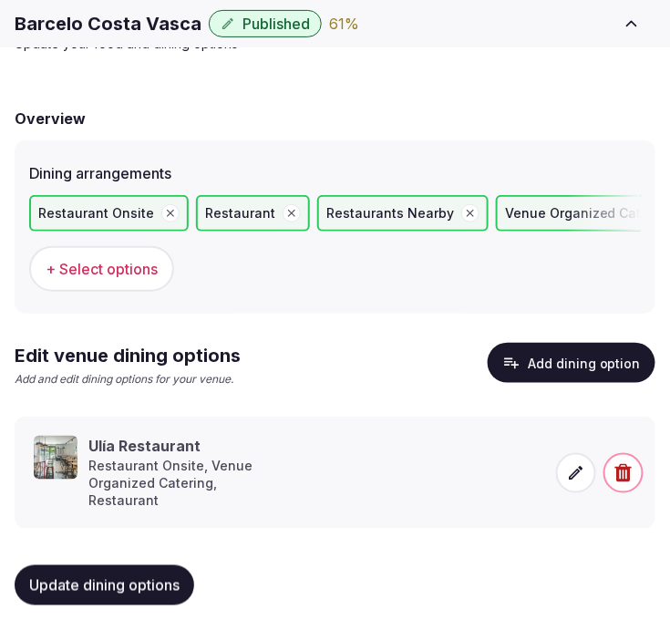
click at [79, 576] on span "Update dining options" at bounding box center [104, 585] width 150 height 18
click at [189, 565] on button "Update dining options" at bounding box center [105, 585] width 180 height 40
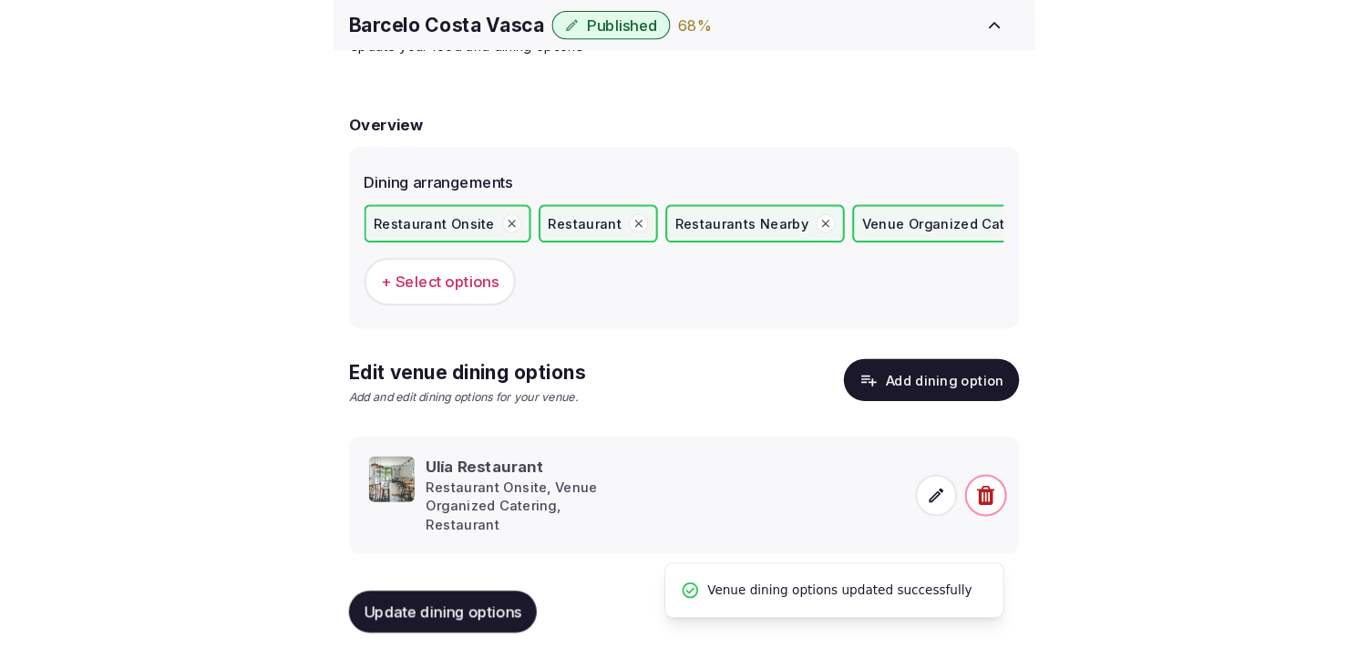
scroll to position [21, 0]
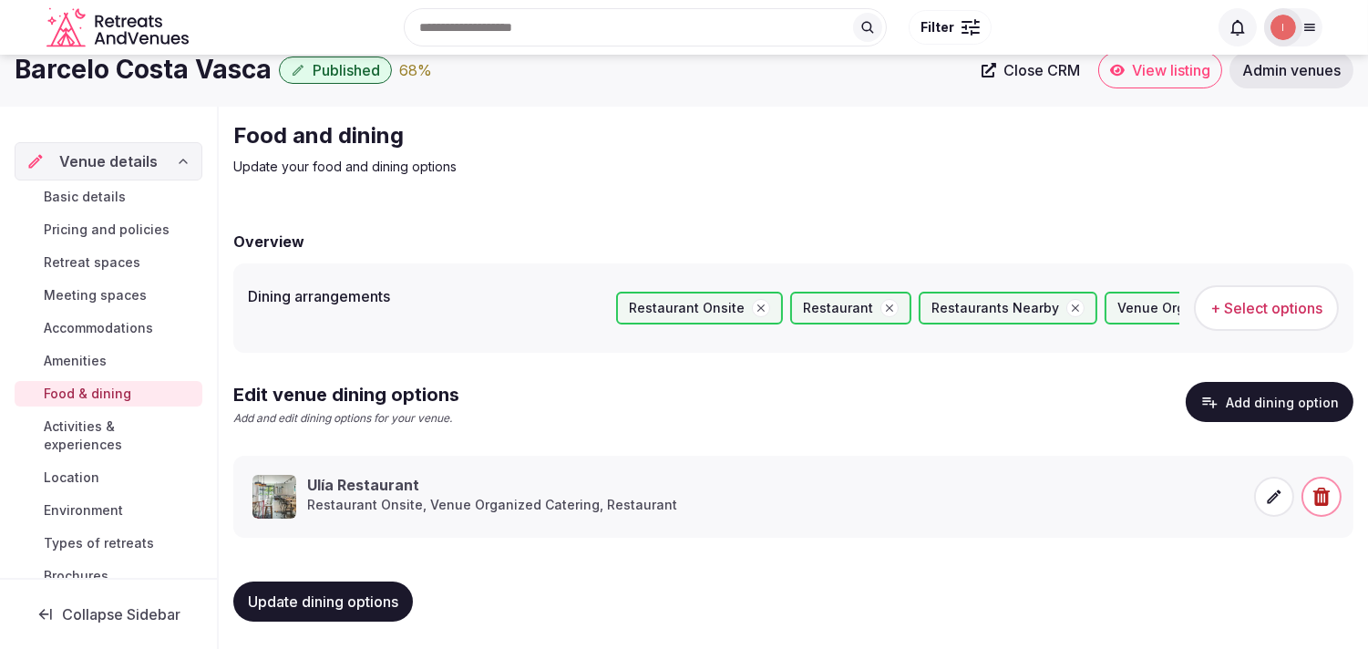
click at [94, 456] on link "Activities & experiences" at bounding box center [109, 436] width 188 height 44
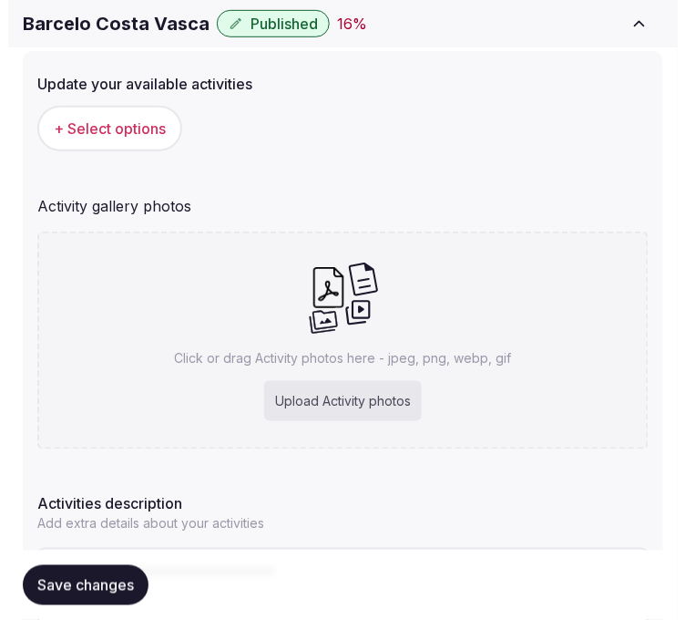
scroll to position [202, 0]
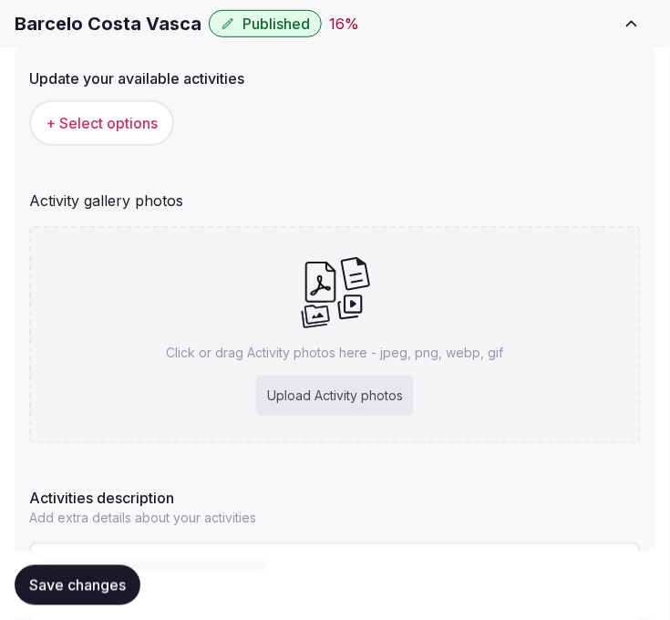
click at [132, 128] on span "+ Select options" at bounding box center [102, 123] width 112 height 20
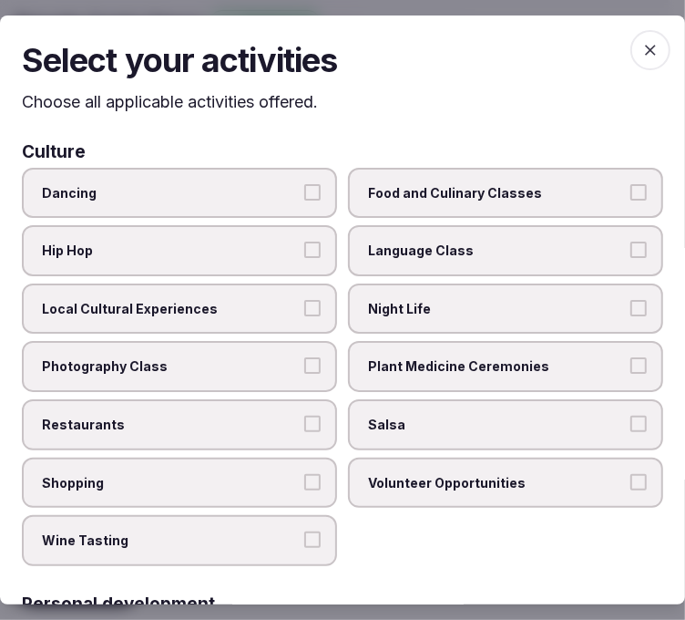
click at [357, 311] on label "Night Life" at bounding box center [505, 308] width 315 height 51
click at [631, 311] on button "Night Life" at bounding box center [639, 308] width 16 height 16
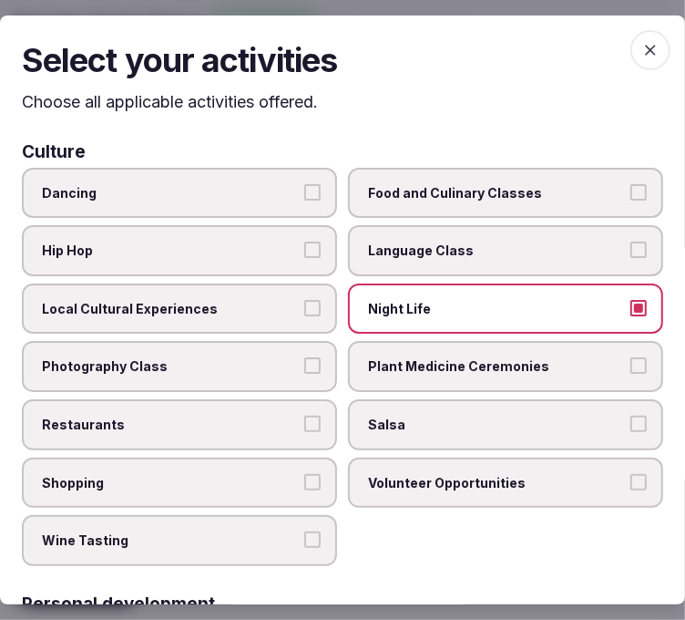
click at [278, 300] on span "Local Cultural Experiences" at bounding box center [170, 309] width 257 height 18
click at [304, 300] on button "Local Cultural Experiences" at bounding box center [312, 308] width 16 height 16
click at [278, 300] on span "Local Cultural Experiences" at bounding box center [170, 309] width 257 height 18
click at [304, 300] on button "Local Cultural Experiences" at bounding box center [312, 308] width 16 height 16
click at [224, 415] on span "Restaurants" at bounding box center [170, 424] width 257 height 18
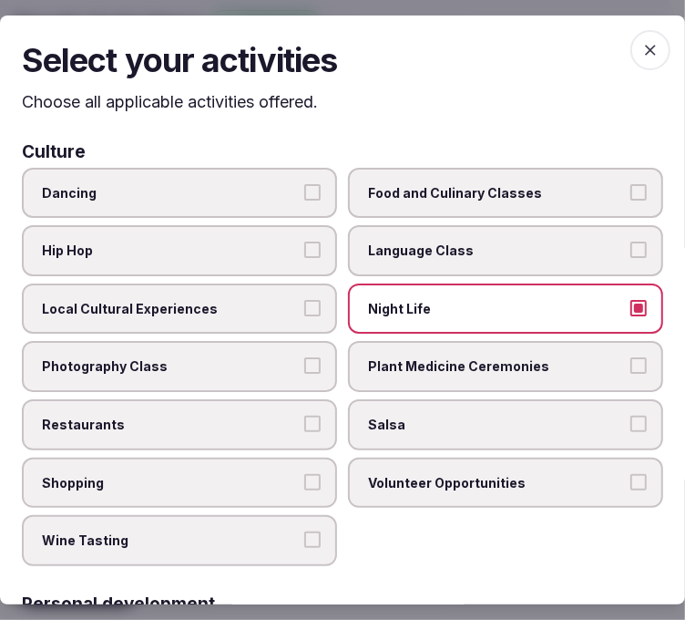
click at [304, 415] on button "Restaurants" at bounding box center [312, 423] width 16 height 16
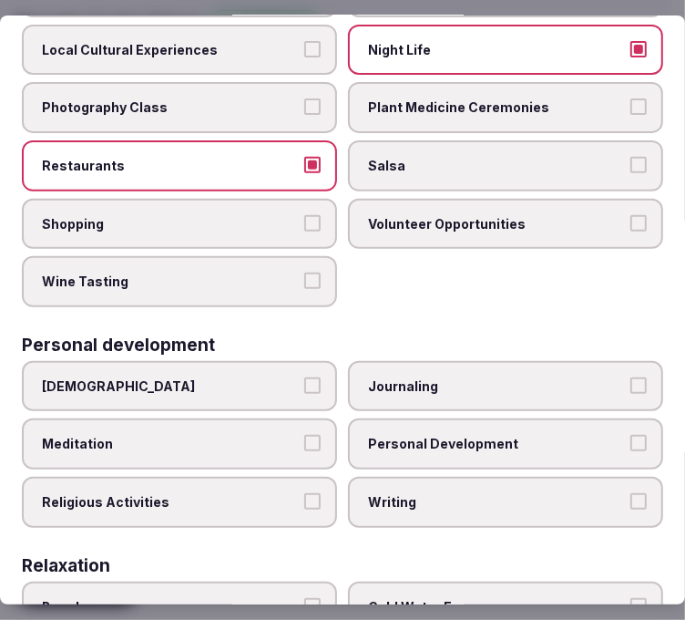
scroll to position [303, 0]
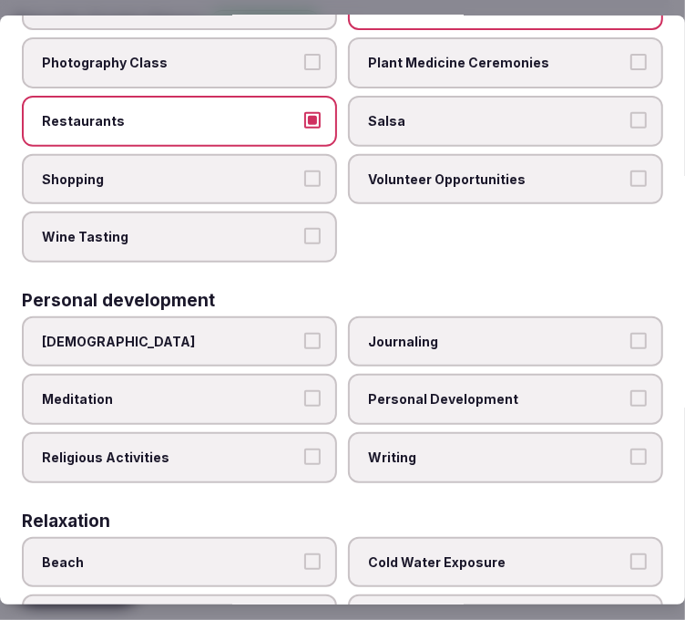
click at [388, 374] on label "Personal Development" at bounding box center [505, 399] width 315 height 51
click at [631, 390] on button "Personal Development" at bounding box center [639, 398] width 16 height 16
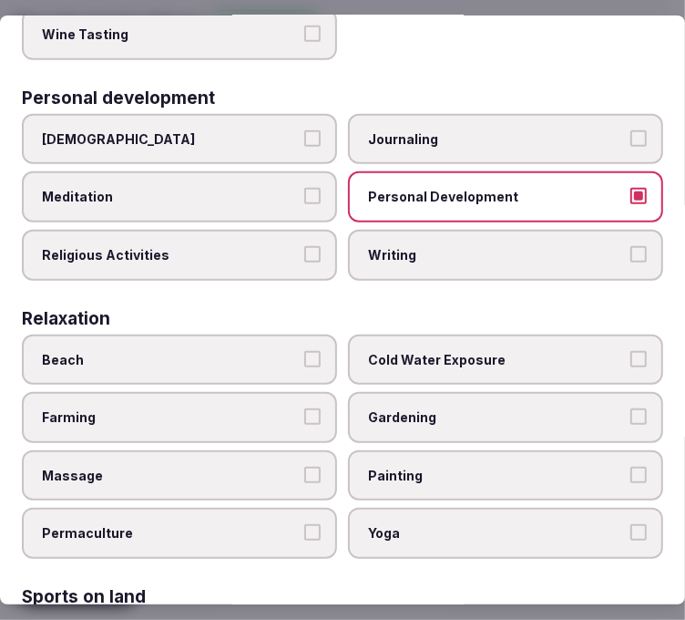
scroll to position [607, 0]
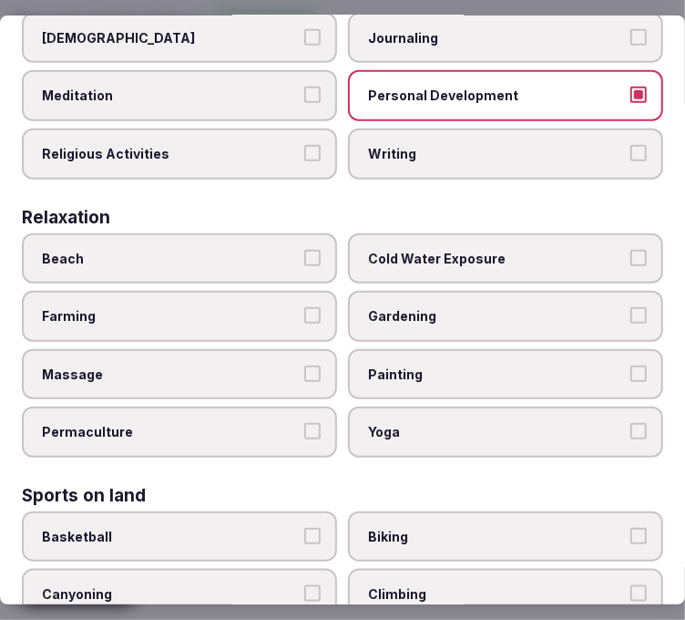
click at [304, 365] on button "Massage" at bounding box center [312, 373] width 16 height 16
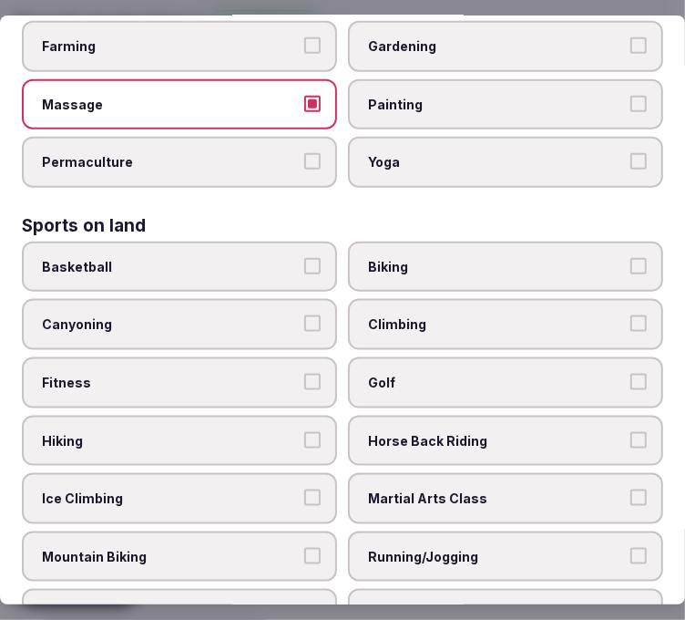
scroll to position [911, 0]
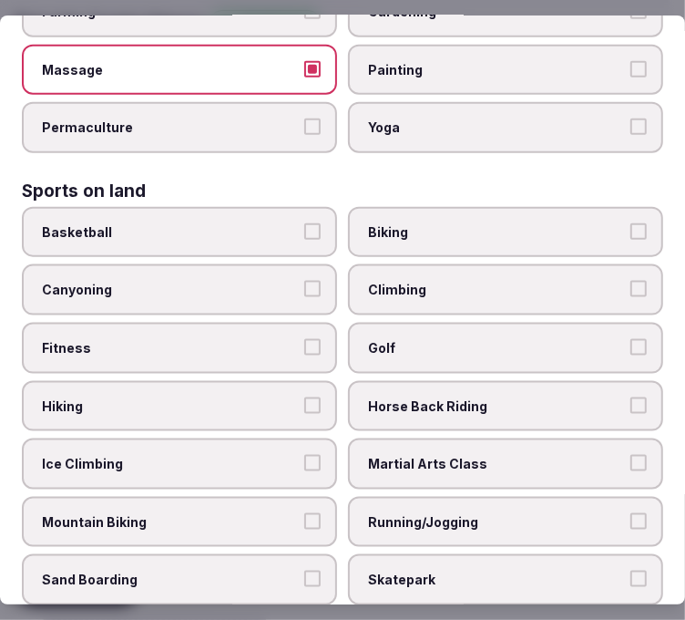
click at [477, 275] on label "Climbing" at bounding box center [505, 289] width 315 height 51
click at [631, 281] on button "Climbing" at bounding box center [639, 289] width 16 height 16
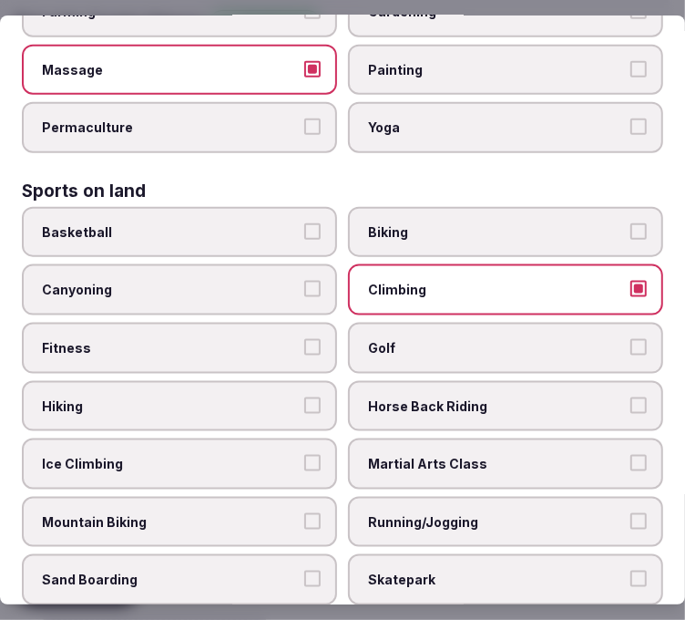
click at [255, 332] on label "Fitness" at bounding box center [179, 348] width 315 height 51
click at [304, 339] on button "Fitness" at bounding box center [312, 347] width 16 height 16
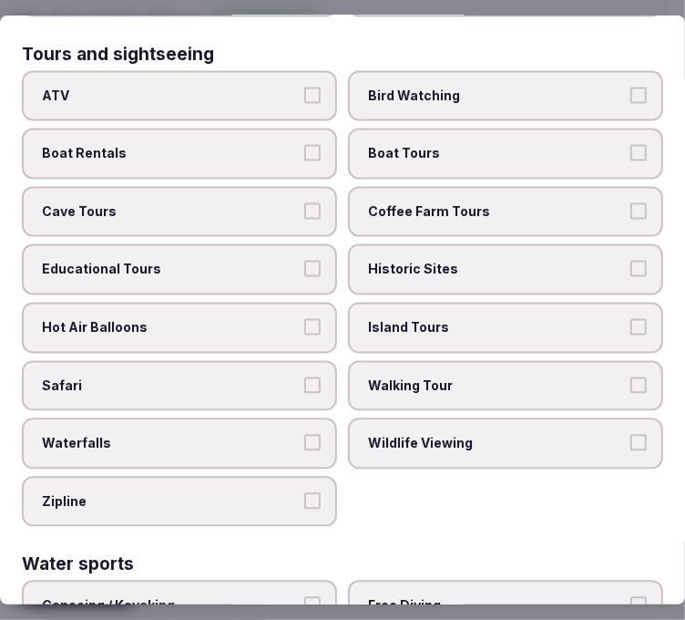
scroll to position [1619, 0]
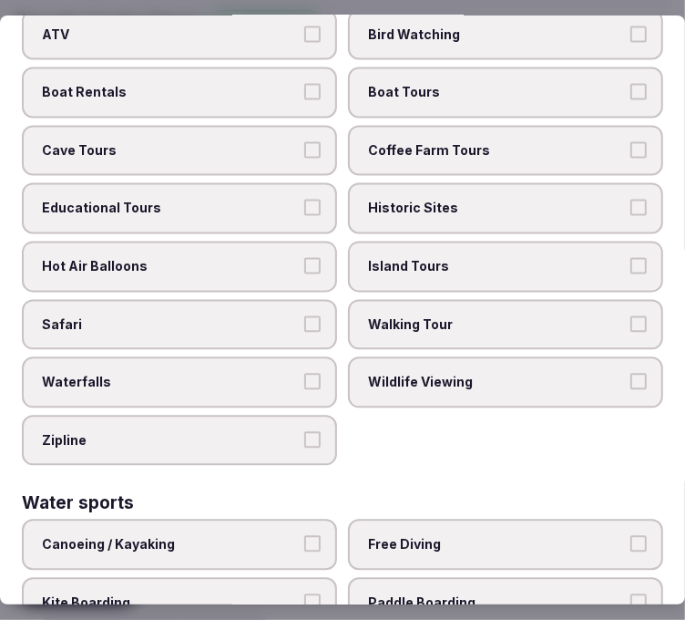
click at [433, 257] on span "Island Tours" at bounding box center [496, 266] width 257 height 18
click at [631, 257] on button "Island Tours" at bounding box center [639, 265] width 16 height 16
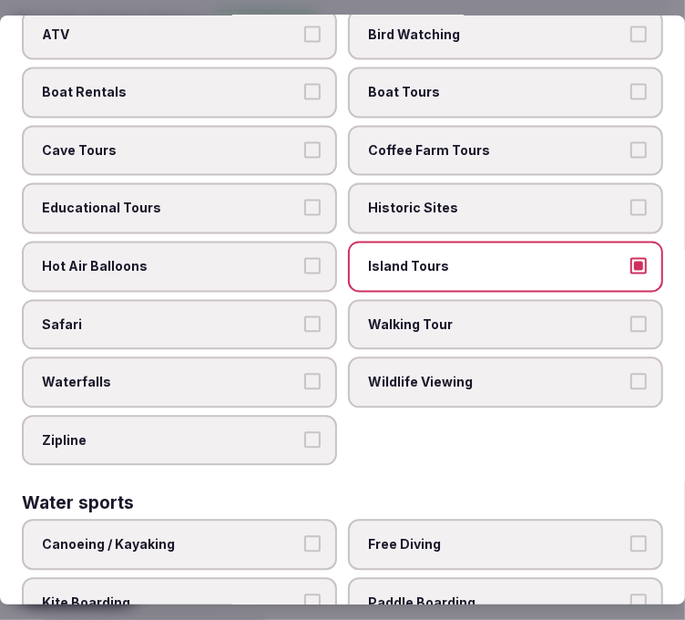
scroll to position [1518, 0]
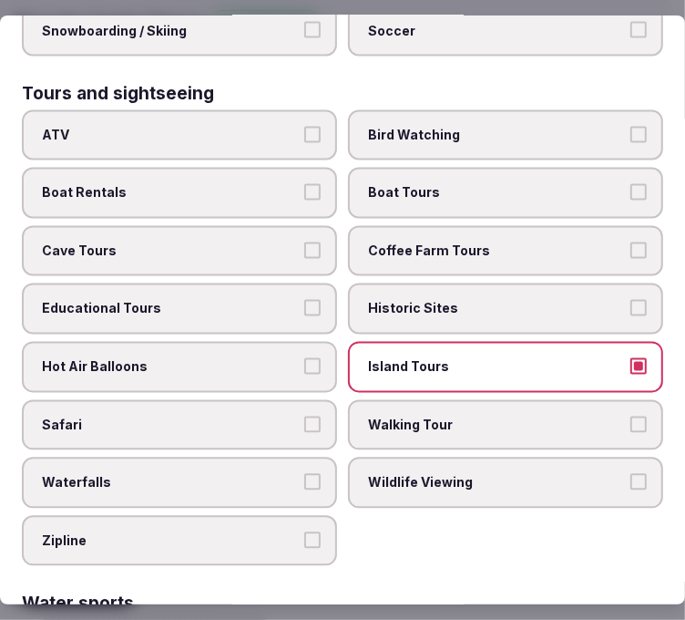
click at [394, 300] on span "Historic Sites" at bounding box center [496, 309] width 257 height 18
click at [631, 300] on button "Historic Sites" at bounding box center [639, 308] width 16 height 16
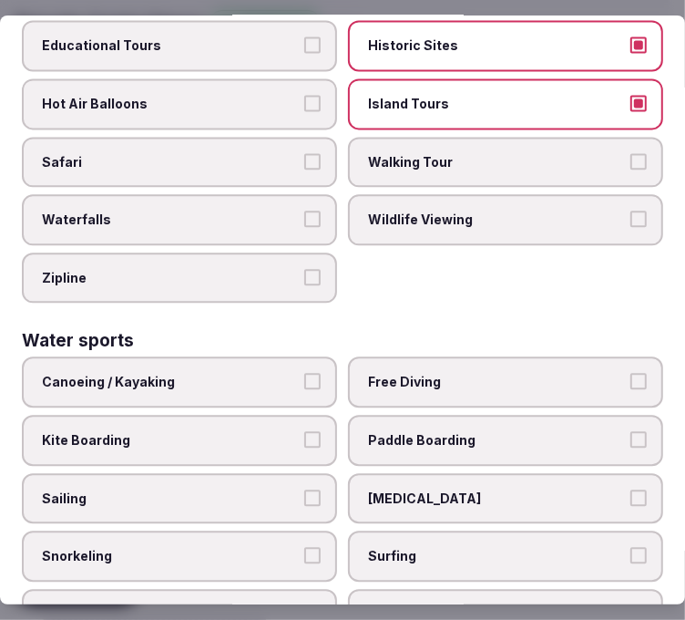
scroll to position [1836, 0]
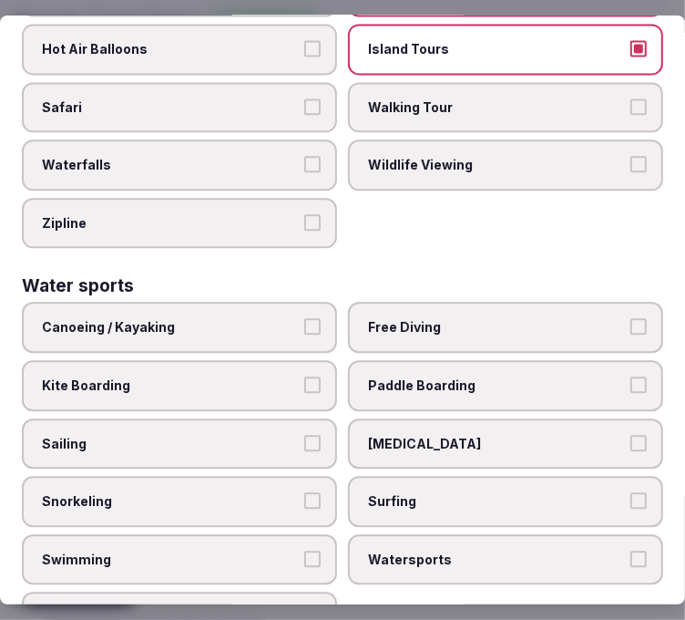
click at [260, 534] on label "Swimming" at bounding box center [179, 559] width 315 height 51
click at [304, 550] on button "Swimming" at bounding box center [312, 558] width 16 height 16
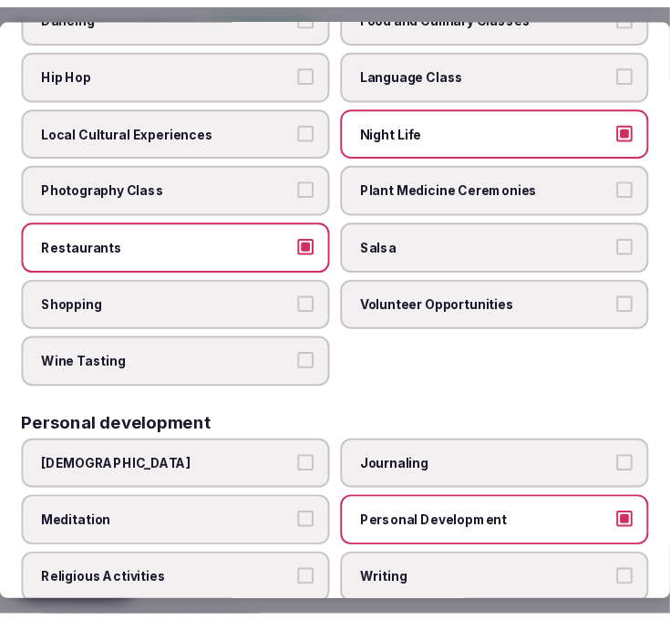
scroll to position [14, 0]
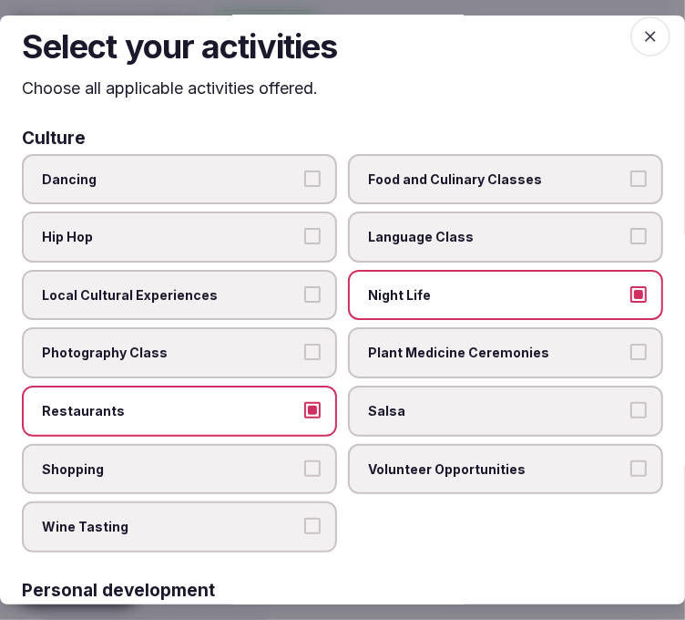
click at [641, 36] on icon "button" at bounding box center [650, 36] width 18 height 18
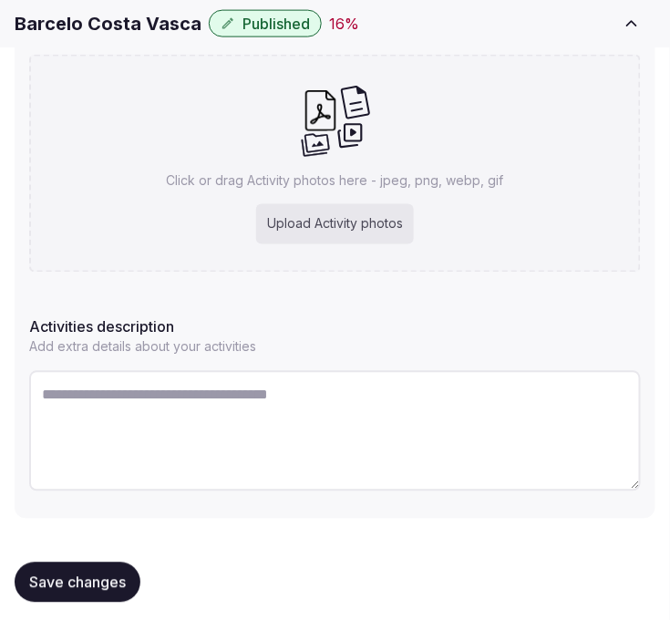
scroll to position [431, 0]
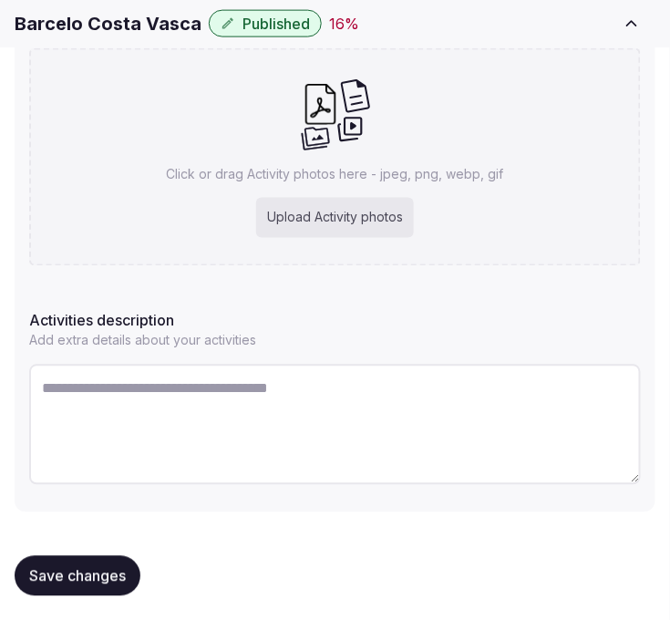
click at [286, 389] on textarea at bounding box center [334, 424] width 611 height 120
paste textarea "**********"
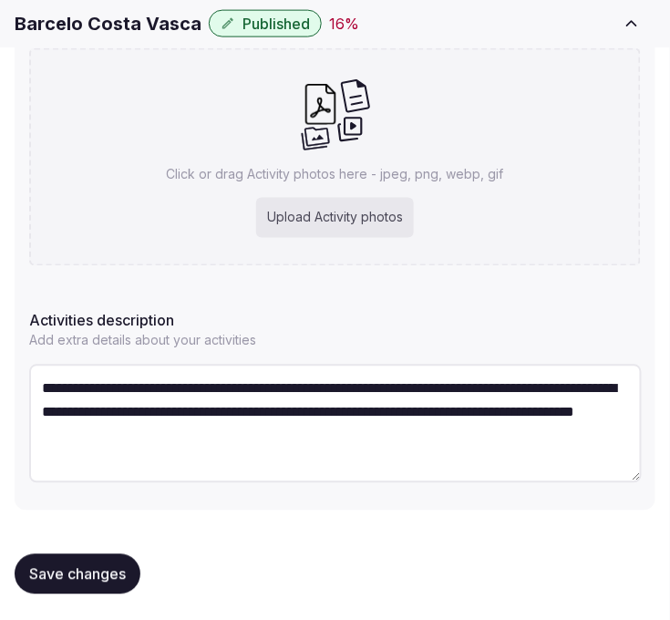
type textarea "**********"
click at [159, 20] on h1 "Barcelo Costa Vasca" at bounding box center [108, 24] width 187 height 26
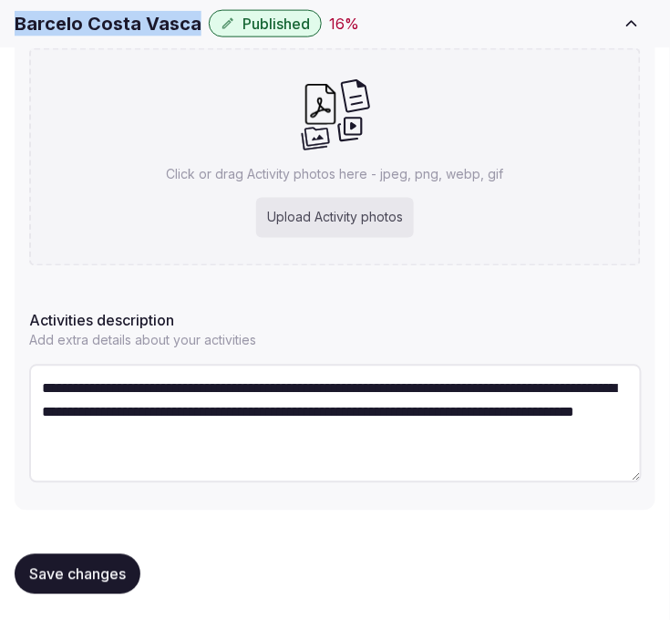
click at [159, 20] on h1 "Barcelo Costa Vasca" at bounding box center [108, 24] width 187 height 26
copy div "Barcelo Costa Vasca"
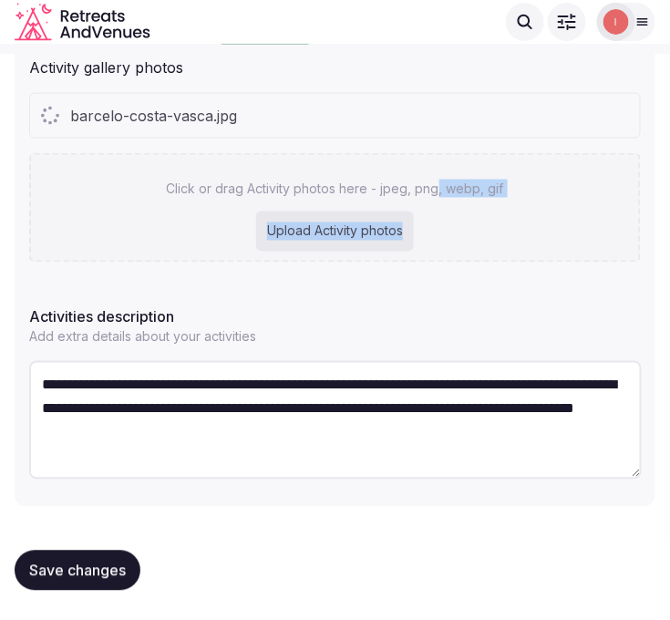
scroll to position [384, 0]
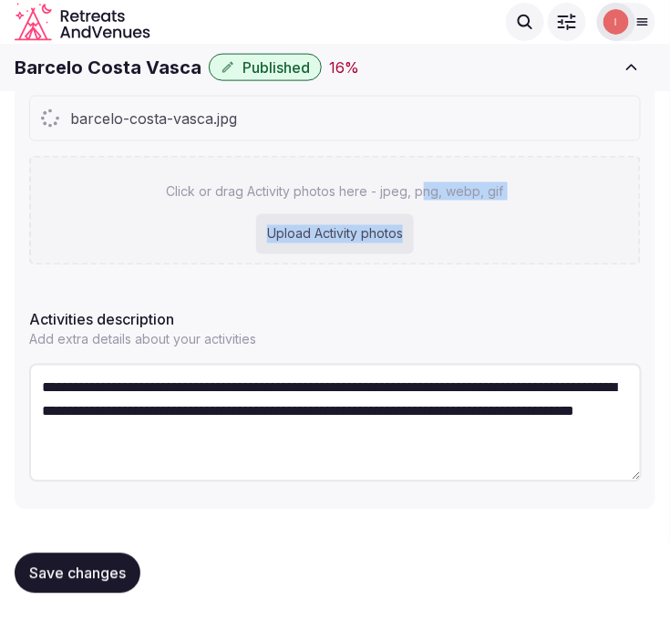
drag, startPoint x: 438, startPoint y: 221, endPoint x: 425, endPoint y: 177, distance: 46.7
click at [425, 177] on div "Click or drag Activity photos here - jpeg, png, webp, gif Upload Activity photos" at bounding box center [334, 210] width 611 height 109
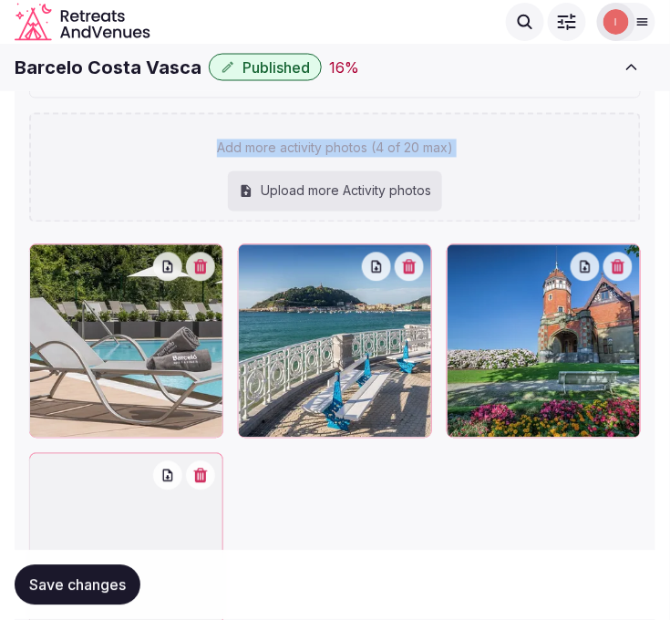
scroll to position [485, 0]
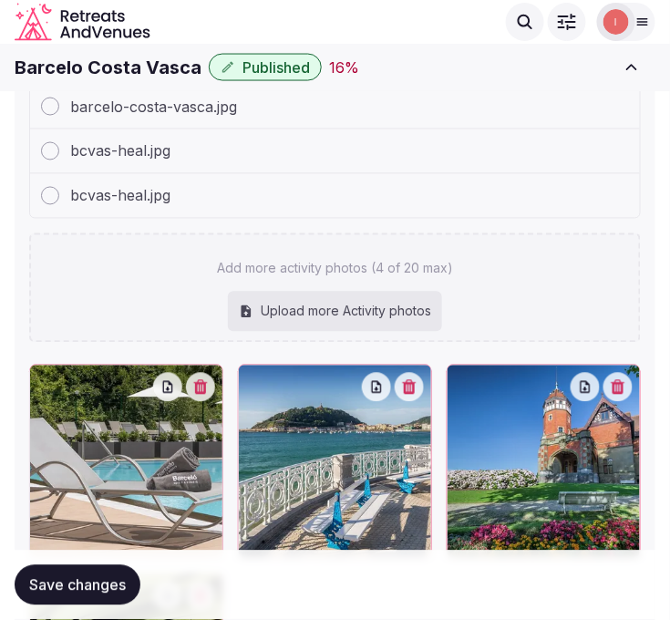
click at [488, 158] on div "bcvas-heal.jpg" at bounding box center [335, 151] width 610 height 45
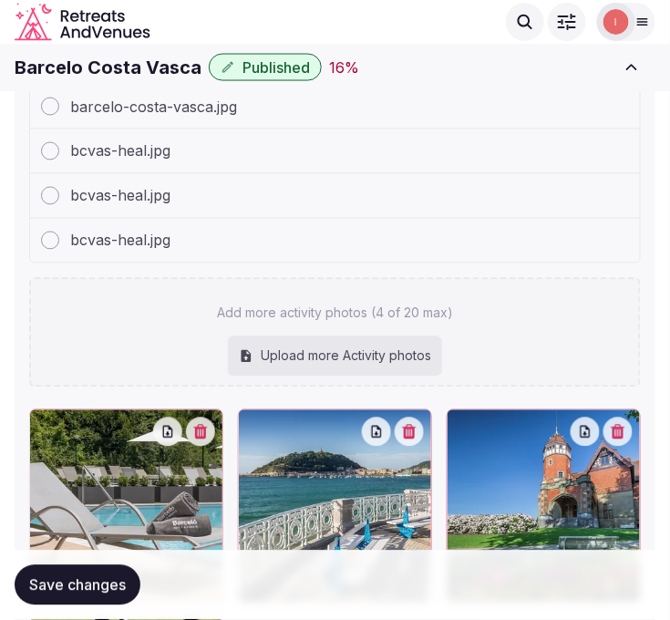
click at [372, 304] on p "Add more activity photos (4 of 20 max)" at bounding box center [335, 313] width 236 height 18
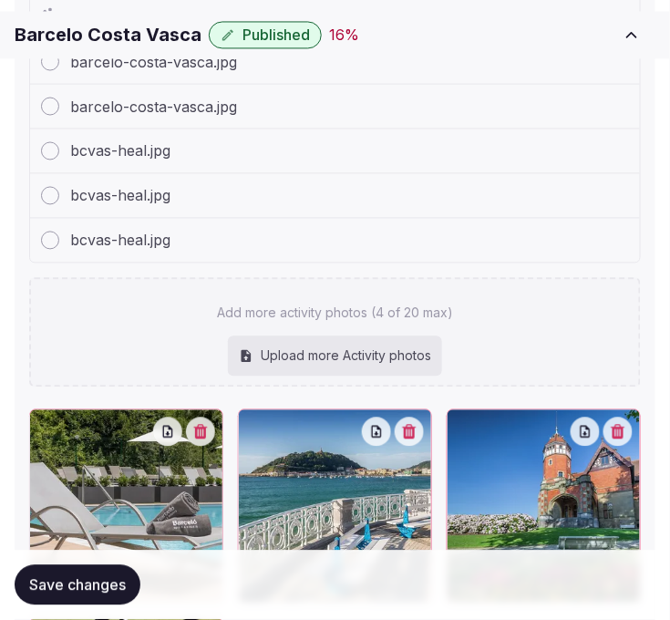
scroll to position [586, 0]
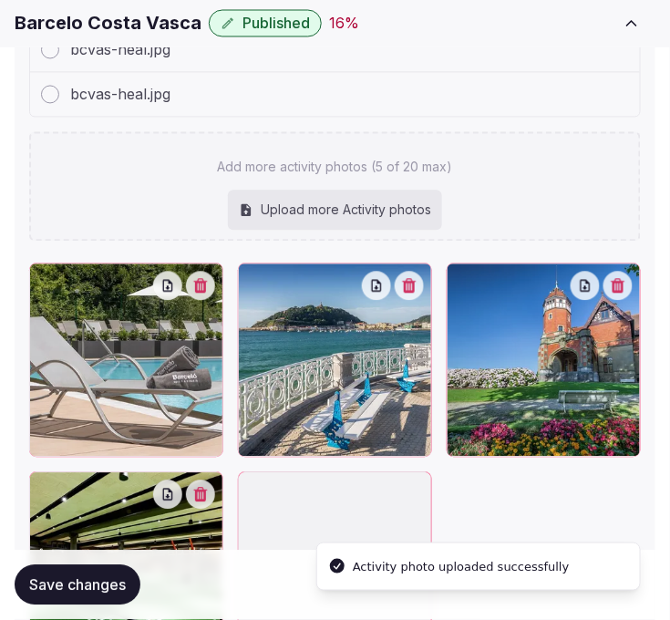
click at [381, 171] on p "Add more activity photos (5 of 20 max)" at bounding box center [335, 168] width 235 height 18
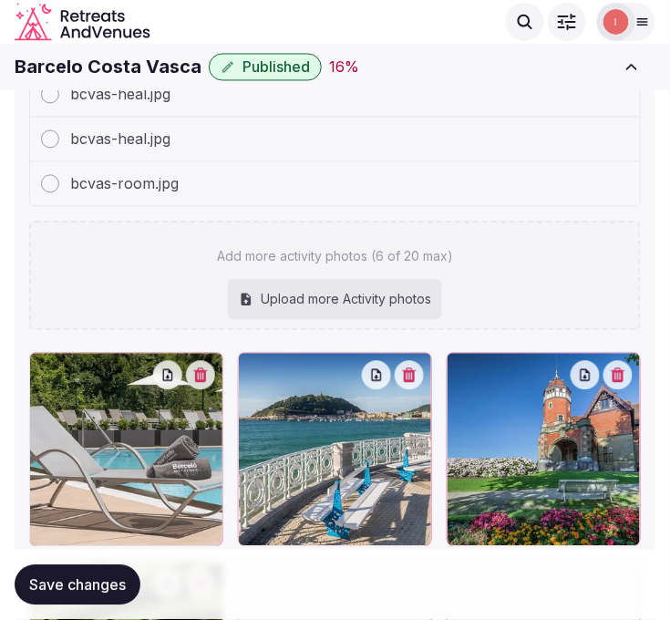
click at [480, 176] on div "bcvas-room.jpg" at bounding box center [335, 184] width 610 height 44
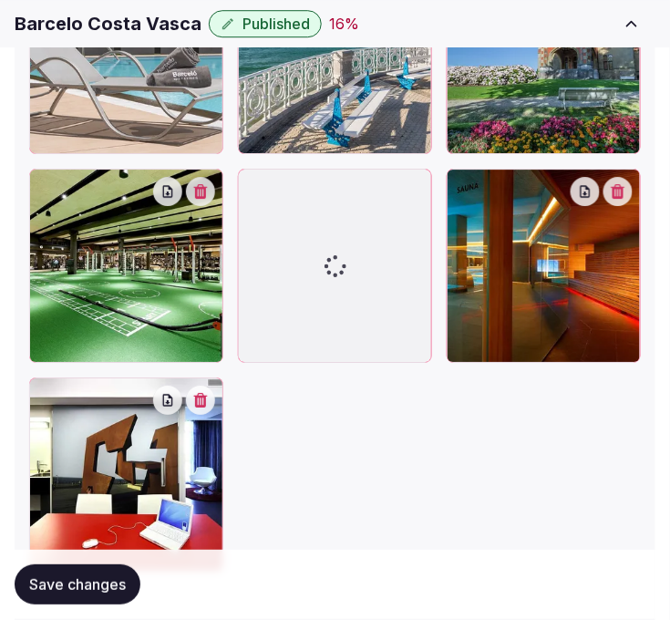
scroll to position [1031, 0]
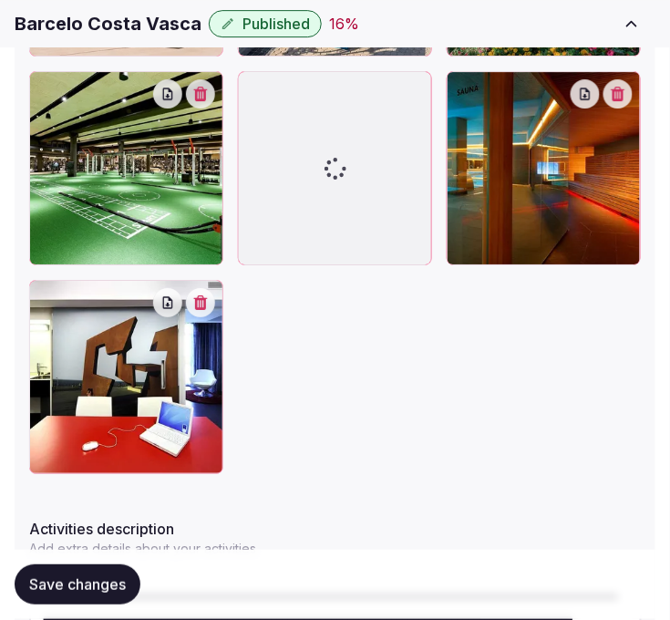
click at [119, 579] on span "Save changes" at bounding box center [77, 585] width 97 height 18
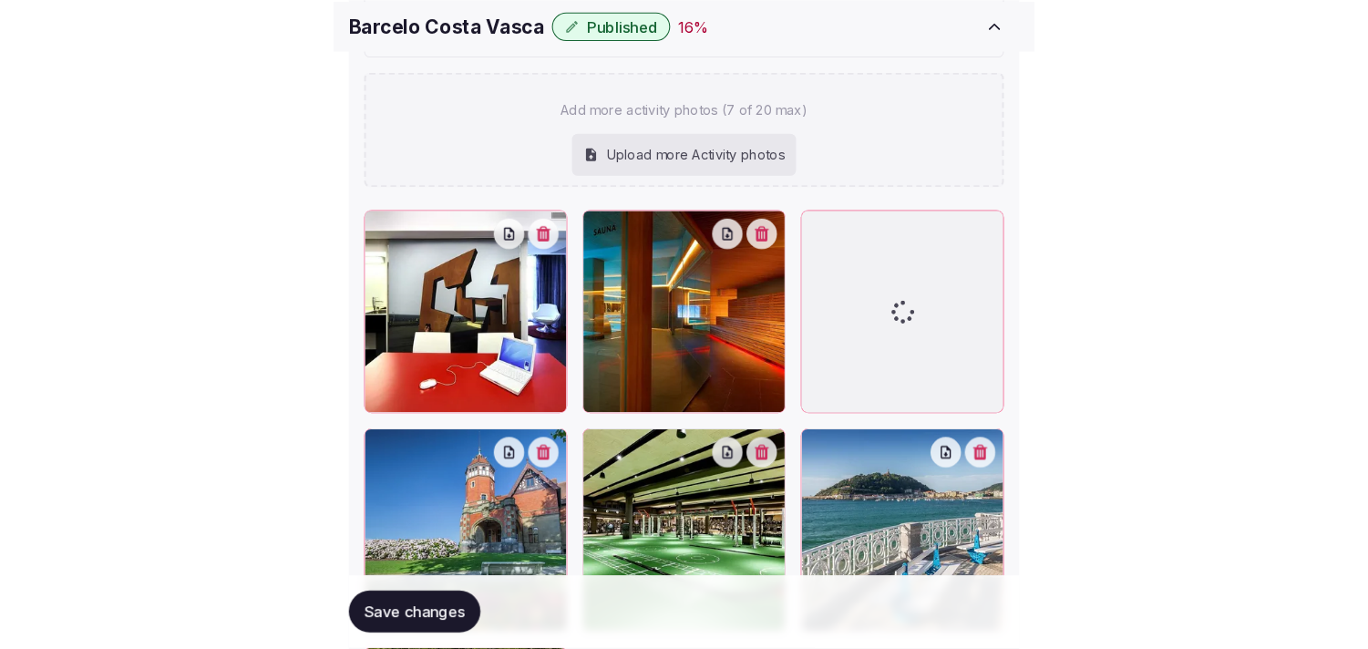
scroll to position [714, 0]
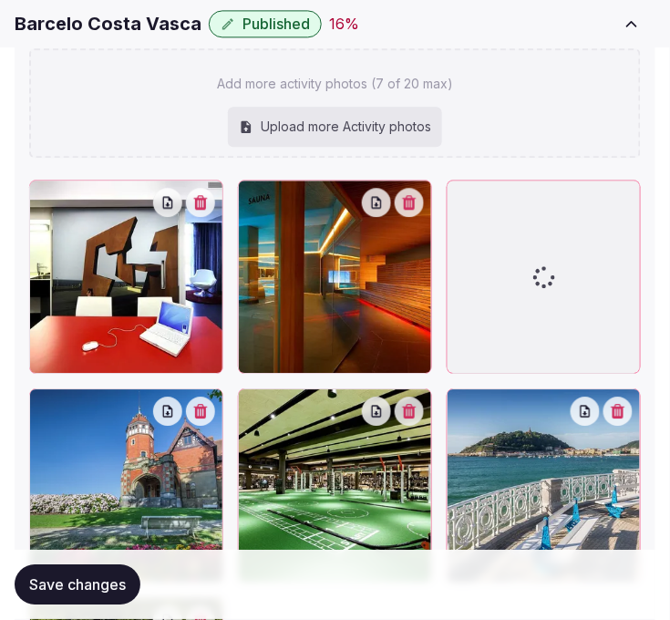
drag, startPoint x: 116, startPoint y: 617, endPoint x: 117, endPoint y: 605, distance: 11.9
click at [116, 614] on div "Save changes" at bounding box center [335, 584] width 641 height 69
click at [117, 586] on span "Save changes" at bounding box center [77, 585] width 97 height 18
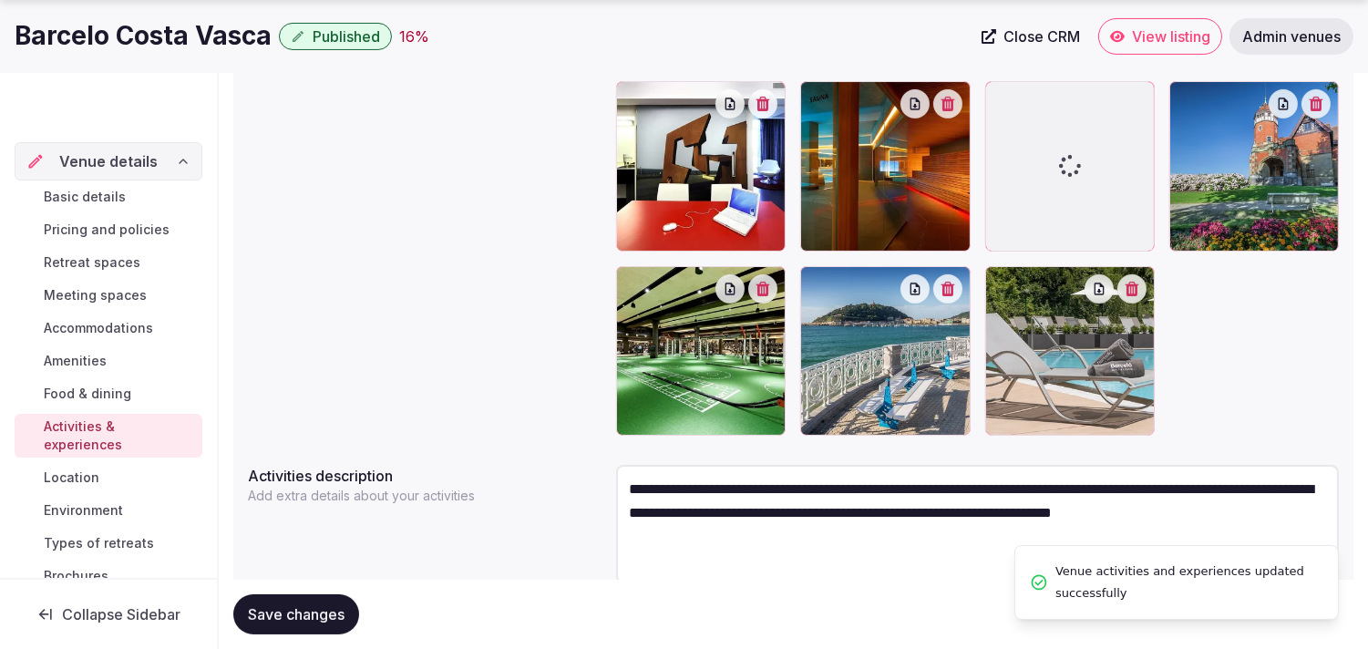
click at [95, 469] on span "Location" at bounding box center [72, 477] width 56 height 18
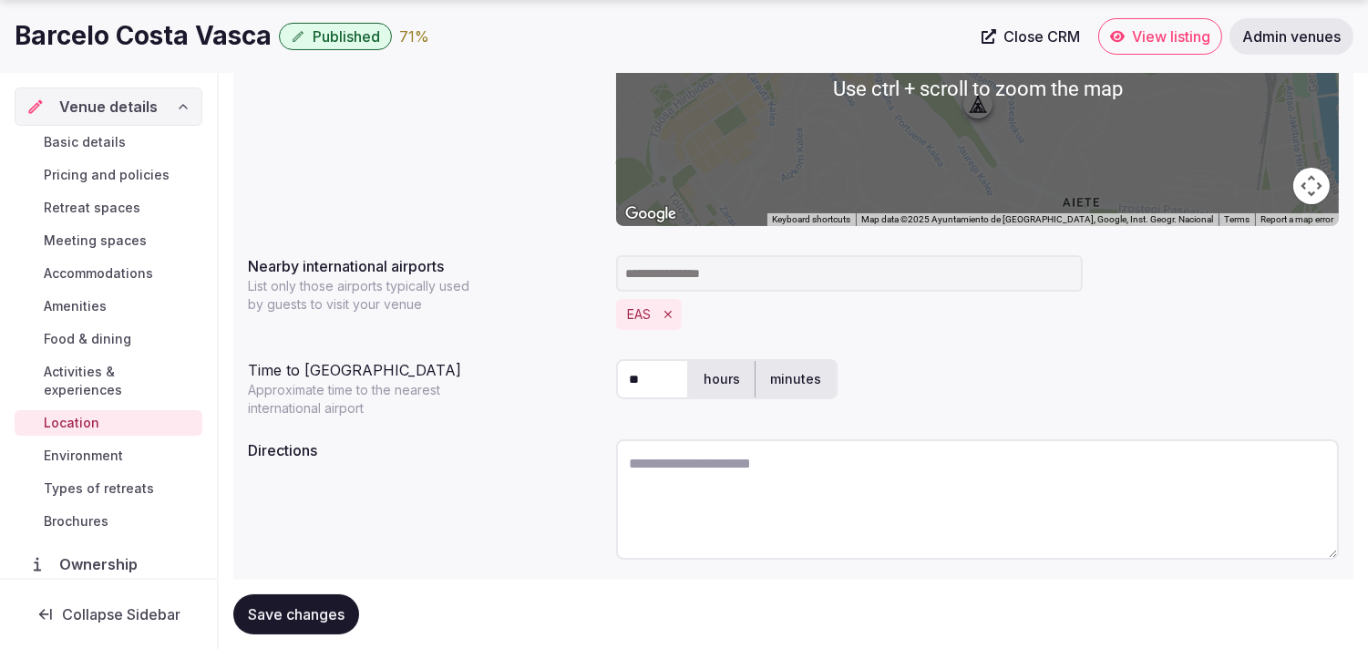
scroll to position [453, 0]
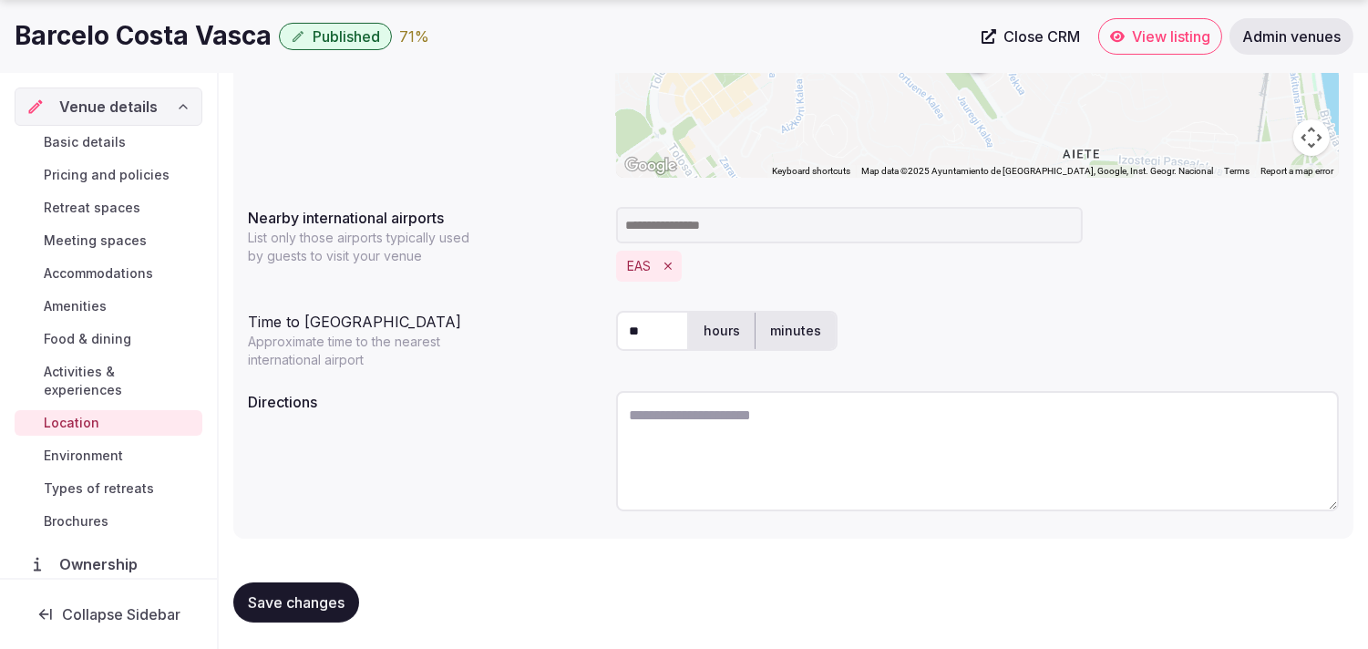
click at [74, 457] on span "Environment" at bounding box center [83, 455] width 79 height 18
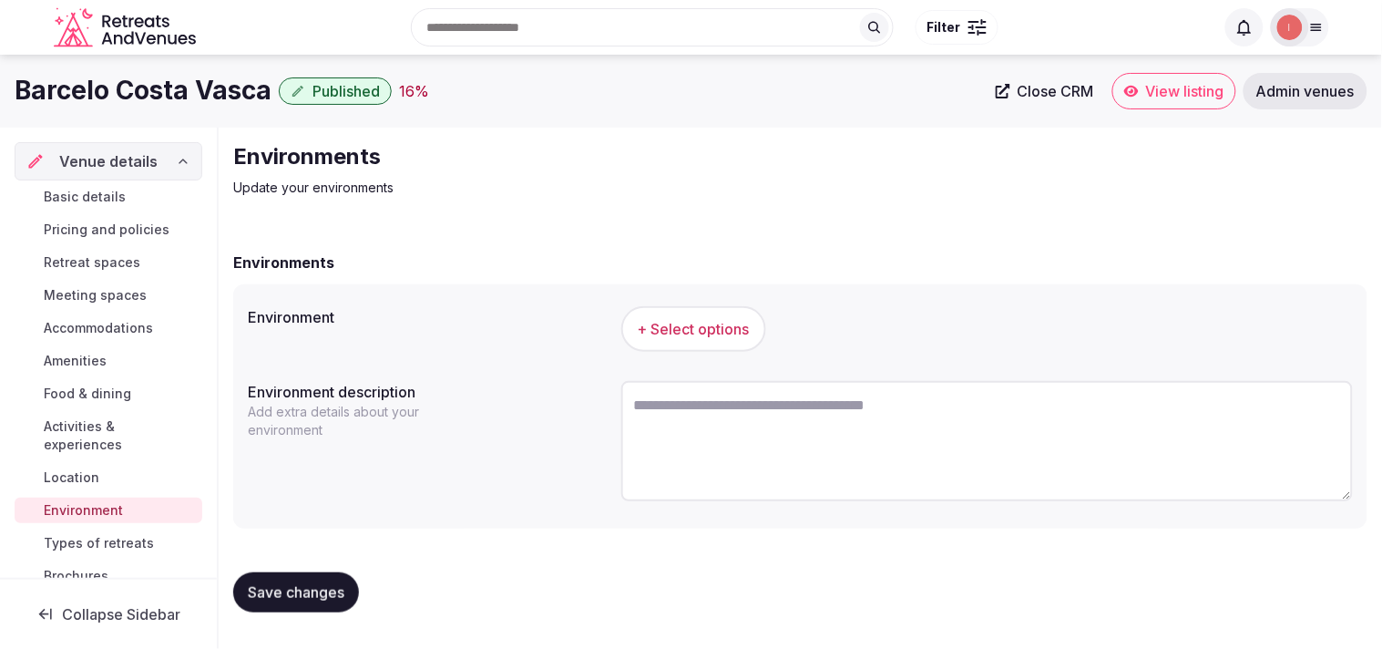
click at [682, 333] on span "+ Select options" at bounding box center [694, 329] width 112 height 20
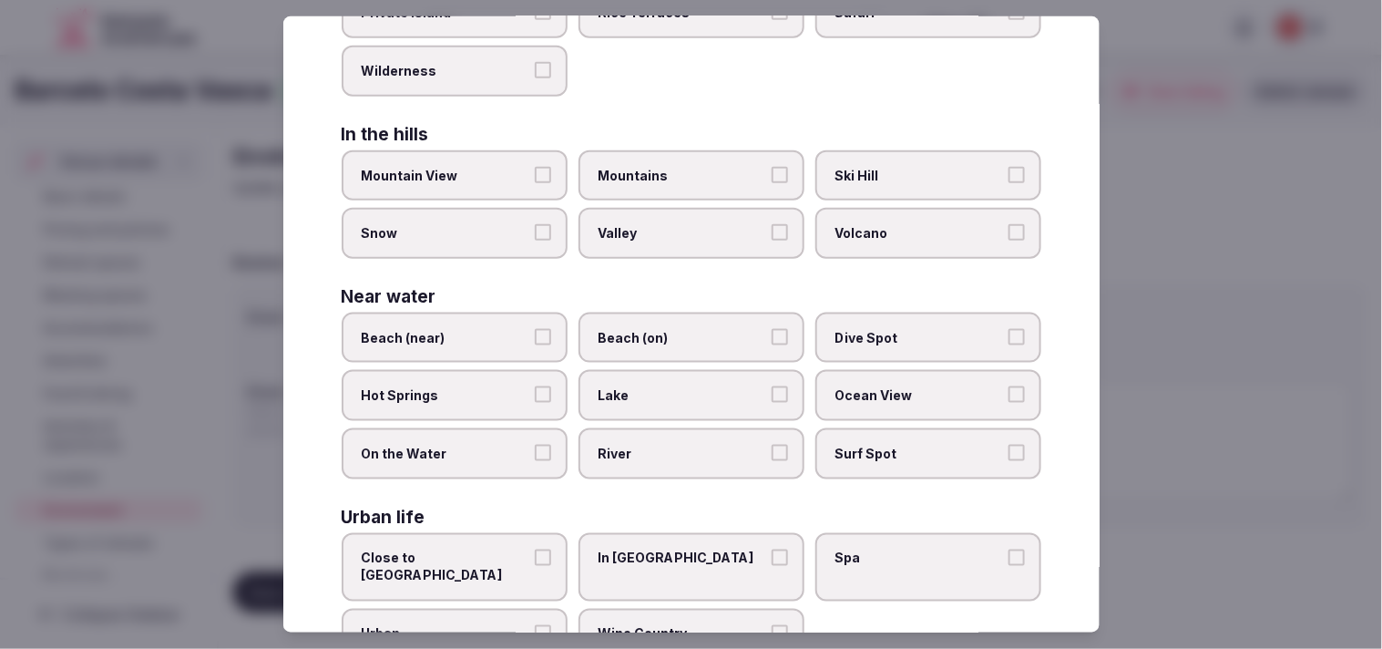
scroll to position [407, 0]
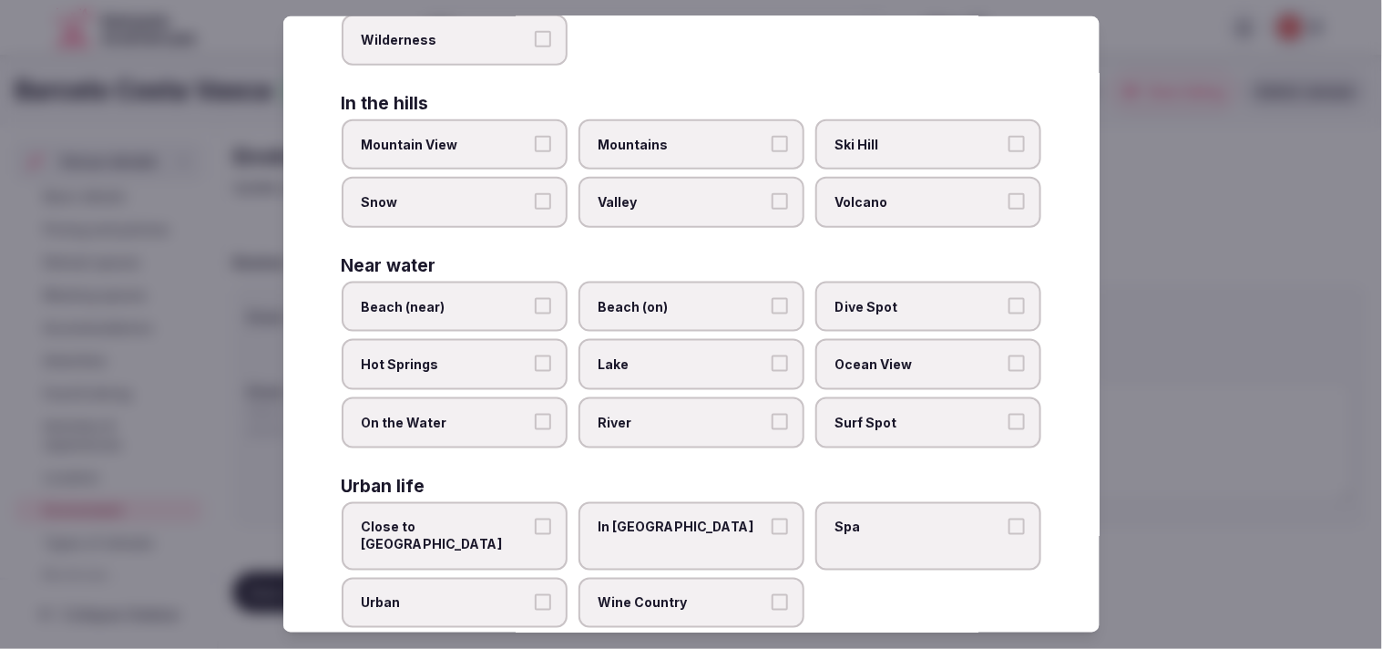
click at [522, 594] on span "Urban" at bounding box center [446, 603] width 168 height 18
click at [535, 594] on button "Urban" at bounding box center [543, 602] width 16 height 16
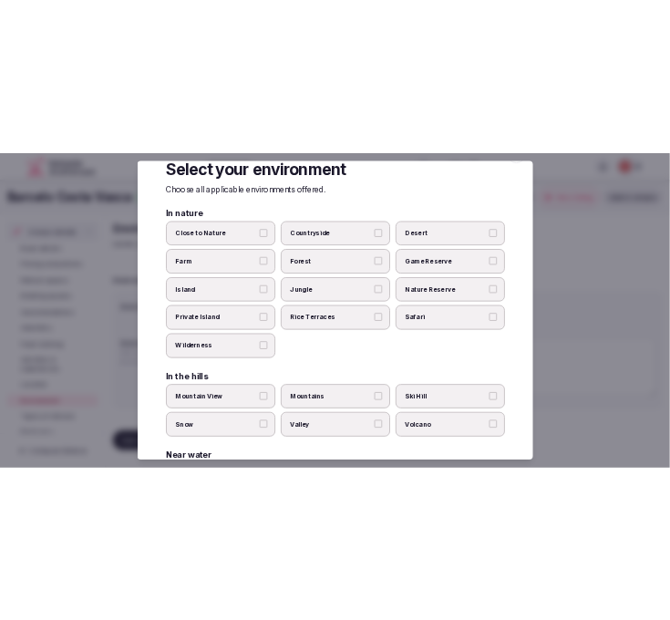
scroll to position [0, 0]
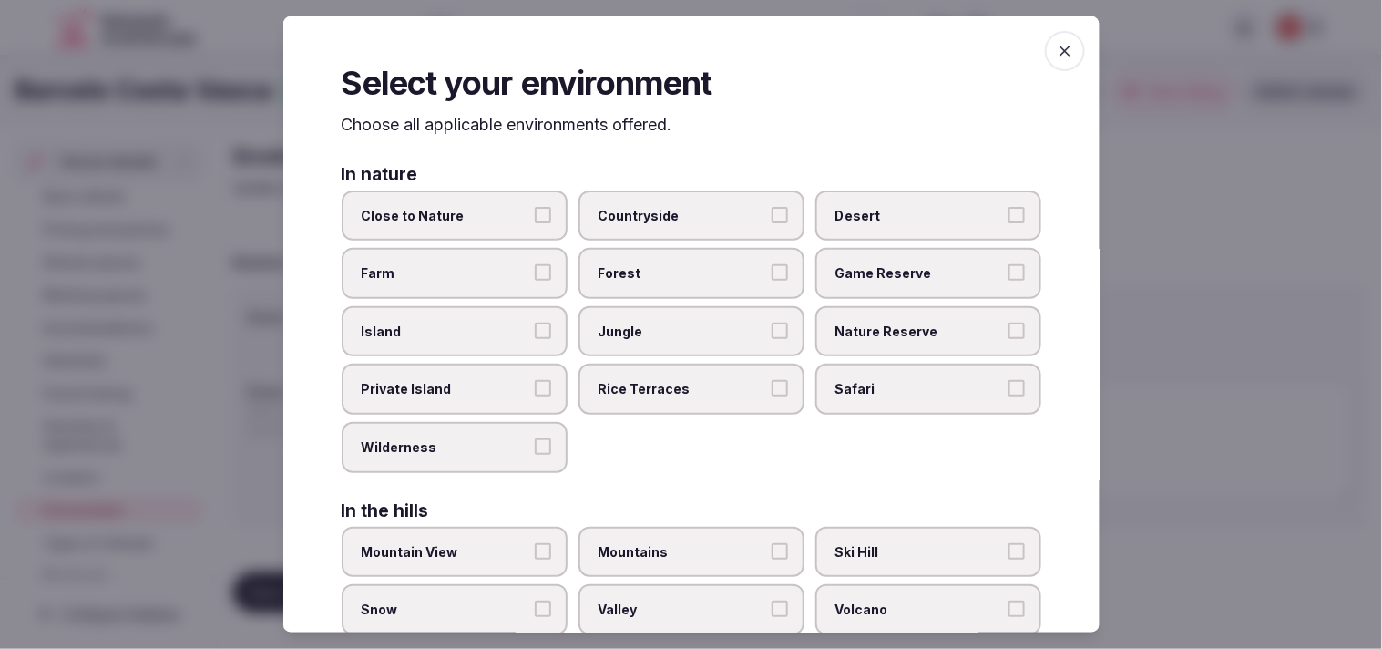
click at [682, 44] on span "button" at bounding box center [1065, 51] width 40 height 40
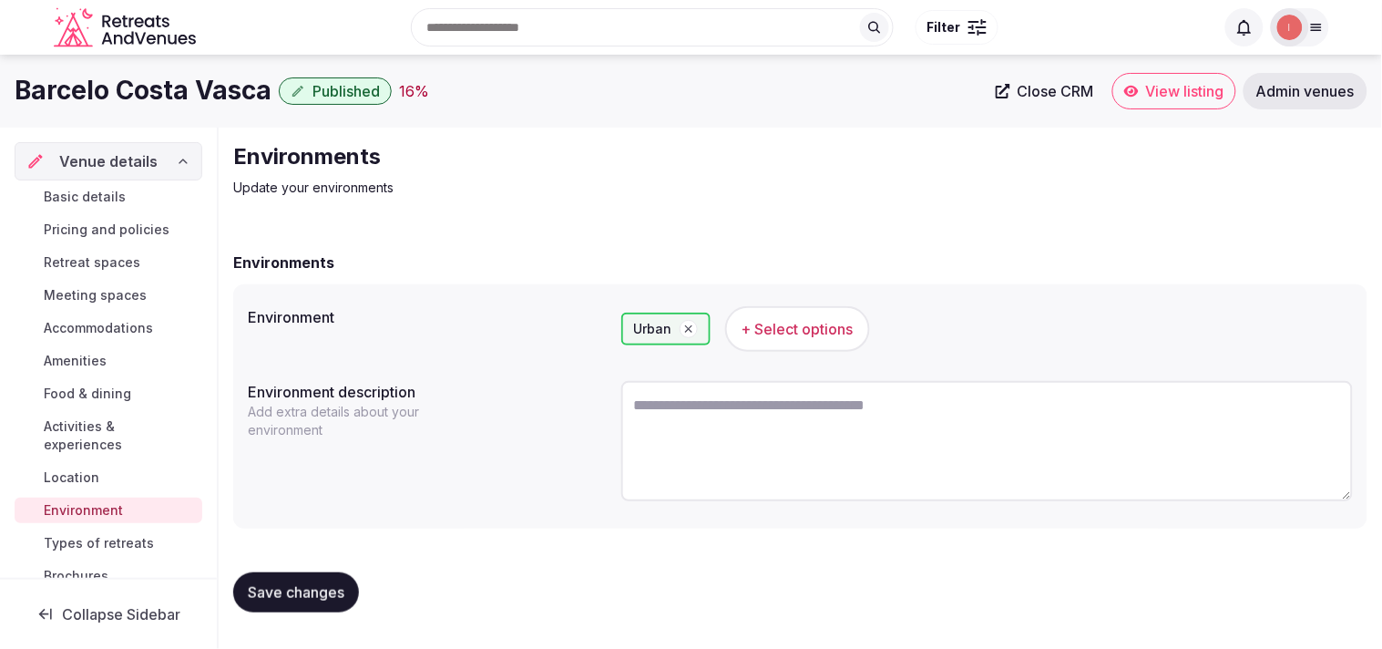
click at [286, 588] on span "Save changes" at bounding box center [296, 592] width 97 height 18
click at [270, 597] on span "Save changes" at bounding box center [296, 592] width 97 height 18
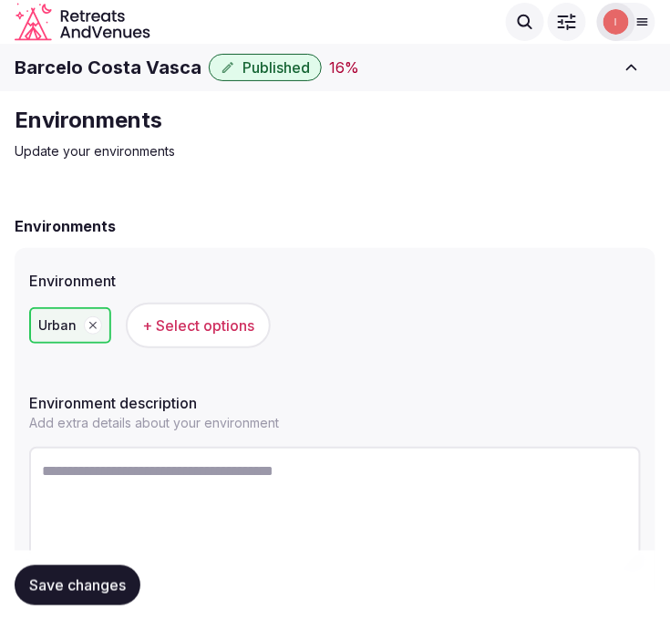
click at [86, 67] on h1 "Barcelo Costa Vasca" at bounding box center [108, 68] width 187 height 26
copy h1 "Costa"
click at [151, 70] on h1 "Barcelo Costa Vasca" at bounding box center [108, 68] width 187 height 26
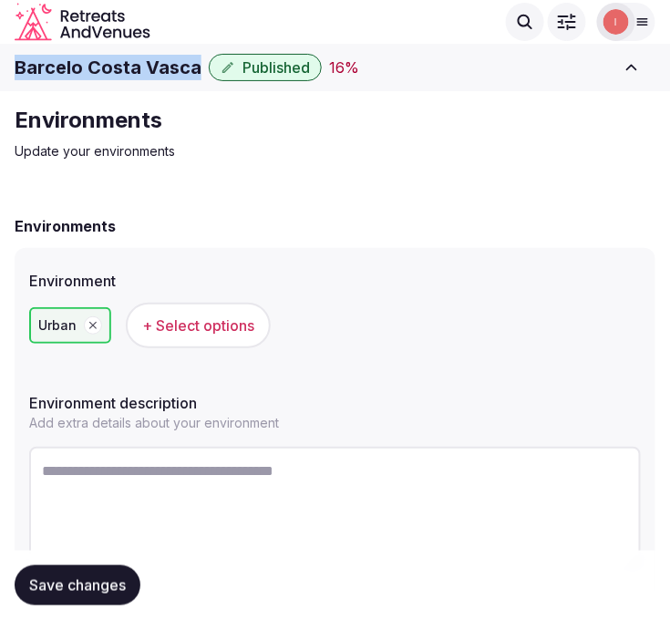
click at [151, 70] on h1 "Barcelo Costa Vasca" at bounding box center [108, 68] width 187 height 26
copy div "Barcelo Costa Vasca"
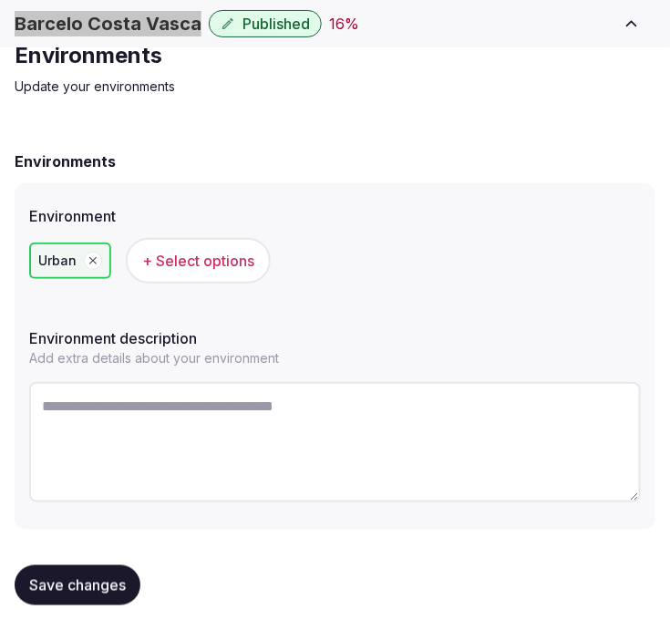
scroll to position [84, 0]
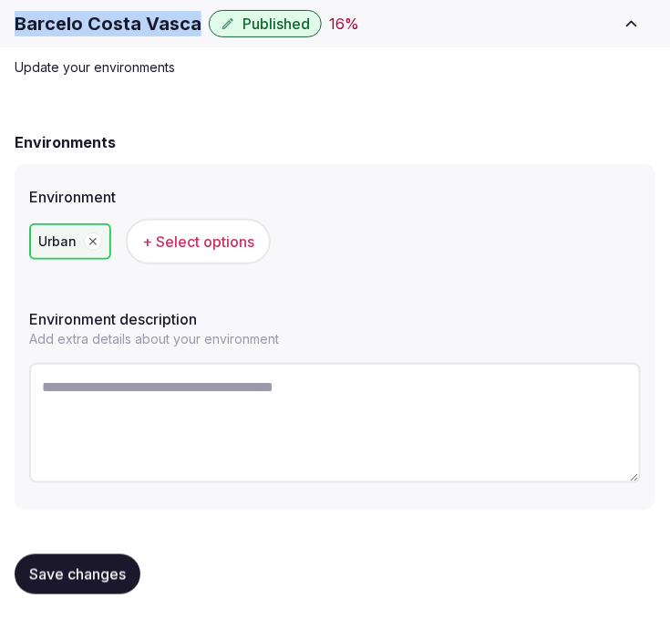
drag, startPoint x: 69, startPoint y: 578, endPoint x: 234, endPoint y: 499, distance: 182.6
click at [69, 578] on span "Save changes" at bounding box center [77, 574] width 97 height 18
click at [75, 576] on span "Save changes" at bounding box center [77, 574] width 97 height 18
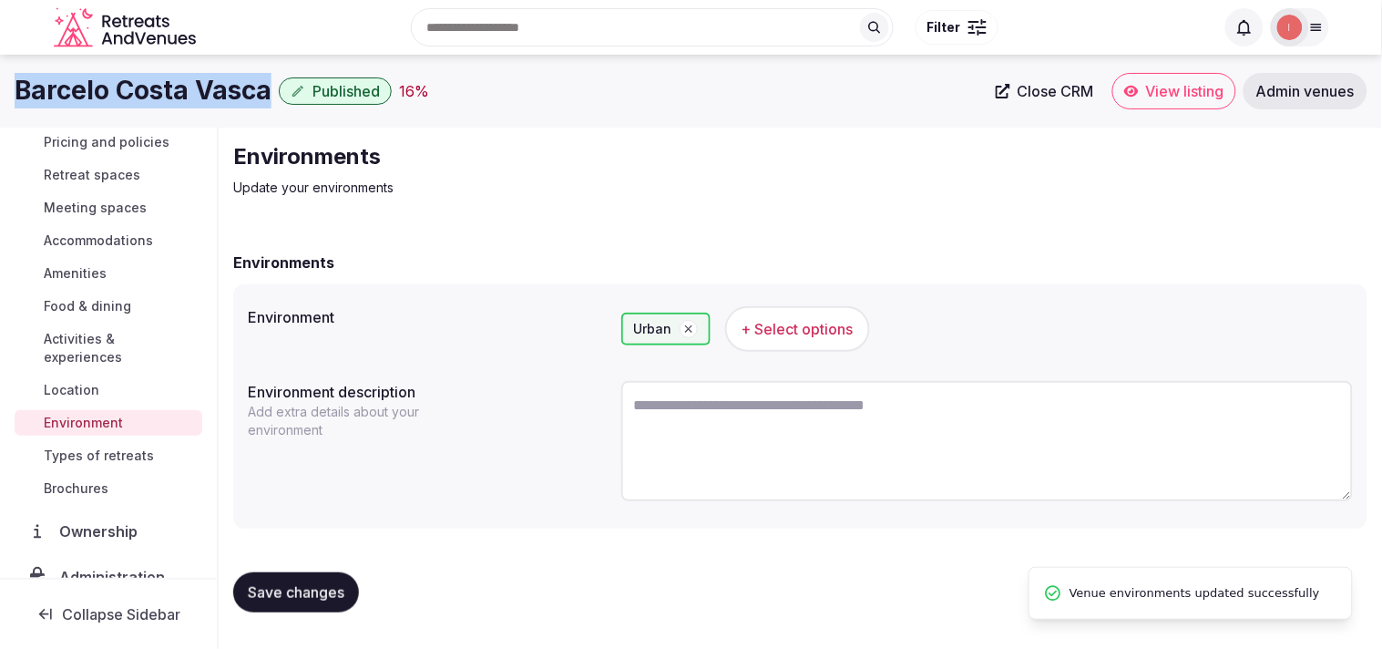
scroll to position [202, 0]
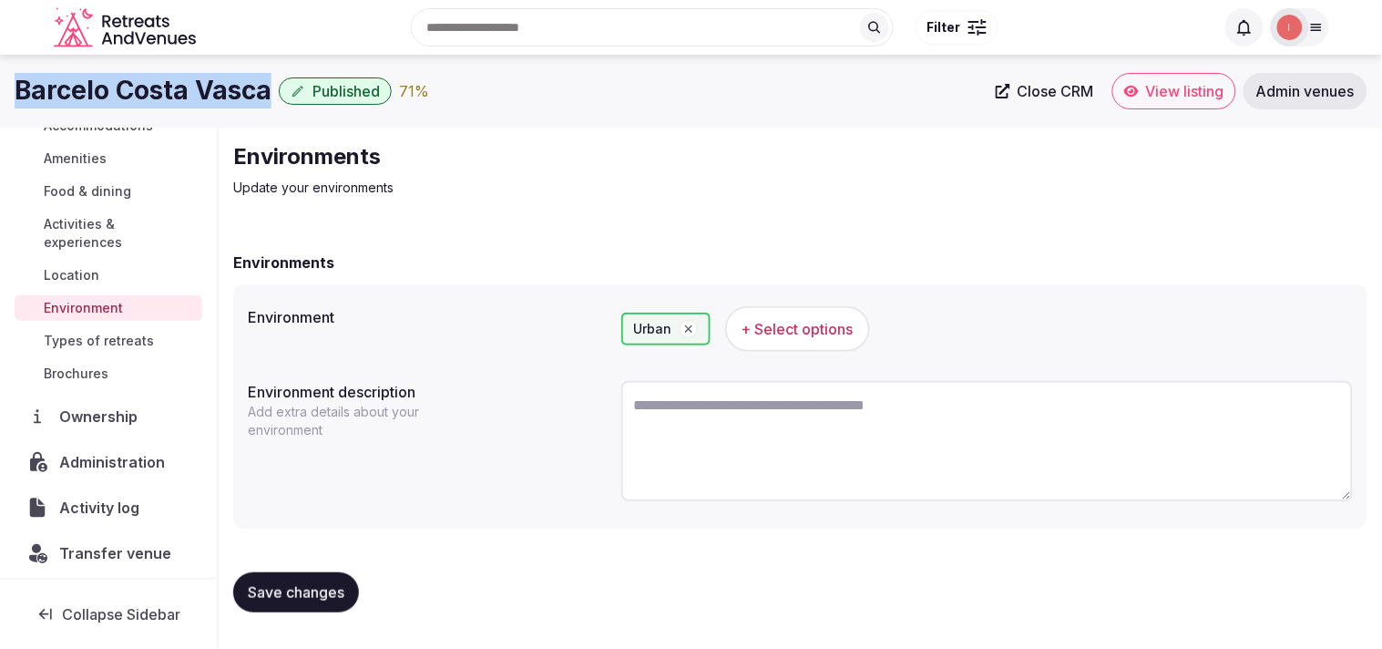
click at [135, 338] on span "Types of retreats" at bounding box center [99, 341] width 110 height 18
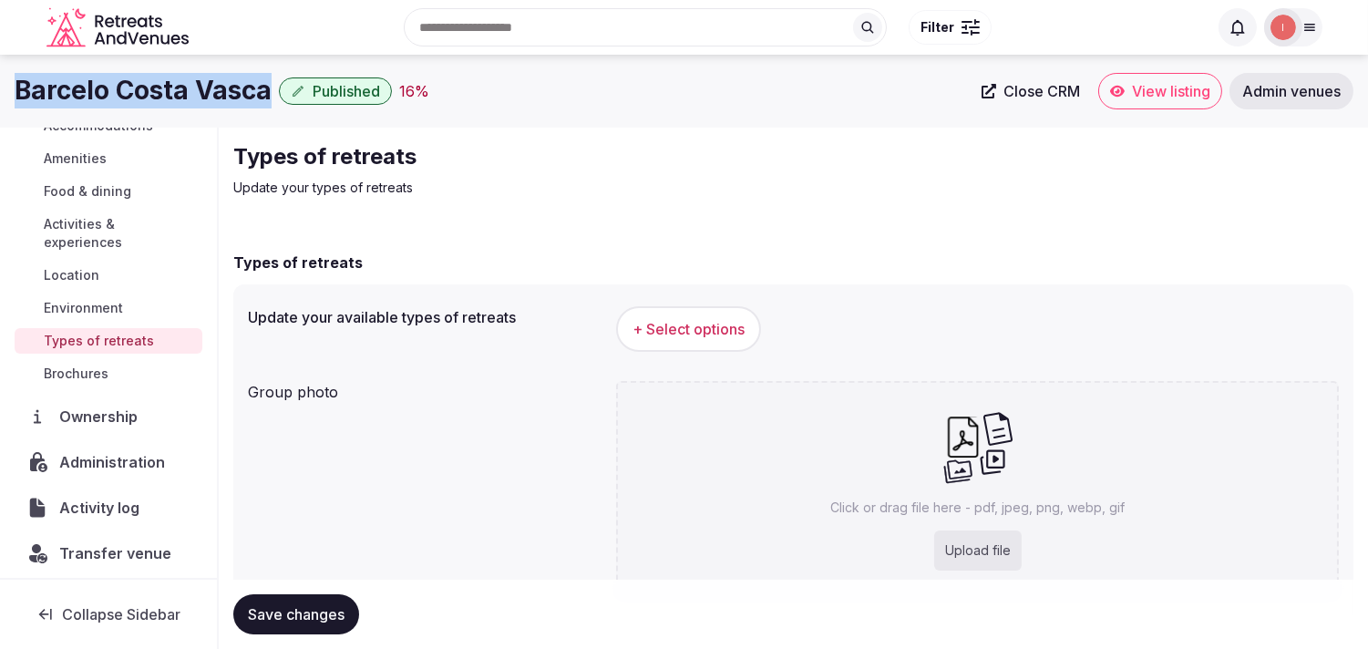
click at [682, 330] on span "+ Select options" at bounding box center [688, 329] width 112 height 20
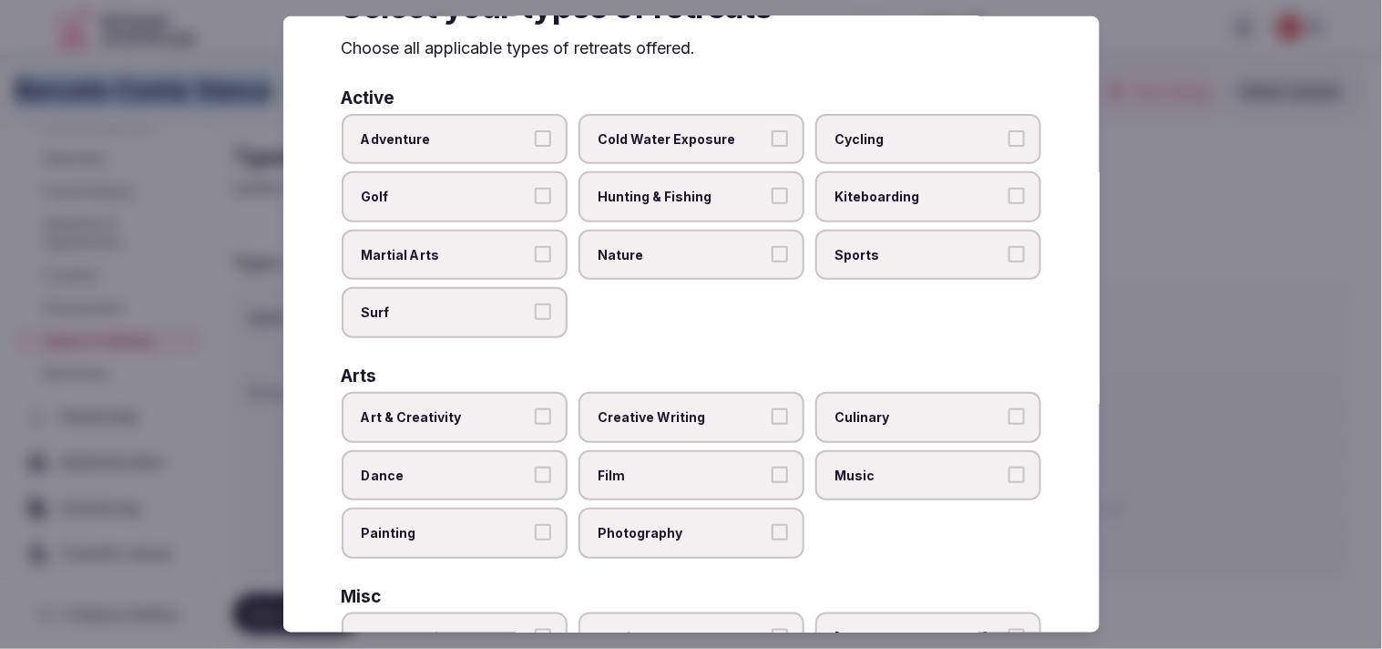
scroll to position [101, 0]
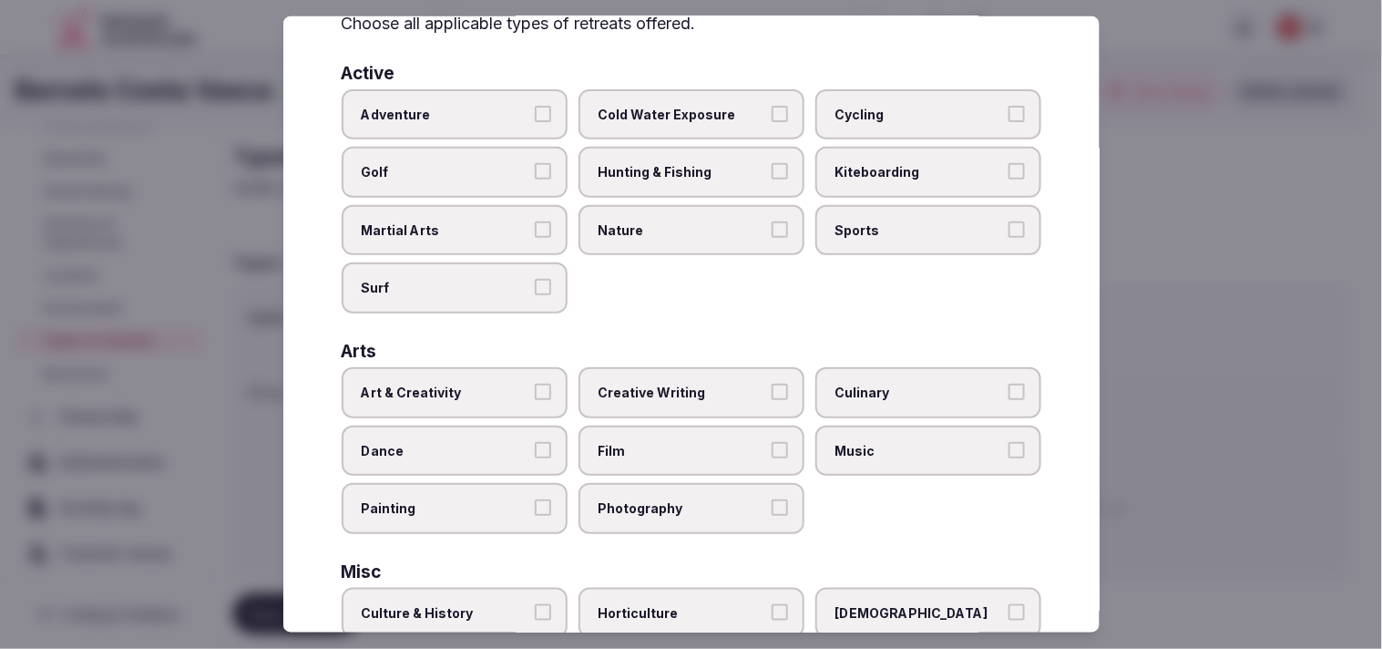
drag, startPoint x: 506, startPoint y: 126, endPoint x: 505, endPoint y: 138, distance: 11.9
click at [505, 128] on label "Adventure" at bounding box center [455, 113] width 226 height 51
click at [535, 121] on button "Adventure" at bounding box center [543, 113] width 16 height 16
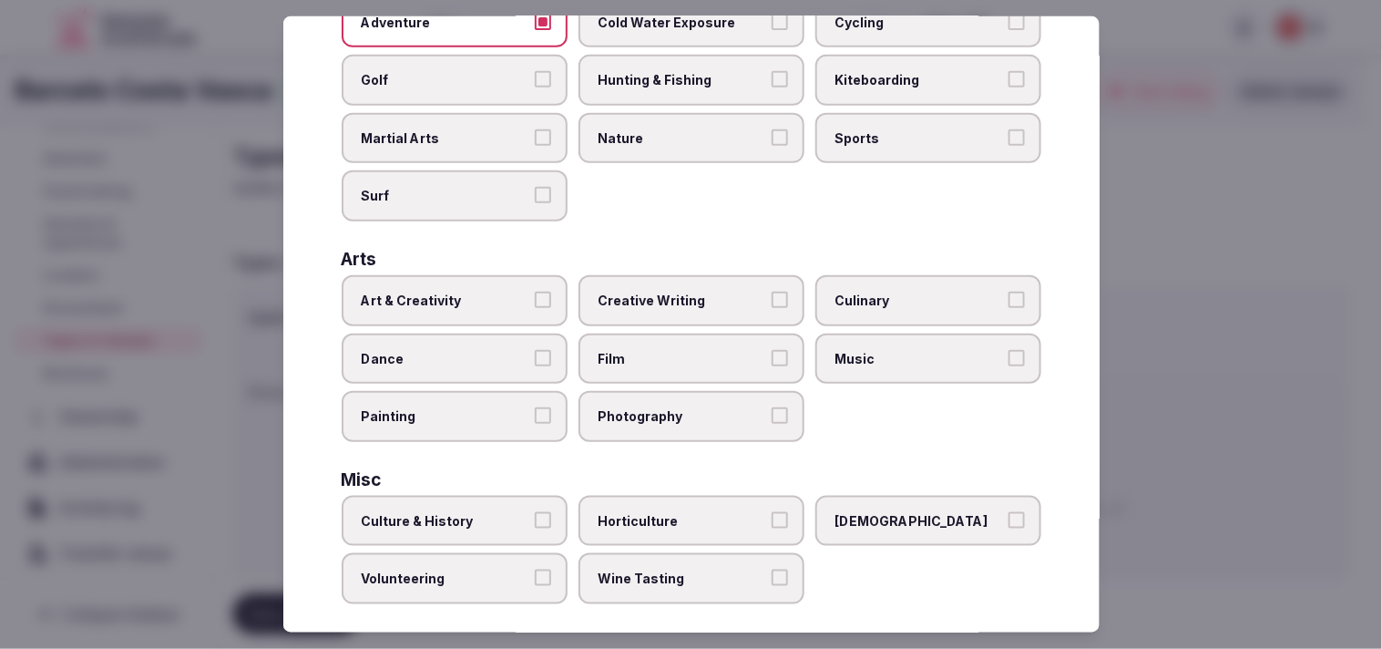
scroll to position [405, 0]
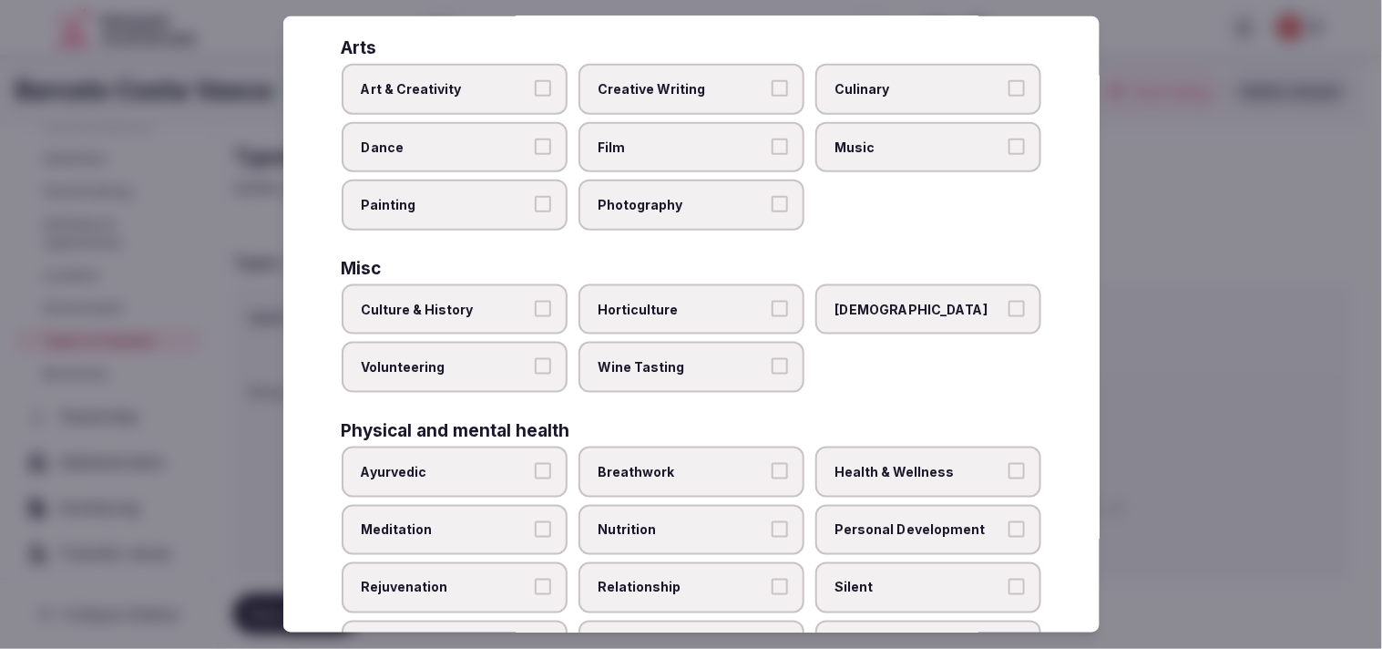
click at [536, 95] on label "Art & Creativity" at bounding box center [455, 89] width 226 height 51
click at [536, 95] on button "Art & Creativity" at bounding box center [543, 88] width 16 height 16
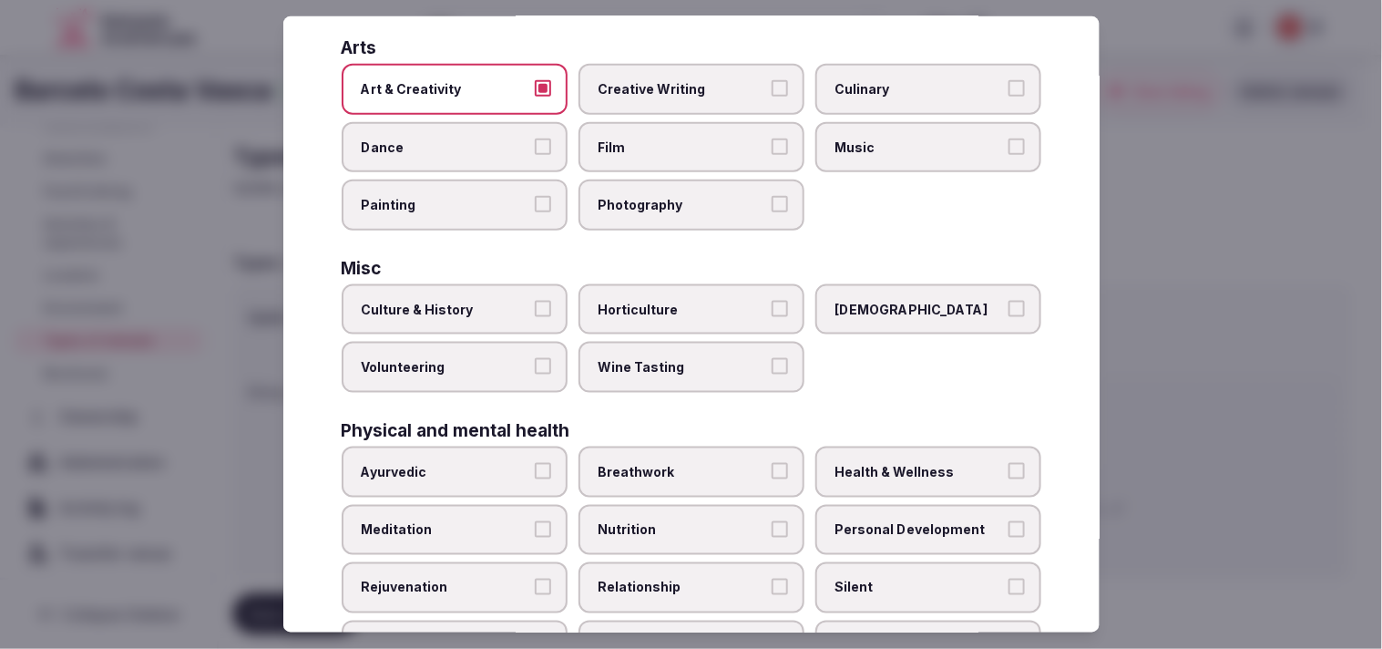
click at [539, 308] on label "Culture & History" at bounding box center [455, 309] width 226 height 51
click at [539, 308] on button "Culture & History" at bounding box center [543, 309] width 16 height 16
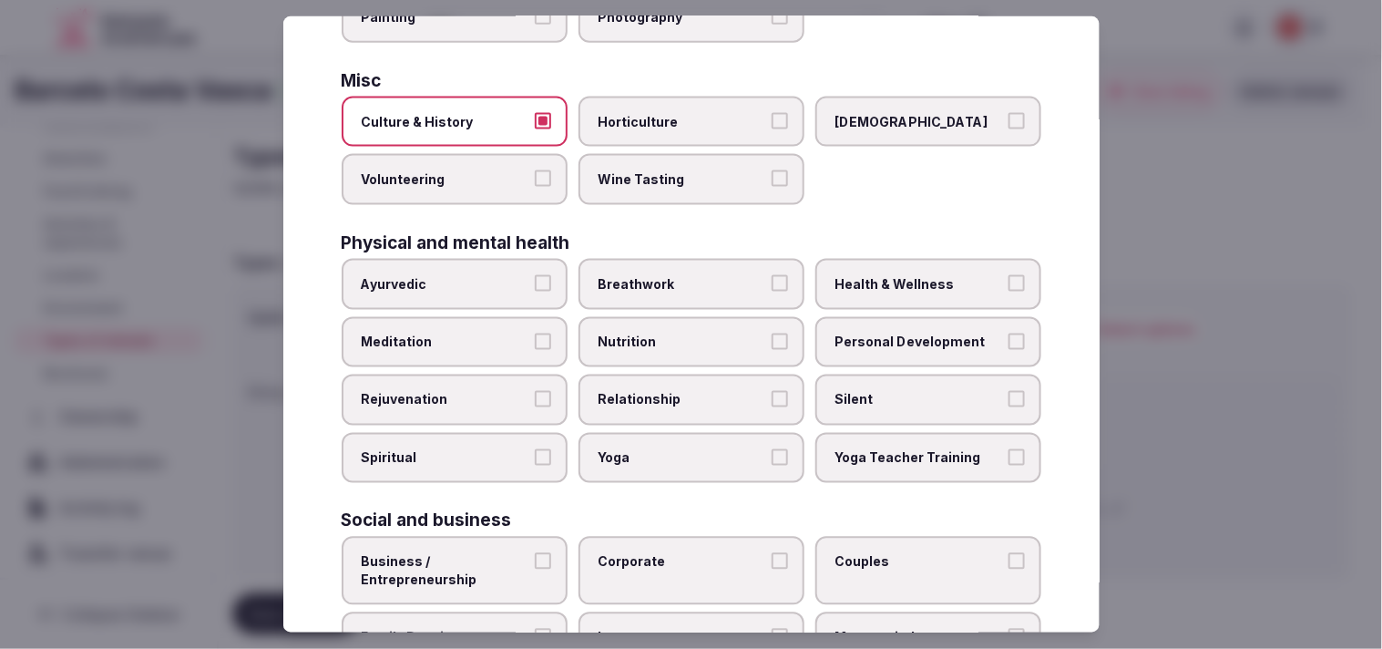
scroll to position [607, 0]
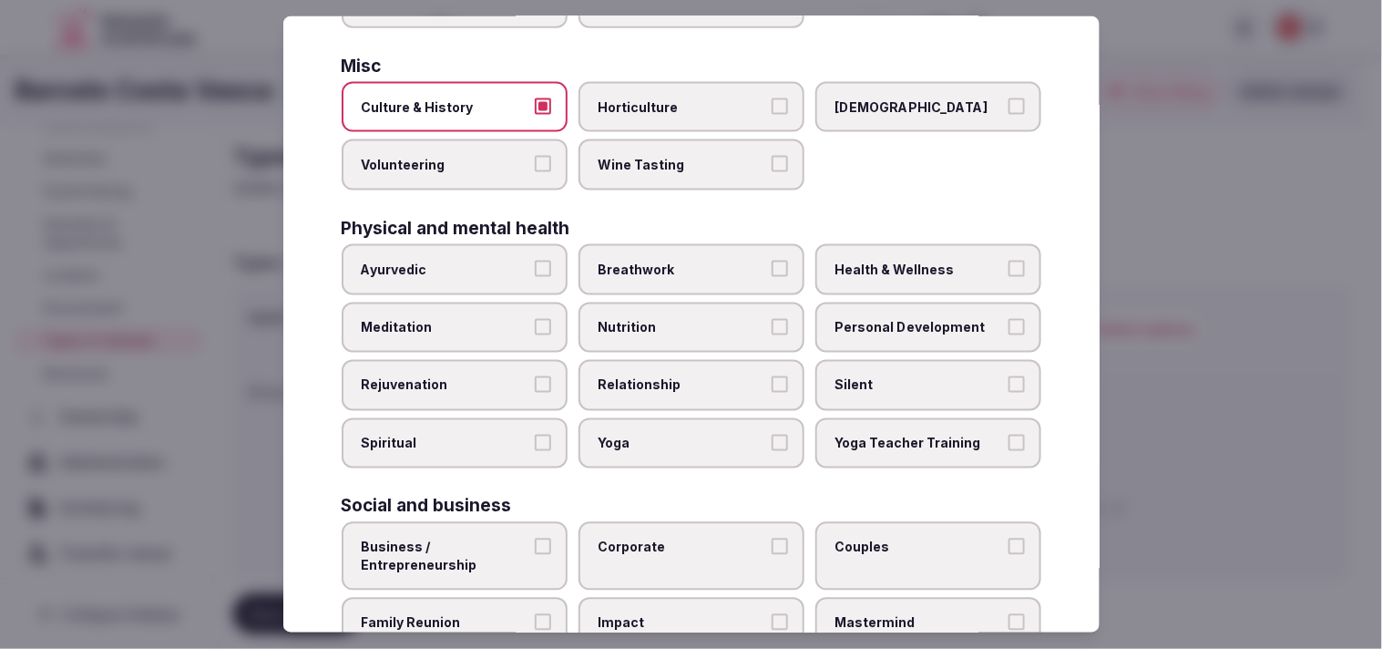
click at [644, 318] on span "Nutrition" at bounding box center [683, 327] width 168 height 18
click at [682, 318] on button "Nutrition" at bounding box center [780, 326] width 16 height 16
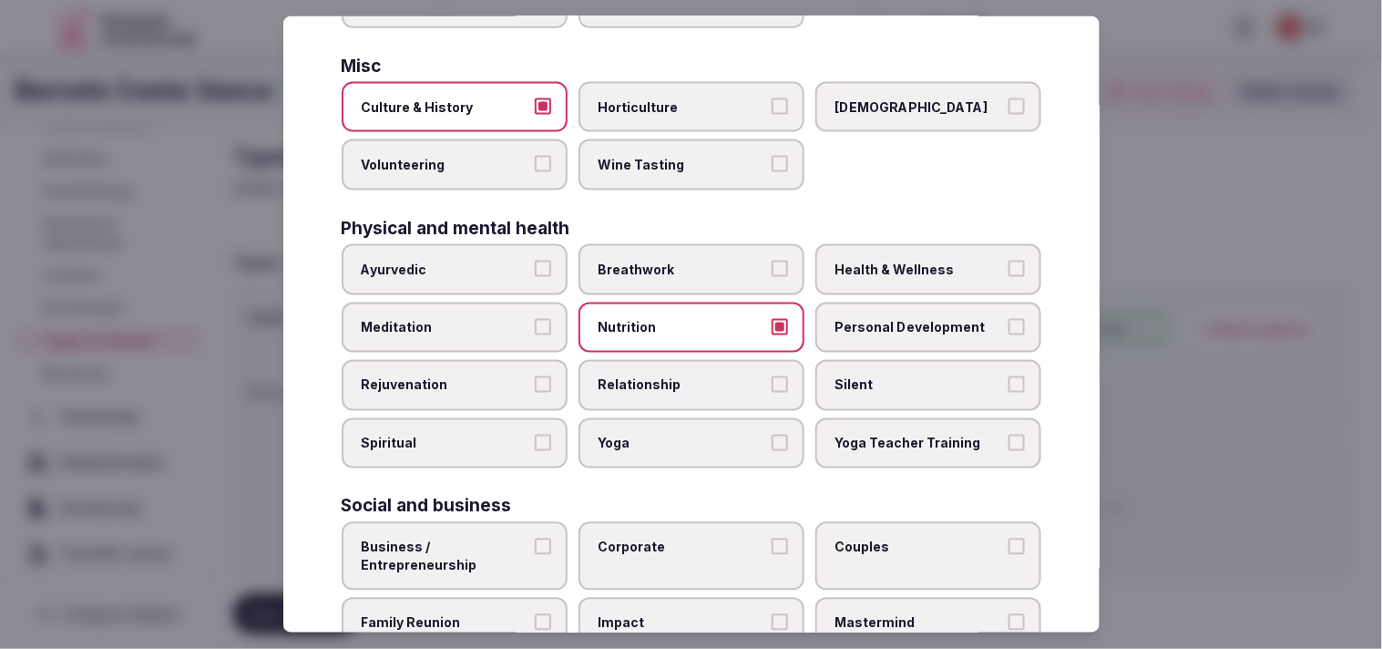
click at [649, 376] on span "Relationship" at bounding box center [683, 385] width 168 height 18
click at [682, 376] on button "Relationship" at bounding box center [780, 384] width 16 height 16
click at [649, 376] on span "Relationship" at bounding box center [683, 385] width 168 height 18
click at [682, 376] on button "Relationship" at bounding box center [780, 384] width 16 height 16
click at [682, 318] on span "Personal Development" at bounding box center [920, 327] width 168 height 18
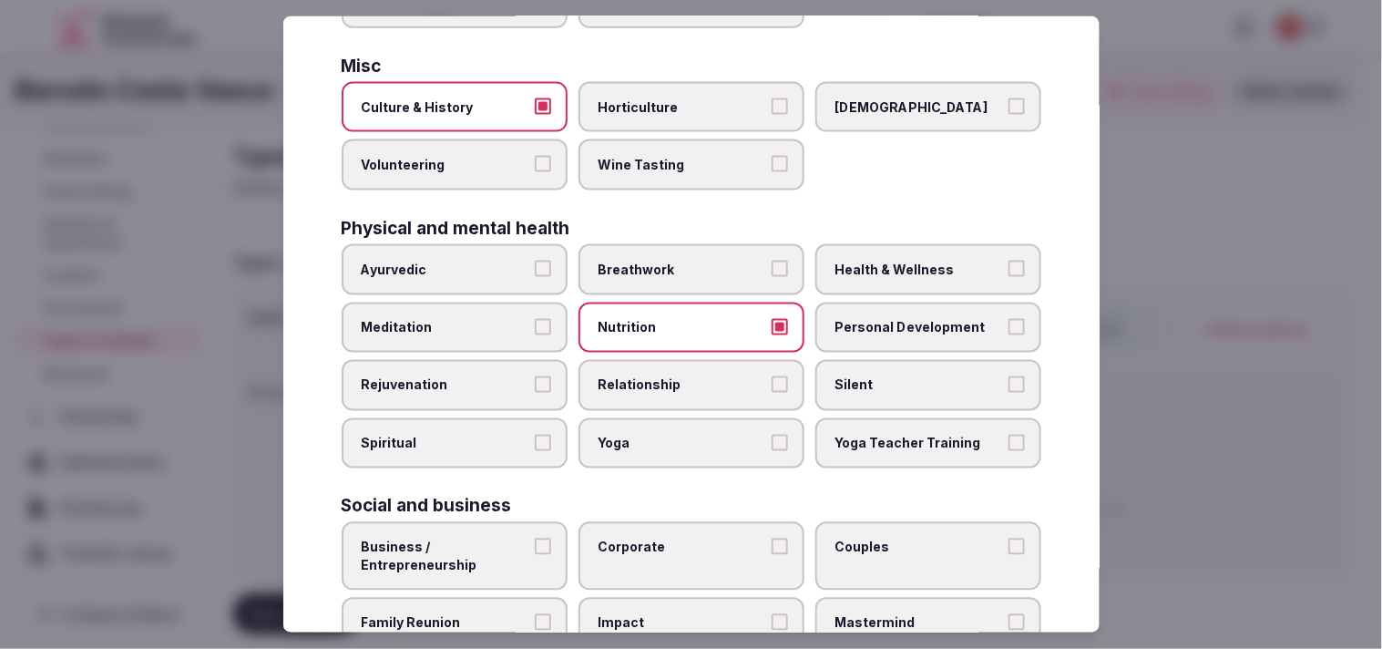
click at [682, 318] on button "Personal Development" at bounding box center [1017, 326] width 16 height 16
drag, startPoint x: 872, startPoint y: 303, endPoint x: 877, endPoint y: 294, distance: 9.4
click at [682, 318] on span "Personal Development" at bounding box center [920, 327] width 168 height 18
click at [682, 318] on button "Personal Development" at bounding box center [1017, 326] width 16 height 16
click at [682, 261] on span "Health & Wellness" at bounding box center [920, 270] width 168 height 18
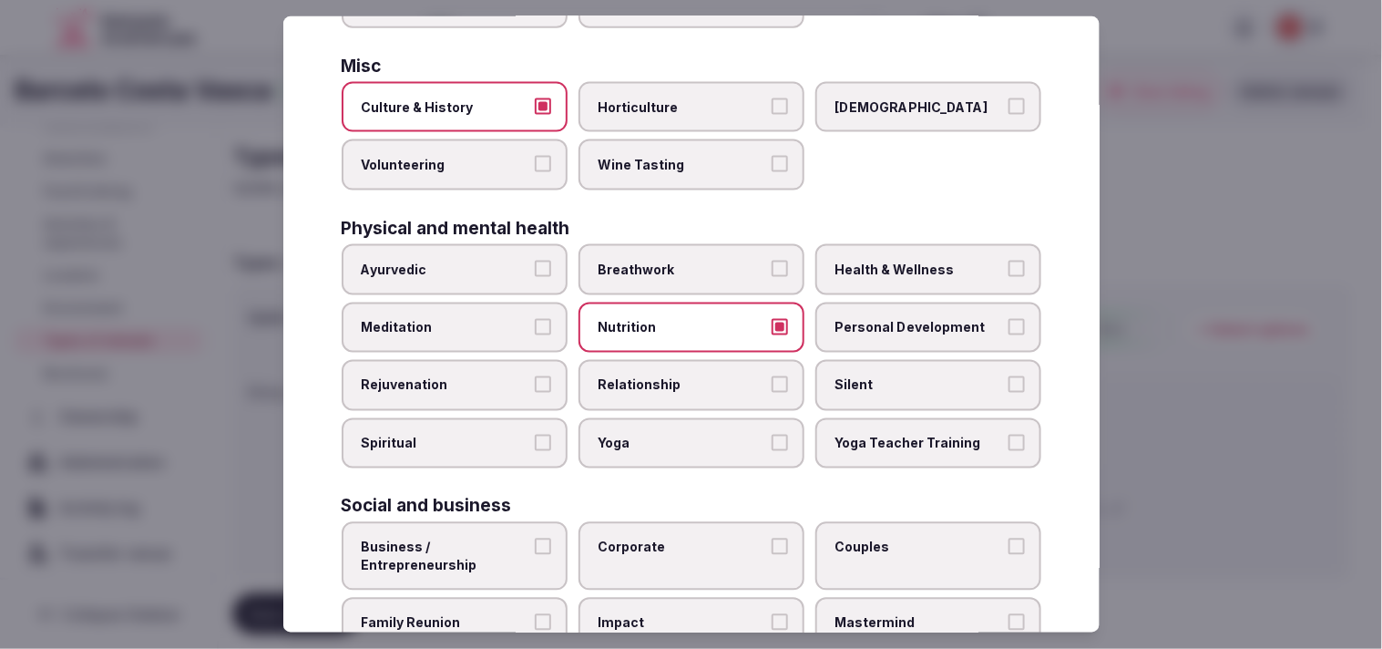
click at [682, 261] on button "Health & Wellness" at bounding box center [1017, 269] width 16 height 16
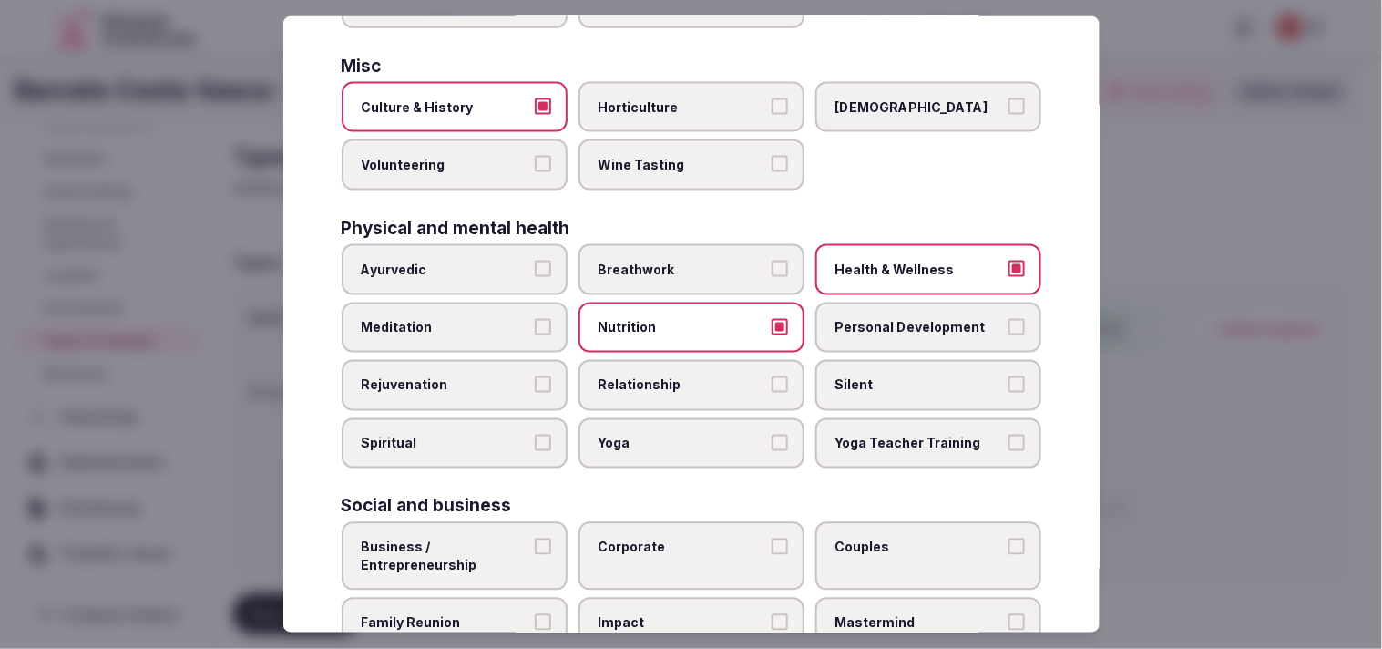
click at [682, 318] on button "Personal Development" at bounding box center [1017, 326] width 16 height 16
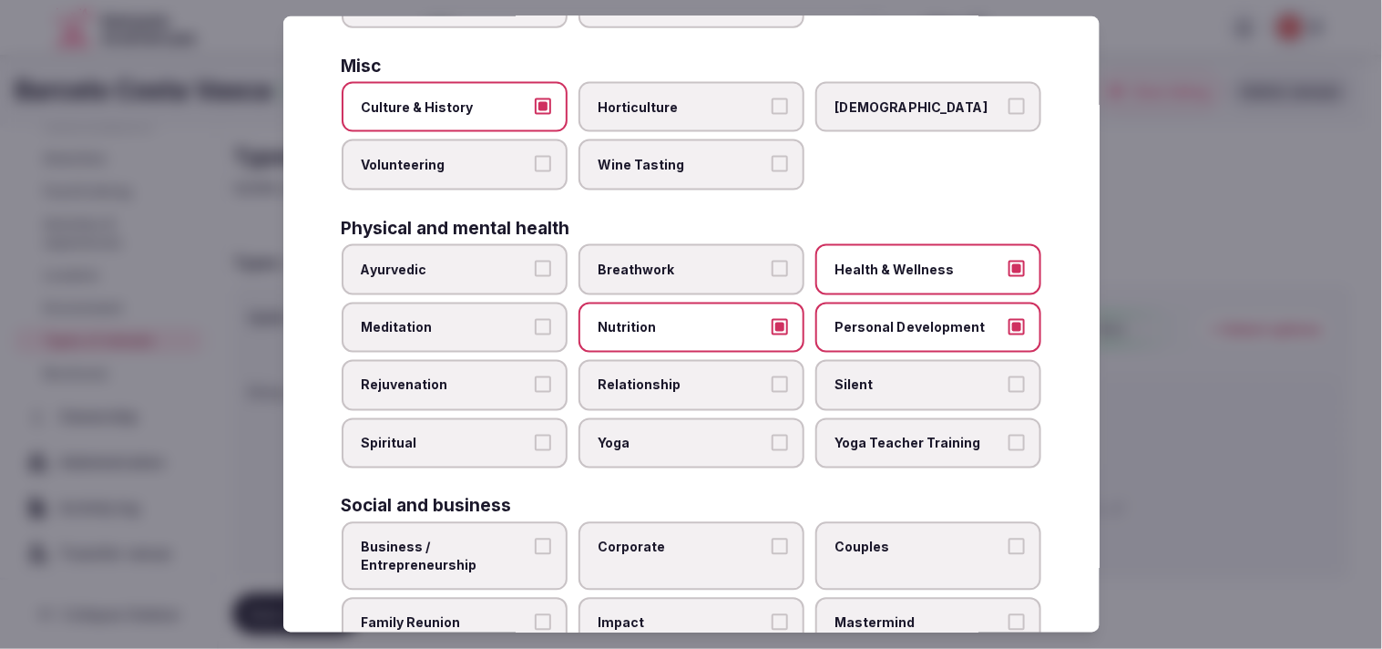
click at [682, 376] on span "Relationship" at bounding box center [683, 385] width 168 height 18
click at [682, 376] on button "Relationship" at bounding box center [780, 384] width 16 height 16
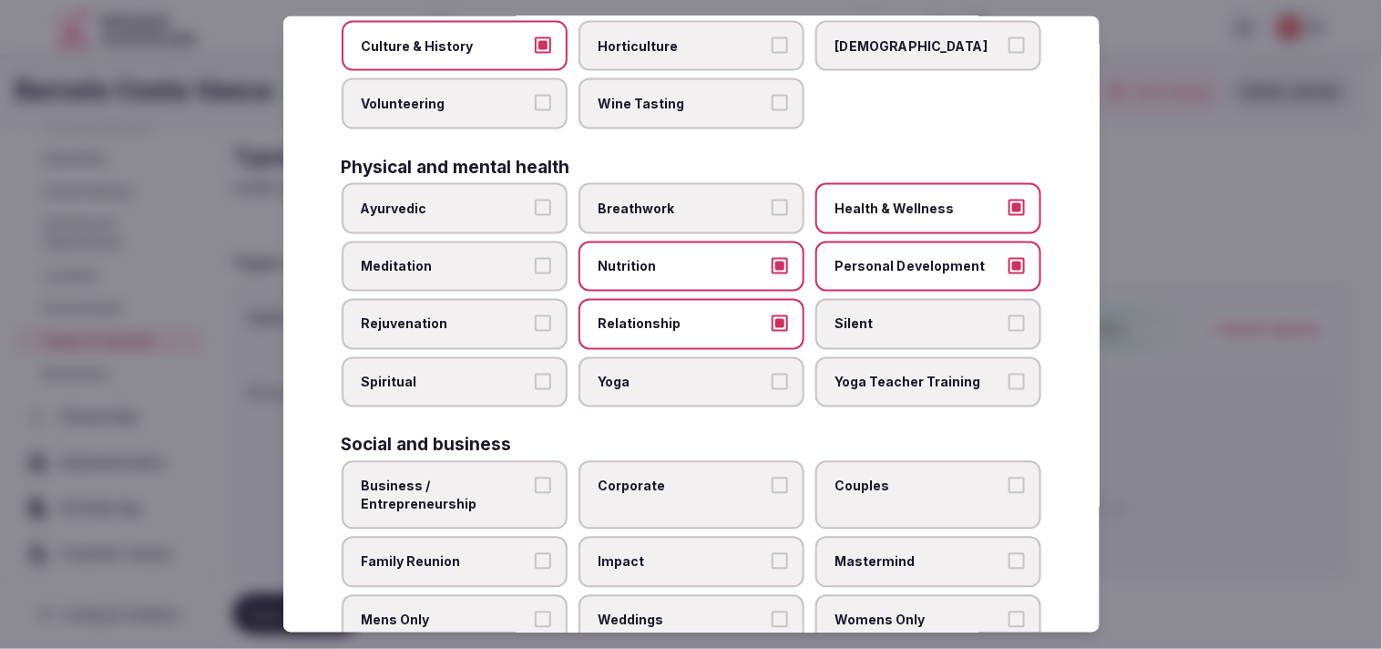
scroll to position [697, 0]
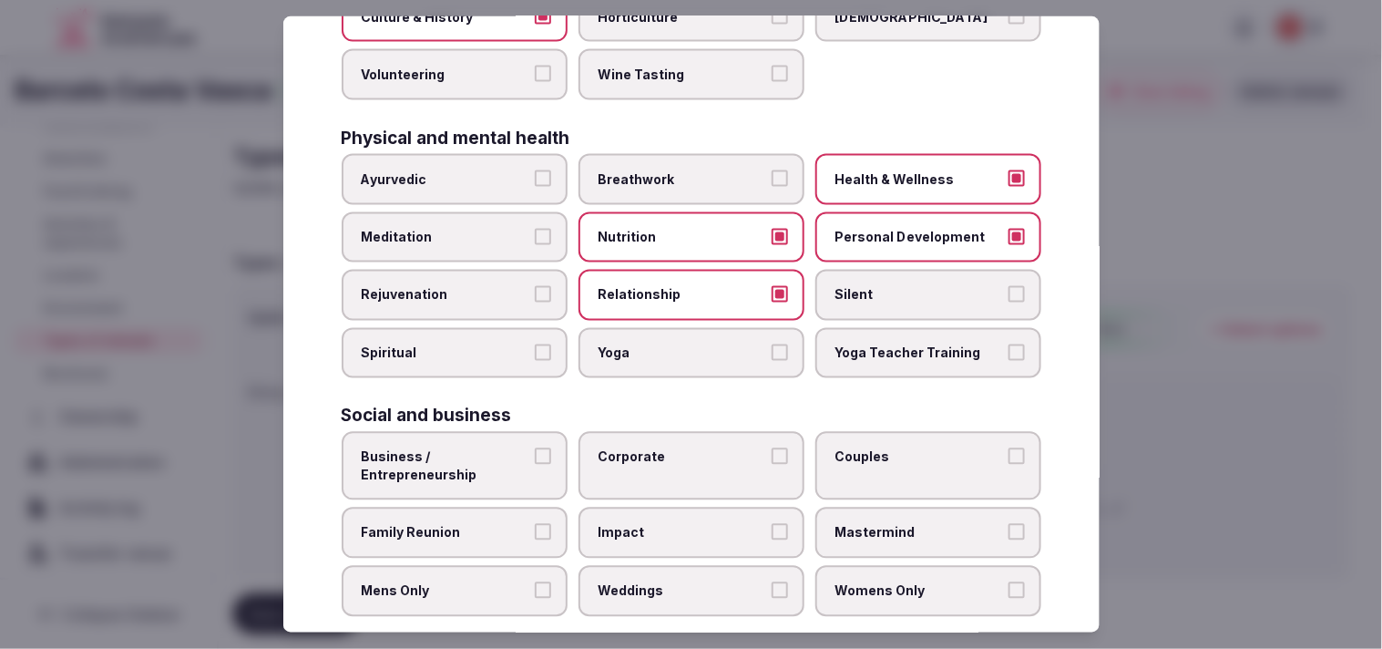
click at [535, 448] on button "Business / Entrepreneurship" at bounding box center [543, 456] width 16 height 16
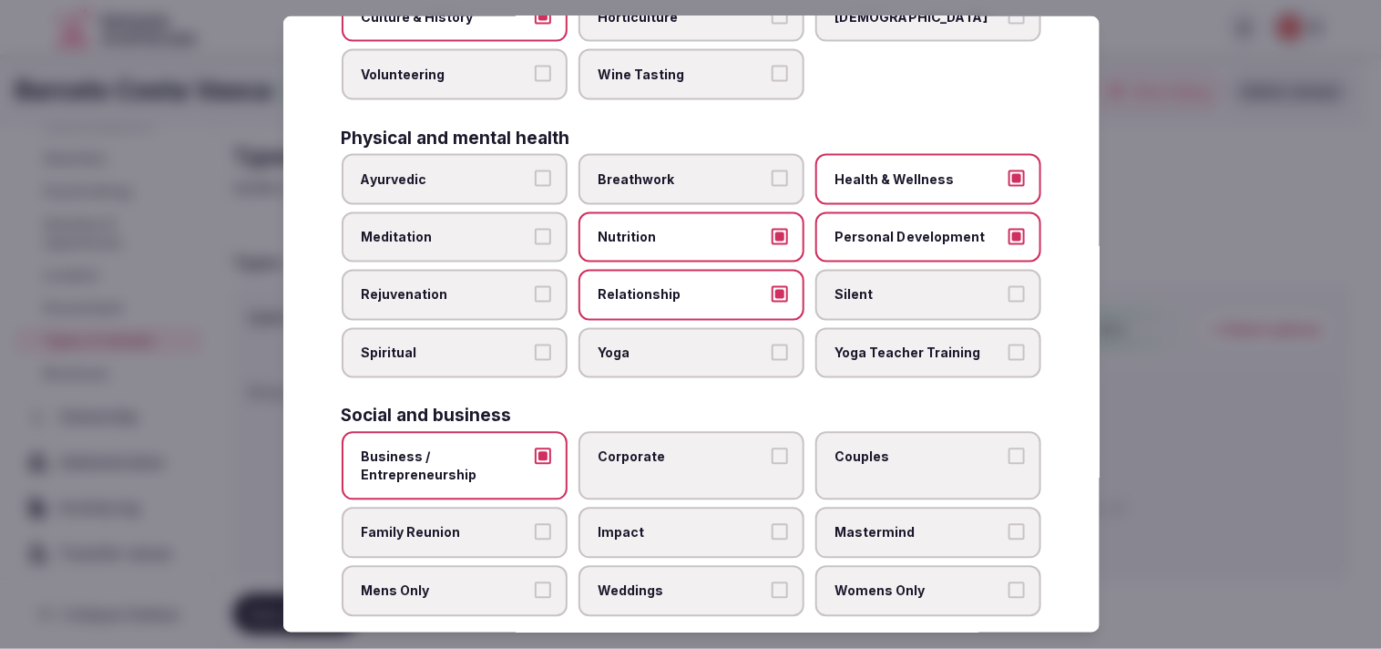
click at [682, 448] on span "Corporate" at bounding box center [683, 457] width 168 height 18
click at [682, 448] on button "Corporate" at bounding box center [780, 456] width 16 height 16
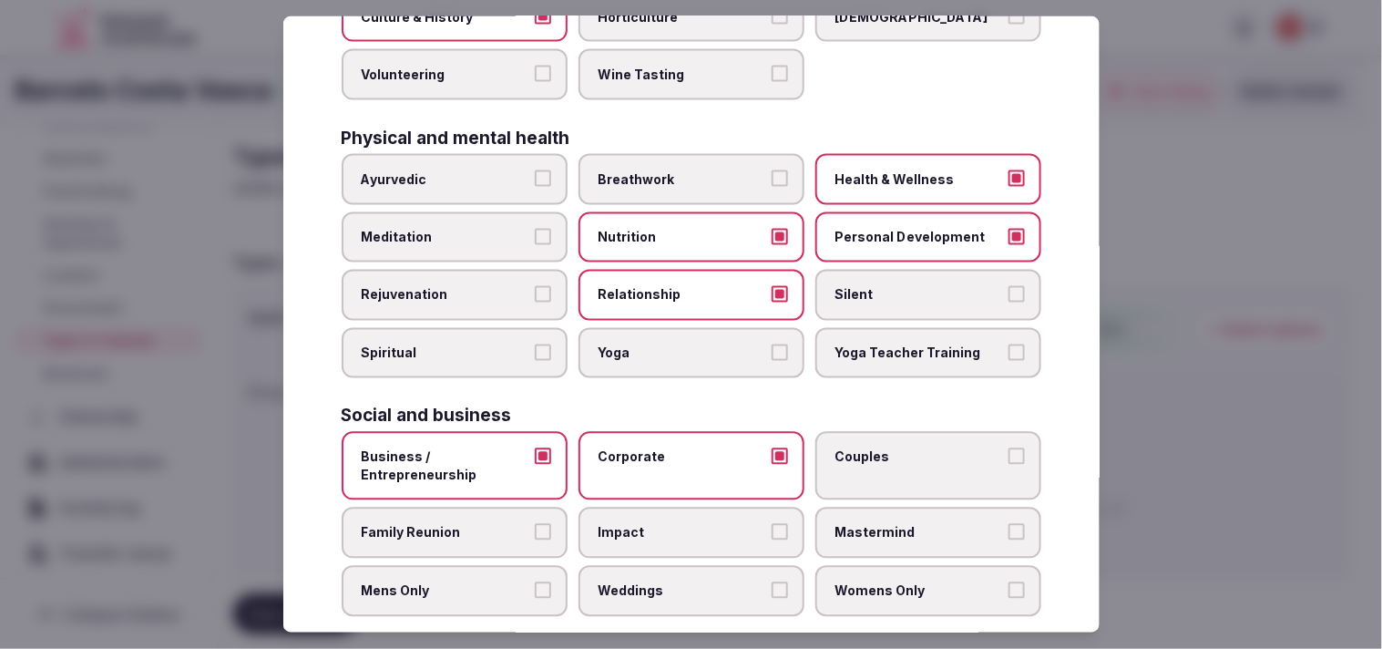
click at [682, 441] on label "Corporate" at bounding box center [692, 466] width 226 height 68
click at [682, 448] on button "Corporate" at bounding box center [780, 456] width 16 height 16
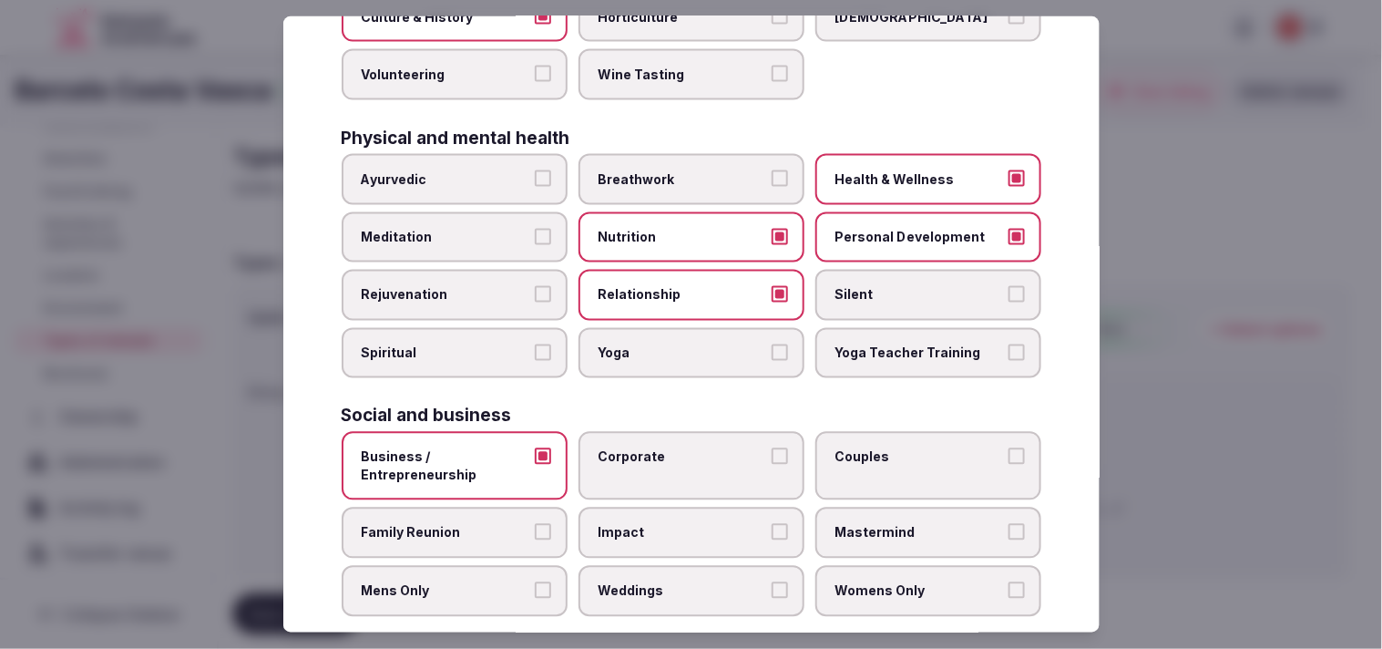
click at [682, 450] on label "Corporate" at bounding box center [692, 466] width 226 height 68
click at [682, 450] on button "Corporate" at bounding box center [780, 456] width 16 height 16
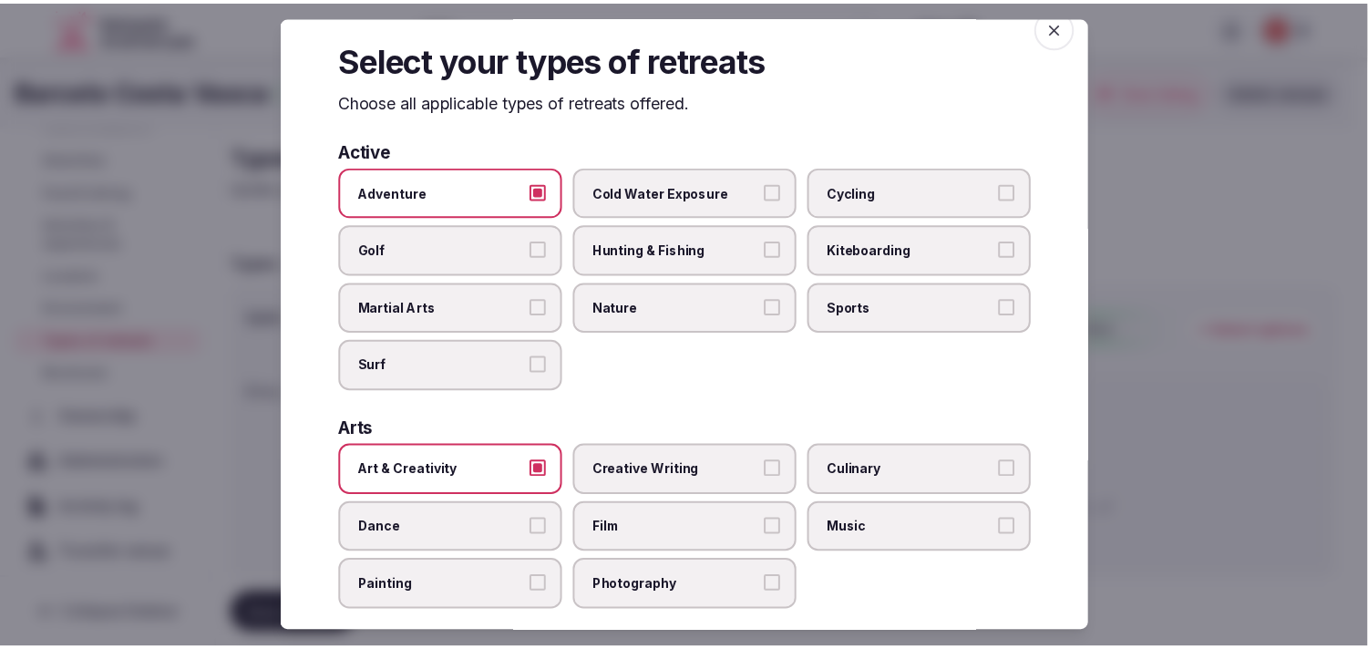
scroll to position [0, 0]
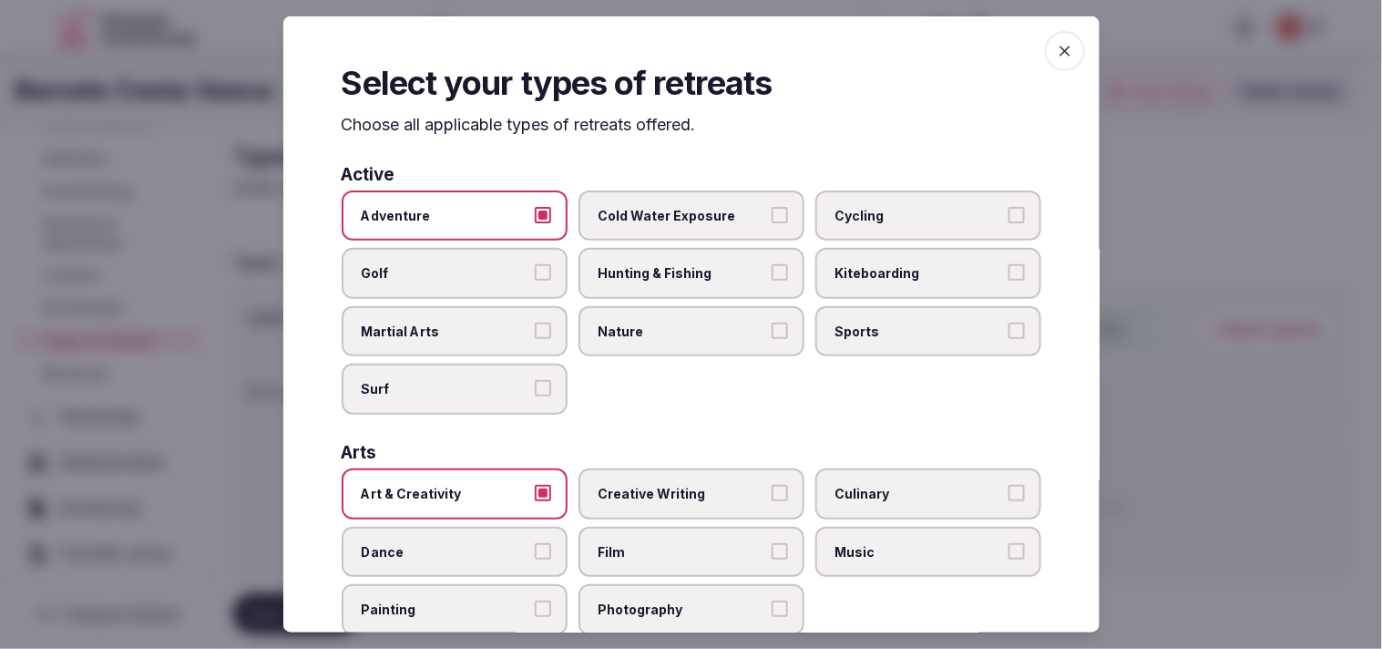
click at [682, 48] on span "button" at bounding box center [1065, 51] width 40 height 40
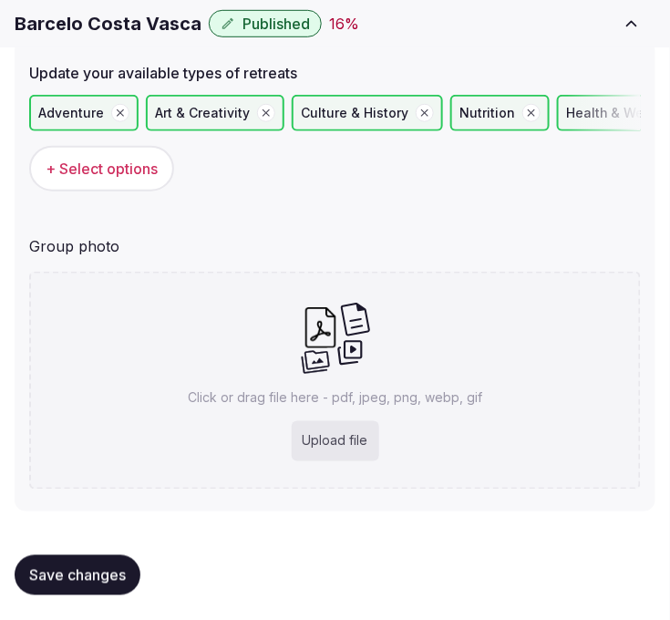
scroll to position [210, 0]
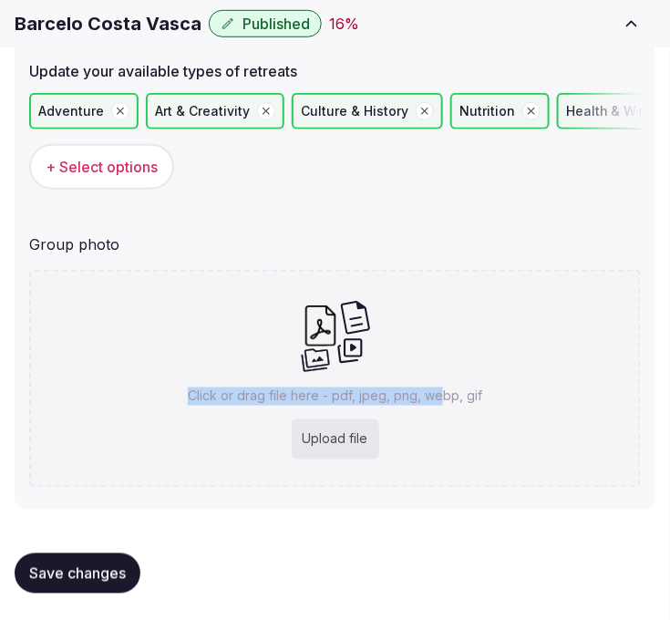
drag, startPoint x: 440, startPoint y: 372, endPoint x: 387, endPoint y: 312, distance: 80.1
click at [387, 312] on div "Click or drag file here - pdf, jpeg, png, webp, gif Upload file" at bounding box center [334, 379] width 611 height 218
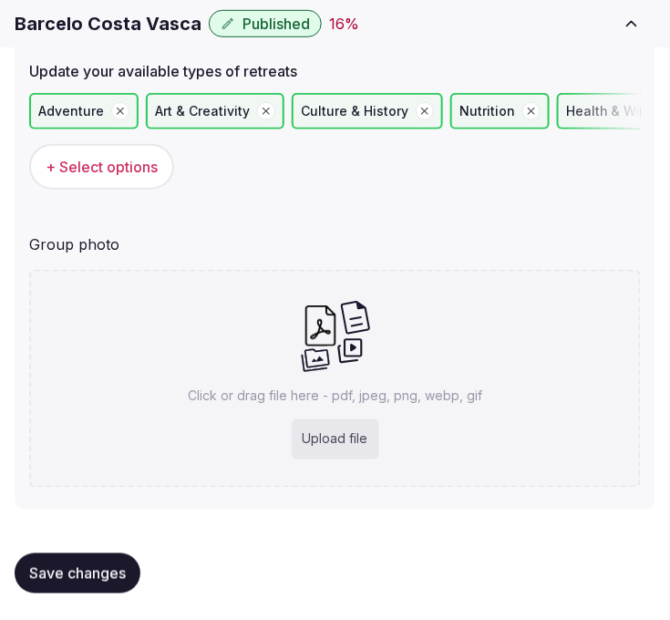
drag, startPoint x: 630, startPoint y: 392, endPoint x: 595, endPoint y: 397, distance: 35.1
click at [595, 397] on div "Click or drag file here - pdf, jpeg, png, webp, gif Upload file" at bounding box center [334, 379] width 611 height 218
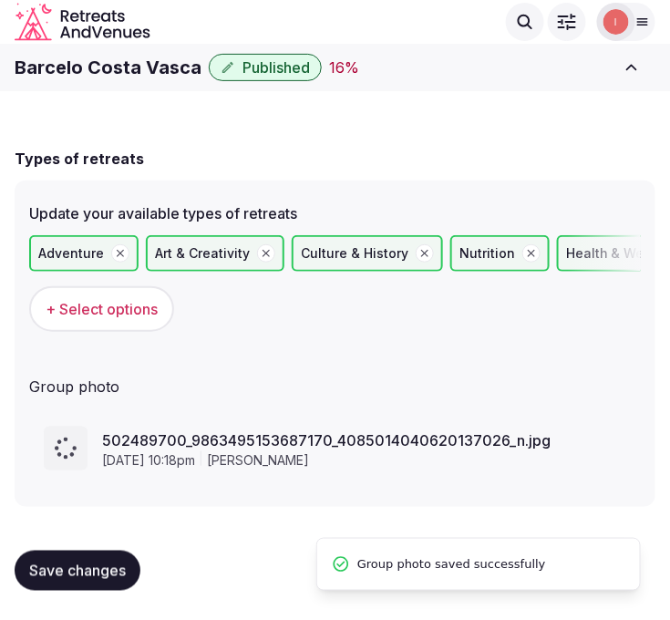
scroll to position [64, 0]
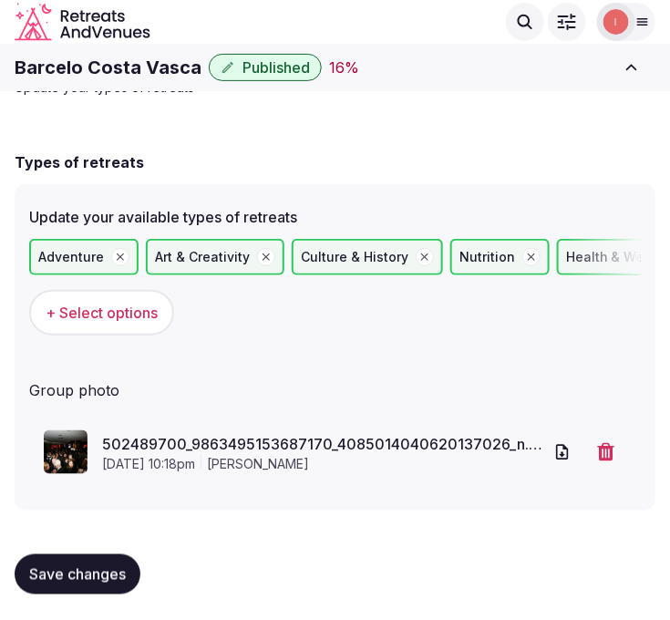
click at [74, 554] on button "Save changes" at bounding box center [78, 574] width 126 height 40
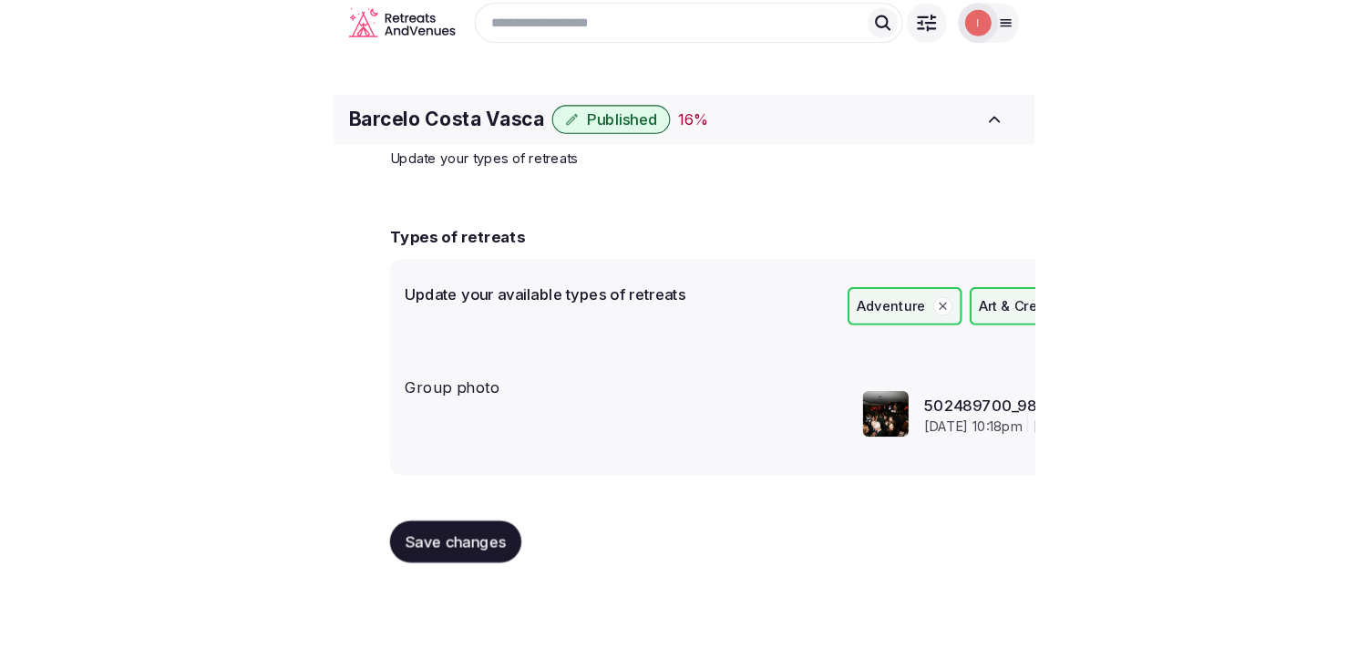
scroll to position [0, 0]
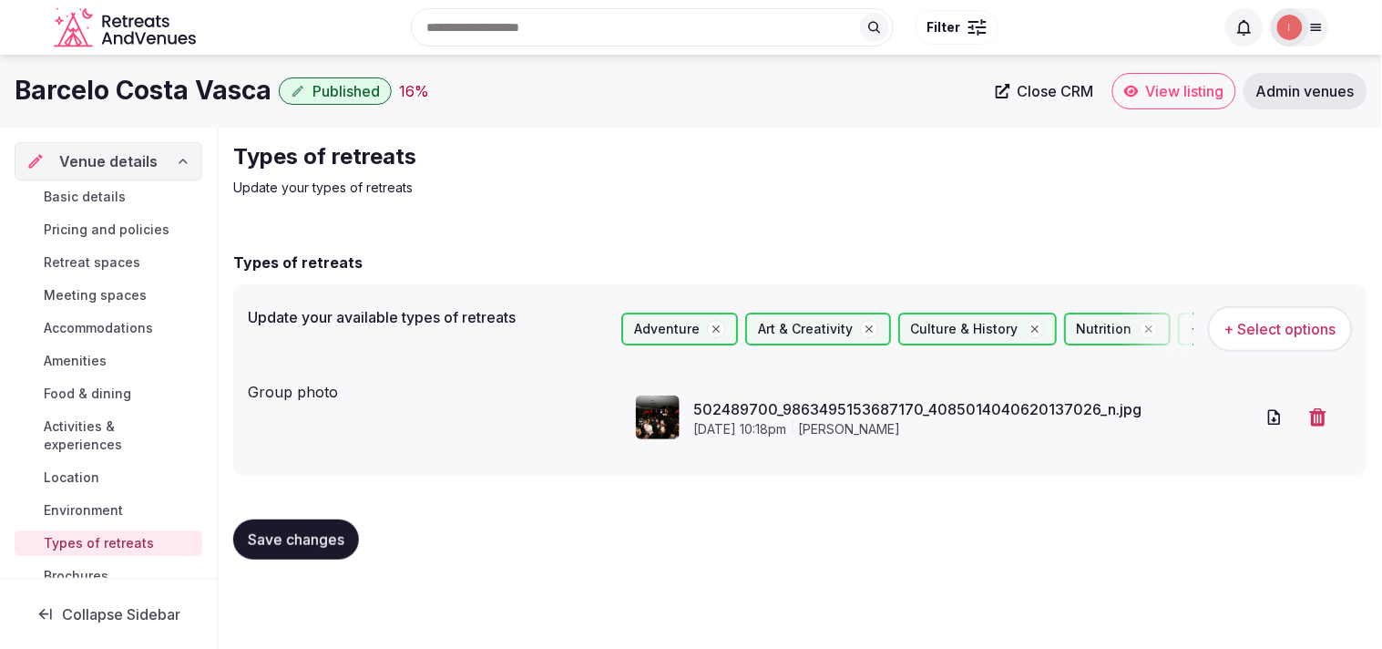
click at [55, 194] on span "Basic details" at bounding box center [85, 197] width 82 height 18
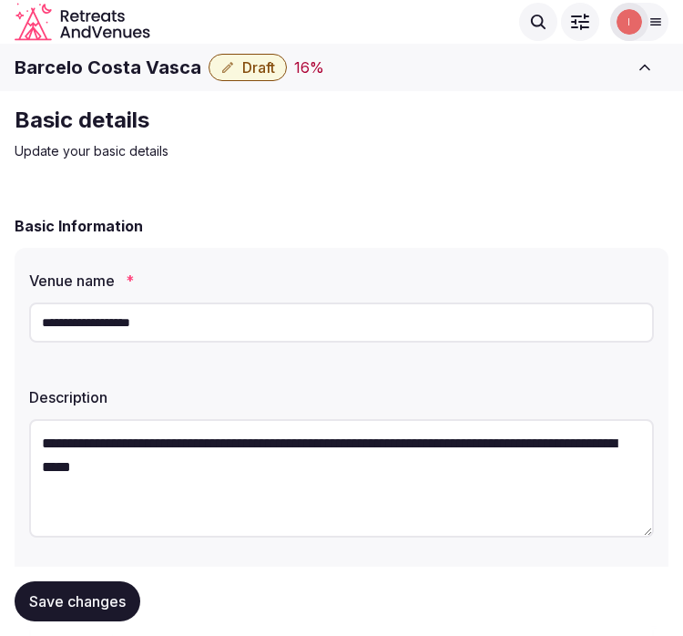
click at [83, 70] on h1 "Barcelo Costa Vasca" at bounding box center [108, 68] width 187 height 26
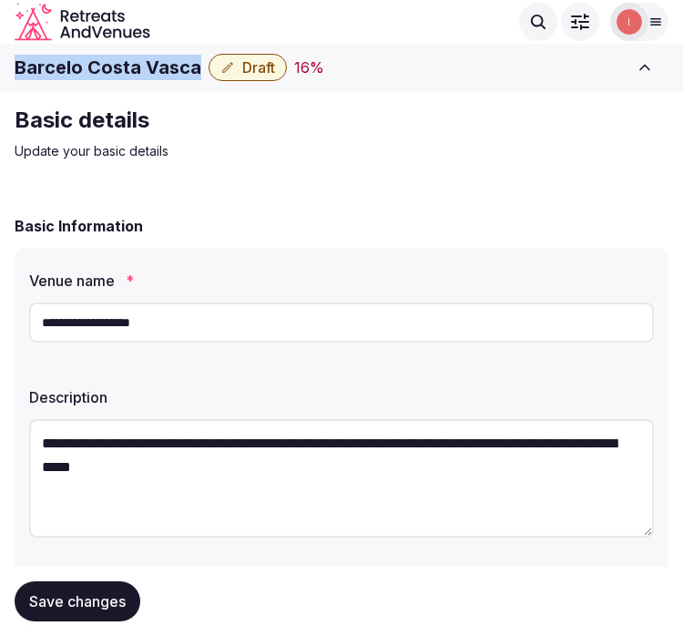
click at [83, 70] on h1 "Barcelo Costa Vasca" at bounding box center [108, 68] width 187 height 26
copy div "Barcelo Costa Vasca"
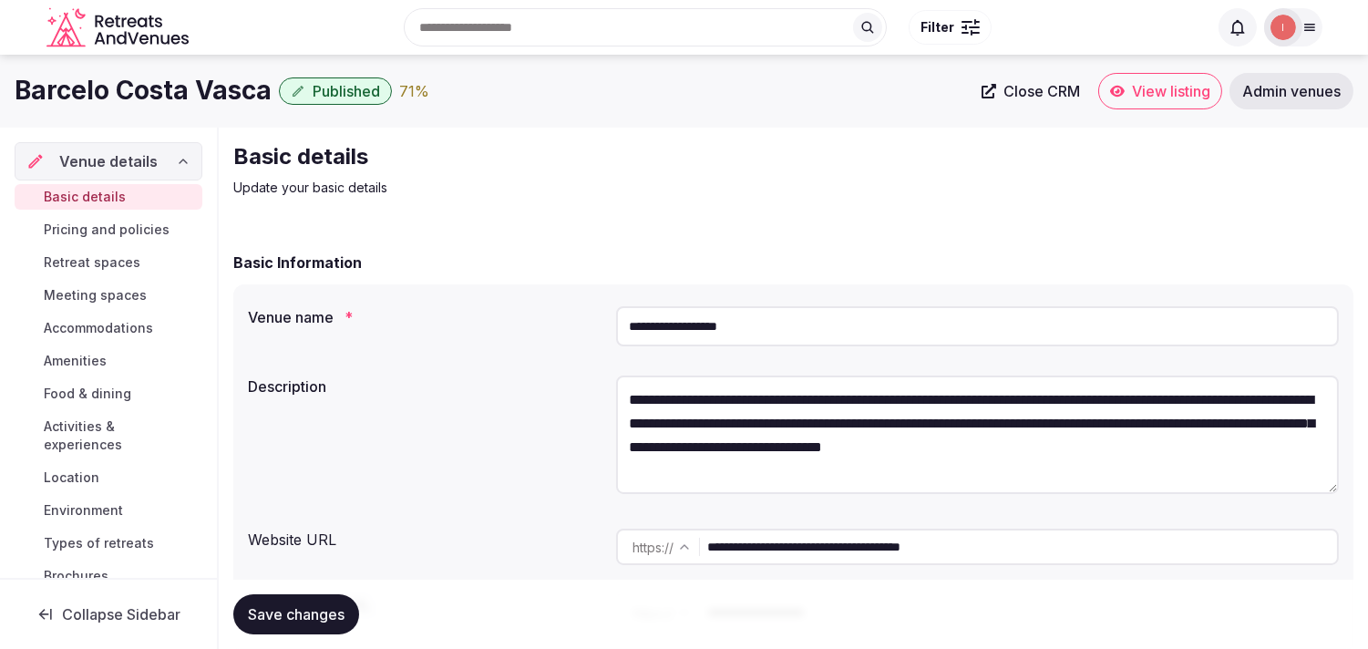
click at [1142, 278] on div "**********" at bounding box center [793, 451] width 1120 height 401
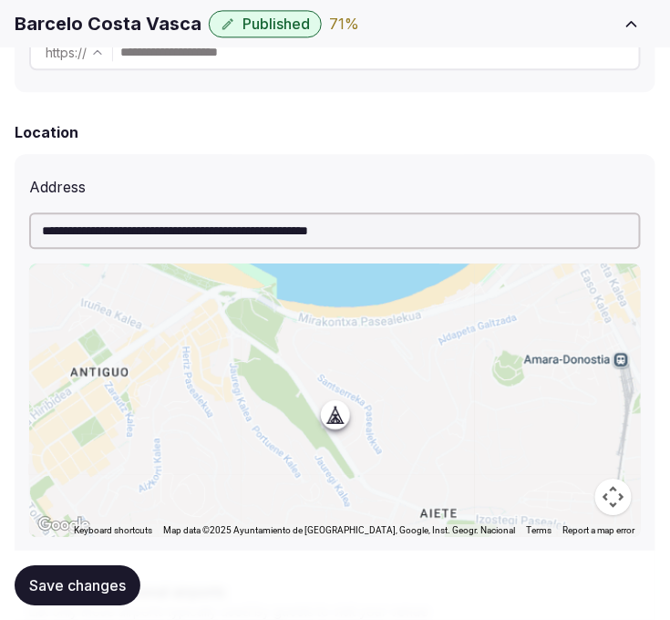
scroll to position [708, 0]
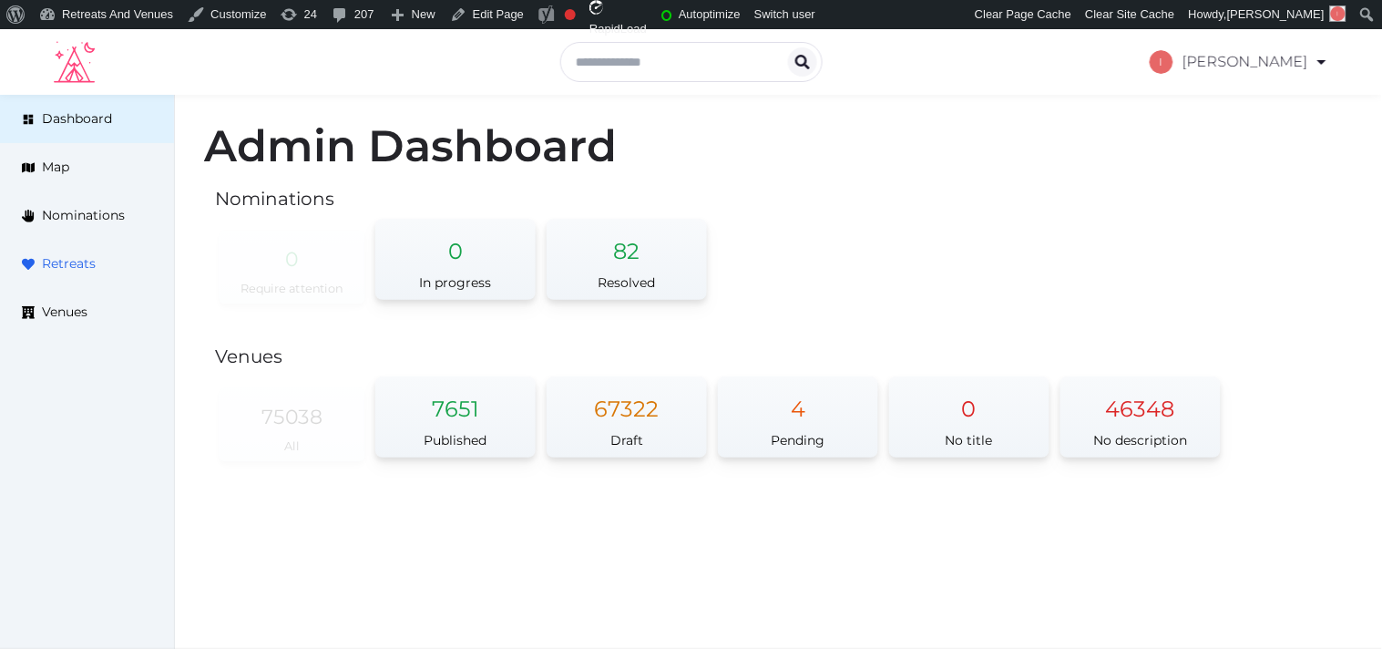
click at [93, 256] on span "Retreats" at bounding box center [69, 263] width 54 height 19
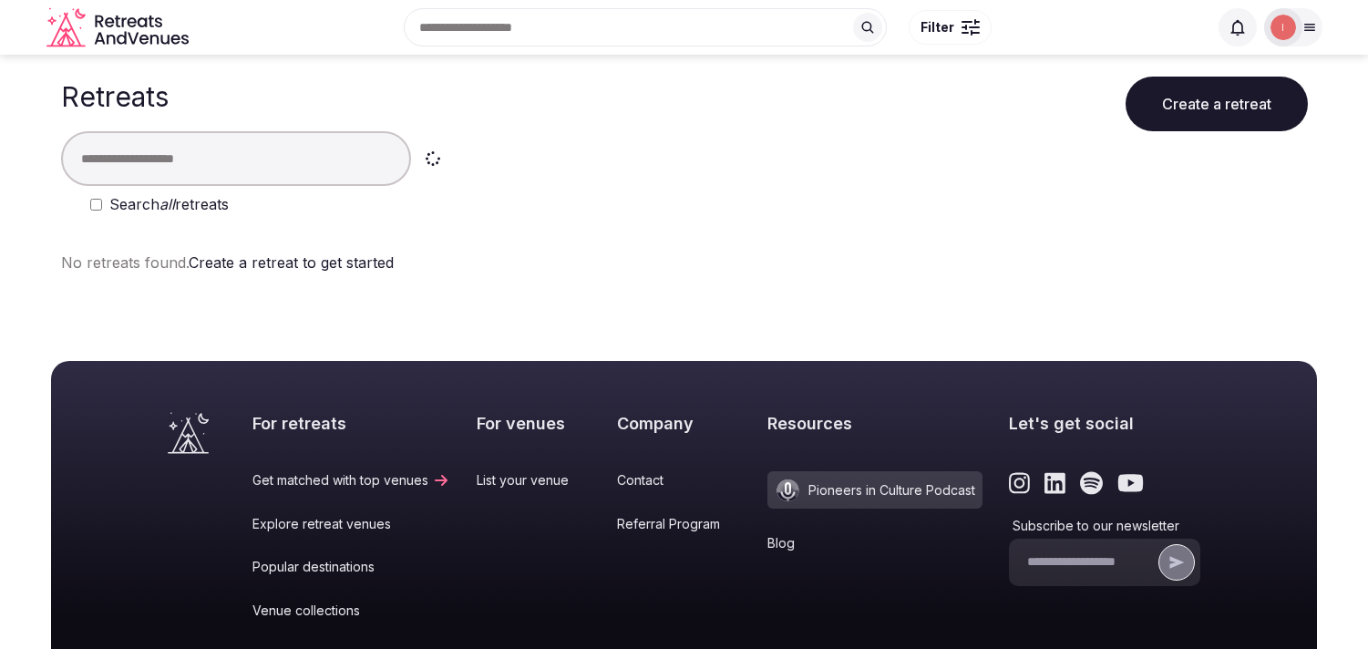
click at [196, 168] on input "text" at bounding box center [236, 158] width 350 height 55
type input "**********"
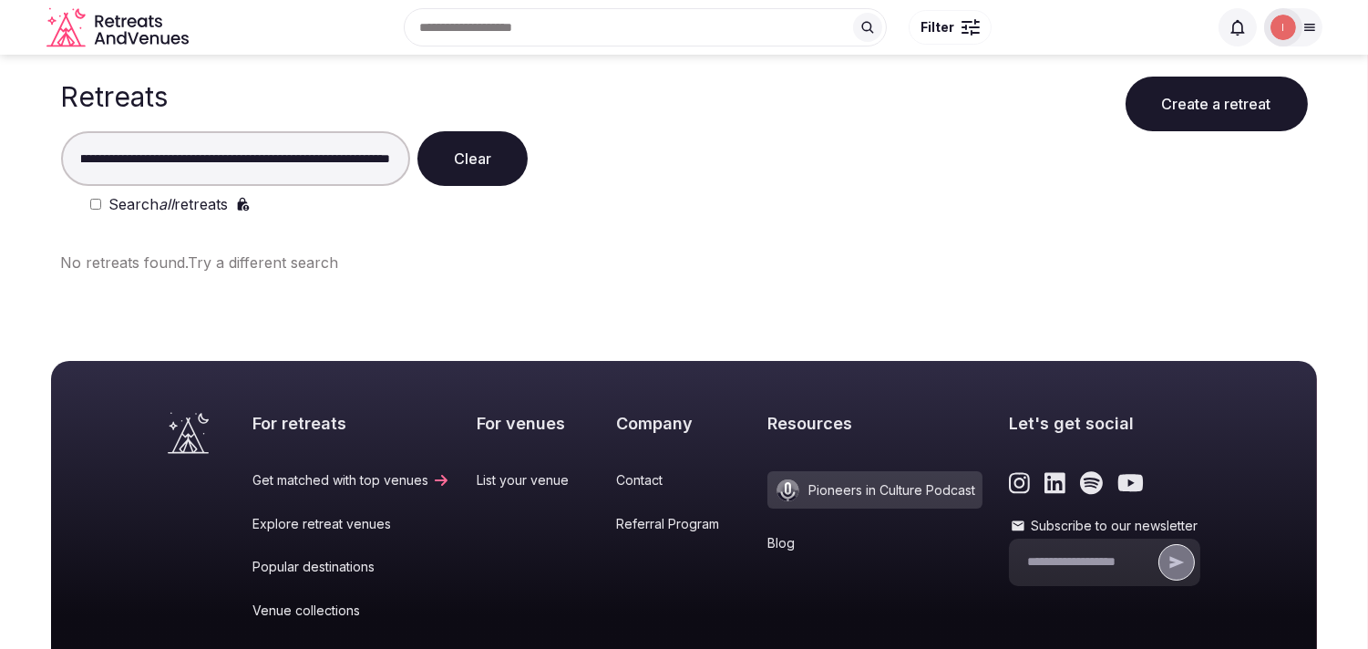
click at [207, 164] on input "**********" at bounding box center [236, 158] width 350 height 55
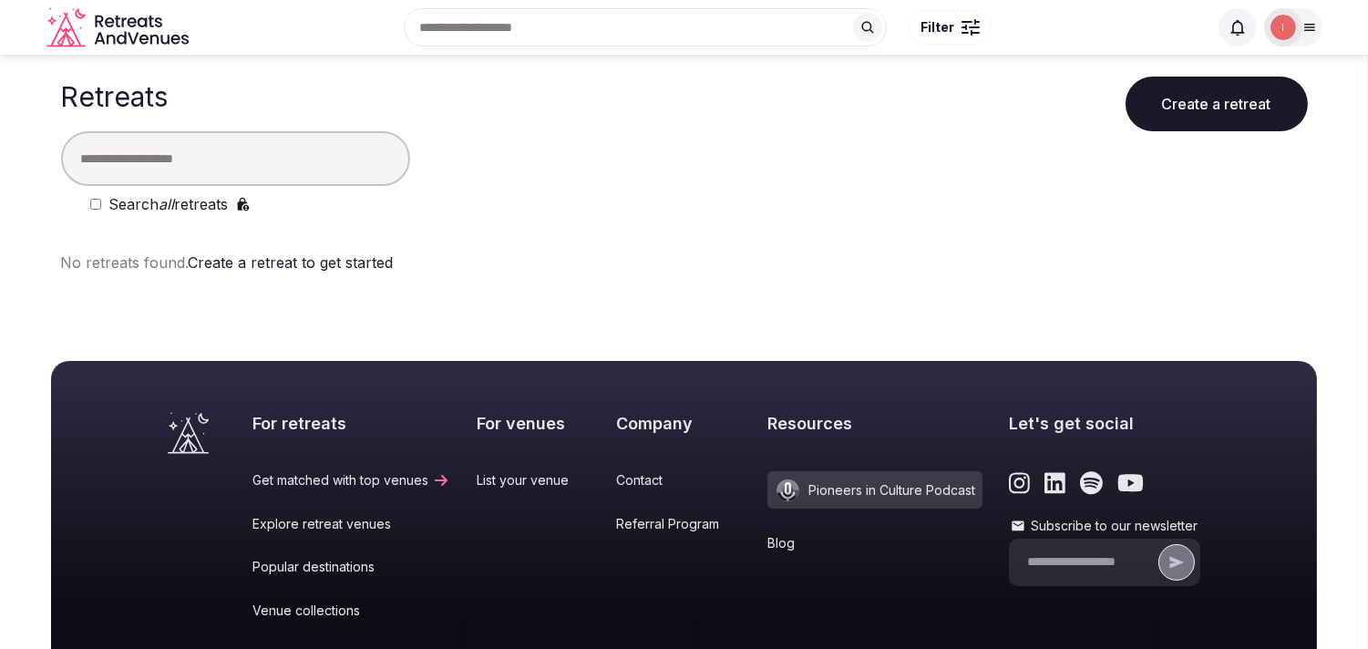
scroll to position [0, 0]
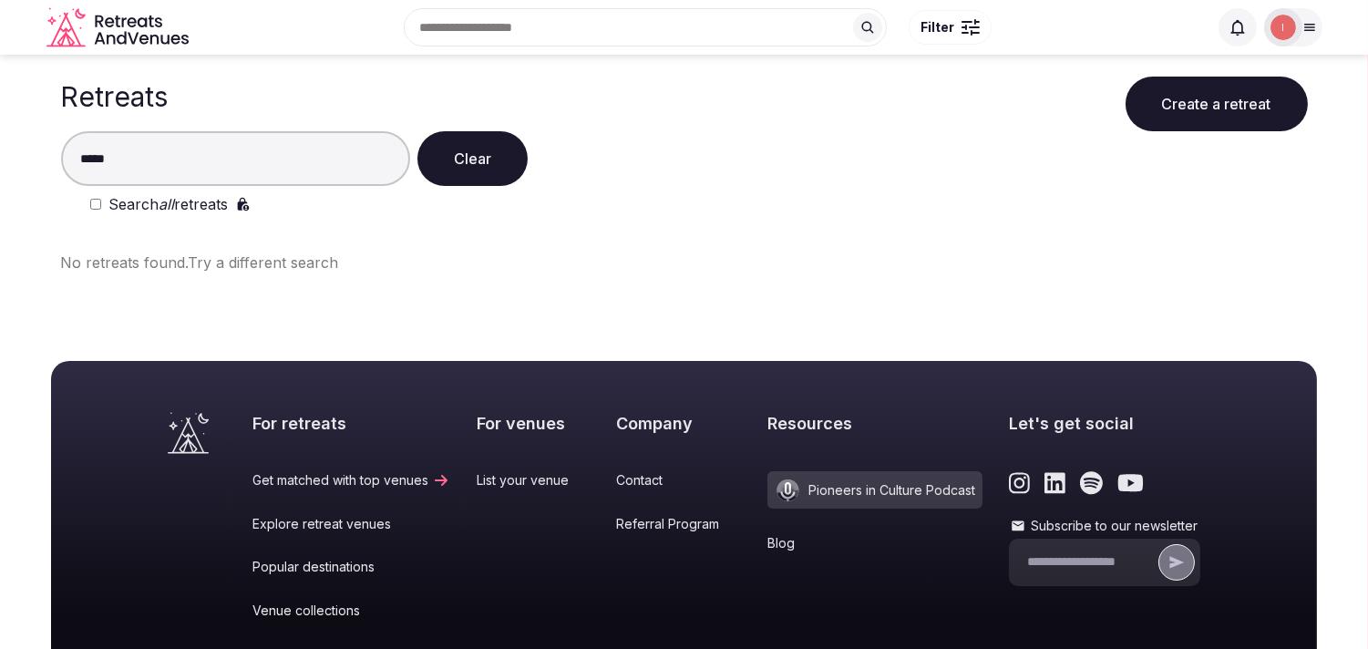
type input "*****"
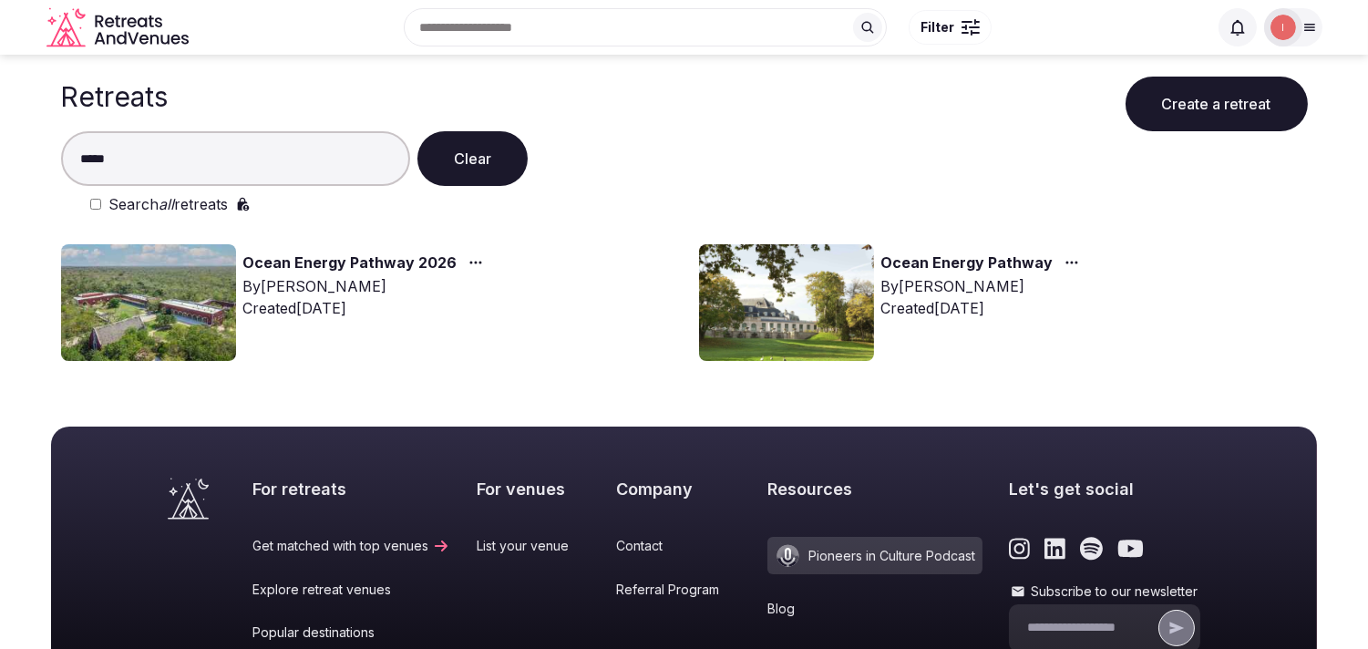
click at [342, 264] on link "Ocean Energy Pathway 2026" at bounding box center [350, 263] width 214 height 24
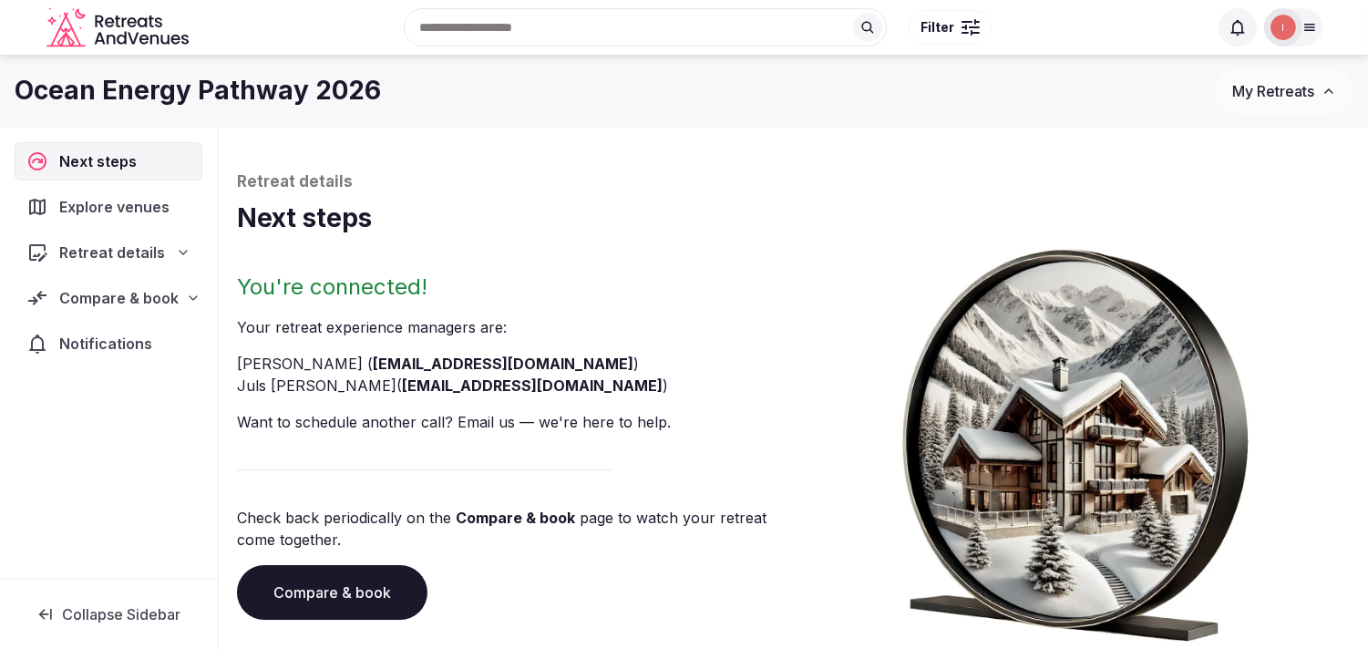
click at [313, 67] on div "Search Popular Destinations Toscana, Italy Riviera Maya, Mexico Indonesia, Bali…" at bounding box center [684, 27] width 1276 height 93
click at [299, 91] on h1 "Ocean Energy Pathway 2026" at bounding box center [198, 91] width 366 height 36
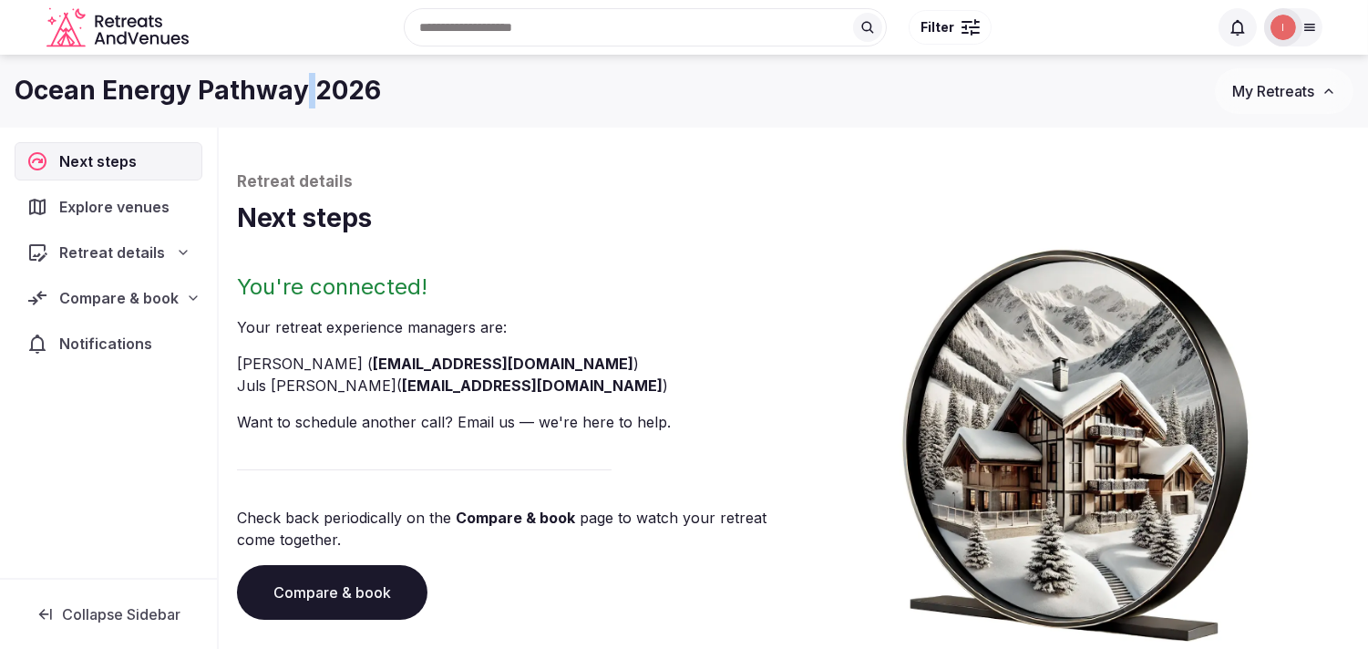
click at [299, 91] on h1 "Ocean Energy Pathway 2026" at bounding box center [198, 91] width 366 height 36
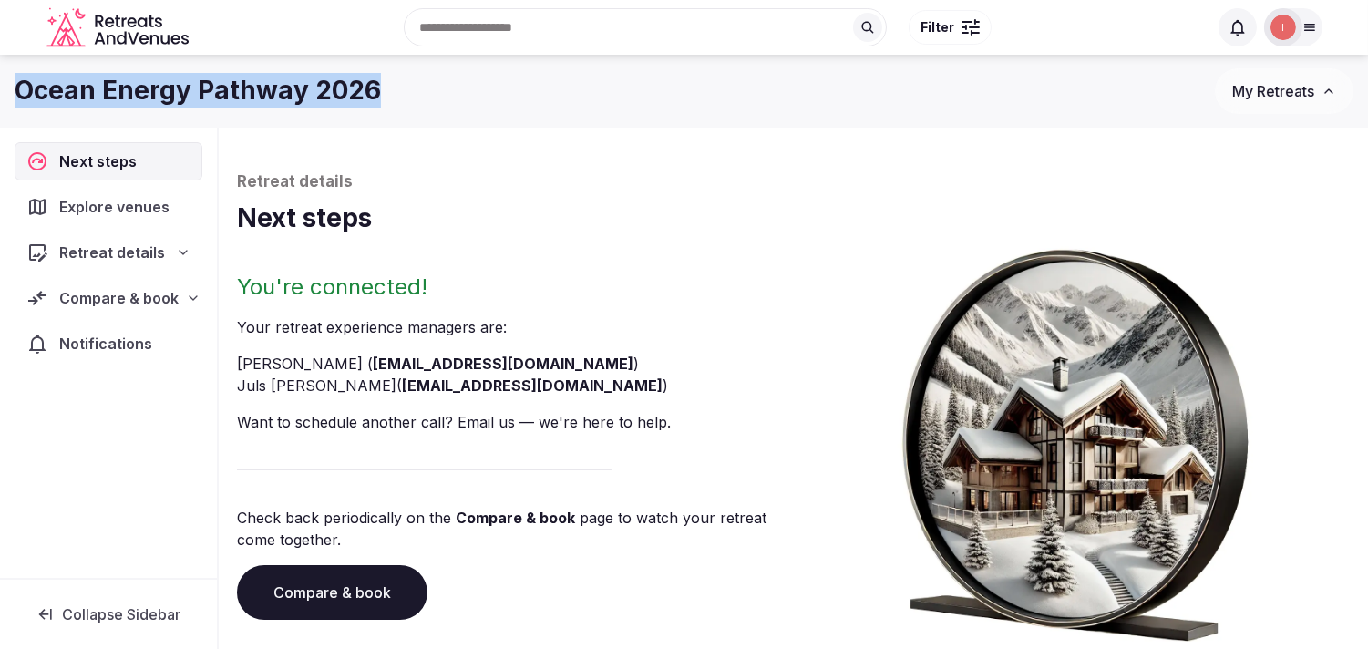
click at [299, 91] on h1 "Ocean Energy Pathway 2026" at bounding box center [198, 91] width 366 height 36
copy div "Ocean Energy Pathway 2026"
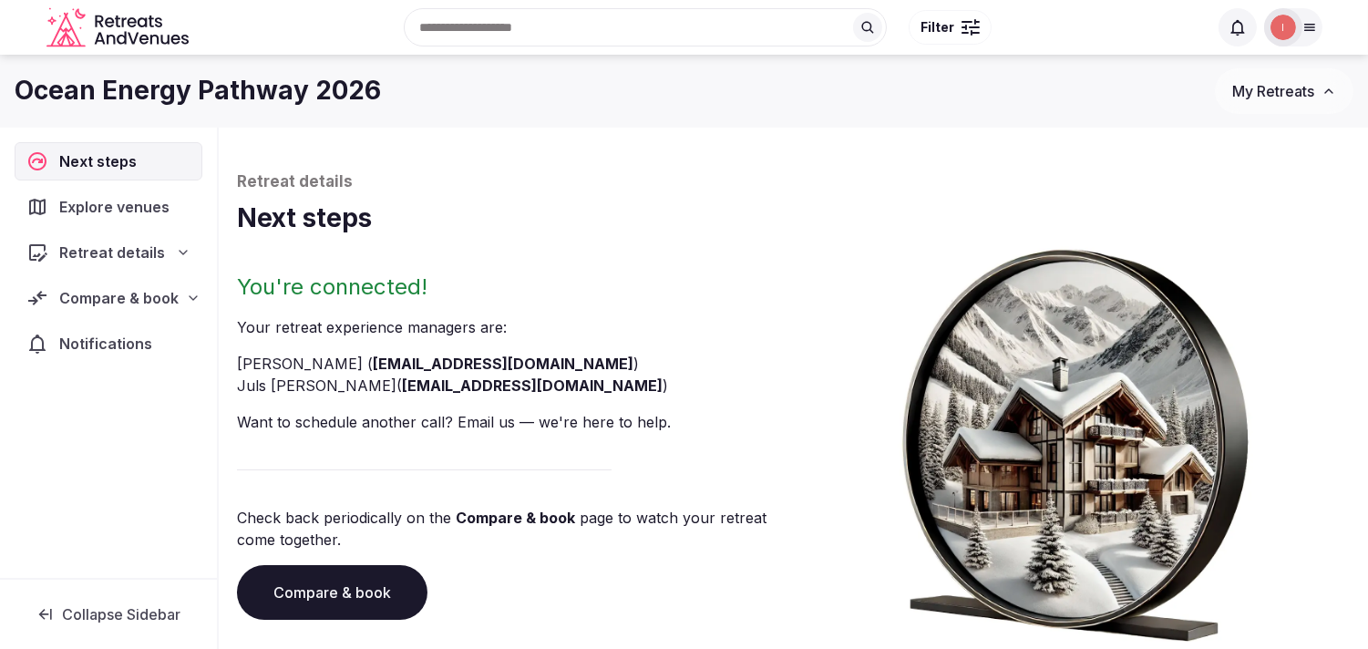
click at [139, 299] on span "Compare & book" at bounding box center [118, 298] width 119 height 22
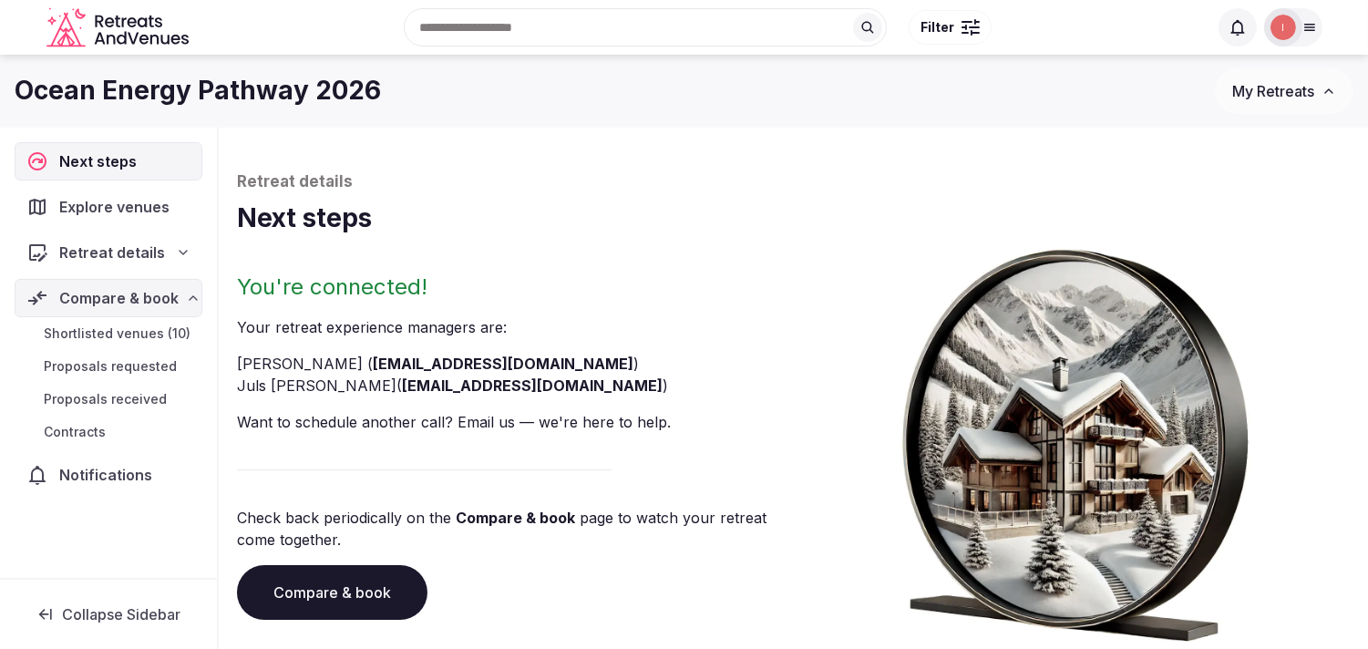
click at [139, 339] on span "Shortlisted venues (10)" at bounding box center [117, 333] width 147 height 18
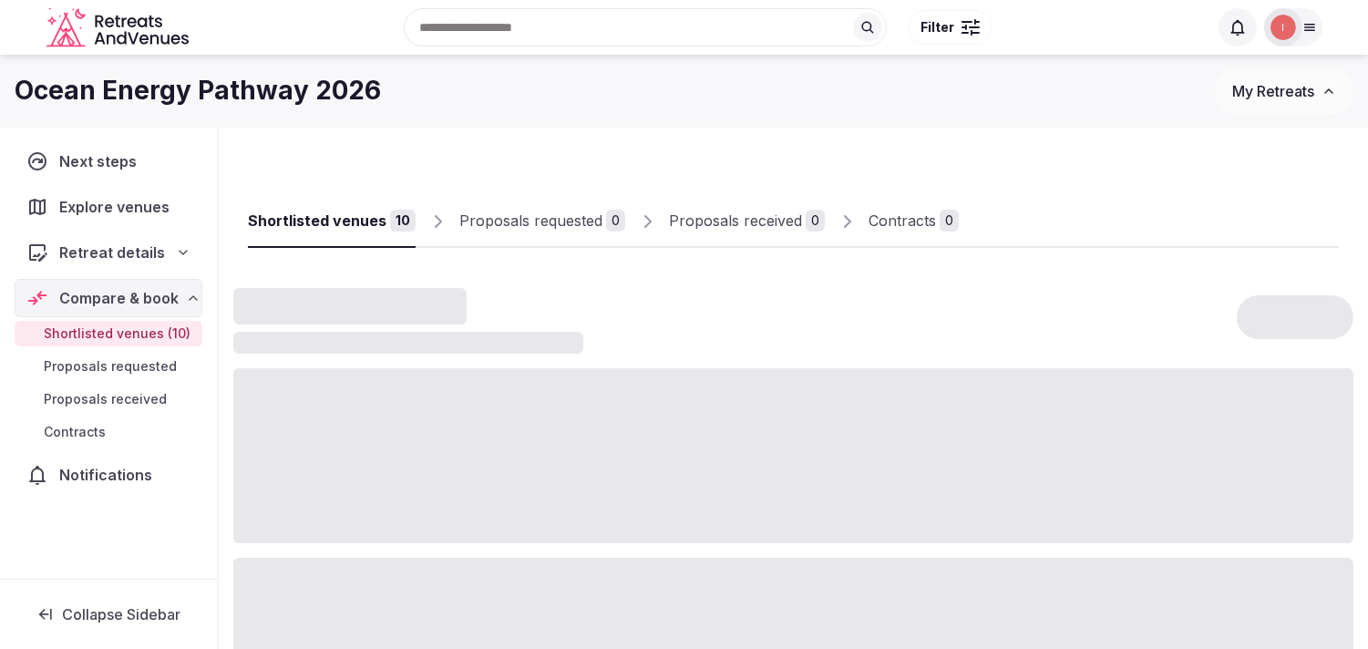
click at [1021, 262] on div "Shortlisted venues 10 Proposals requested 0 Proposals received 0 Contracts 0" at bounding box center [793, 659] width 1120 height 1035
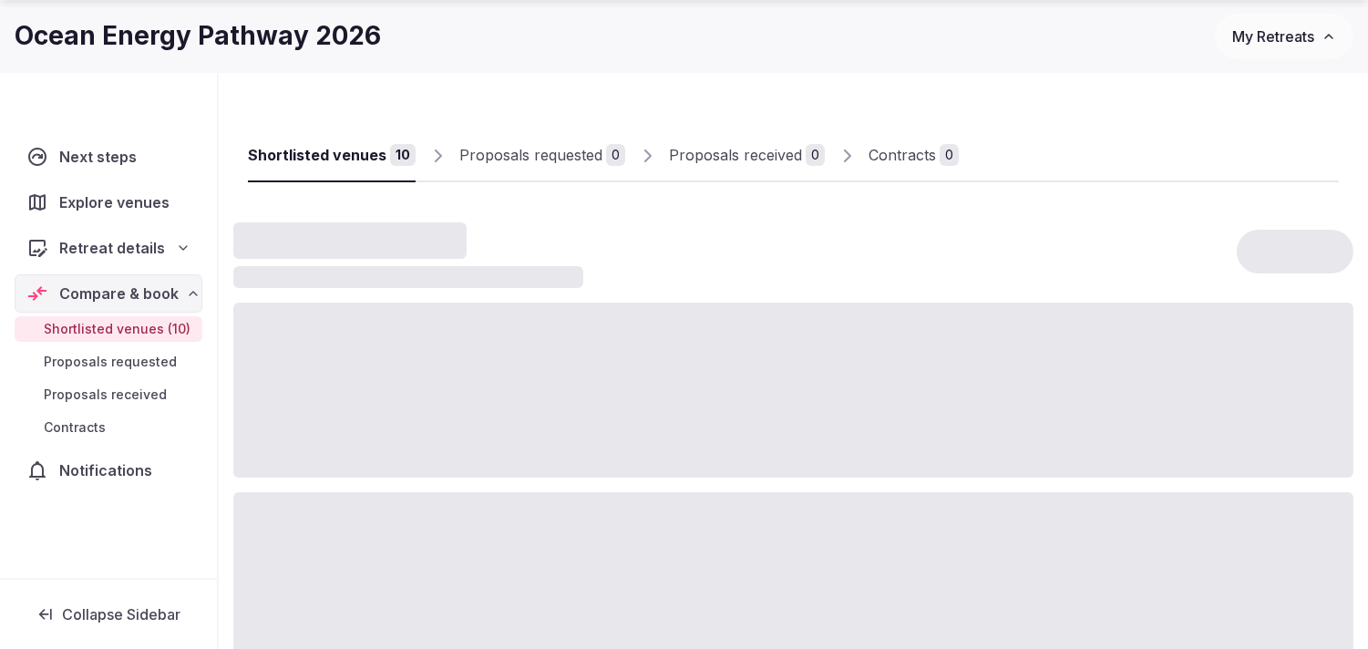
scroll to position [101, 0]
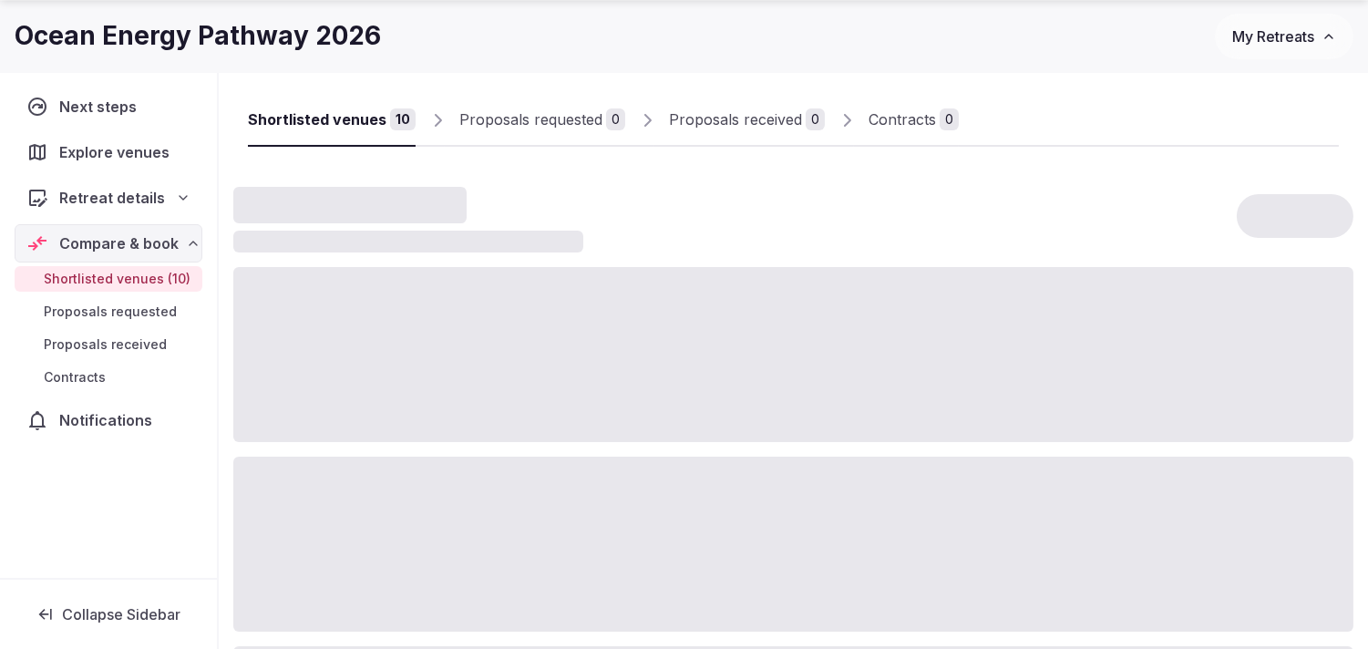
click at [355, 117] on div "Shortlisted venues" at bounding box center [317, 119] width 138 height 22
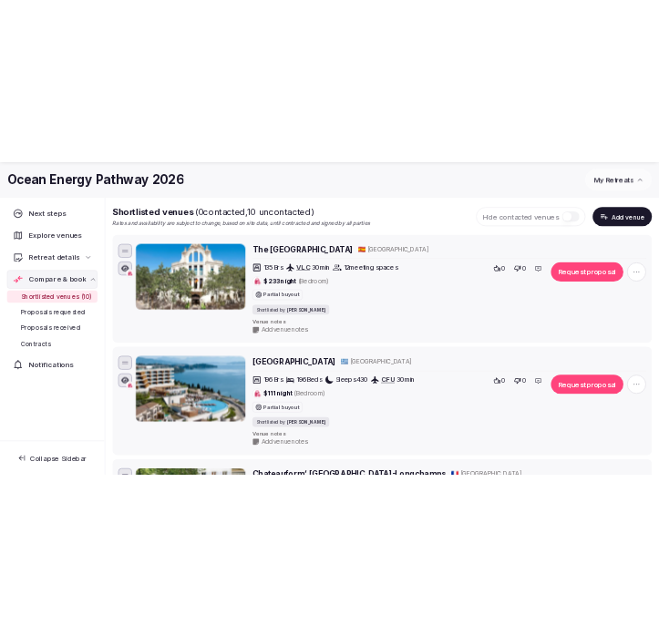
scroll to position [202, 0]
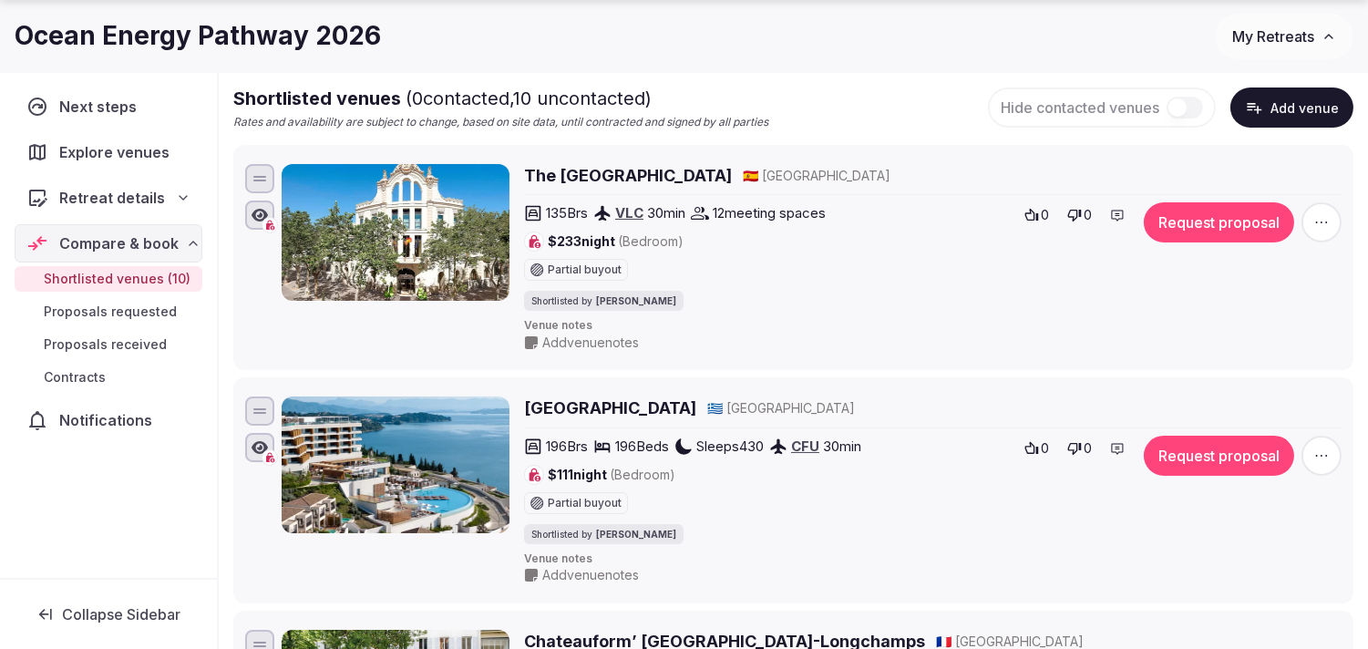
click at [129, 38] on h1 "Ocean Energy Pathway 2026" at bounding box center [198, 36] width 366 height 36
click at [1263, 107] on icon "button" at bounding box center [1254, 107] width 18 height 18
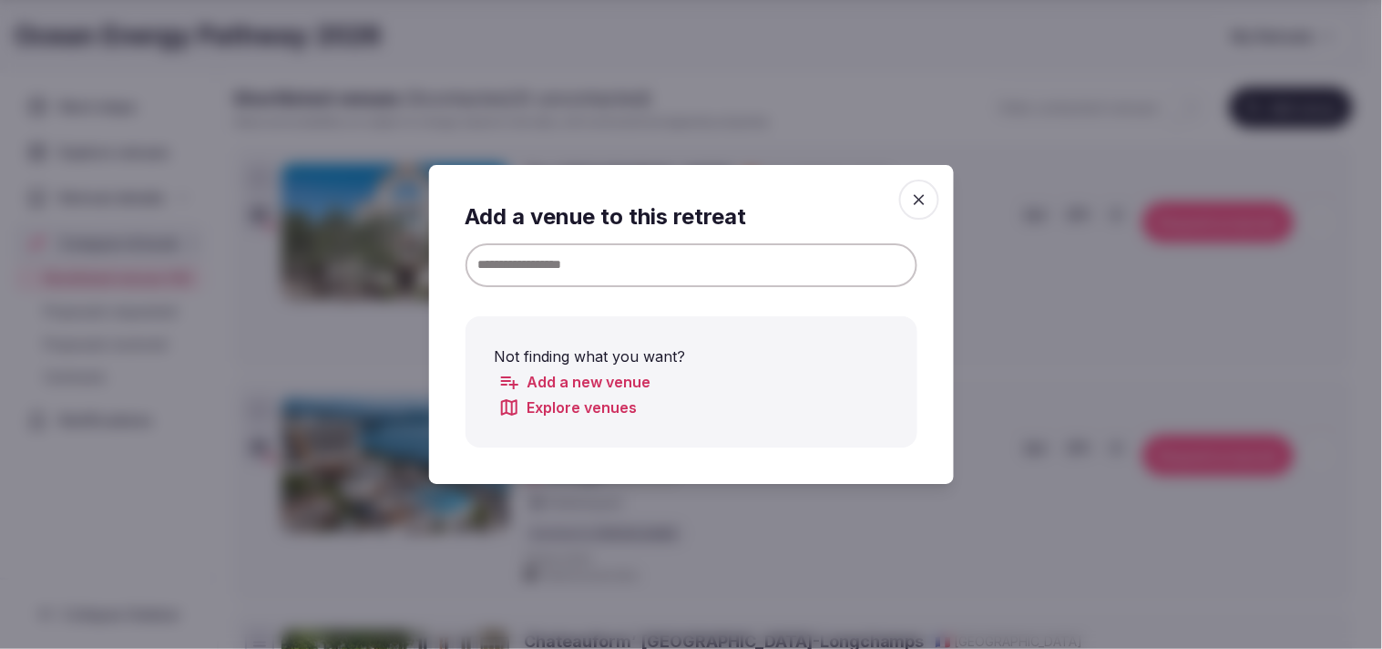
paste input "**********"
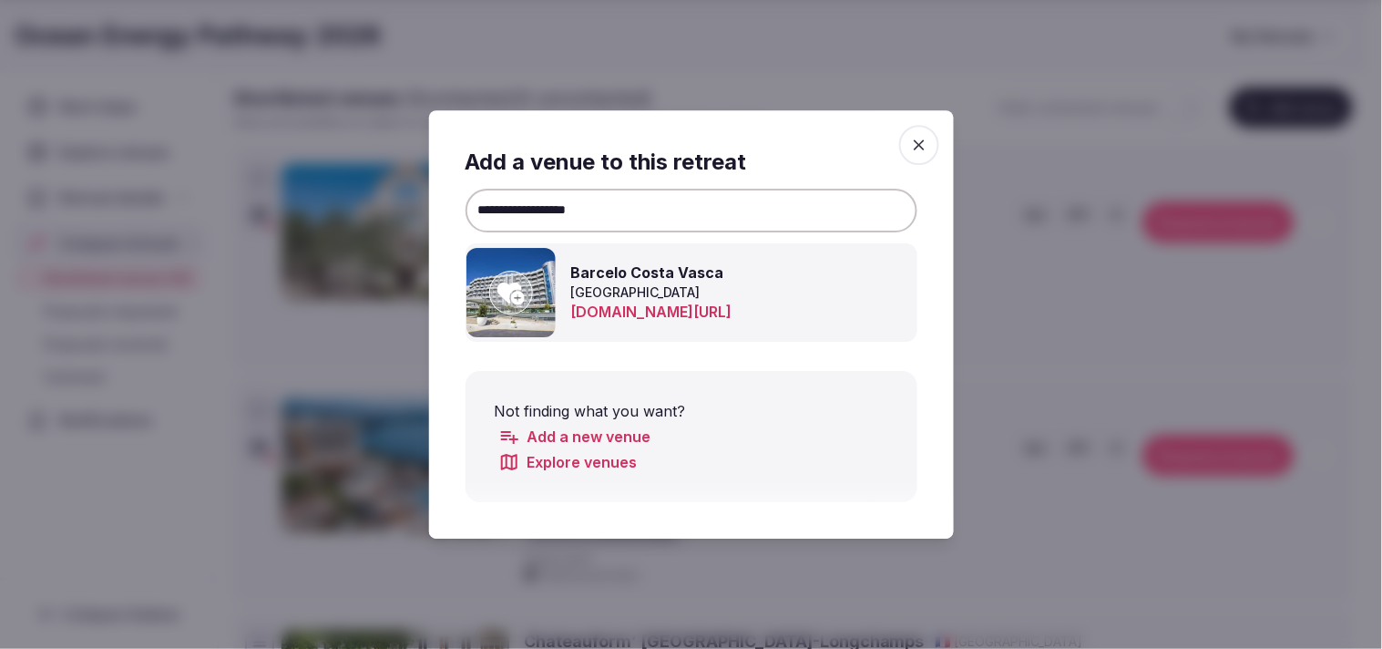
type input "**********"
click at [516, 287] on icon at bounding box center [511, 293] width 27 height 22
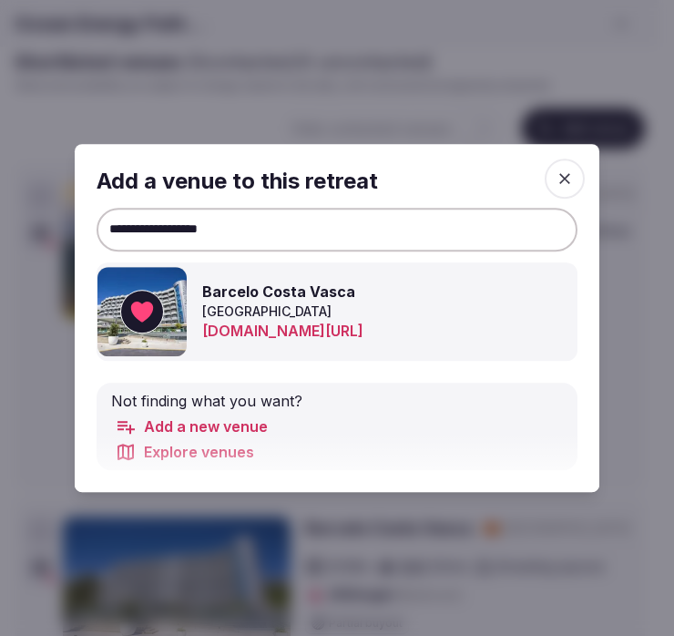
click at [562, 182] on icon "button" at bounding box center [564, 178] width 11 height 11
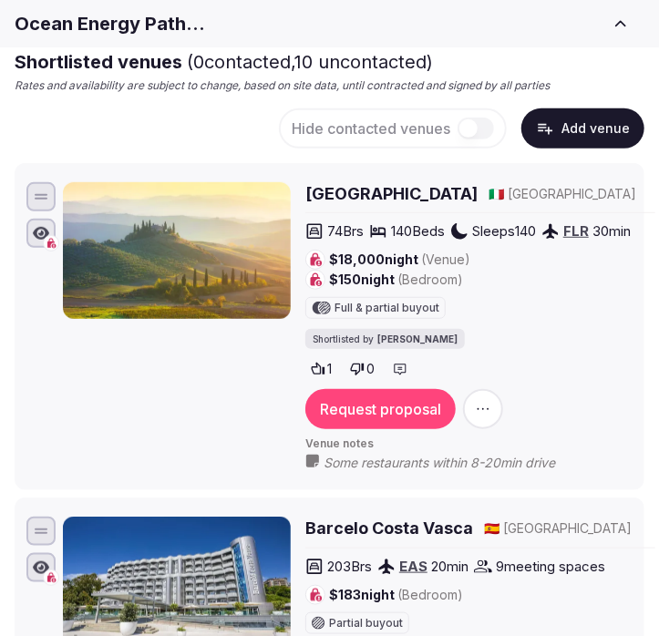
click at [565, 133] on button "Add venue" at bounding box center [582, 128] width 123 height 40
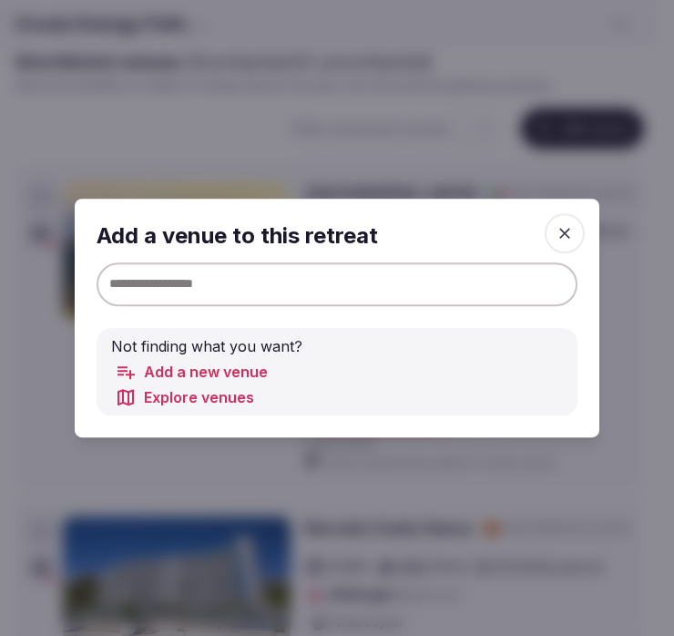
click at [262, 298] on input at bounding box center [337, 284] width 481 height 44
paste input "**********"
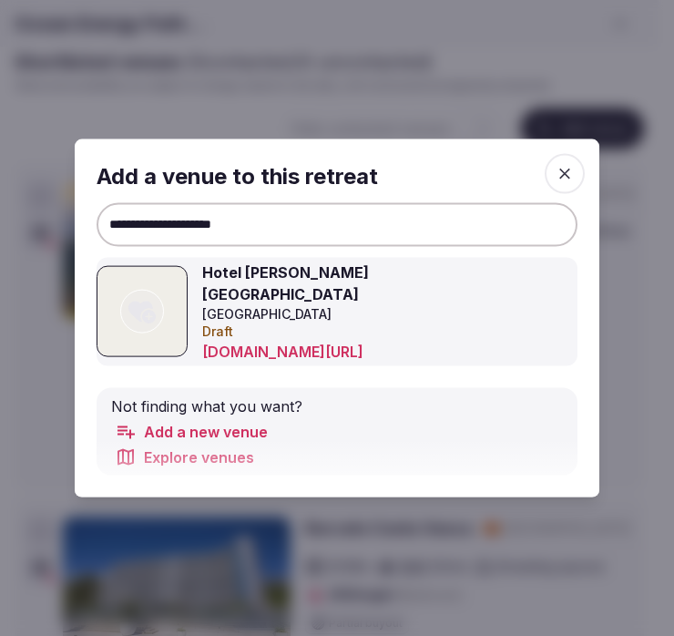
type input "**********"
click at [144, 303] on icon at bounding box center [141, 313] width 27 height 22
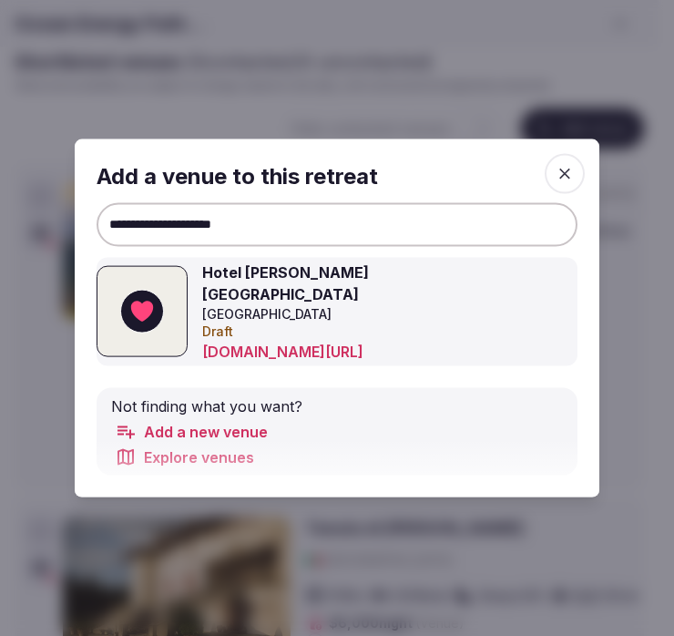
click at [558, 183] on icon "button" at bounding box center [565, 174] width 18 height 18
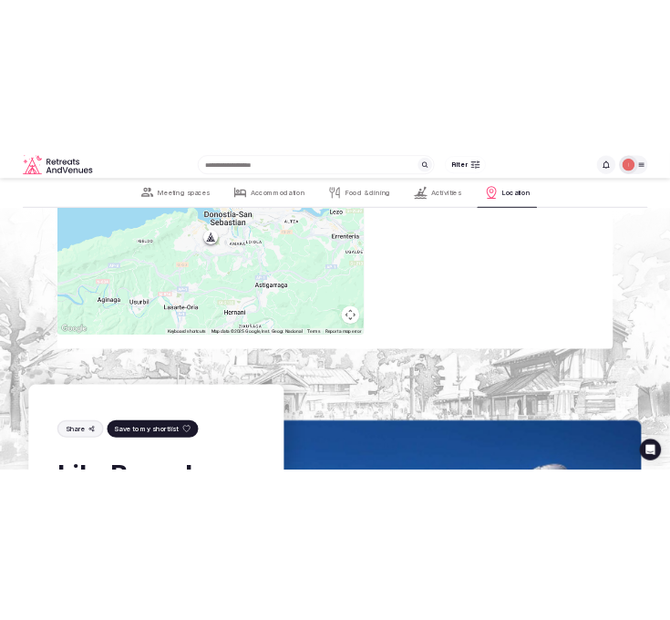
scroll to position [3847, 0]
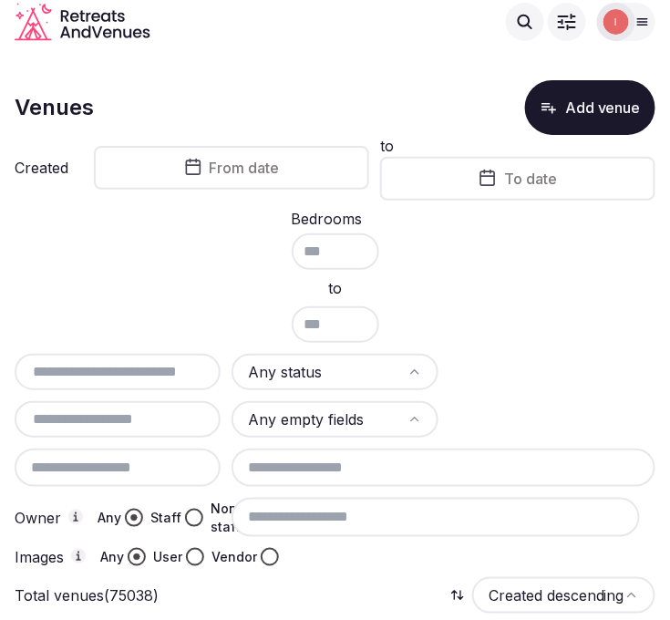
click at [180, 361] on input "text" at bounding box center [117, 372] width 191 height 22
paste input "**********"
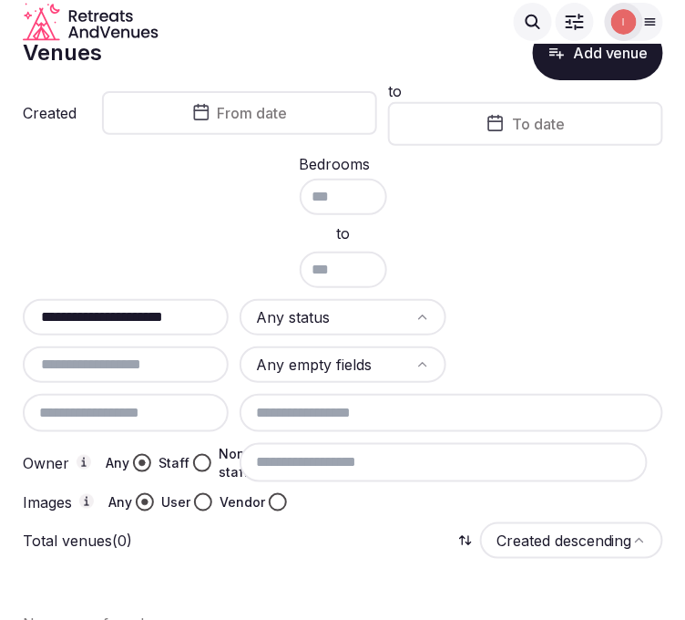
scroll to position [85, 0]
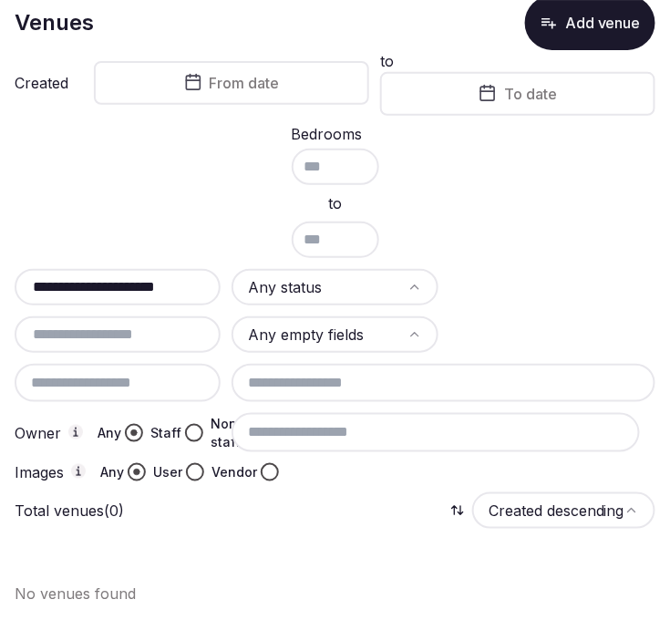
type input "**********"
click at [545, 31] on icon "button" at bounding box center [548, 23] width 18 height 18
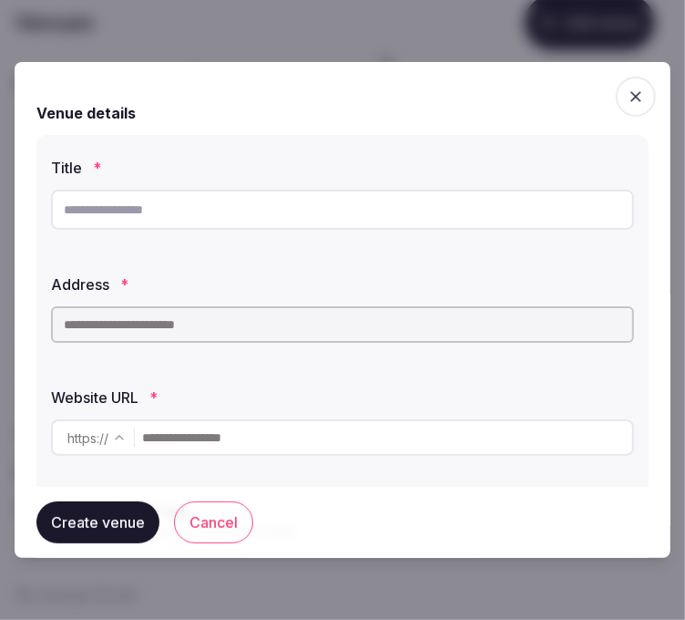
click at [352, 206] on input "text" at bounding box center [342, 210] width 583 height 40
paste input "**********"
type input "**********"
click at [266, 208] on input "**********" at bounding box center [342, 210] width 583 height 40
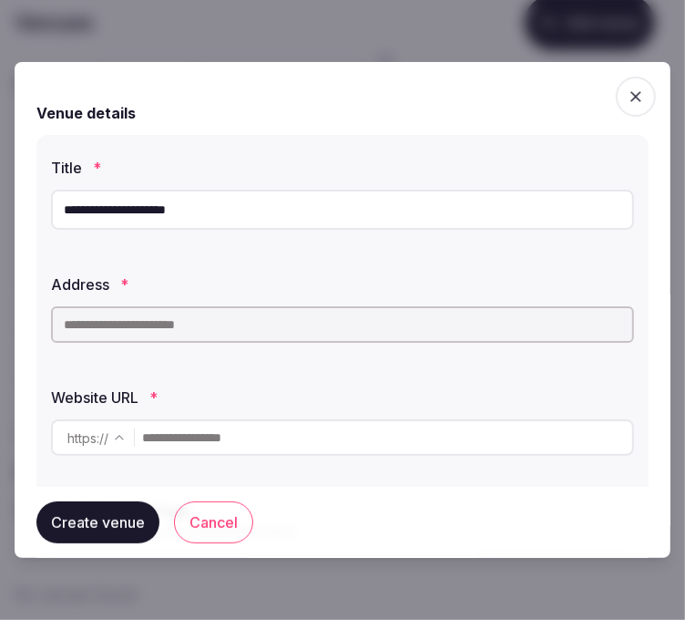
click at [266, 208] on input "**********" at bounding box center [342, 210] width 583 height 40
click at [329, 332] on input "text" at bounding box center [342, 324] width 583 height 36
paste input "**********"
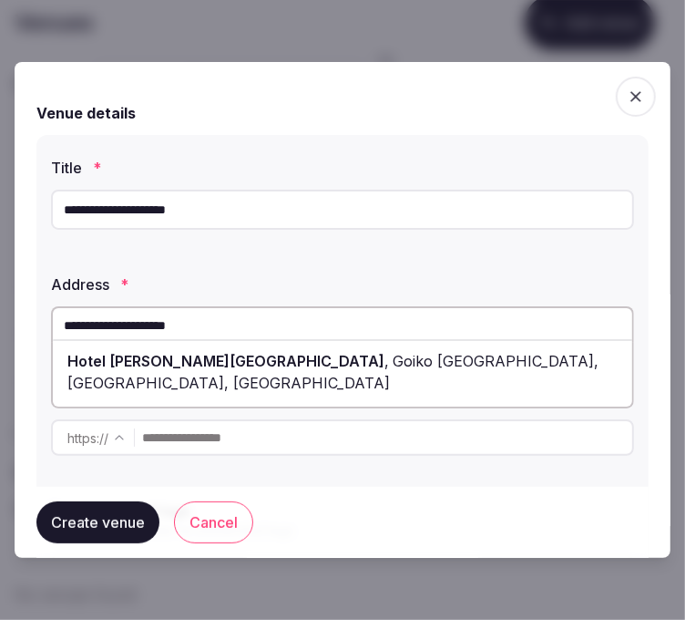
click at [363, 354] on span "Goiko [GEOGRAPHIC_DATA], [GEOGRAPHIC_DATA], [GEOGRAPHIC_DATA]" at bounding box center [332, 372] width 531 height 40
type input "**********"
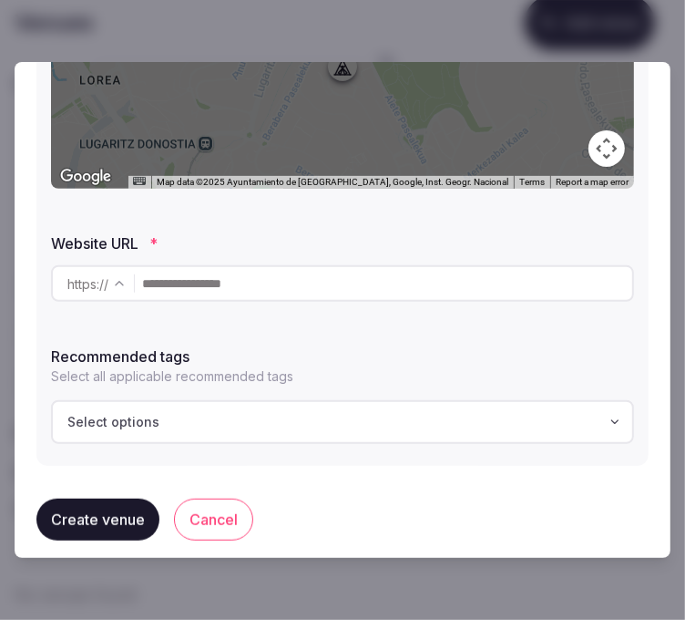
scroll to position [458, 0]
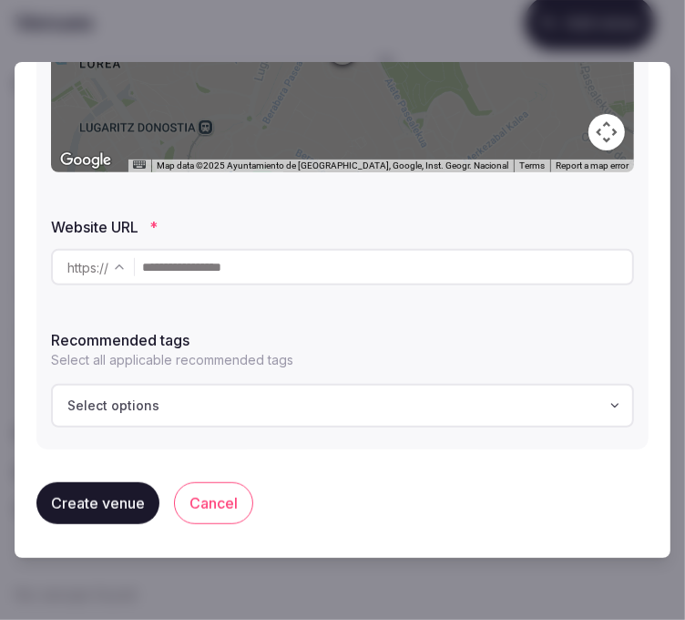
click at [295, 275] on input "text" at bounding box center [387, 267] width 490 height 36
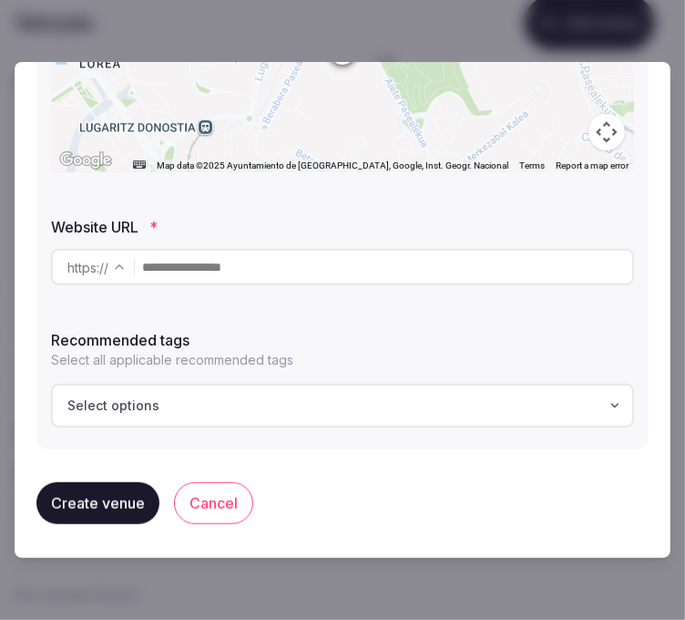
click at [363, 274] on input "text" at bounding box center [387, 267] width 490 height 36
paste input "**********"
type input "**********"
click at [294, 425] on button "Select options" at bounding box center [342, 406] width 583 height 44
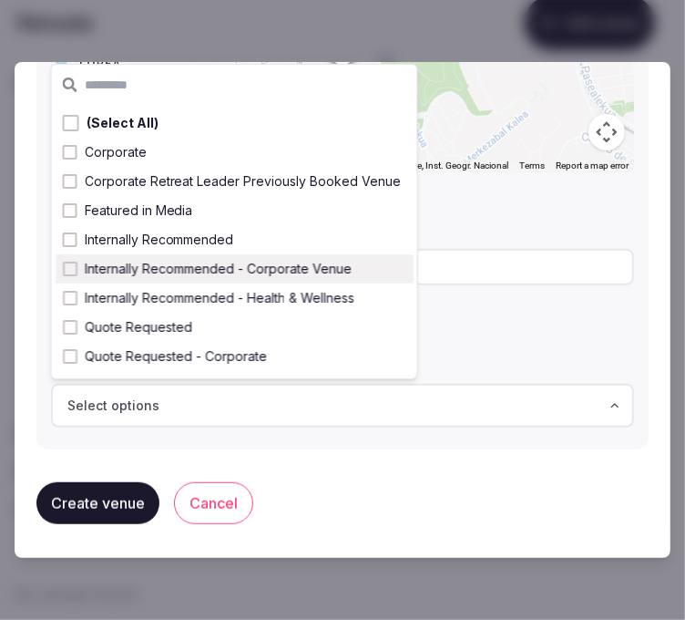
click at [276, 265] on span "Internally Recommended - Corporate Venue" at bounding box center [218, 269] width 267 height 18
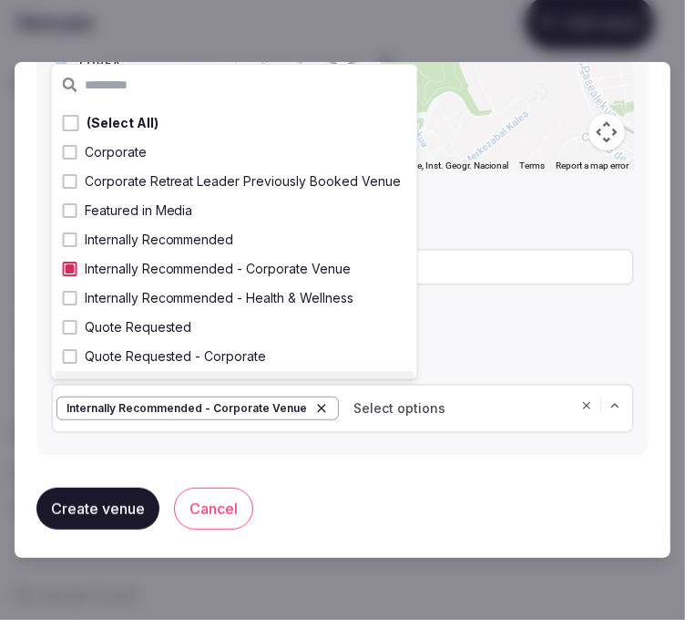
click at [117, 522] on button "Create venue" at bounding box center [97, 508] width 123 height 42
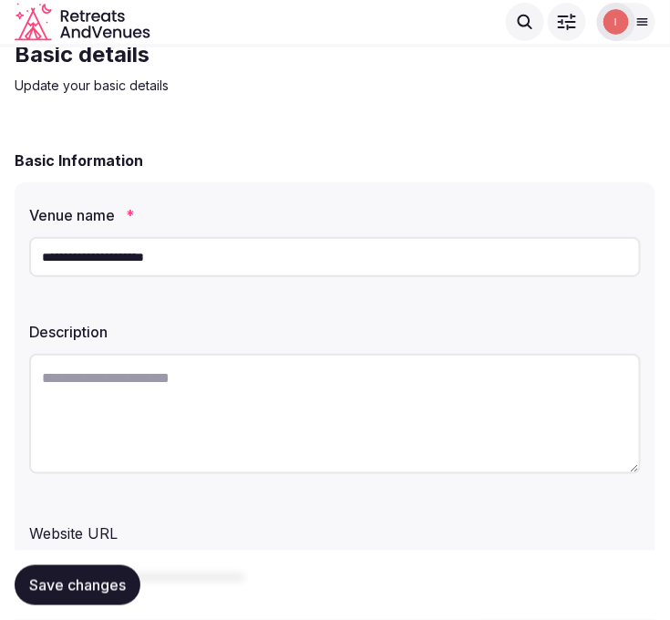
scroll to position [101, 0]
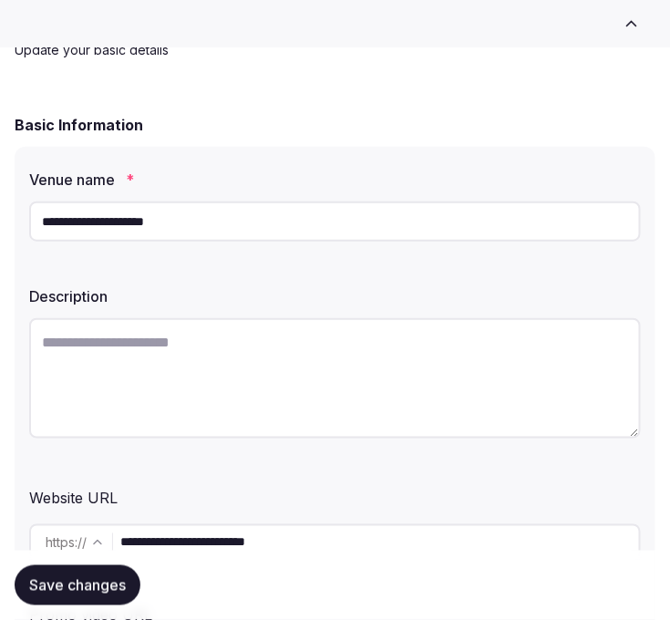
click at [140, 216] on input "**********" at bounding box center [334, 221] width 611 height 40
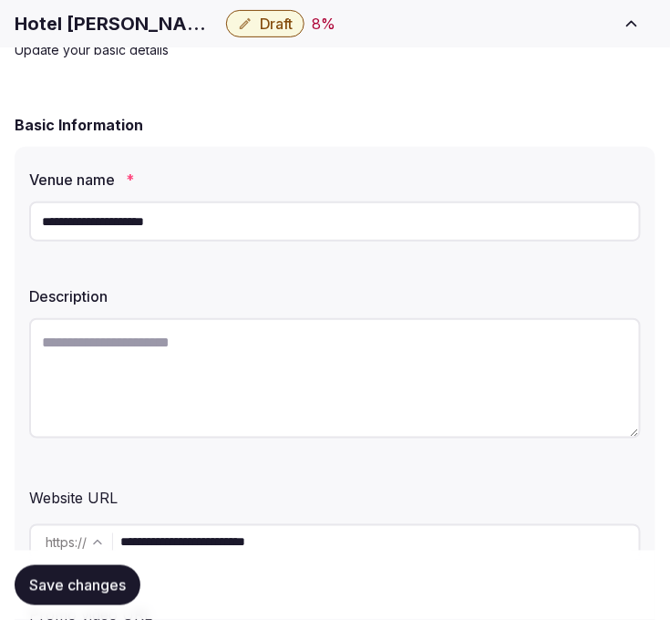
click at [140, 216] on input "**********" at bounding box center [334, 221] width 611 height 40
click at [73, 349] on textarea at bounding box center [334, 378] width 611 height 120
paste textarea "**********"
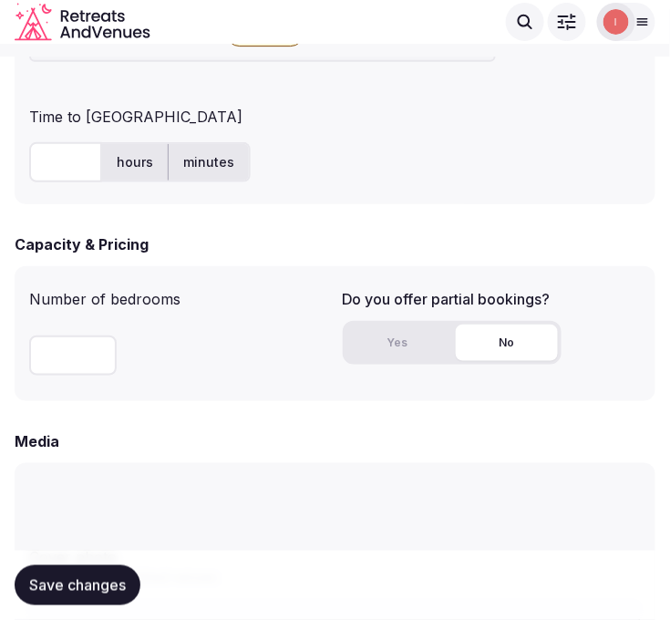
scroll to position [1215, 0]
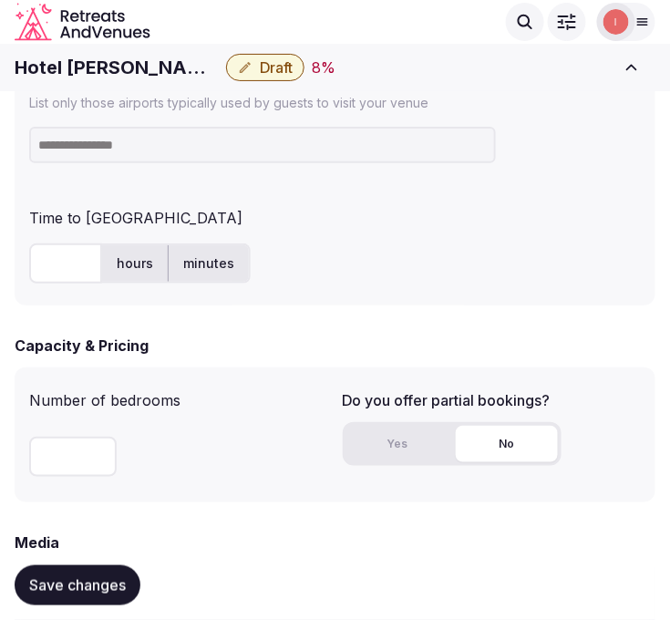
type textarea "**********"
click at [159, 73] on h1 "Hotel [PERSON_NAME][GEOGRAPHIC_DATA]" at bounding box center [117, 68] width 204 height 26
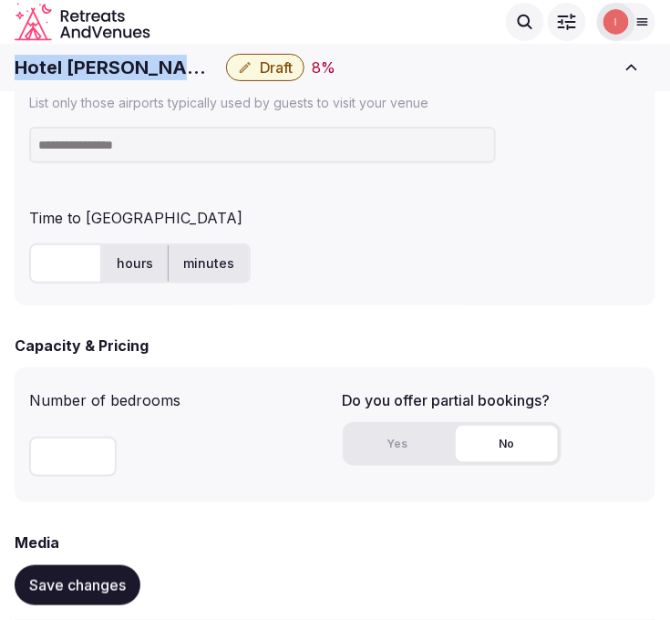
copy div "Hotel [PERSON_NAME][GEOGRAPHIC_DATA]"
click at [231, 156] on input at bounding box center [262, 145] width 467 height 36
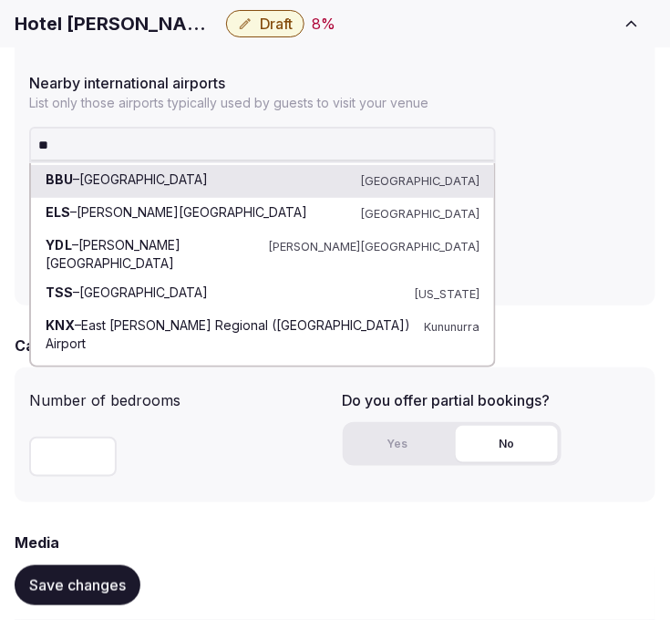
type input "*"
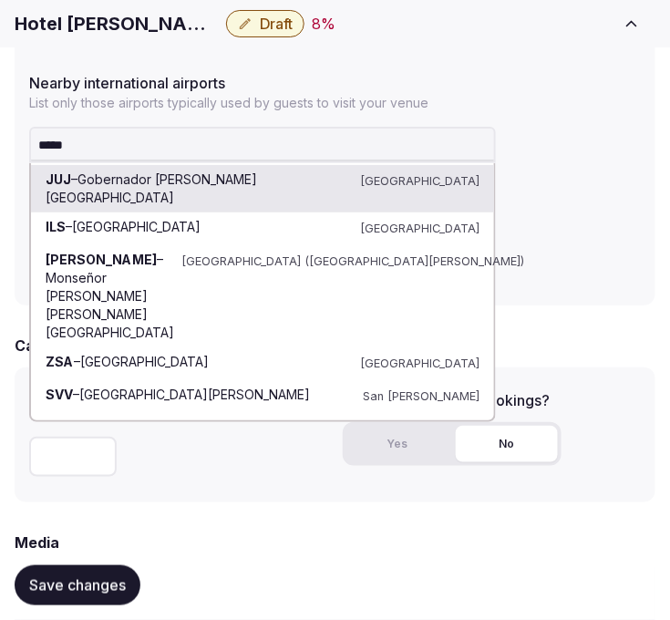
type input "******"
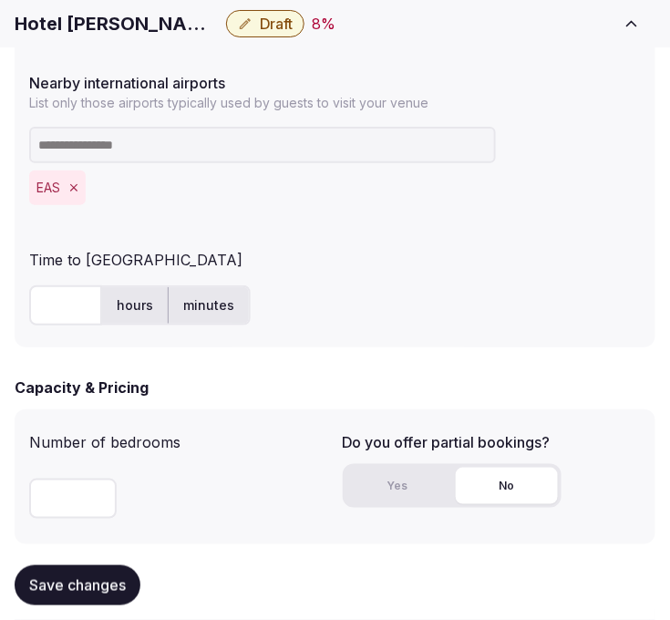
click at [62, 317] on input "text" at bounding box center [65, 305] width 73 height 40
type input "**"
click at [86, 563] on div "Save changes" at bounding box center [335, 584] width 641 height 69
click at [92, 576] on span "Save changes" at bounding box center [77, 585] width 97 height 18
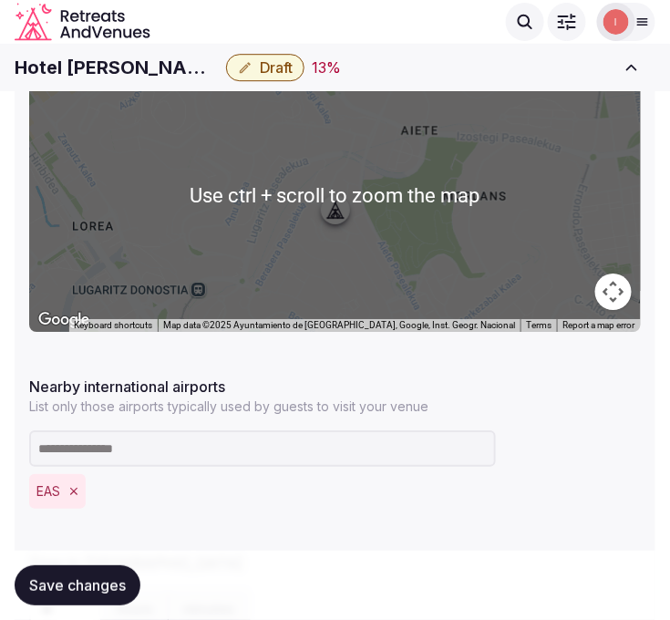
scroll to position [607, 0]
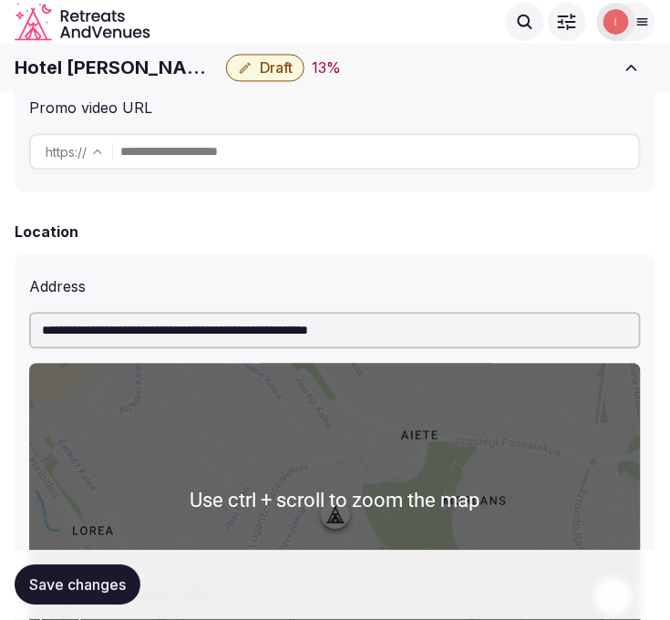
click at [173, 68] on h1 "Hotel [PERSON_NAME][GEOGRAPHIC_DATA]" at bounding box center [117, 68] width 204 height 26
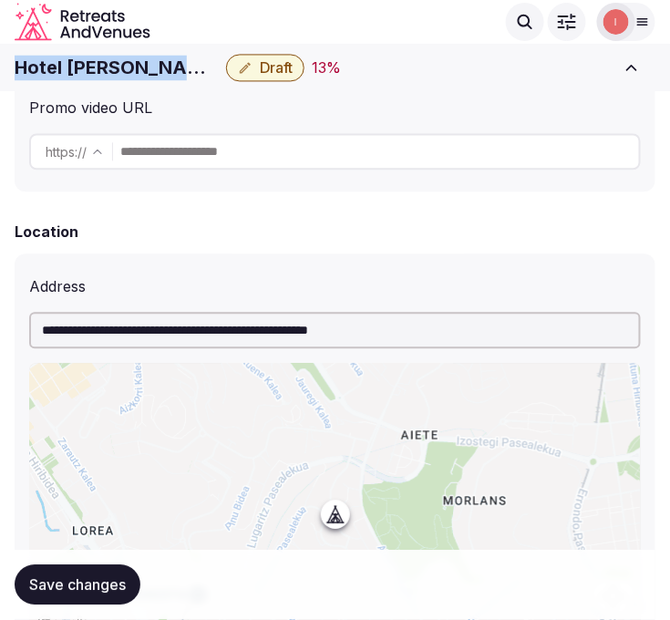
copy div "Hotel [PERSON_NAME][GEOGRAPHIC_DATA]"
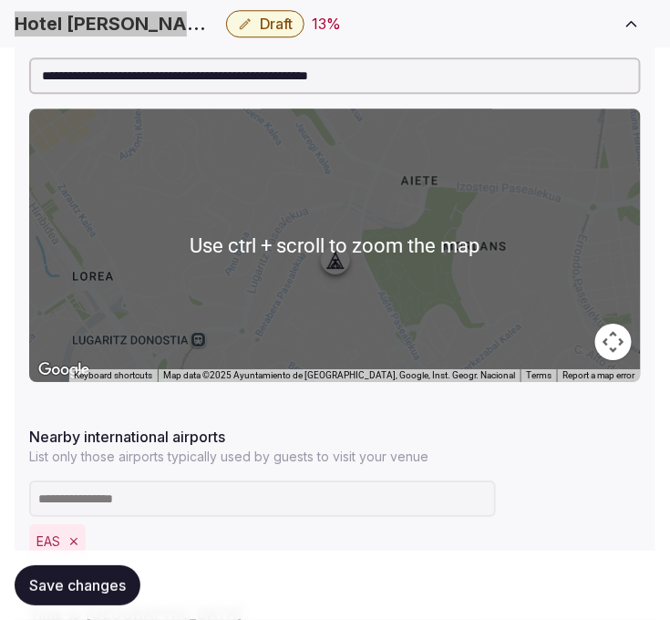
scroll to position [911, 0]
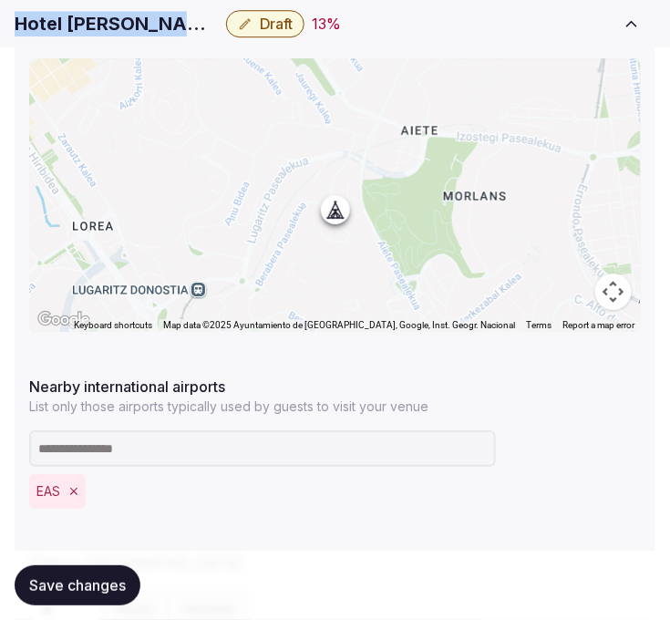
copy div "Hotel [PERSON_NAME][GEOGRAPHIC_DATA]"
drag, startPoint x: 669, startPoint y: 87, endPoint x: 138, endPoint y: 27, distance: 533.7
copy div "Hotel [PERSON_NAME][GEOGRAPHIC_DATA]"
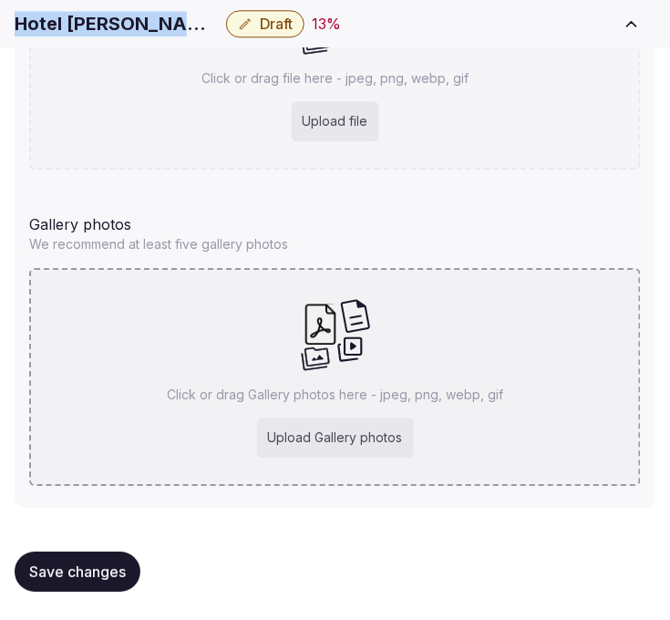
scroll to position [1960, 0]
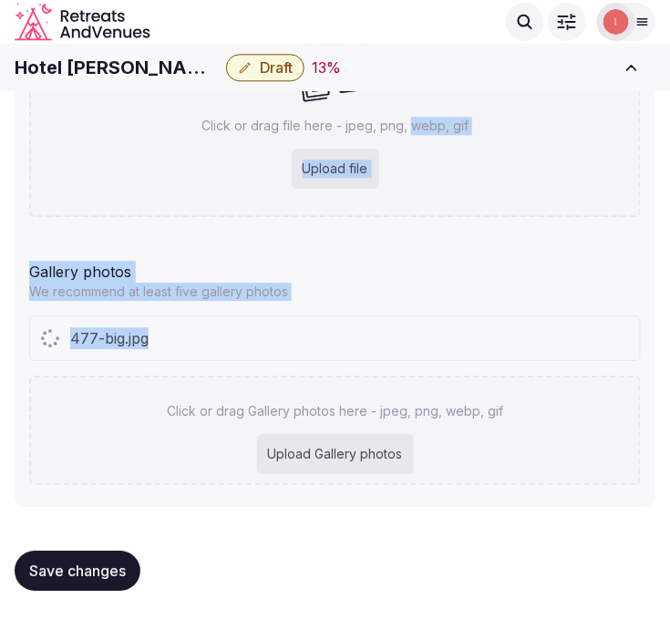
click at [431, 142] on div "Cover photo Required for published venues Click or drag file here - jpeg, png, …" at bounding box center [335, 184] width 641 height 646
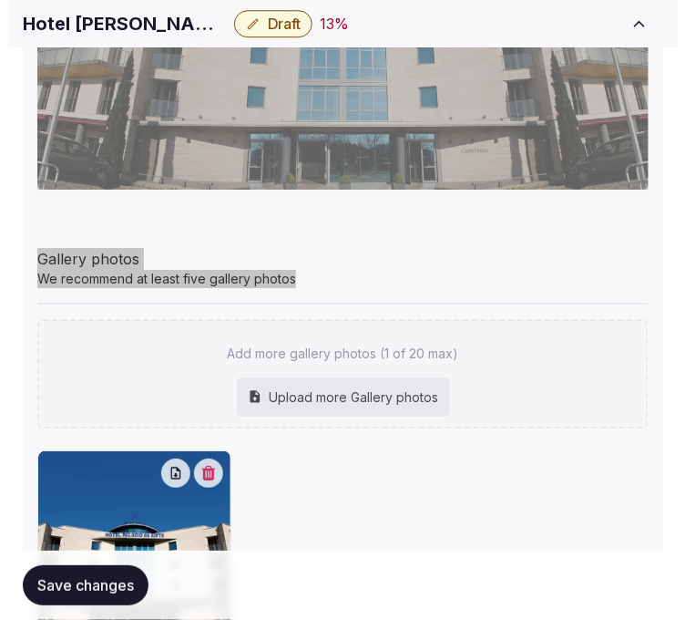
scroll to position [2215, 0]
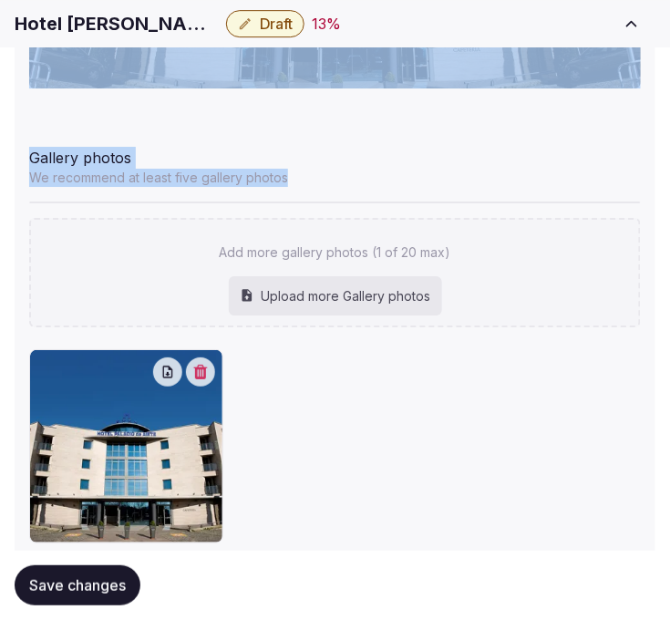
click at [198, 369] on icon "button" at bounding box center [200, 371] width 15 height 15
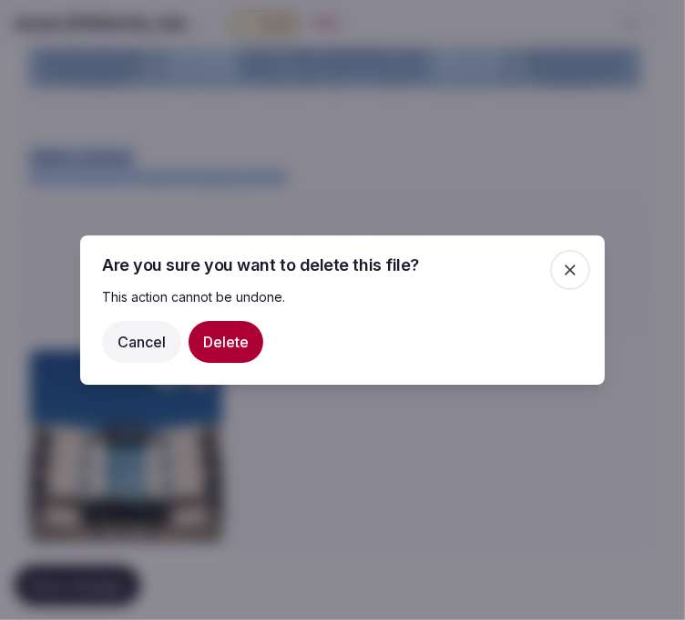
click at [224, 350] on button "Delete" at bounding box center [226, 342] width 75 height 42
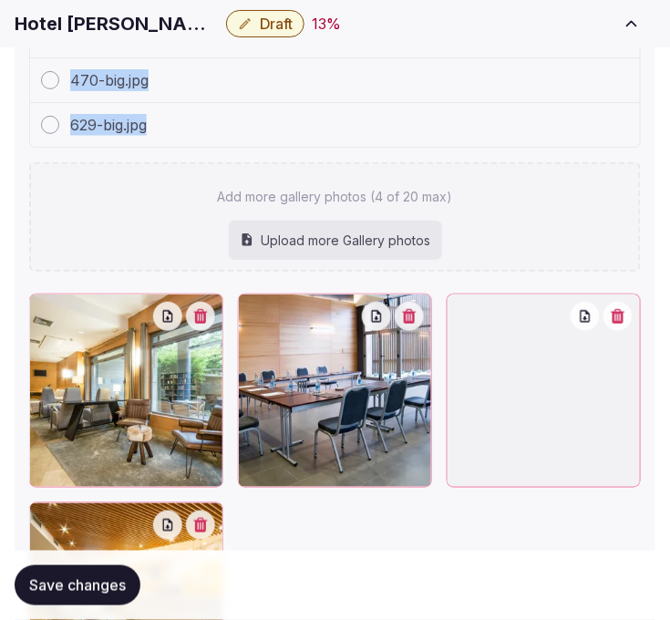
scroll to position [2652, 0]
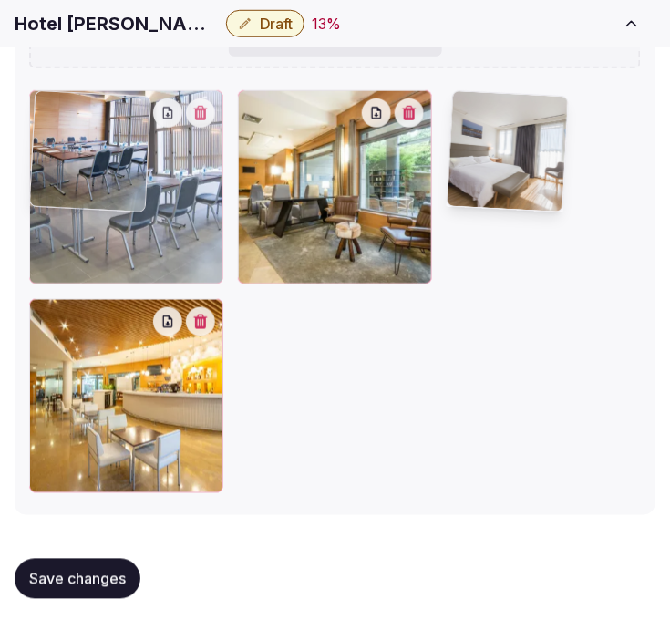
drag, startPoint x: 341, startPoint y: 139, endPoint x: 265, endPoint y: 156, distance: 77.4
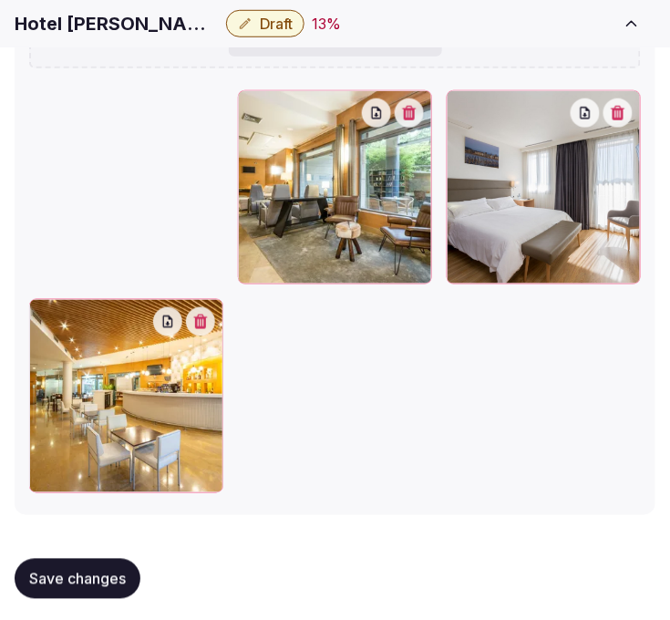
click at [265, 156] on div at bounding box center [335, 187] width 194 height 194
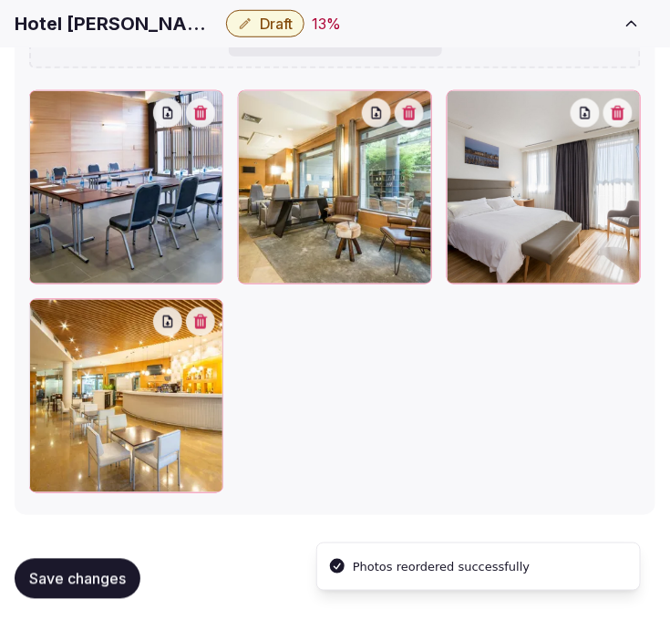
drag, startPoint x: 453, startPoint y: 97, endPoint x: 358, endPoint y: 115, distance: 96.3
click at [402, 107] on div at bounding box center [334, 291] width 611 height 403
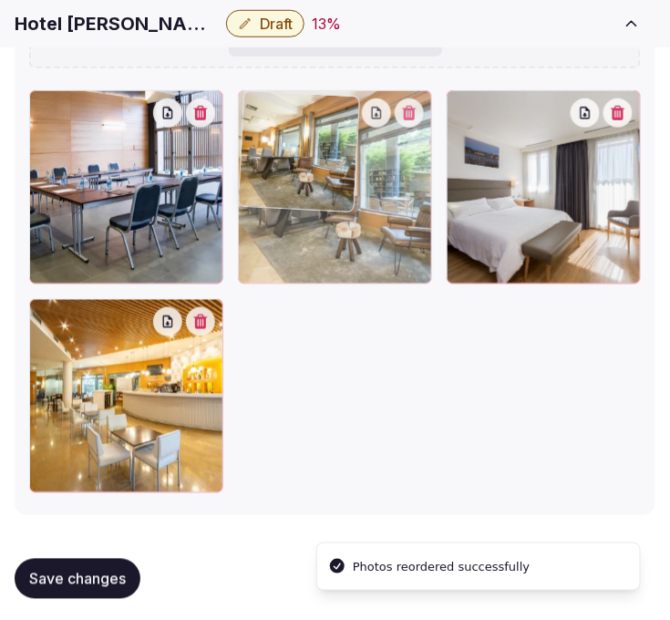
drag, startPoint x: 299, startPoint y: 133, endPoint x: 276, endPoint y: 140, distance: 23.9
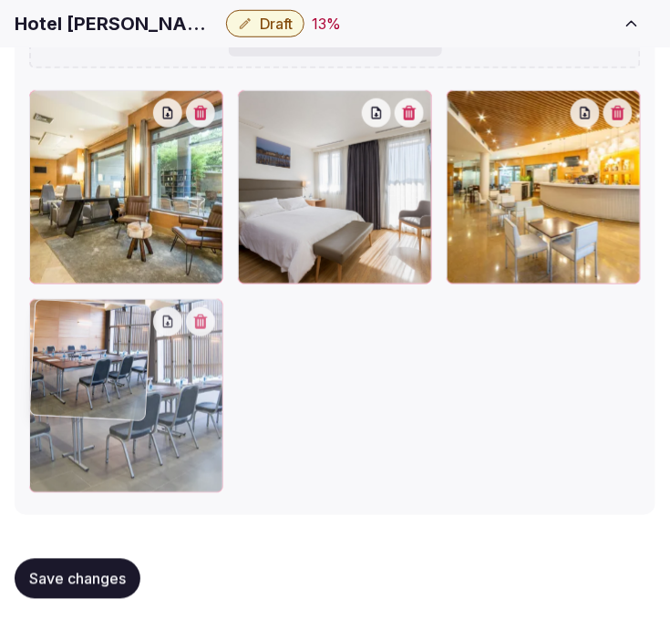
drag, startPoint x: 68, startPoint y: 101, endPoint x: 36, endPoint y: 357, distance: 258.0
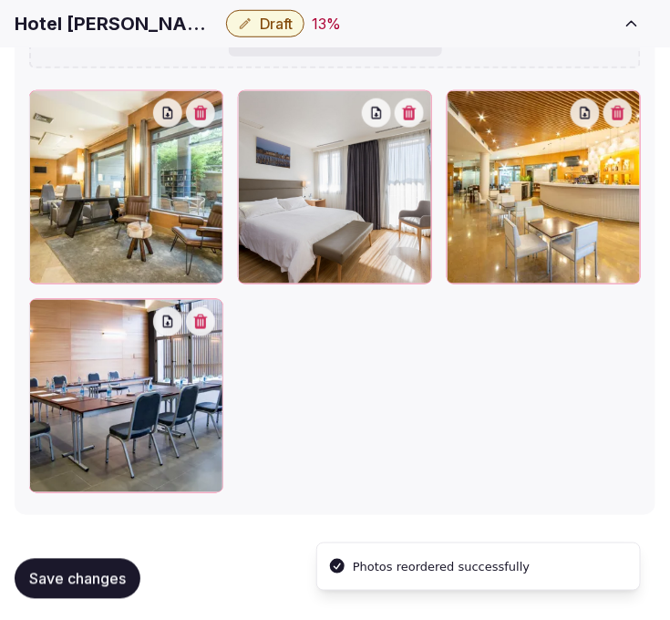
click at [89, 576] on span "Save changes" at bounding box center [77, 578] width 97 height 18
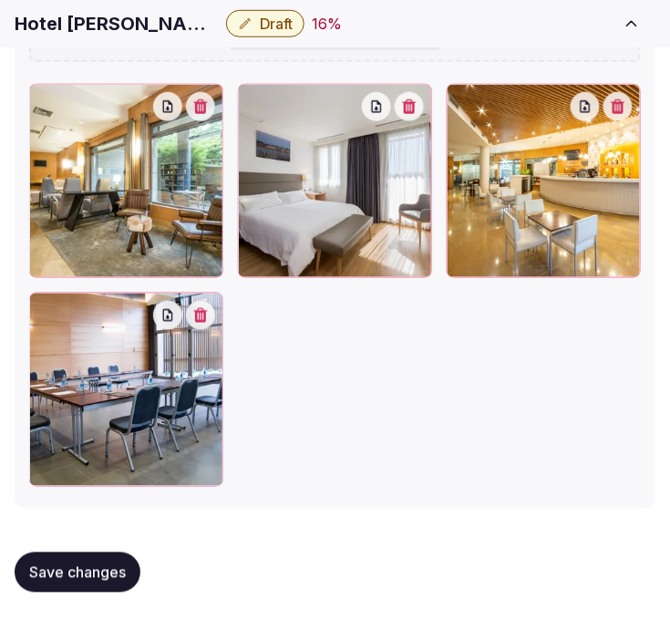
scroll to position [2659, 0]
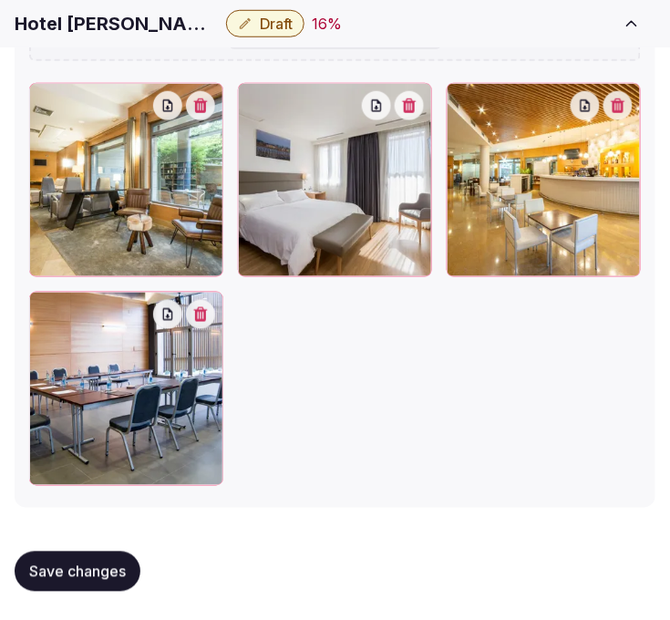
click at [102, 556] on button "Save changes" at bounding box center [78, 571] width 126 height 40
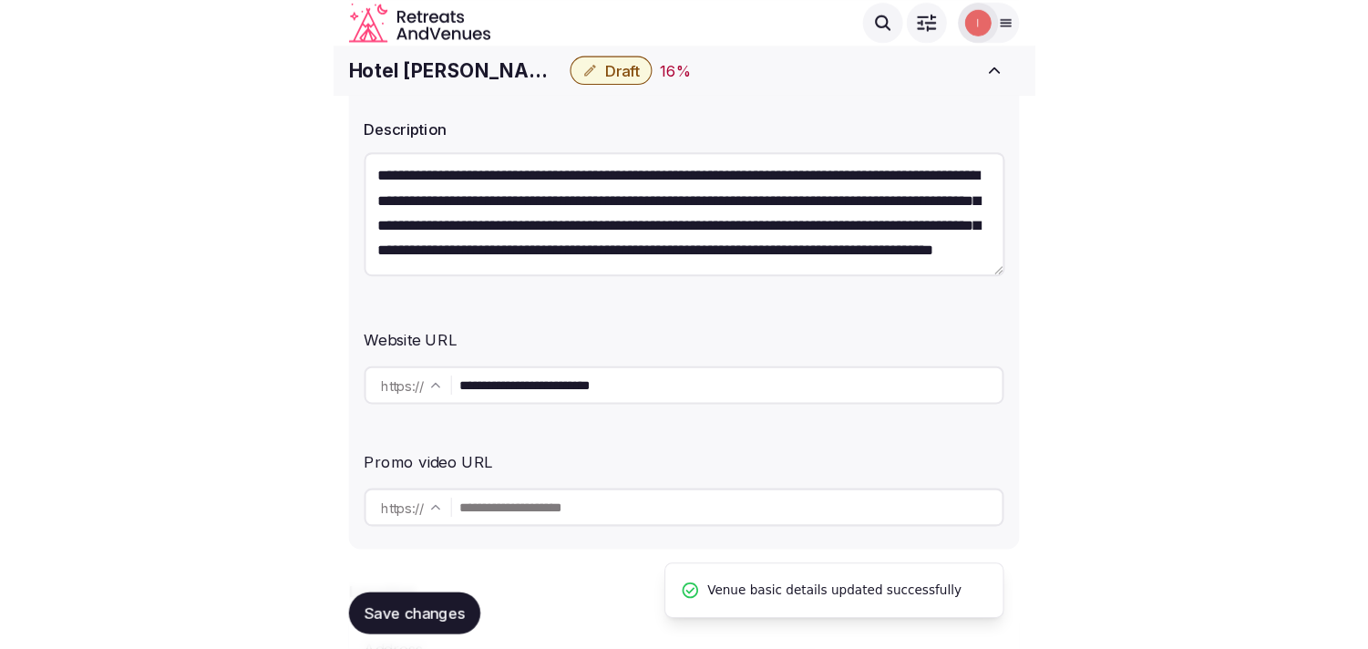
scroll to position [230, 0]
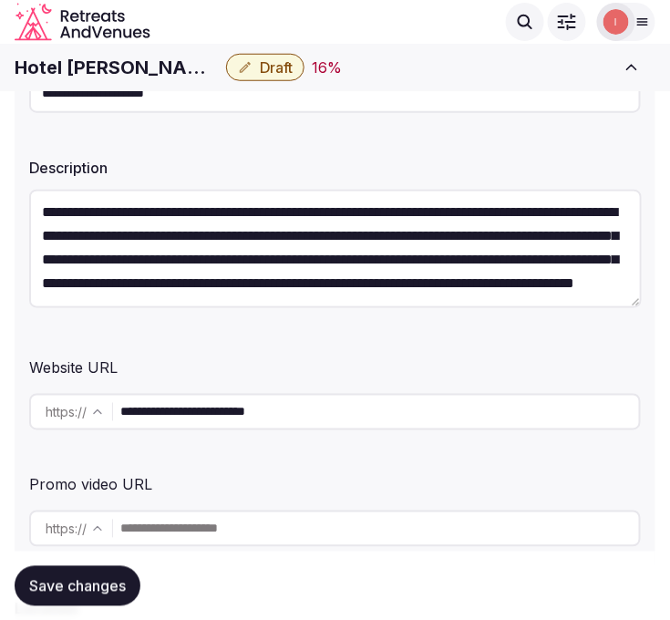
click at [260, 71] on span "Draft" at bounding box center [276, 67] width 33 height 18
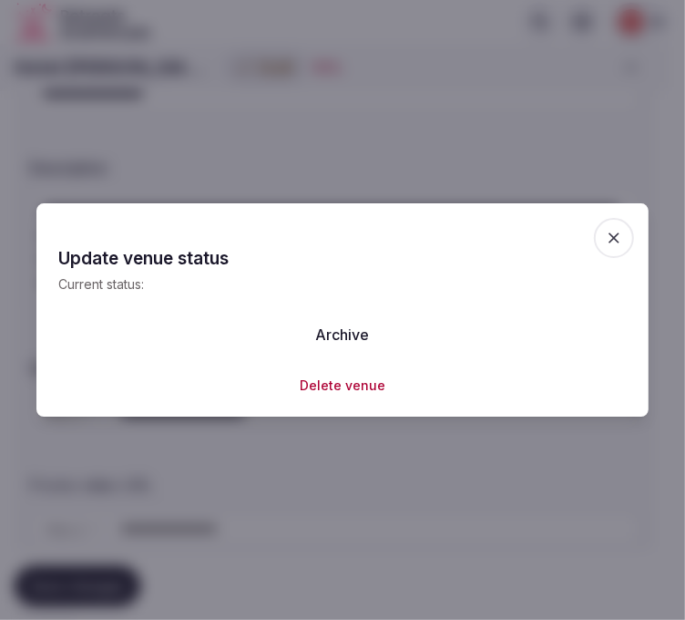
click at [616, 231] on icon "button" at bounding box center [614, 238] width 18 height 18
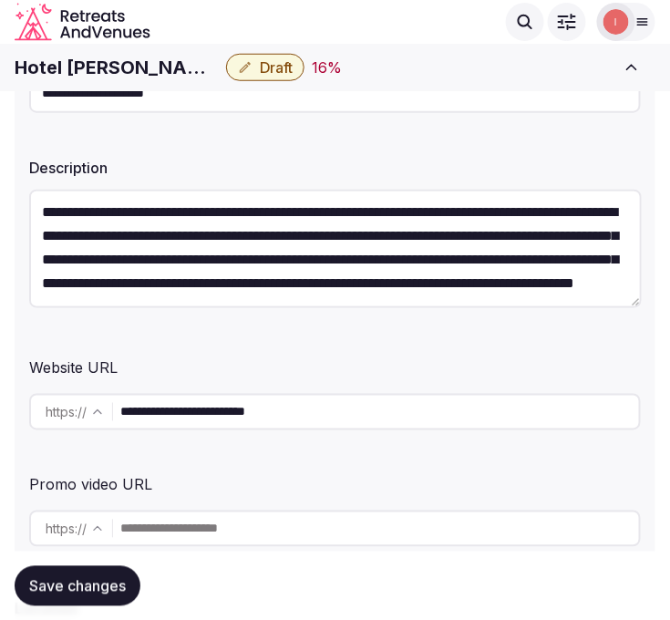
click at [47, 571] on button "Save changes" at bounding box center [78, 585] width 126 height 40
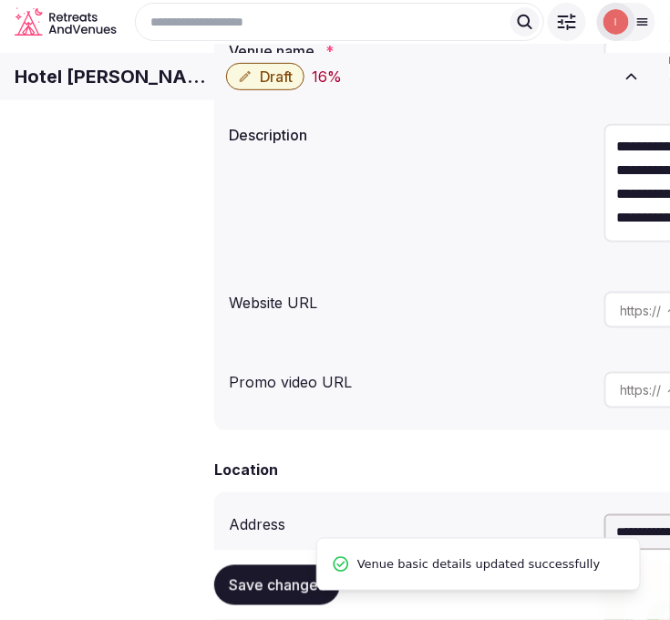
scroll to position [0, 0]
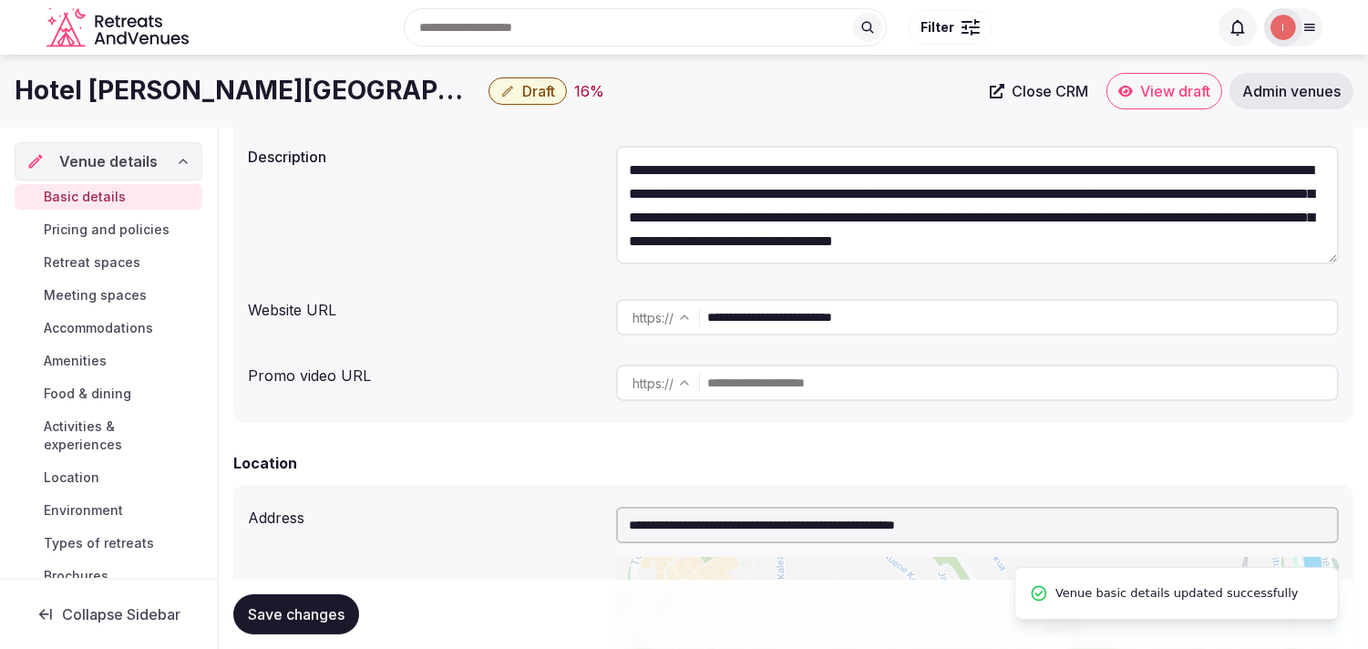
click at [315, 107] on div "Hotel [PERSON_NAME][GEOGRAPHIC_DATA] Draft 16 %" at bounding box center [497, 91] width 964 height 36
click at [488, 80] on button "Draft" at bounding box center [527, 90] width 78 height 27
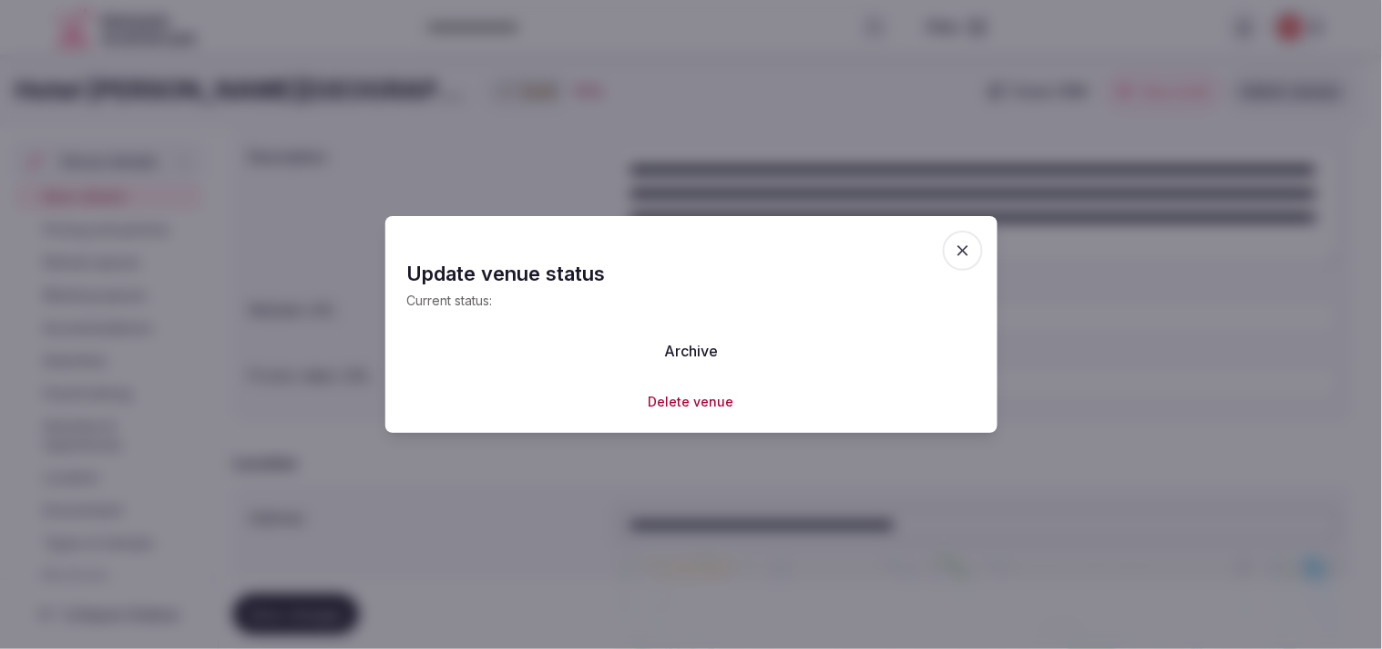
click at [669, 243] on icon "button" at bounding box center [963, 250] width 18 height 18
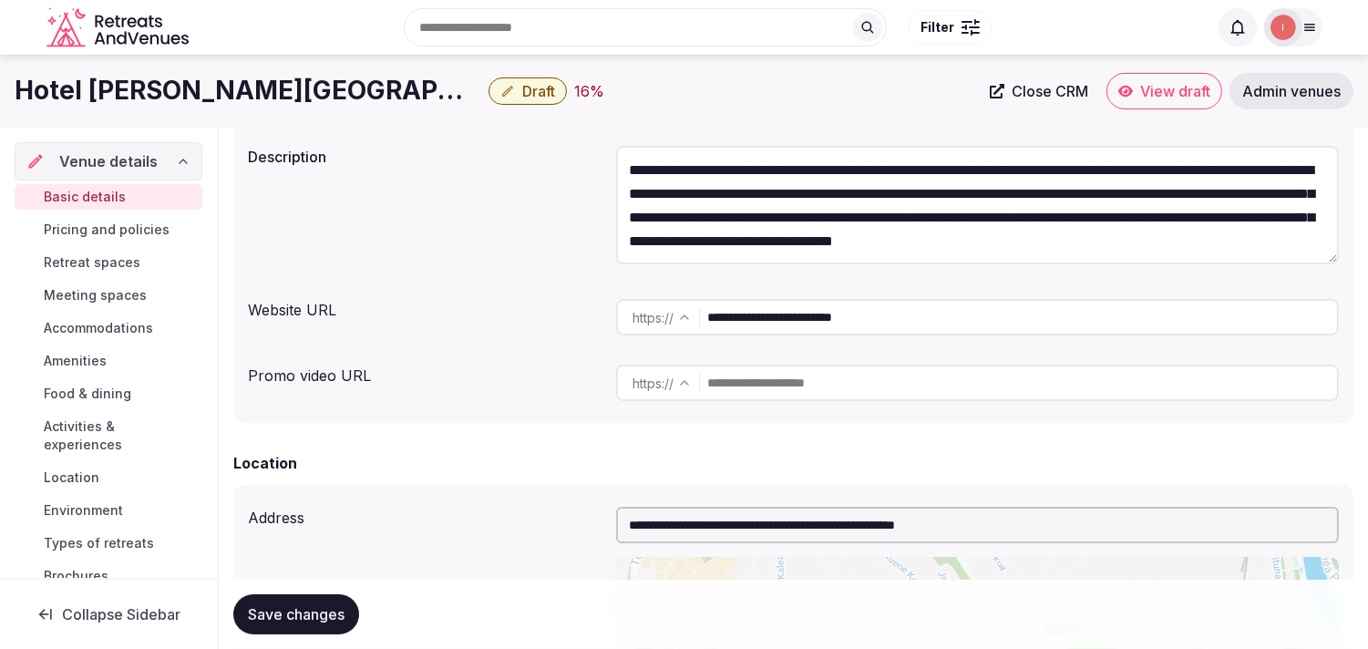
click at [275, 598] on button "Save changes" at bounding box center [296, 614] width 126 height 40
click at [522, 82] on span "Draft" at bounding box center [538, 91] width 33 height 18
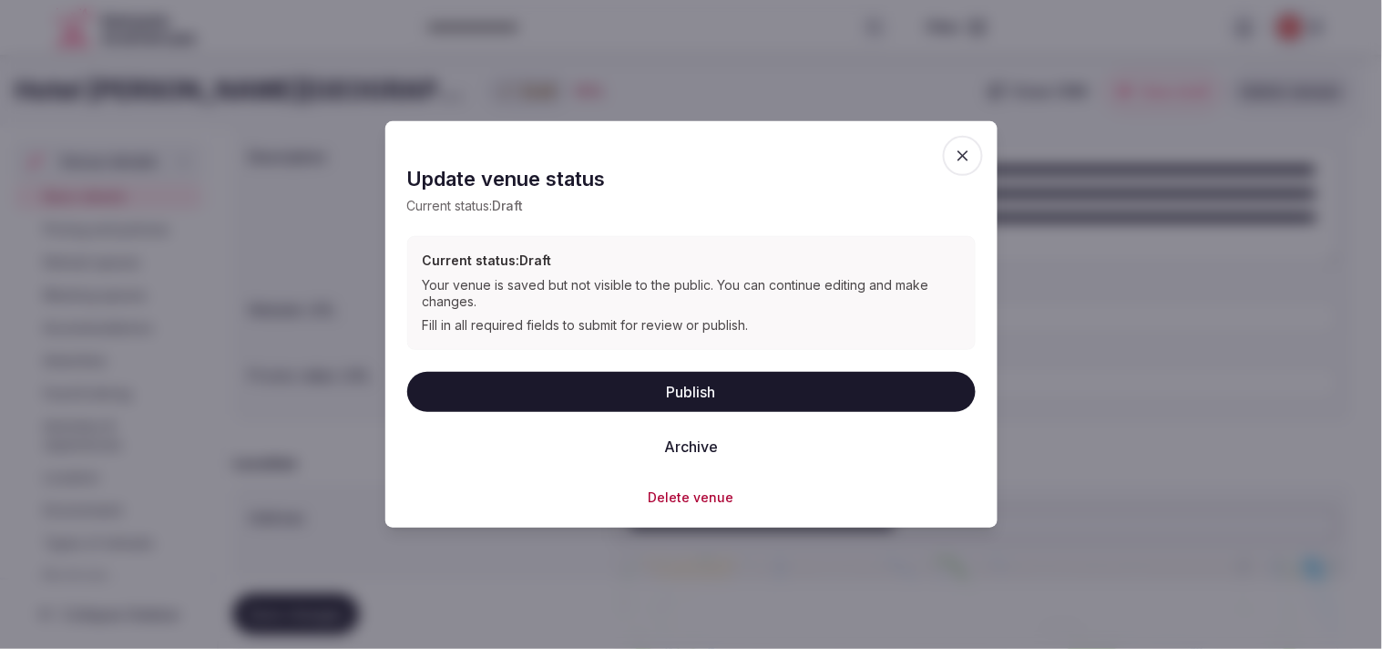
click at [669, 395] on button "Publish" at bounding box center [691, 391] width 569 height 40
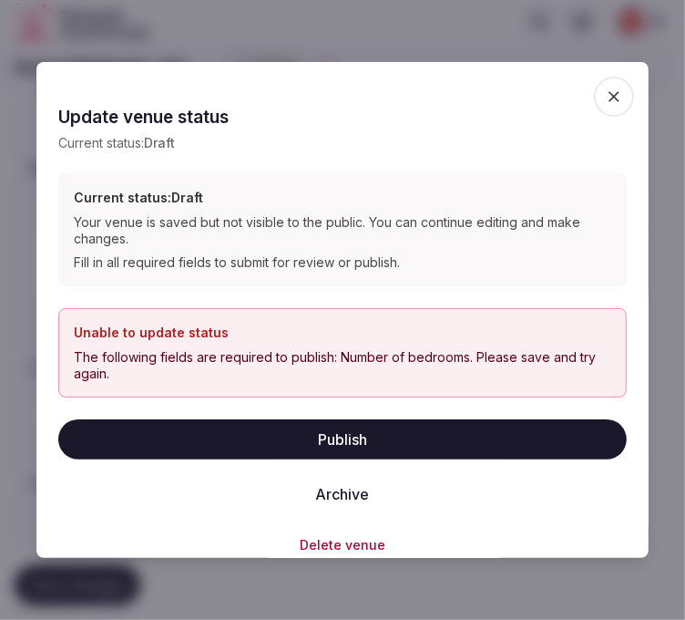
click at [616, 97] on span "button" at bounding box center [614, 97] width 40 height 40
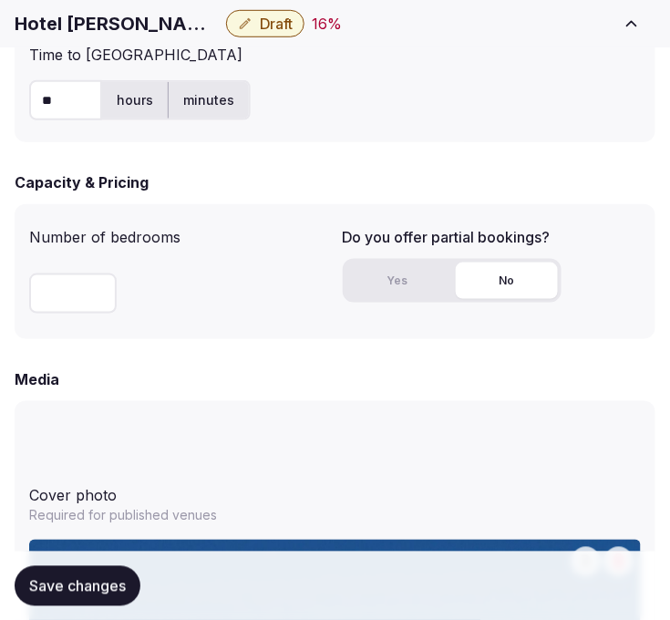
scroll to position [1444, 0]
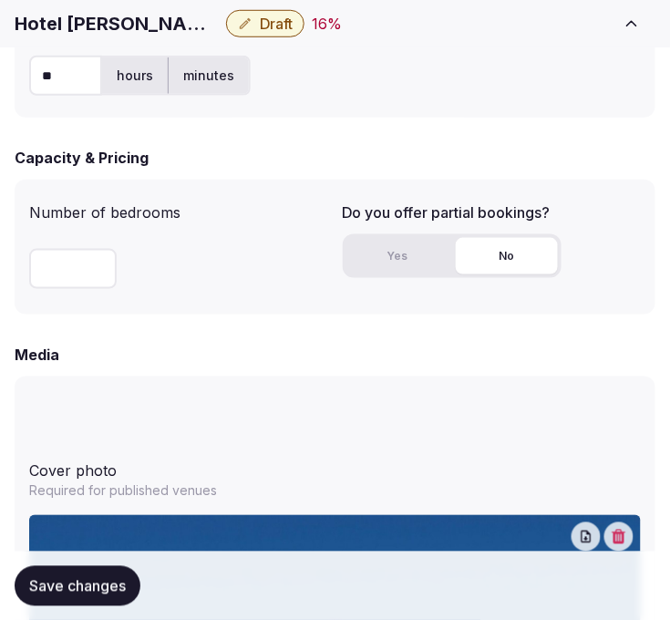
click at [75, 273] on input "number" at bounding box center [72, 269] width 87 height 40
type input "**"
click at [395, 252] on button "Yes" at bounding box center [397, 256] width 102 height 36
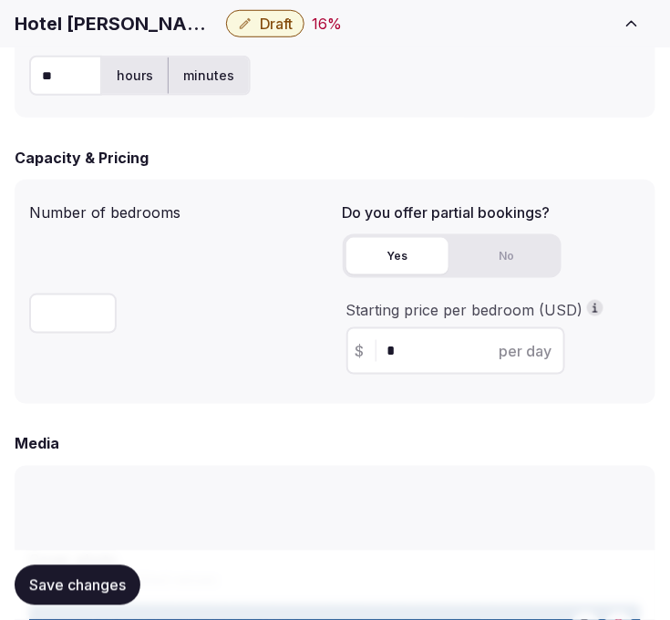
click at [406, 351] on input "*" at bounding box center [471, 351] width 169 height 22
type input "***"
click at [67, 583] on span "Save changes" at bounding box center [77, 585] width 97 height 18
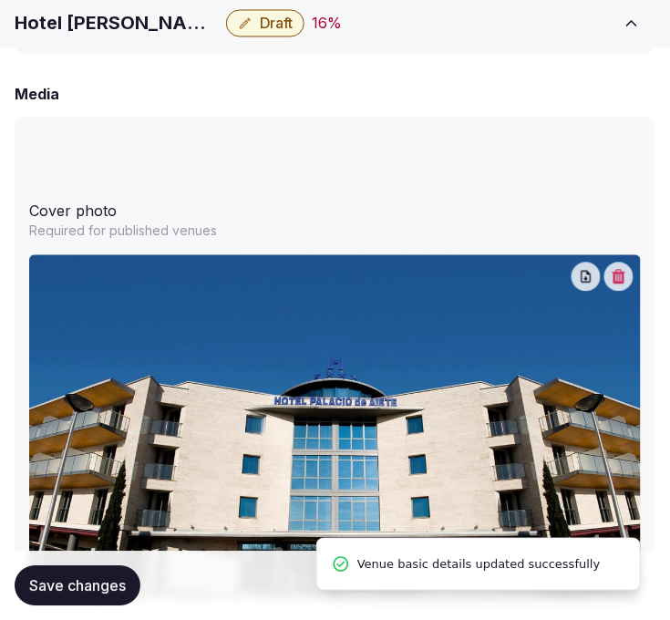
scroll to position [1850, 0]
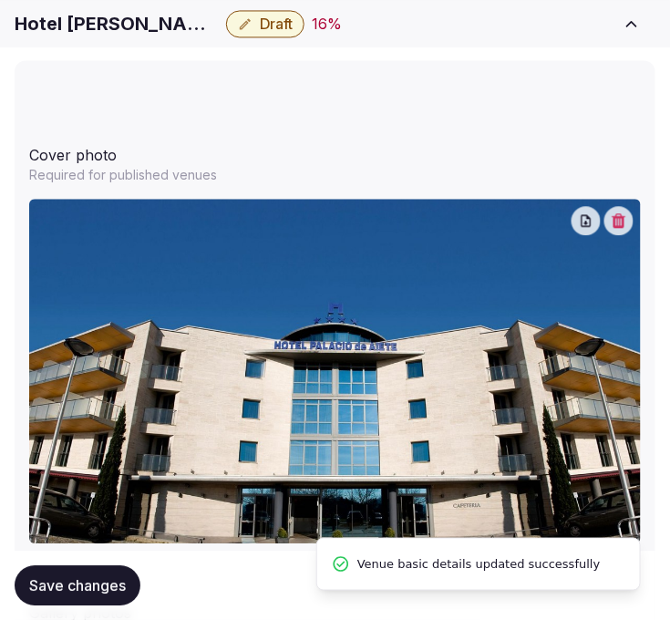
click at [251, 12] on button "Draft" at bounding box center [265, 23] width 78 height 27
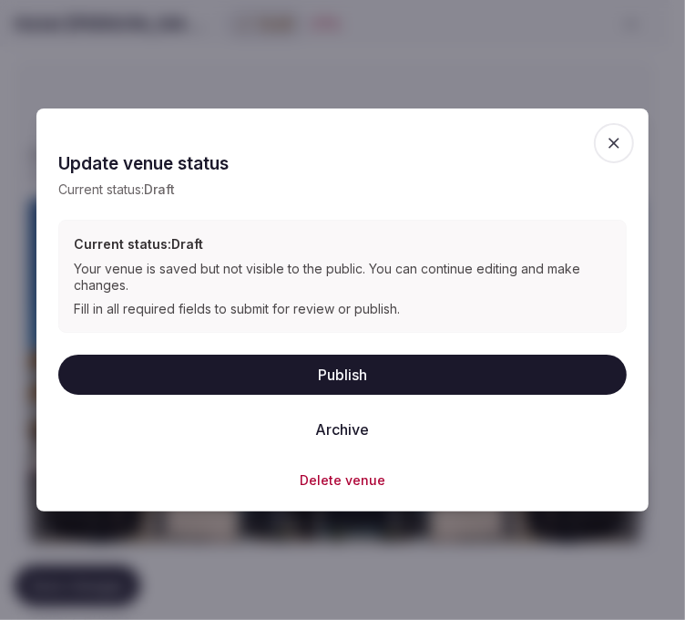
click at [494, 379] on button "Publish" at bounding box center [342, 374] width 569 height 40
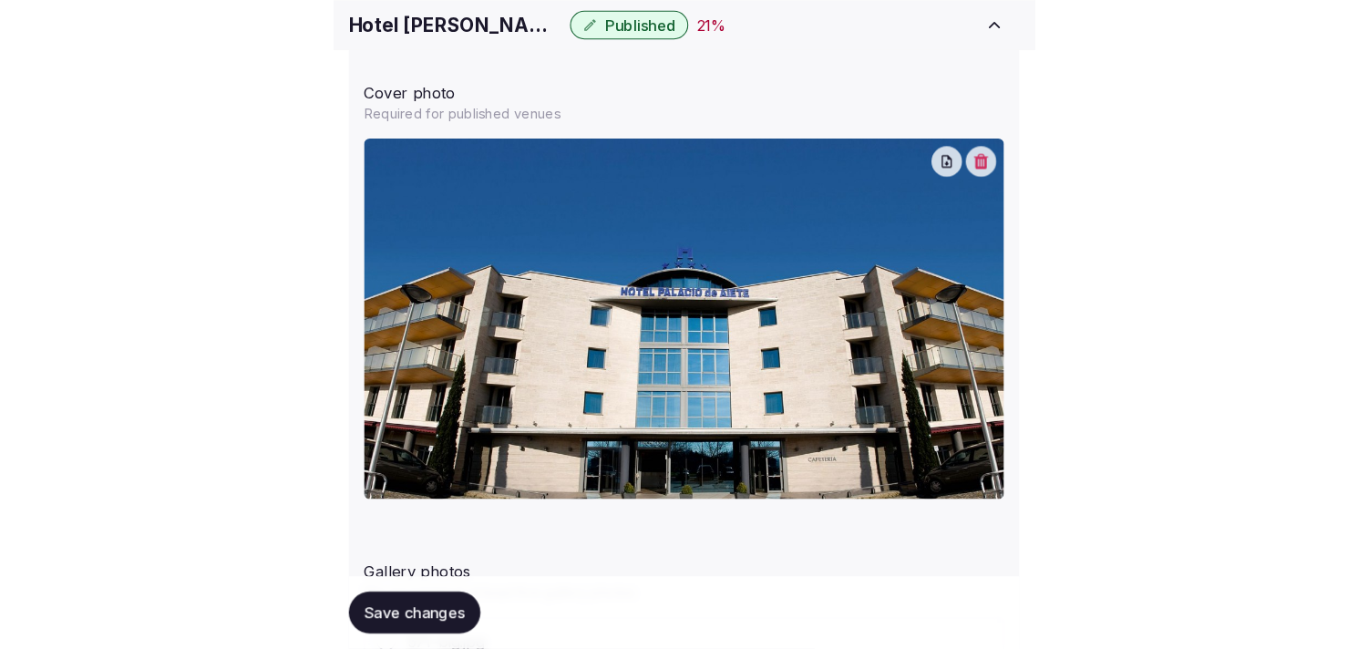
scroll to position [1951, 0]
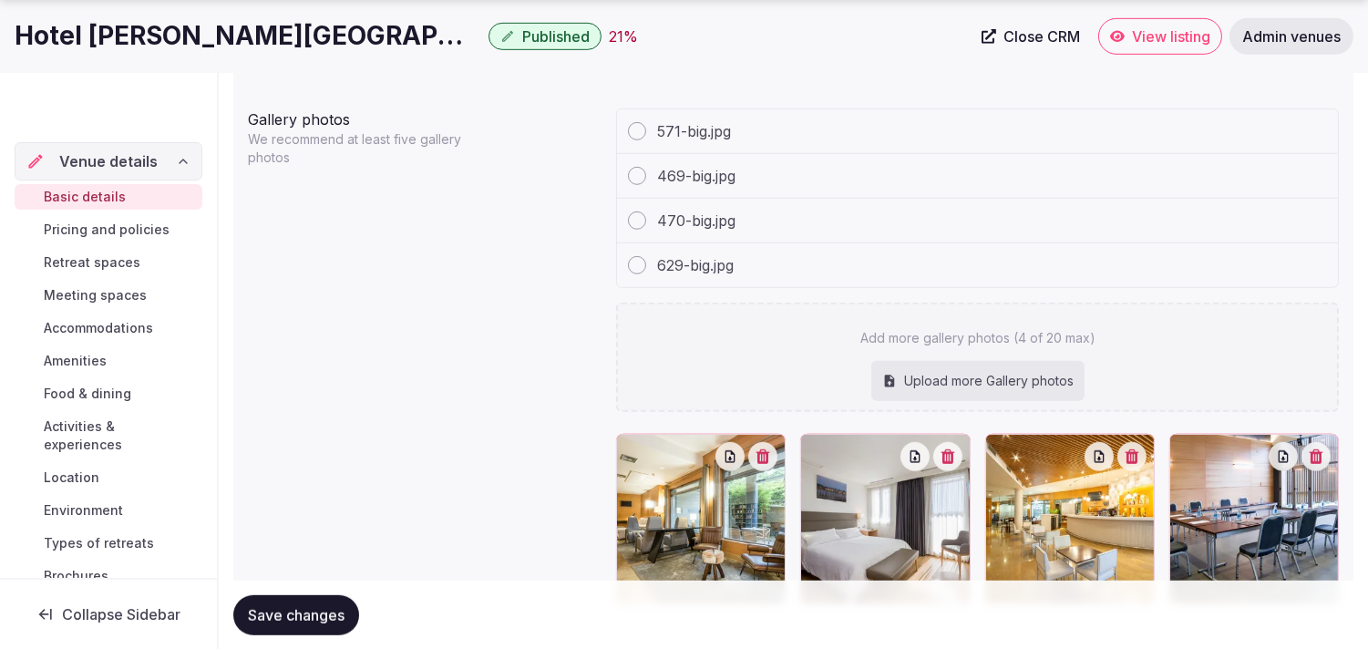
click at [120, 223] on span "Pricing and policies" at bounding box center [107, 230] width 126 height 18
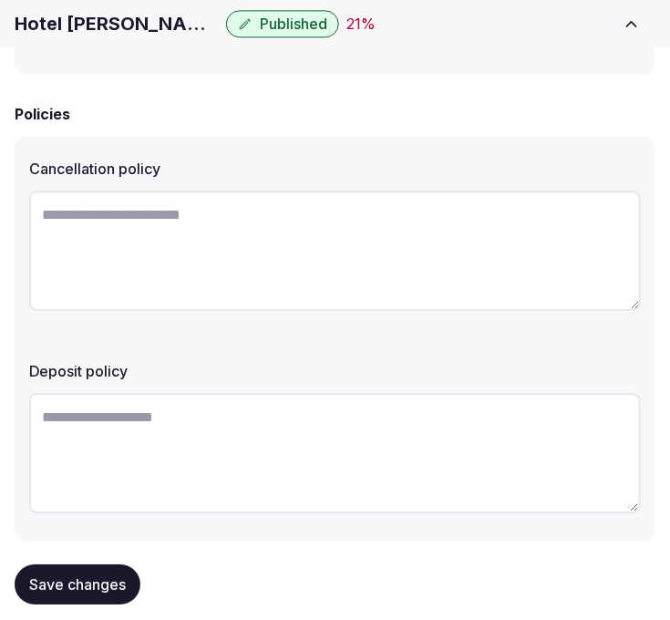
scroll to position [806, 0]
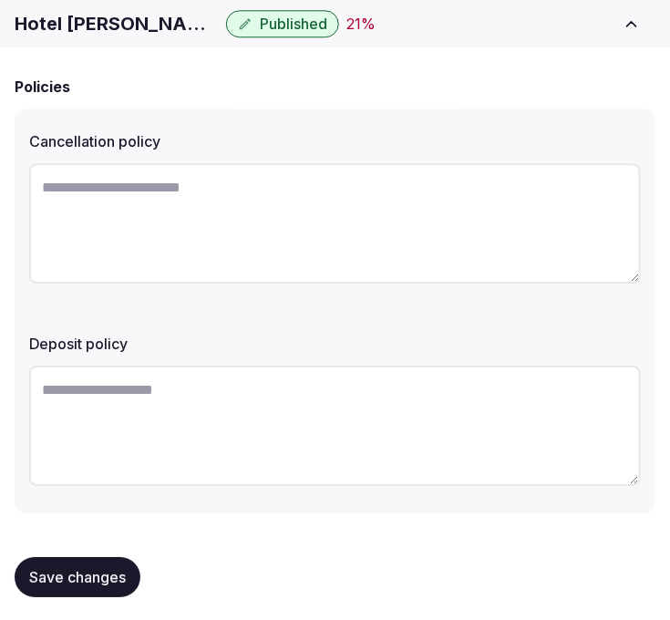
click at [100, 569] on span "Save changes" at bounding box center [77, 577] width 97 height 18
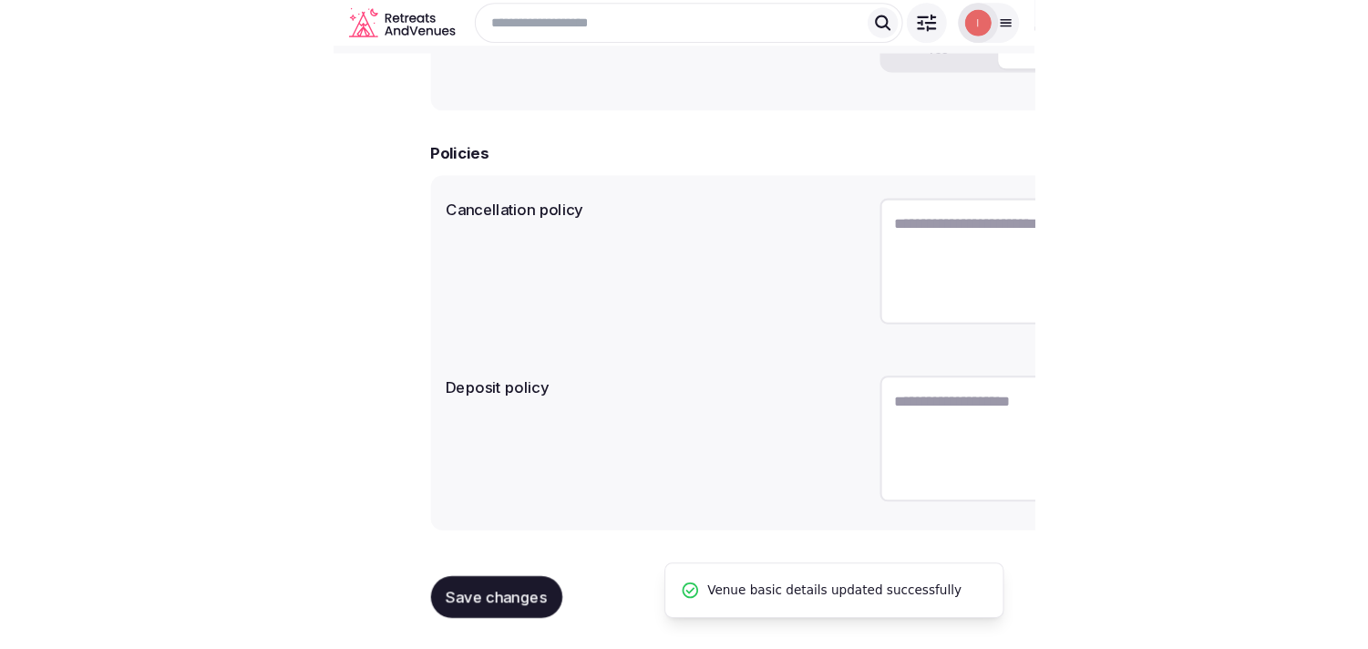
scroll to position [552, 0]
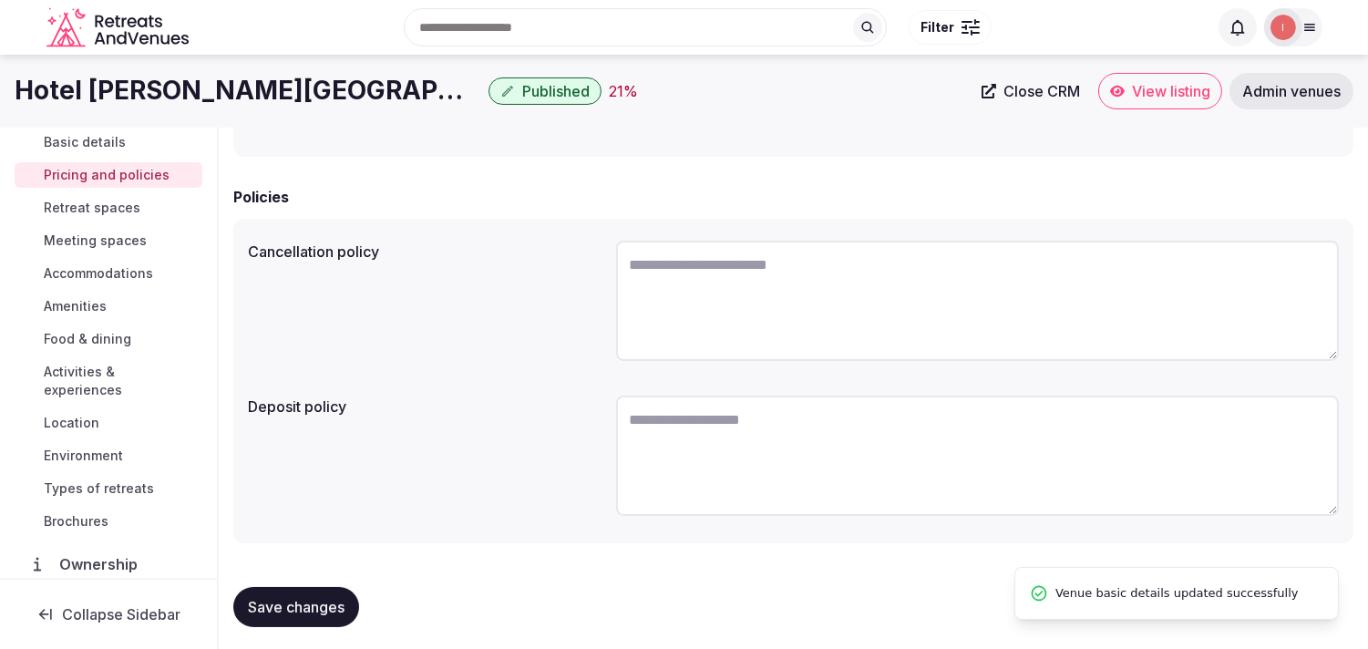
click at [87, 198] on link "Retreat spaces" at bounding box center [109, 208] width 188 height 26
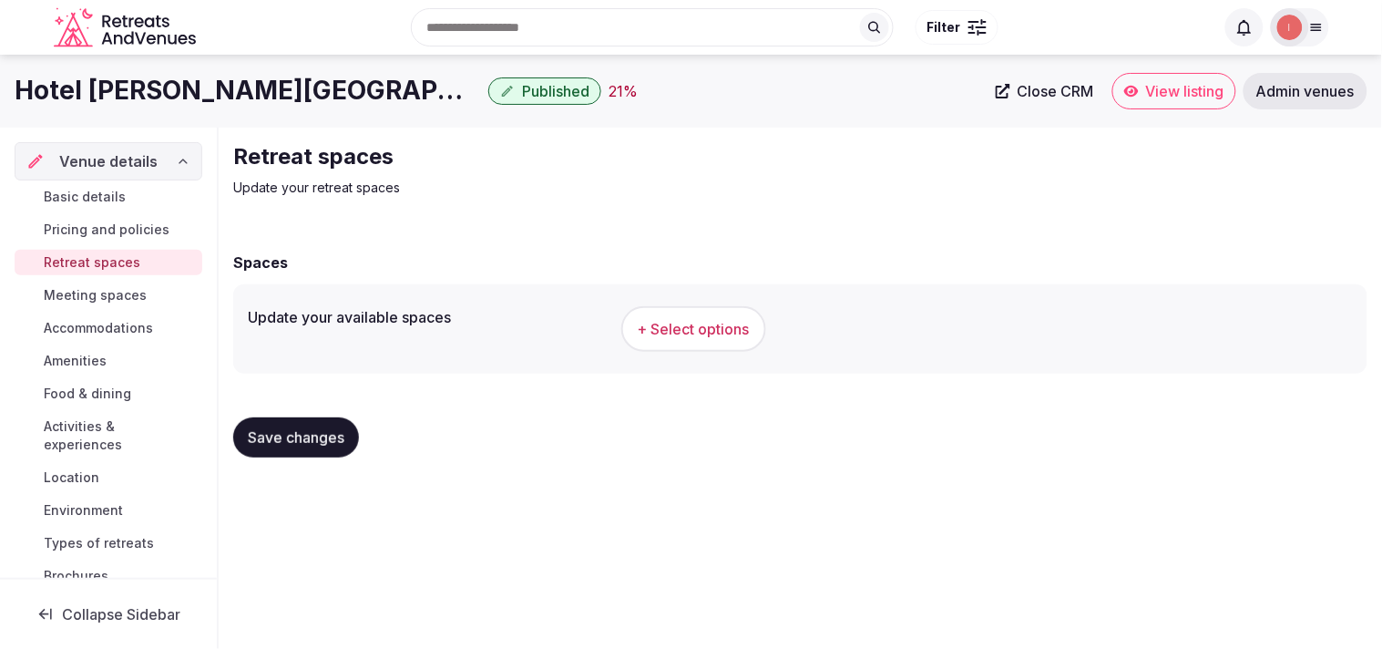
click at [669, 325] on span "+ Select options" at bounding box center [694, 329] width 112 height 20
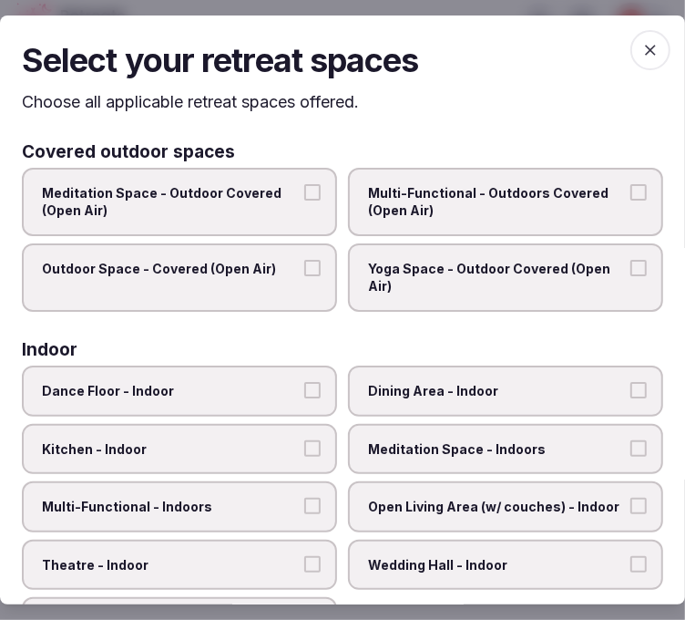
click at [405, 397] on label "Dining Area - Indoor" at bounding box center [505, 390] width 315 height 51
click at [631, 397] on button "Dining Area - Indoor" at bounding box center [639, 390] width 16 height 16
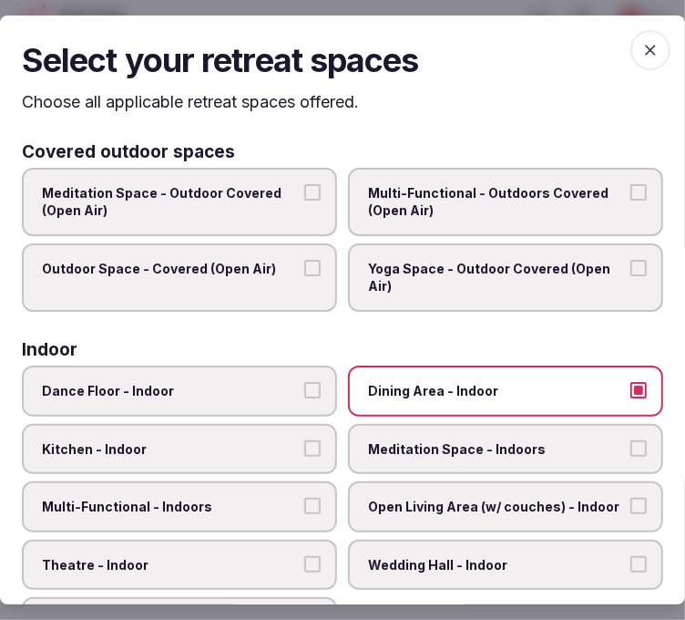
click at [255, 498] on span "Multi-Functional - Indoors" at bounding box center [170, 507] width 257 height 18
click at [304, 498] on button "Multi-Functional - Indoors" at bounding box center [312, 506] width 16 height 16
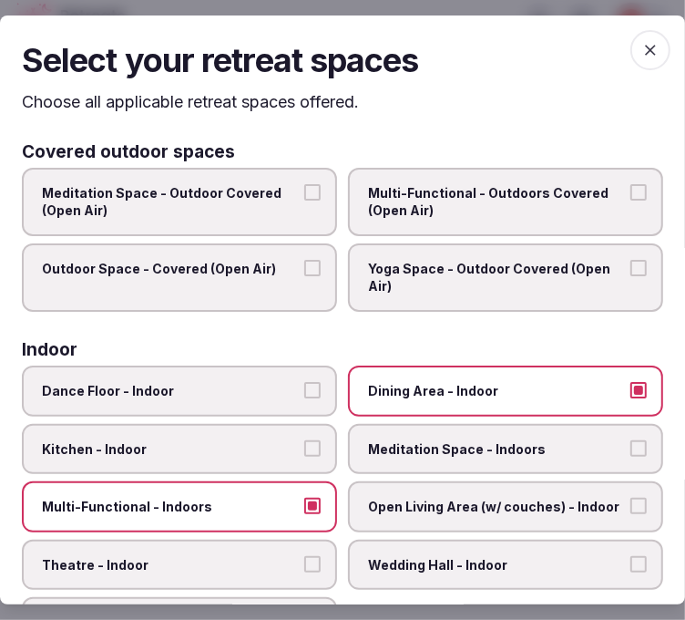
scroll to position [101, 0]
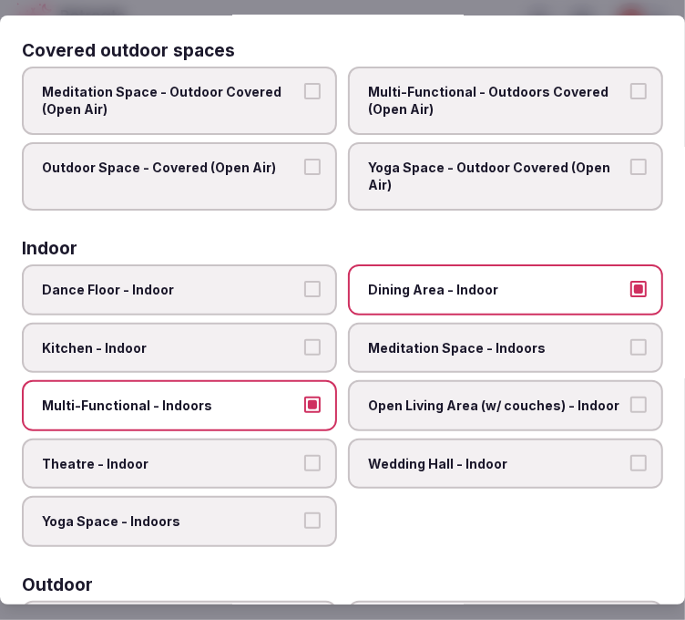
click at [241, 455] on span "Theatre - Indoor" at bounding box center [170, 464] width 257 height 18
click at [304, 455] on button "Theatre - Indoor" at bounding box center [312, 463] width 16 height 16
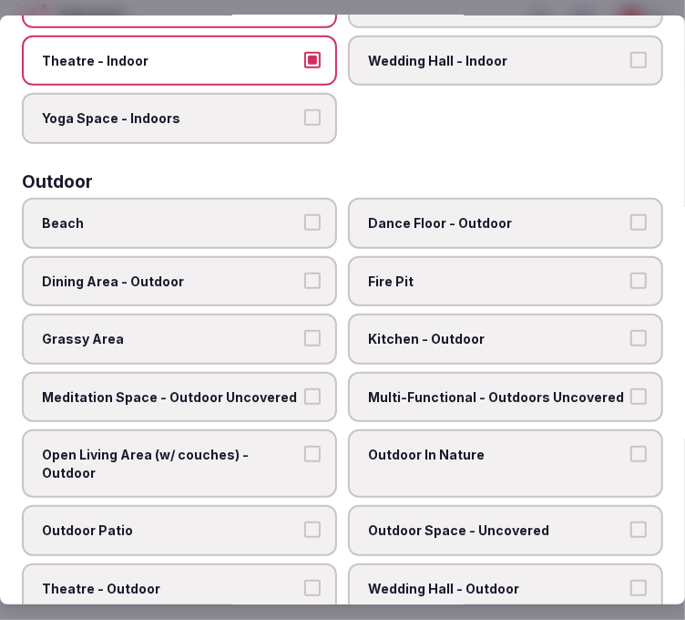
scroll to position [506, 0]
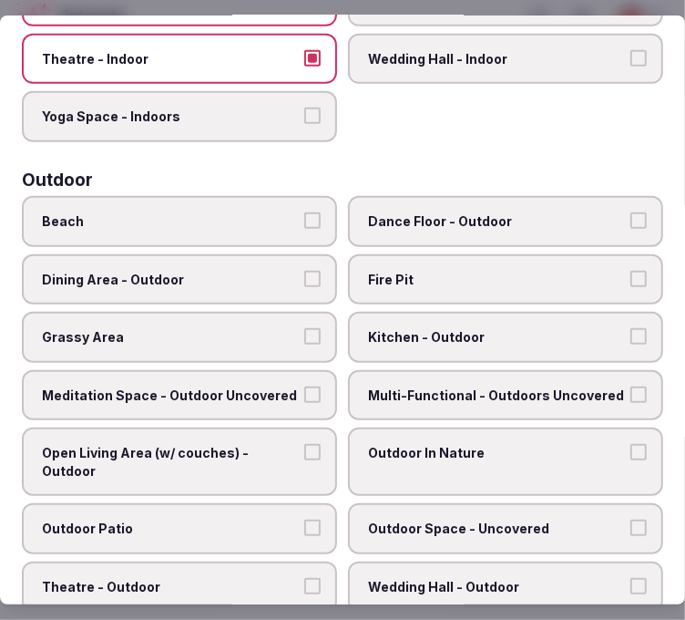
click at [276, 271] on span "Dining Area - Outdoor" at bounding box center [170, 280] width 257 height 18
click at [304, 271] on button "Dining Area - Outdoor" at bounding box center [312, 279] width 16 height 16
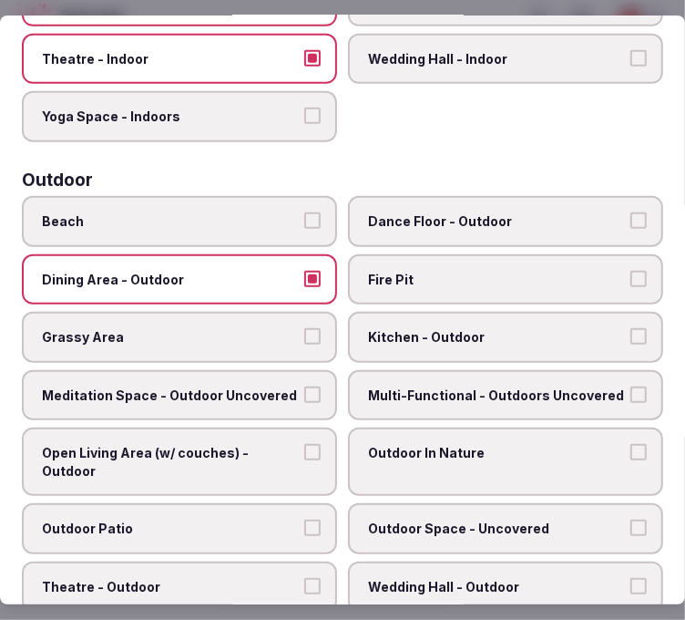
click at [487, 386] on label "Multi-Functional - Outdoors Uncovered" at bounding box center [505, 395] width 315 height 51
click at [631, 386] on button "Multi-Functional - Outdoors Uncovered" at bounding box center [639, 394] width 16 height 16
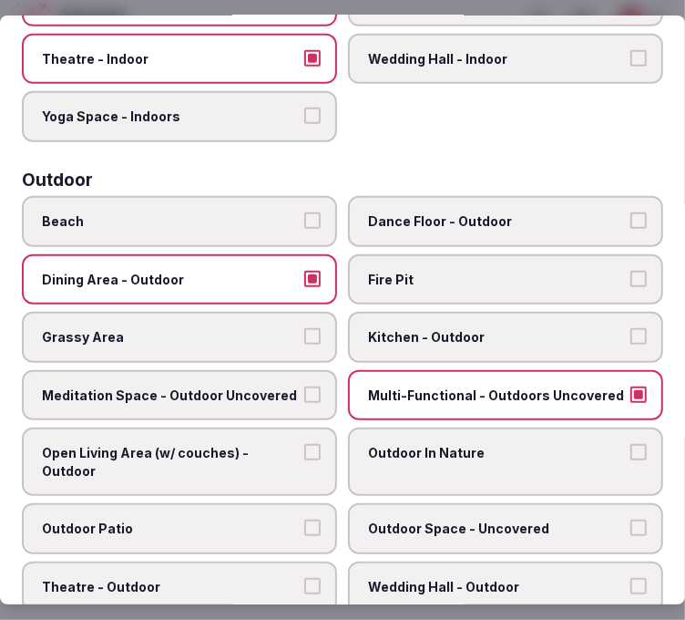
click at [494, 329] on span "Kitchen - Outdoor" at bounding box center [496, 337] width 257 height 18
click at [631, 329] on button "Kitchen - Outdoor" at bounding box center [639, 336] width 16 height 16
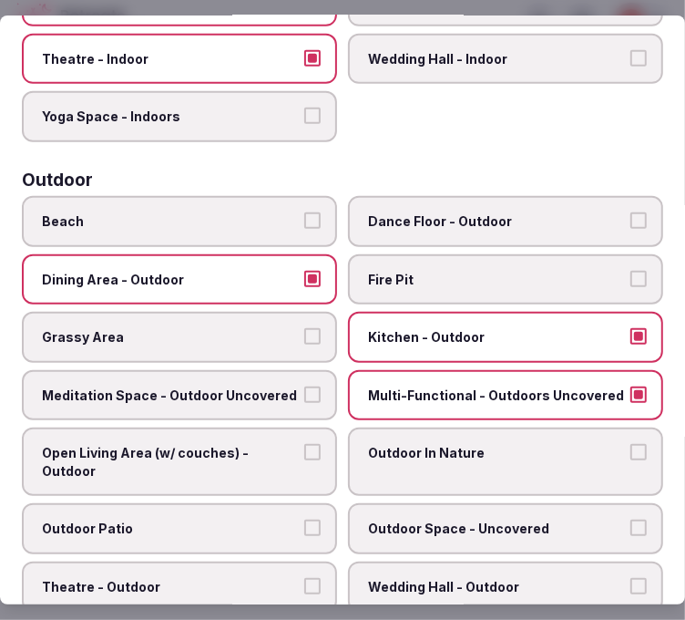
click at [494, 329] on span "Kitchen - Outdoor" at bounding box center [496, 337] width 257 height 18
click at [631, 329] on button "Kitchen - Outdoor" at bounding box center [639, 336] width 16 height 16
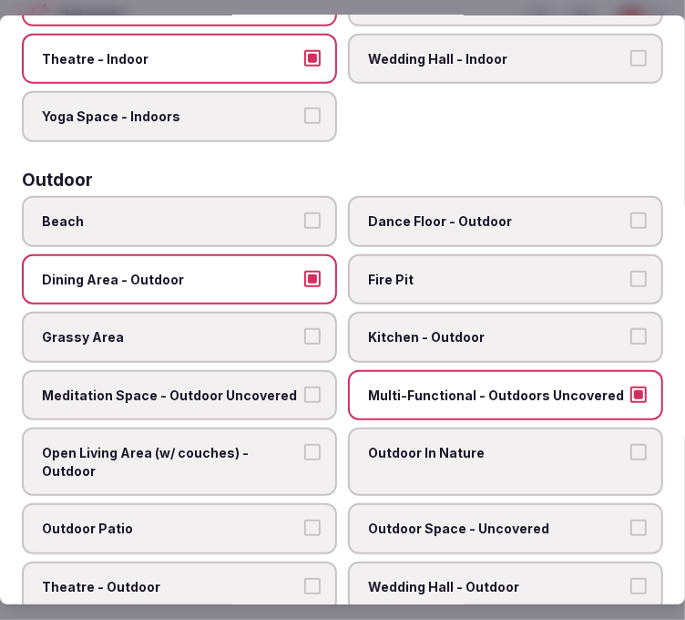
click at [310, 272] on label "Dining Area - Outdoor" at bounding box center [179, 279] width 315 height 51
click at [310, 272] on button "Dining Area - Outdoor" at bounding box center [312, 279] width 16 height 16
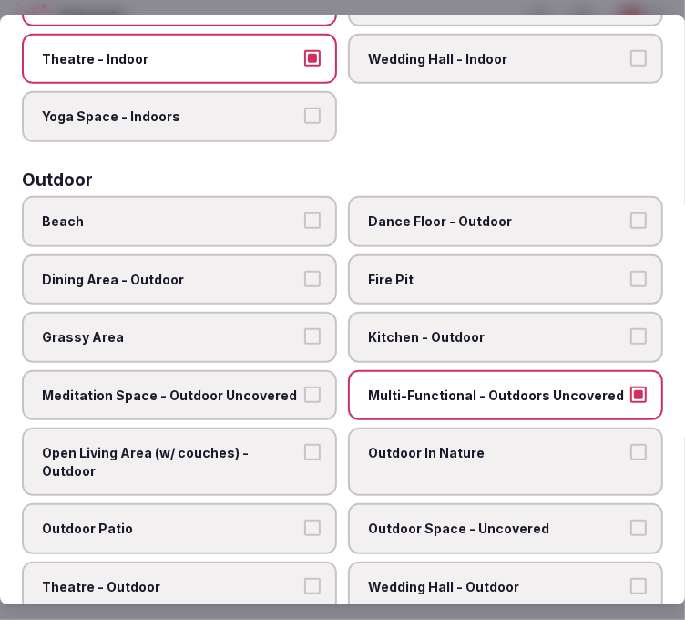
click at [540, 386] on span "Multi-Functional - Outdoors Uncovered" at bounding box center [496, 395] width 257 height 18
click at [631, 386] on button "Multi-Functional - Outdoors Uncovered" at bounding box center [639, 394] width 16 height 16
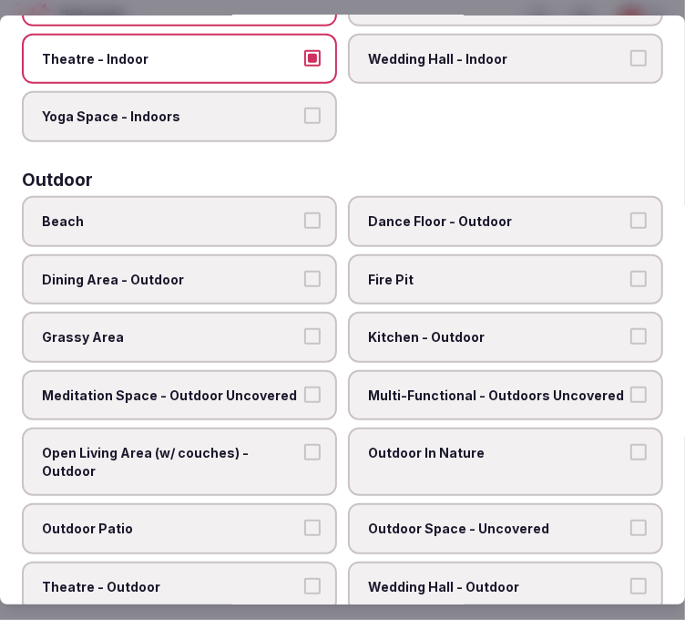
click at [530, 519] on span "Outdoor Space - Uncovered" at bounding box center [496, 528] width 257 height 18
click at [631, 519] on button "Outdoor Space - Uncovered" at bounding box center [639, 527] width 16 height 16
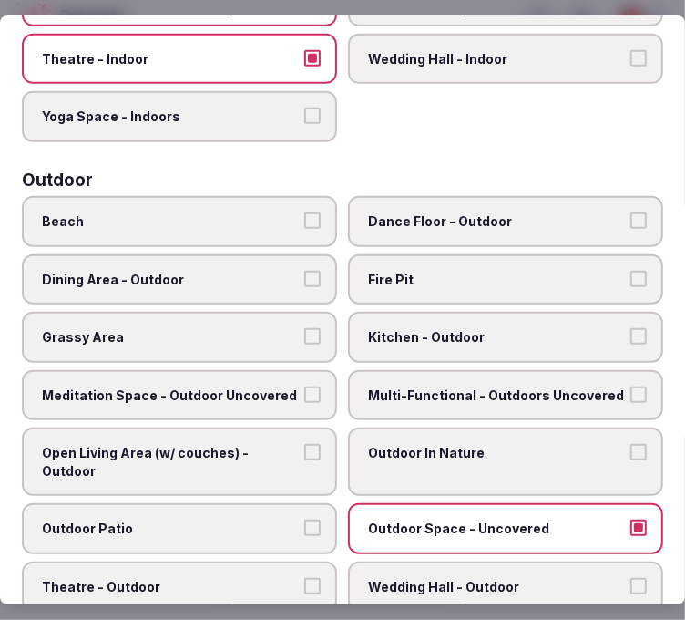
click at [521, 444] on span "Outdoor In Nature" at bounding box center [496, 453] width 257 height 18
click at [631, 444] on button "Outdoor In Nature" at bounding box center [639, 452] width 16 height 16
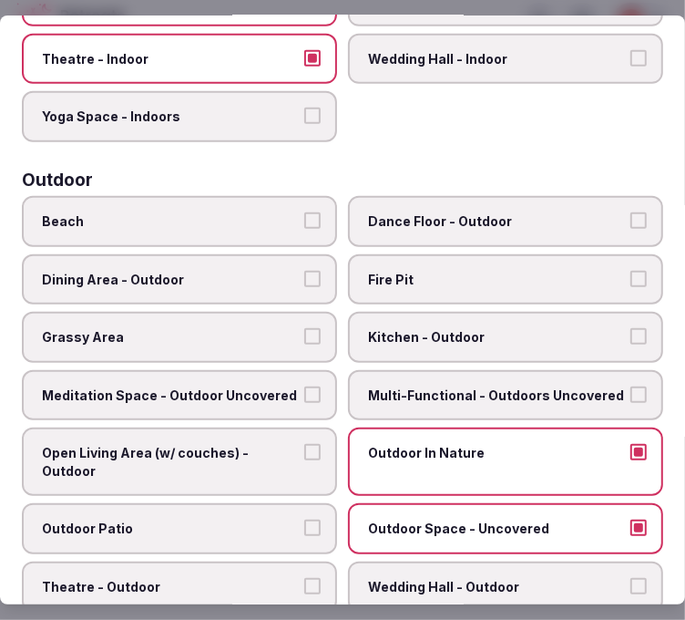
click at [186, 519] on span "Outdoor Patio" at bounding box center [170, 528] width 257 height 18
click at [304, 519] on button "Outdoor Patio" at bounding box center [312, 527] width 16 height 16
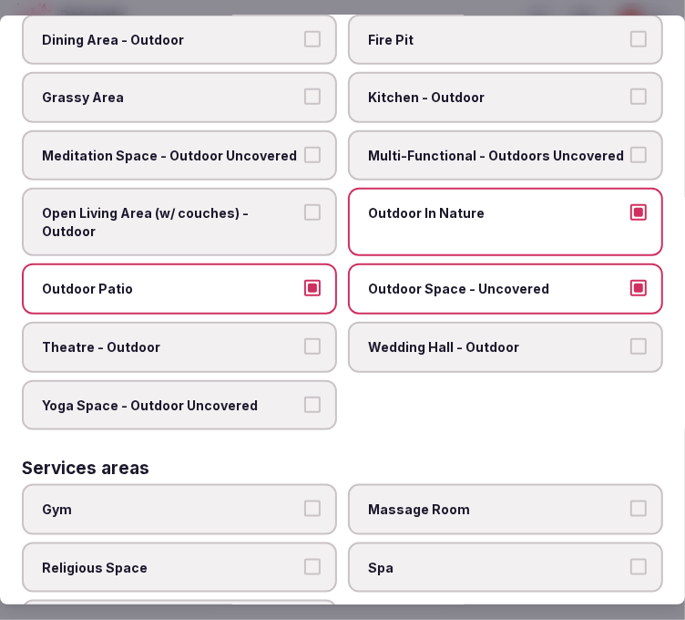
scroll to position [809, 0]
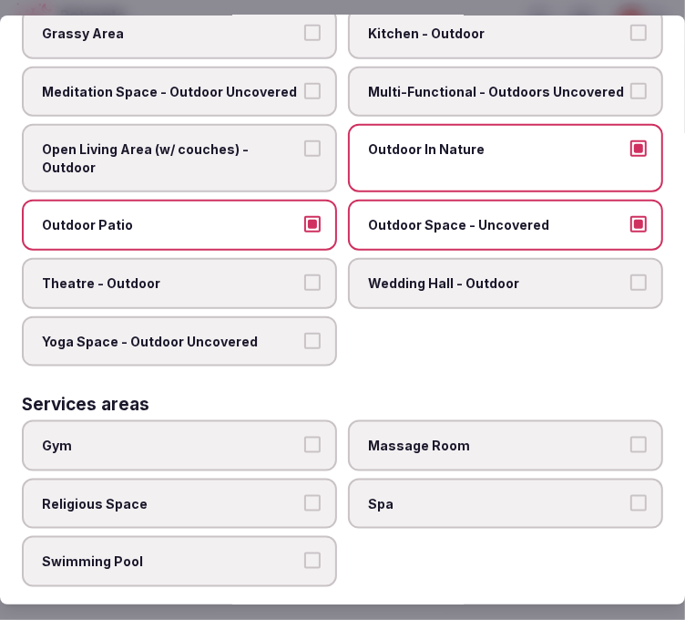
click at [246, 429] on label "Gym" at bounding box center [179, 445] width 315 height 51
click at [304, 436] on button "Gym" at bounding box center [312, 444] width 16 height 16
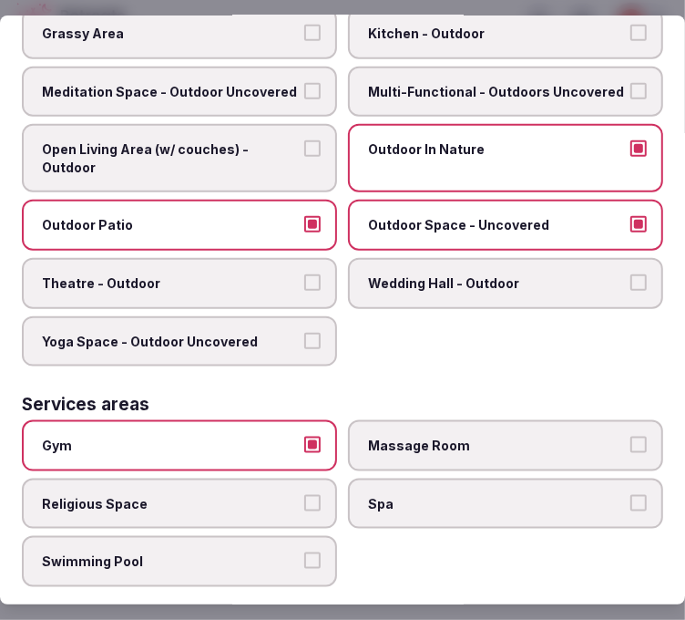
click at [365, 433] on label "Massage Room" at bounding box center [505, 445] width 315 height 51
click at [631, 436] on button "Massage Room" at bounding box center [639, 444] width 16 height 16
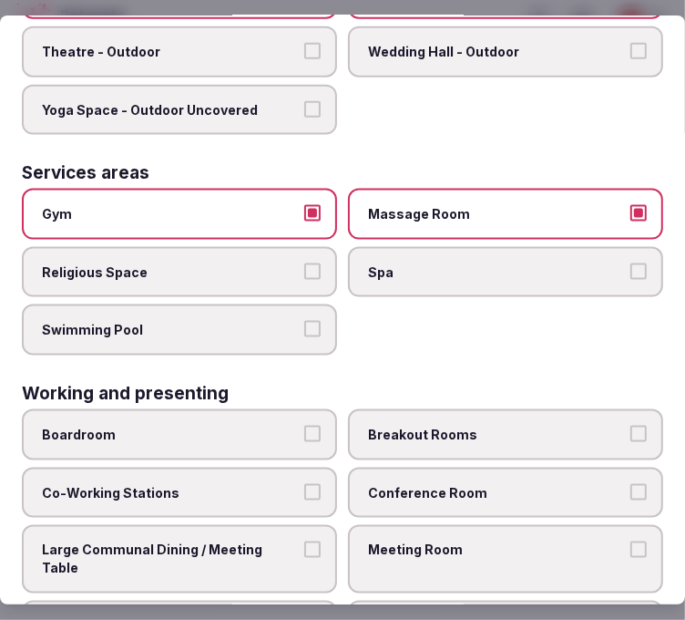
scroll to position [1055, 0]
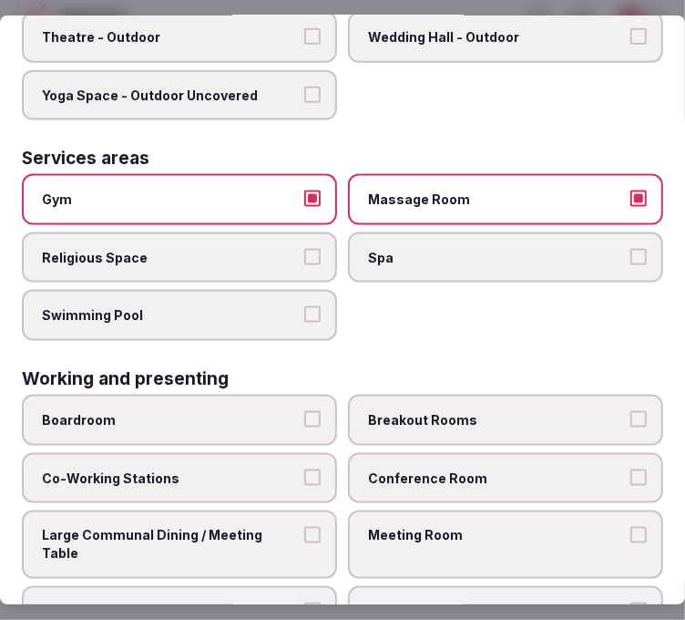
click at [307, 527] on button "Large Communal Dining / Meeting Table" at bounding box center [312, 535] width 16 height 16
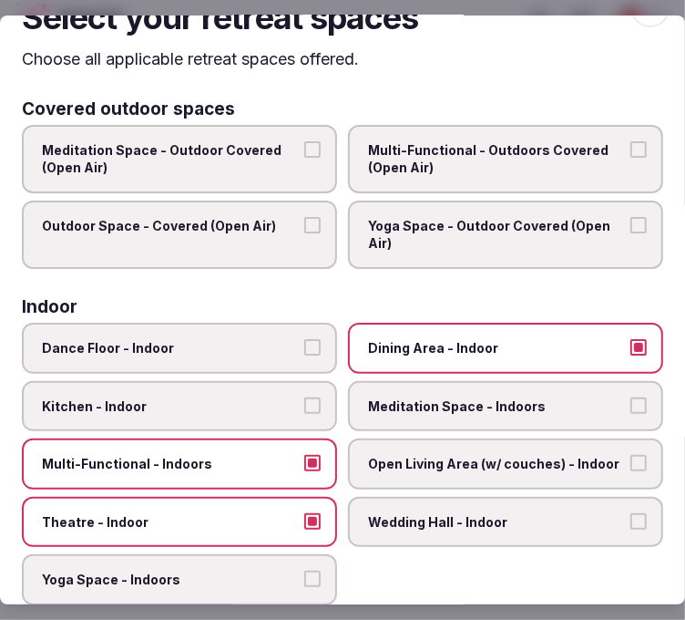
scroll to position [0, 0]
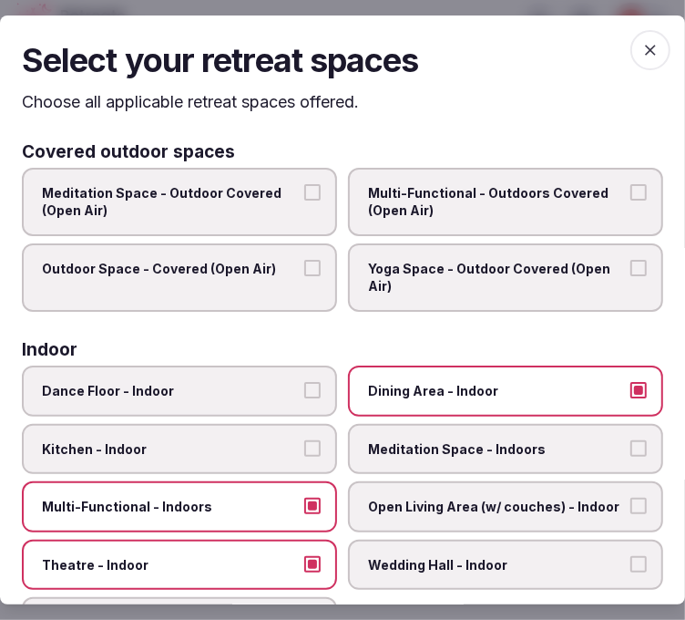
click at [641, 43] on icon "button" at bounding box center [650, 50] width 18 height 18
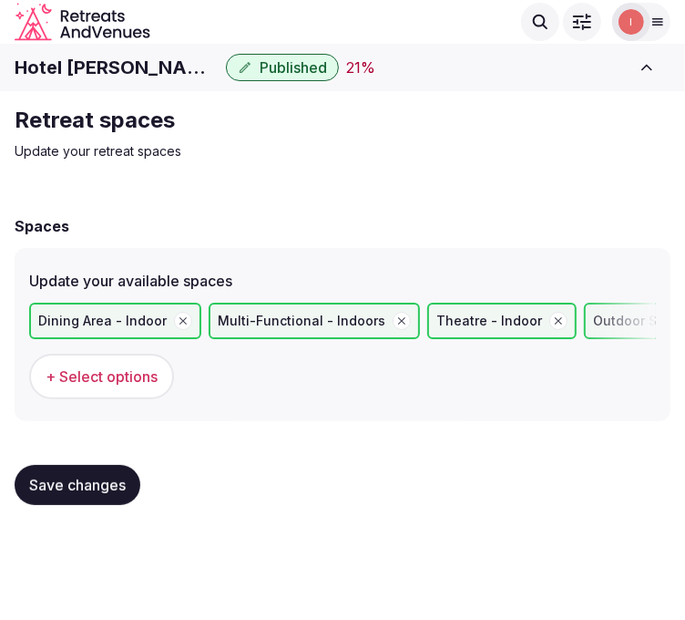
click at [113, 492] on button "Save changes" at bounding box center [78, 485] width 126 height 40
click at [113, 493] on button "Save changes" at bounding box center [78, 485] width 126 height 40
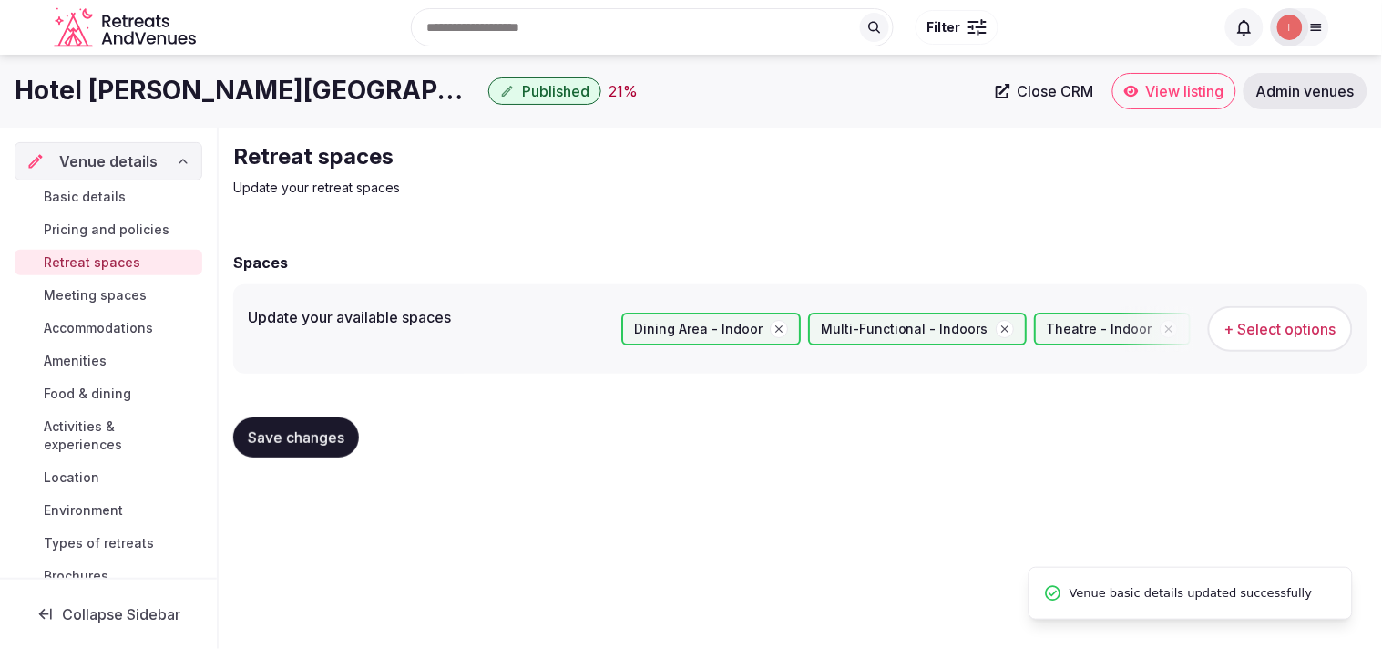
click at [97, 297] on span "Meeting spaces" at bounding box center [95, 295] width 103 height 18
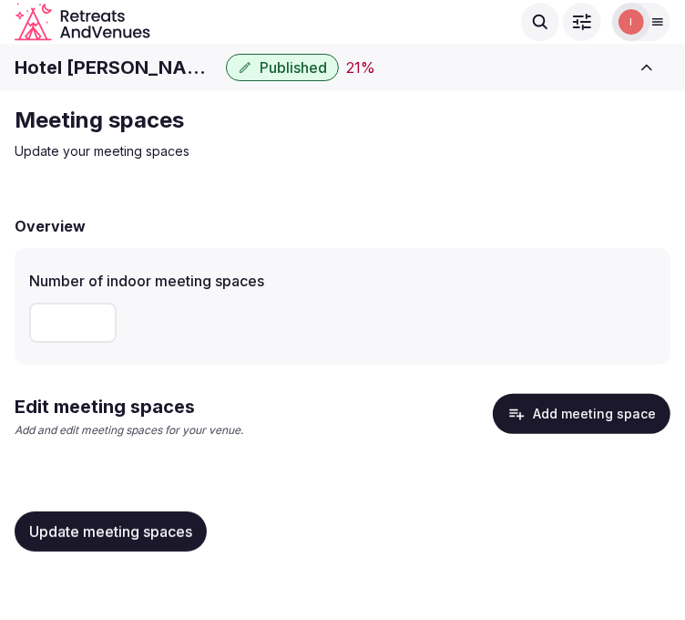
click at [70, 335] on input "number" at bounding box center [72, 323] width 87 height 40
type input "*"
click at [581, 405] on button "Add meeting space" at bounding box center [582, 414] width 178 height 40
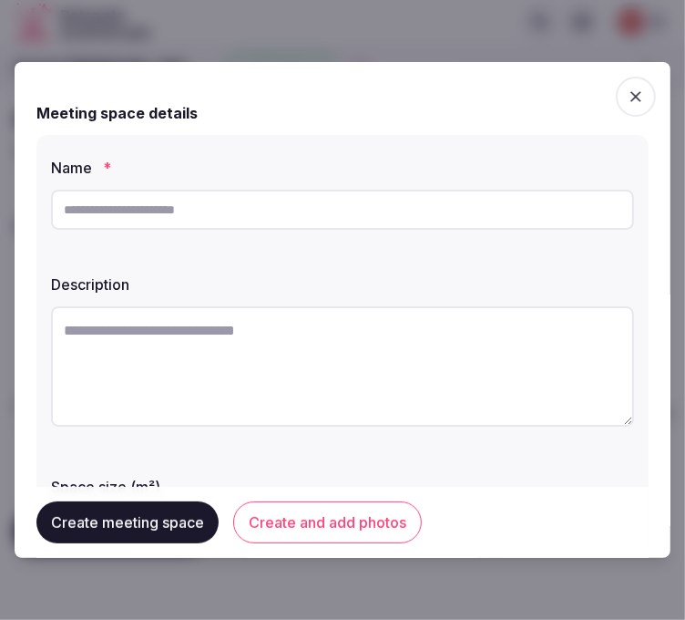
click at [212, 210] on input "text" at bounding box center [342, 210] width 583 height 40
paste input "**********"
type input "**********"
click at [487, 349] on textarea at bounding box center [342, 366] width 583 height 120
paste textarea "**********"
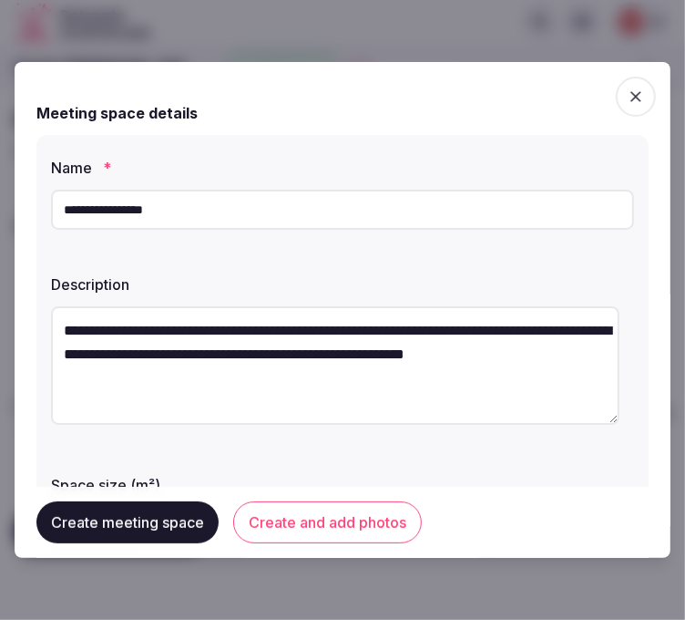
type textarea "**********"
click at [303, 512] on button "Create and add photos" at bounding box center [327, 522] width 189 height 42
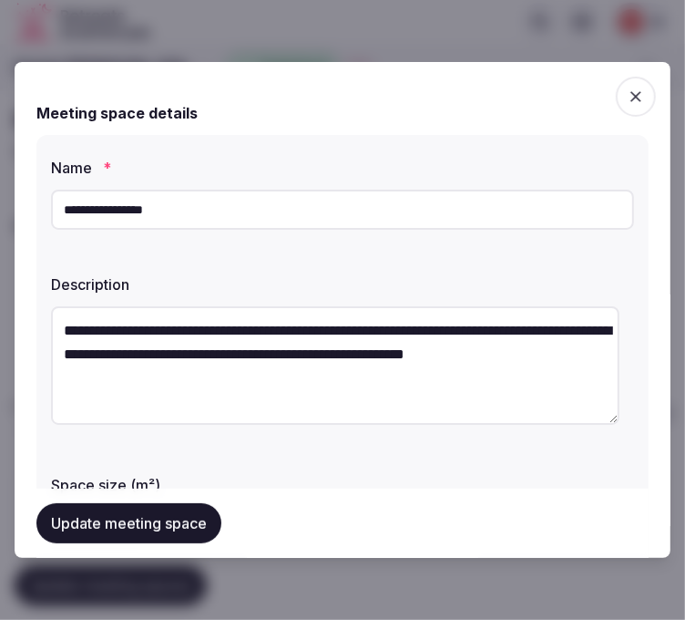
scroll to position [101, 0]
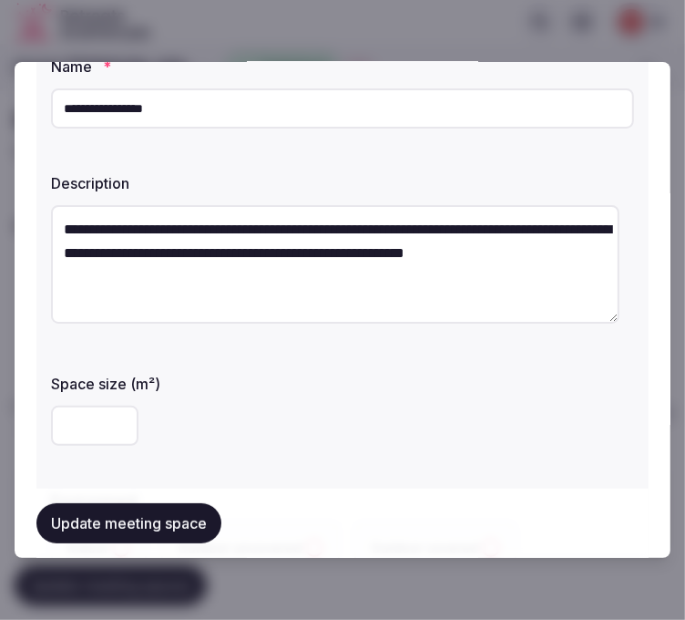
click at [87, 426] on input "number" at bounding box center [94, 425] width 87 height 40
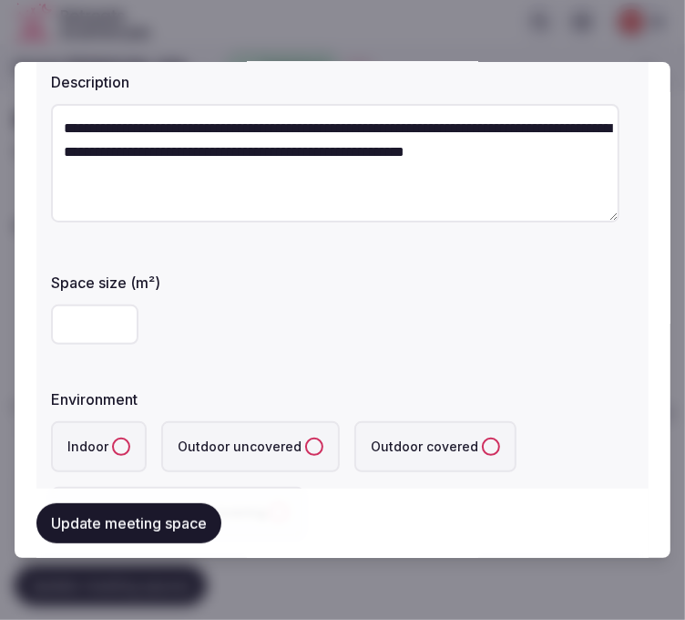
type input "***"
click at [122, 444] on button "Indoor" at bounding box center [121, 446] width 18 height 18
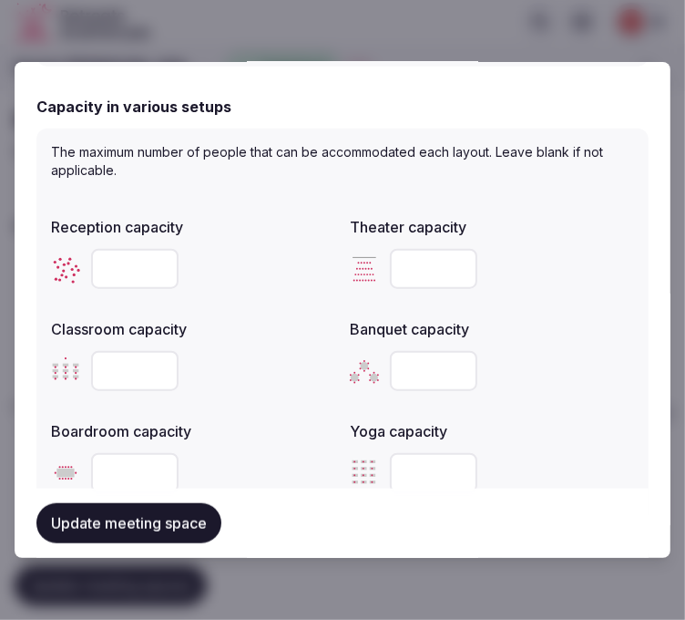
scroll to position [708, 0]
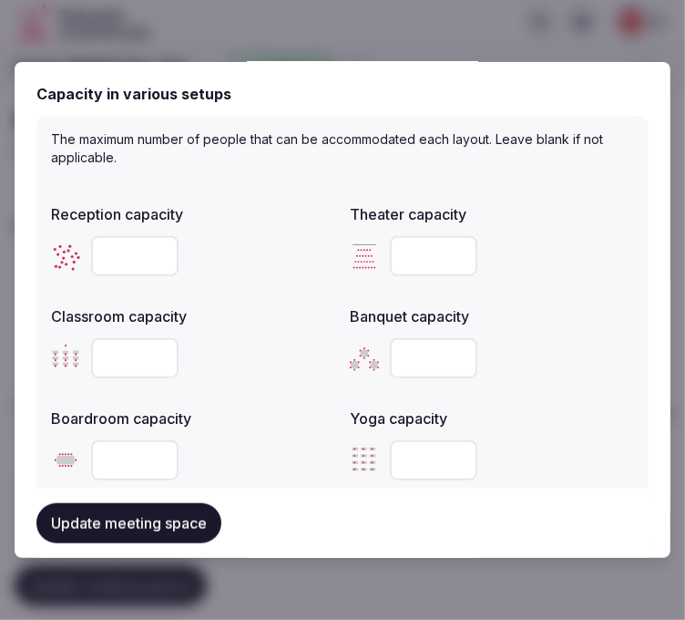
click at [422, 241] on input "number" at bounding box center [433, 256] width 87 height 40
type input "***"
click at [137, 247] on input "number" at bounding box center [134, 256] width 87 height 40
type input "***"
click at [125, 352] on input "number" at bounding box center [134, 358] width 87 height 40
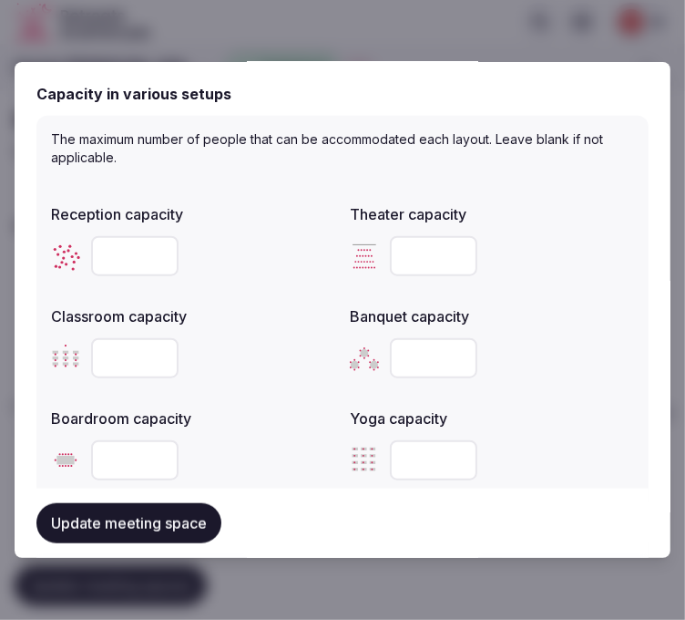
click at [125, 352] on input "number" at bounding box center [134, 358] width 87 height 40
type input "***"
click at [121, 516] on button "Update meeting space" at bounding box center [128, 523] width 185 height 40
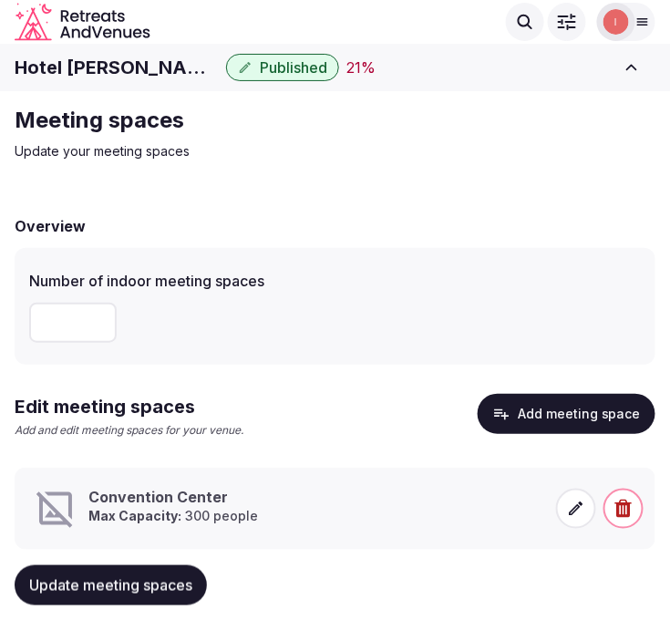
click at [192, 514] on p "[PERSON_NAME]: 300 people" at bounding box center [172, 516] width 169 height 18
click at [568, 510] on icon at bounding box center [576, 508] width 18 height 18
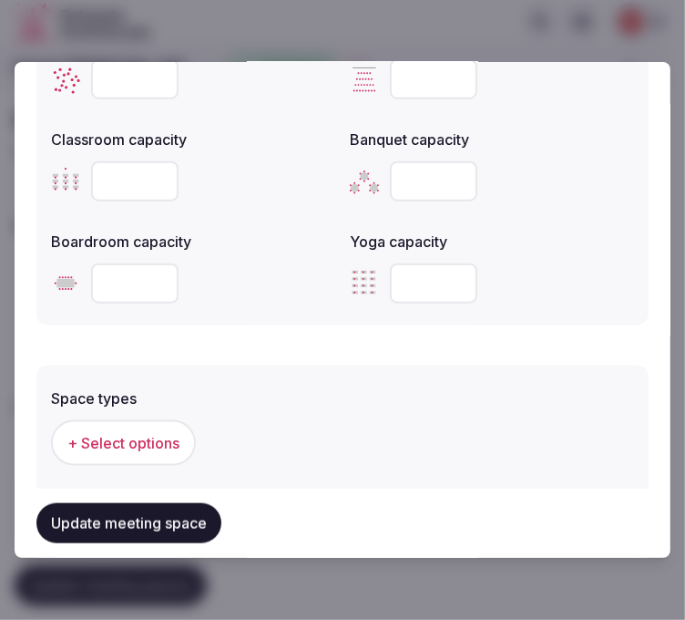
scroll to position [1113, 0]
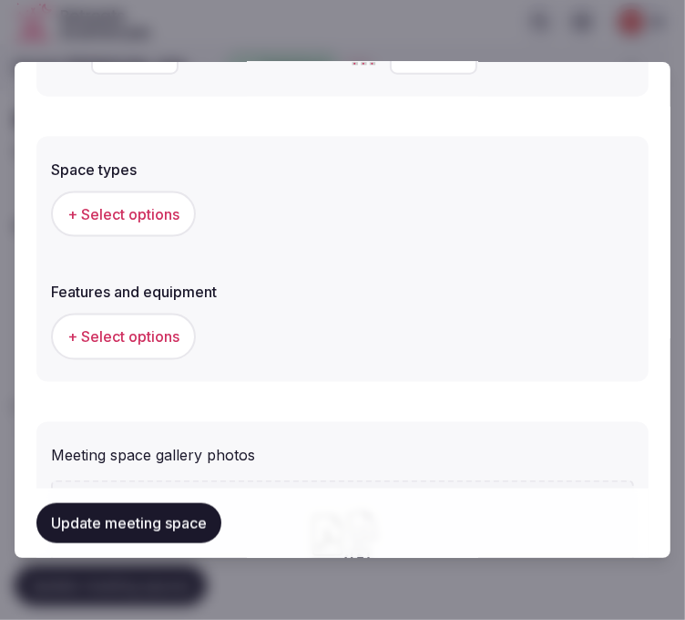
click at [153, 228] on button "+ Select options" at bounding box center [123, 214] width 145 height 46
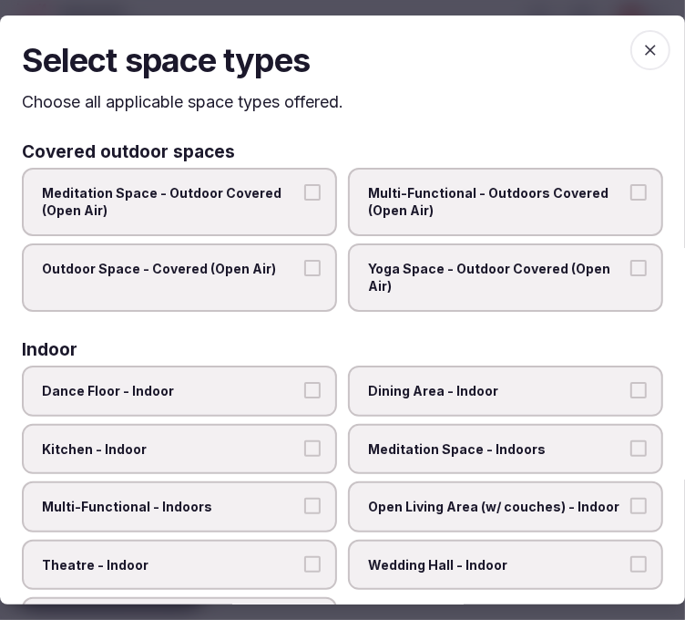
scroll to position [101, 0]
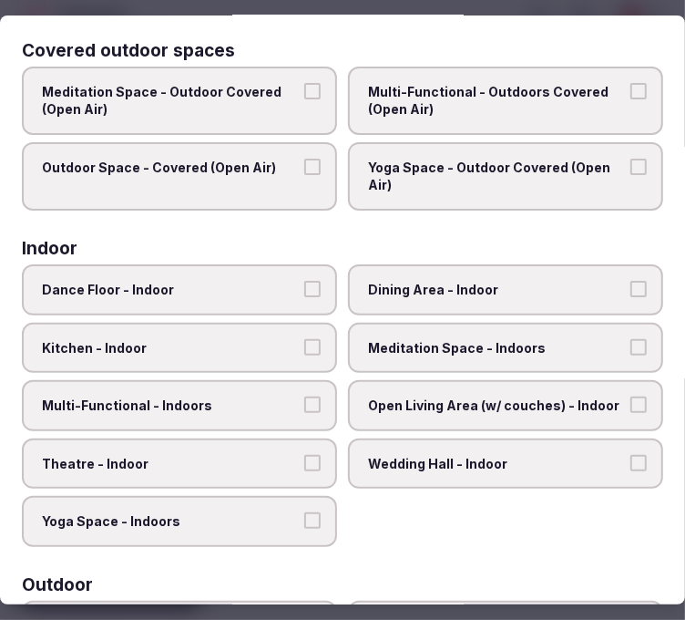
click at [443, 292] on span "Dining Area - Indoor" at bounding box center [496, 290] width 257 height 18
click at [631, 292] on button "Dining Area - Indoor" at bounding box center [639, 289] width 16 height 16
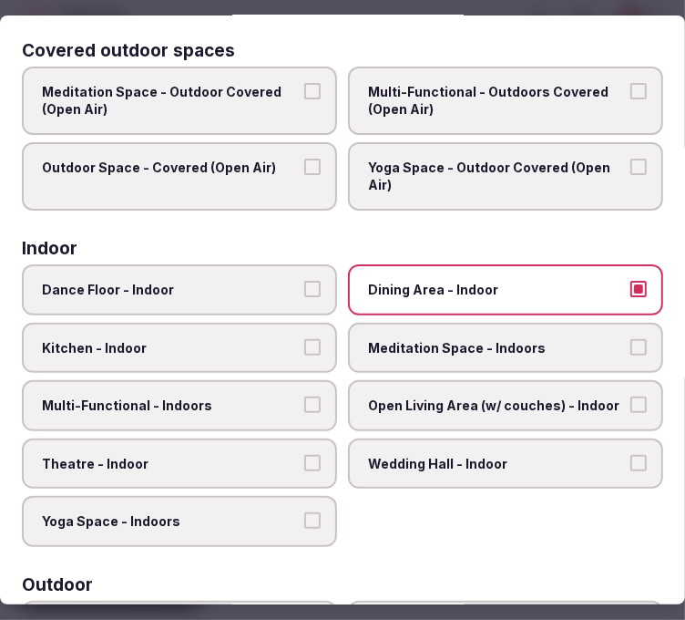
click at [294, 392] on label "Multi-Functional - Indoors" at bounding box center [179, 405] width 315 height 51
click at [304, 396] on button "Multi-Functional - Indoors" at bounding box center [312, 404] width 16 height 16
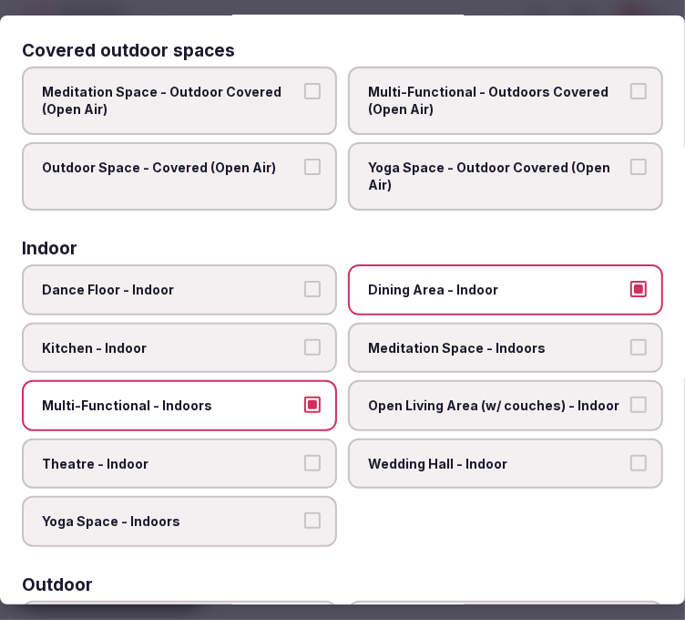
click at [251, 457] on span "Theatre - Indoor" at bounding box center [170, 464] width 257 height 18
click at [304, 457] on button "Theatre - Indoor" at bounding box center [312, 463] width 16 height 16
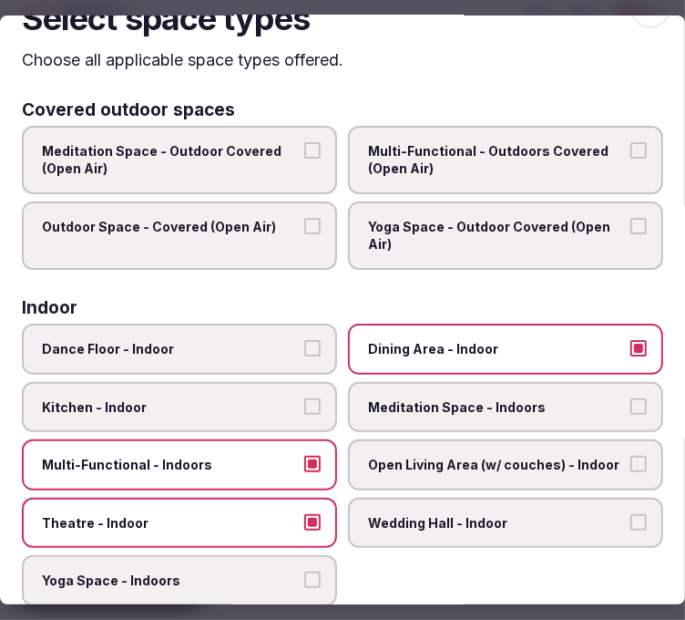
scroll to position [0, 0]
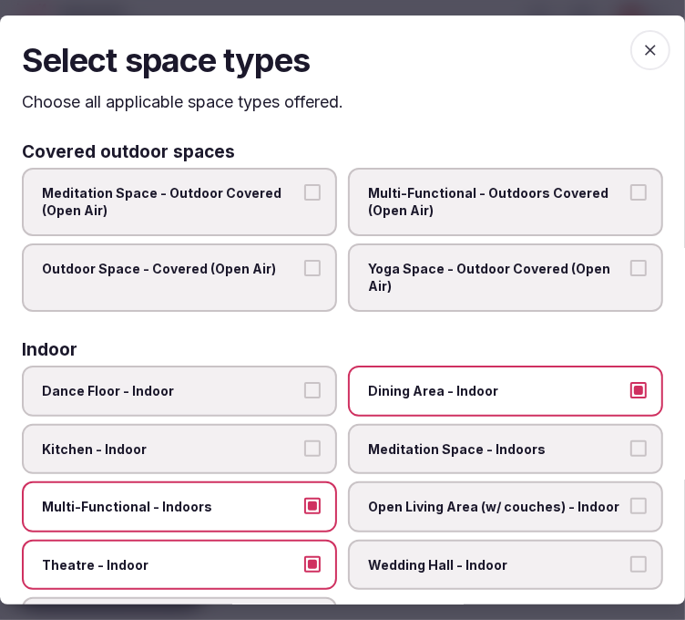
click at [645, 60] on span "button" at bounding box center [651, 50] width 40 height 40
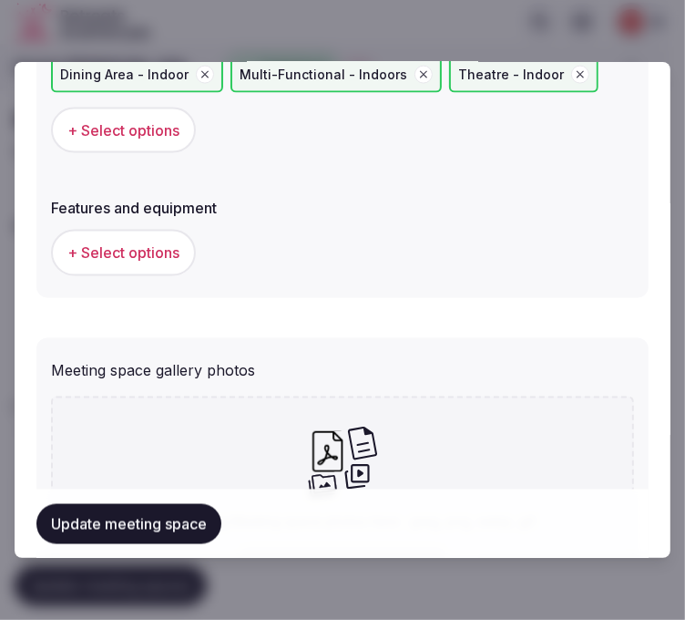
scroll to position [1417, 0]
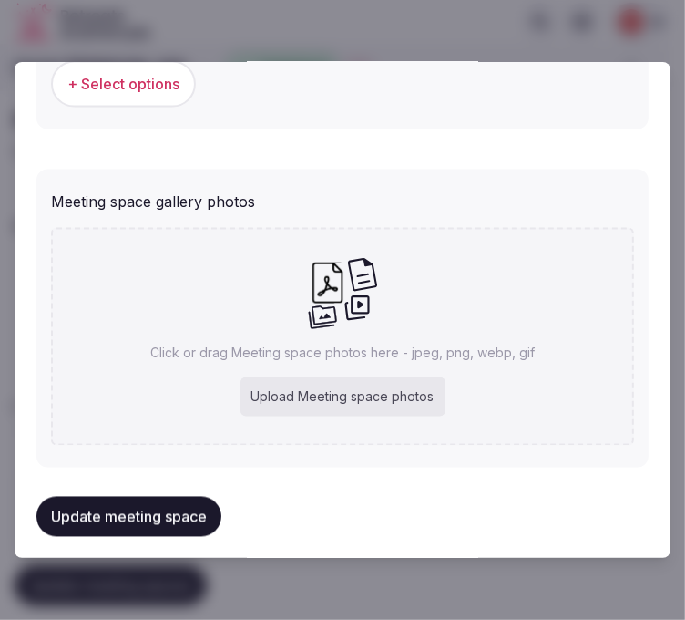
click at [150, 78] on span "+ Select options" at bounding box center [123, 84] width 112 height 20
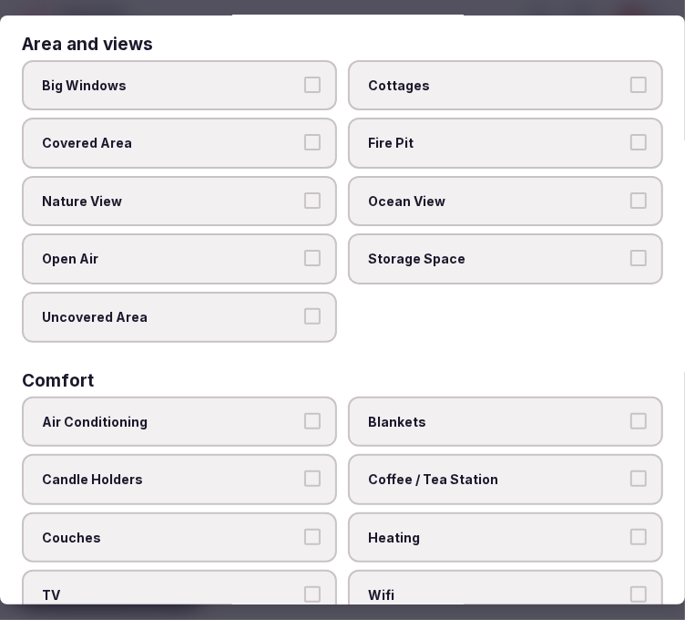
scroll to position [202, 0]
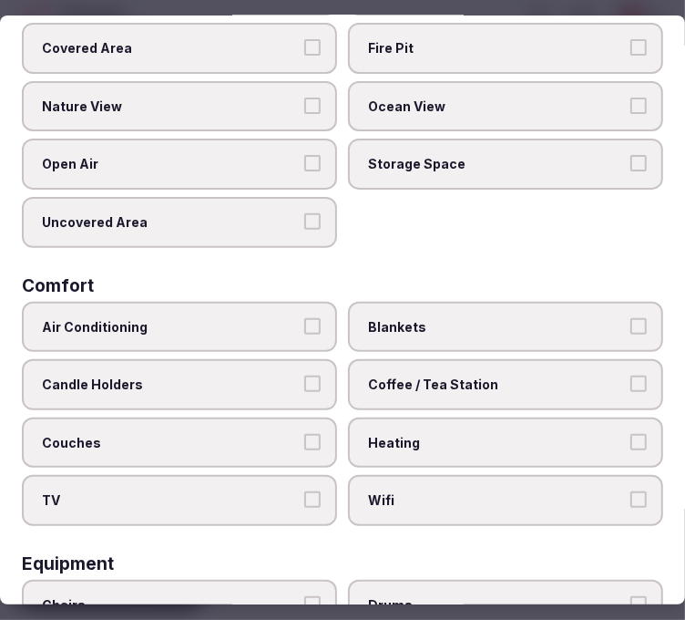
click at [272, 302] on label "Air Conditioning" at bounding box center [179, 327] width 315 height 51
click at [304, 318] on button "Air Conditioning" at bounding box center [312, 326] width 16 height 16
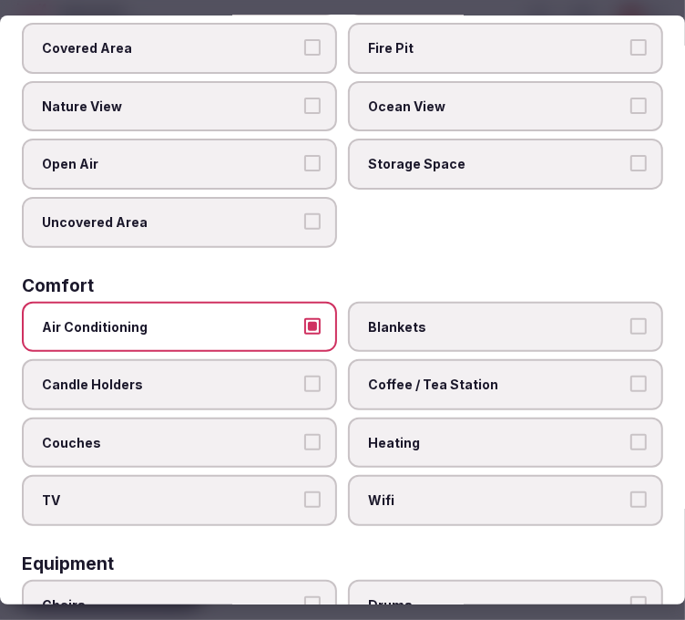
drag, startPoint x: 433, startPoint y: 480, endPoint x: 435, endPoint y: 465, distance: 15.6
click at [433, 491] on span "Wifi" at bounding box center [496, 500] width 257 height 18
click at [631, 491] on button "Wifi" at bounding box center [639, 499] width 16 height 16
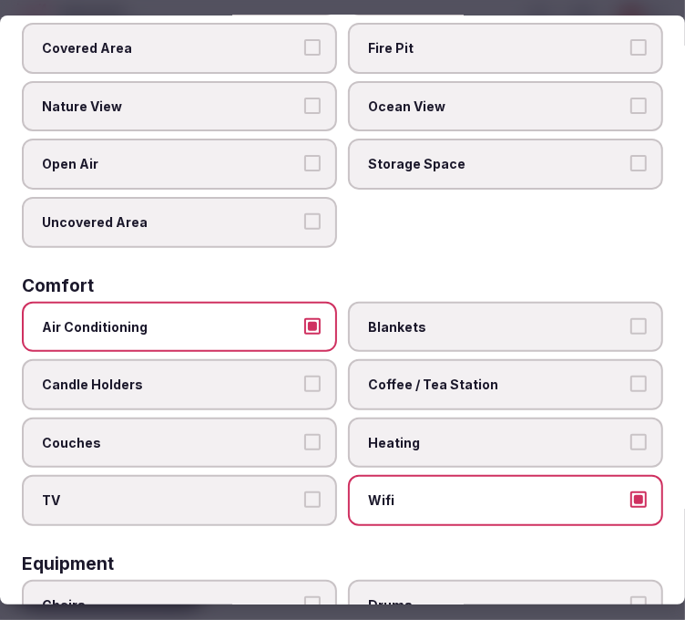
click at [446, 379] on span "Coffee / Tea Station" at bounding box center [496, 384] width 257 height 18
click at [631, 379] on button "Coffee / Tea Station" at bounding box center [639, 383] width 16 height 16
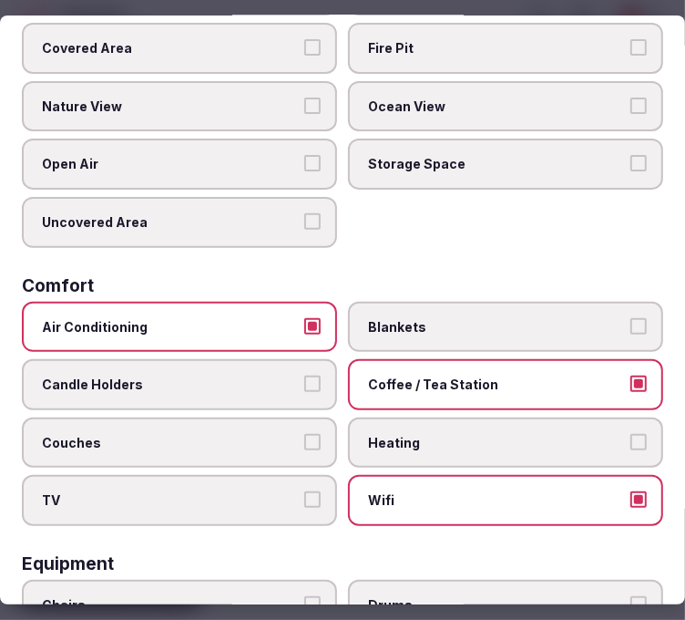
scroll to position [101, 0]
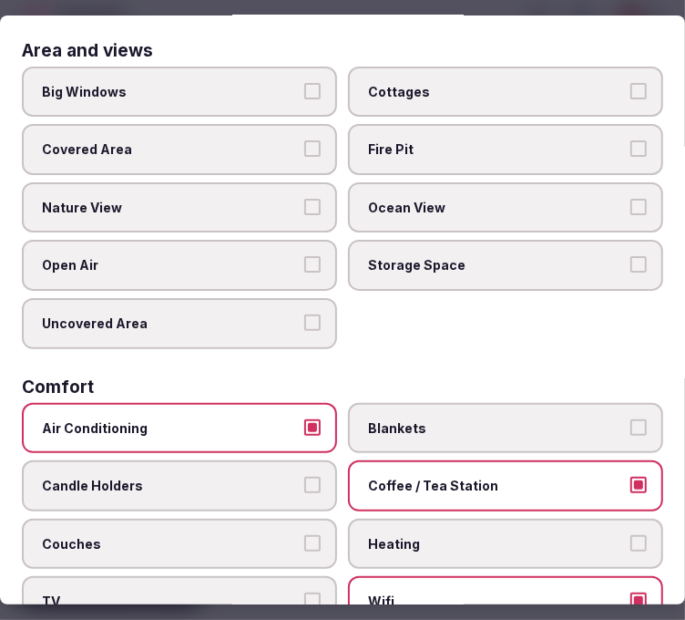
click at [259, 92] on span "Big Windows" at bounding box center [170, 92] width 257 height 18
click at [304, 92] on button "Big Windows" at bounding box center [312, 91] width 16 height 16
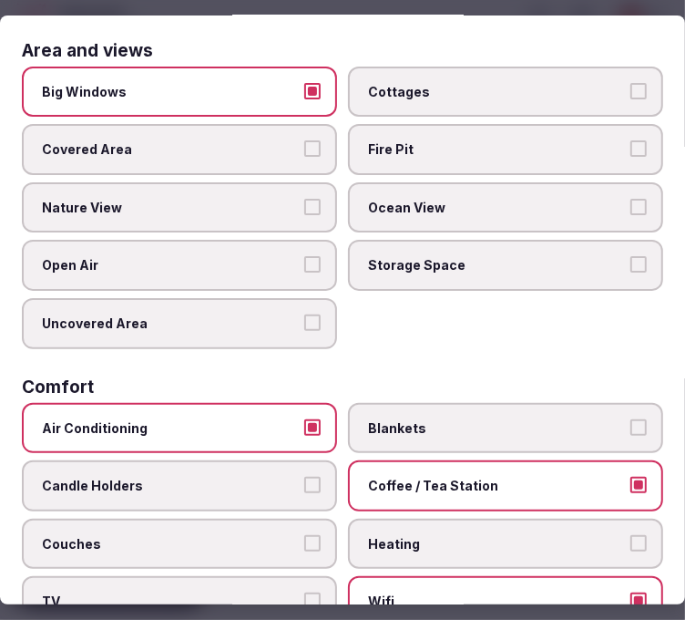
click at [286, 182] on label "Nature View" at bounding box center [179, 207] width 315 height 51
click at [304, 199] on button "Nature View" at bounding box center [312, 207] width 16 height 16
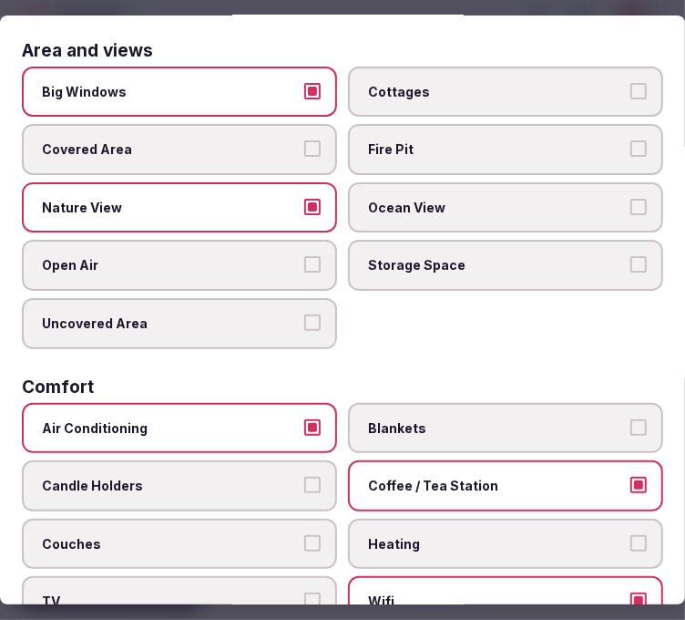
click at [286, 182] on label "Nature View" at bounding box center [179, 207] width 315 height 51
click at [304, 199] on button "Nature View" at bounding box center [312, 207] width 16 height 16
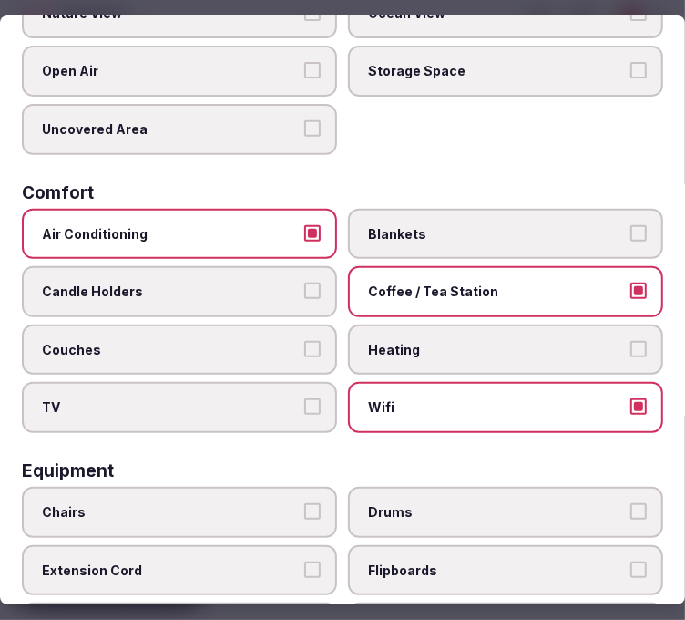
scroll to position [405, 0]
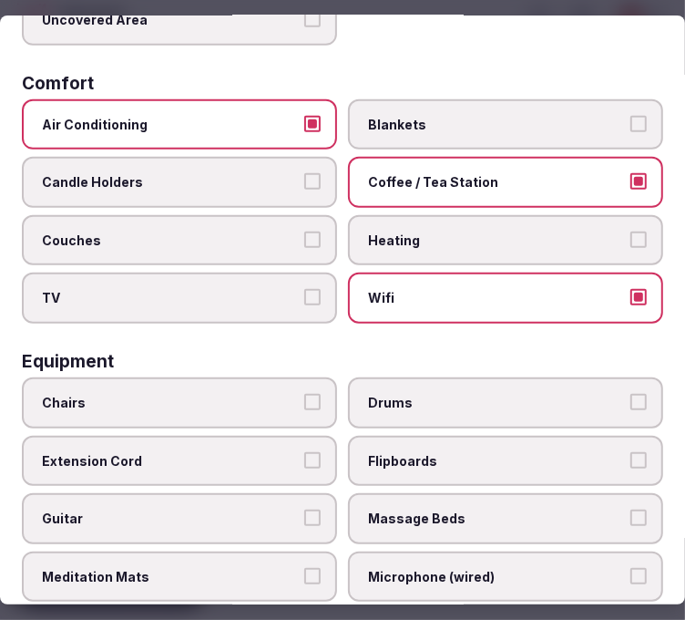
click at [230, 377] on label "Chairs" at bounding box center [179, 402] width 315 height 51
click at [304, 394] on button "Chairs" at bounding box center [312, 402] width 16 height 16
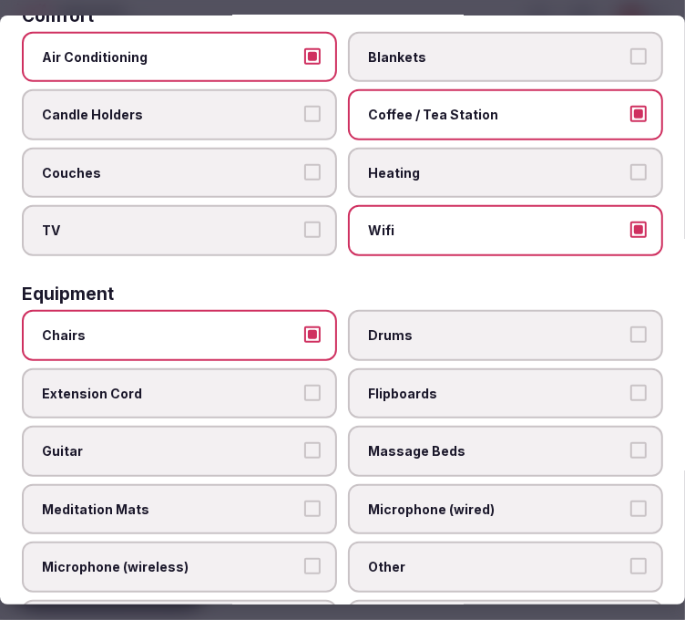
scroll to position [708, 0]
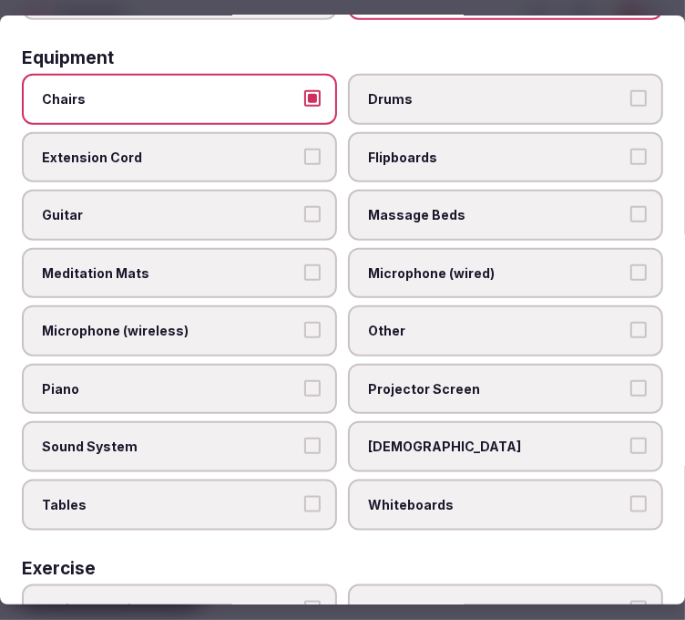
click at [451, 322] on span "Other" at bounding box center [496, 331] width 257 height 18
click at [631, 322] on button "Other" at bounding box center [639, 330] width 16 height 16
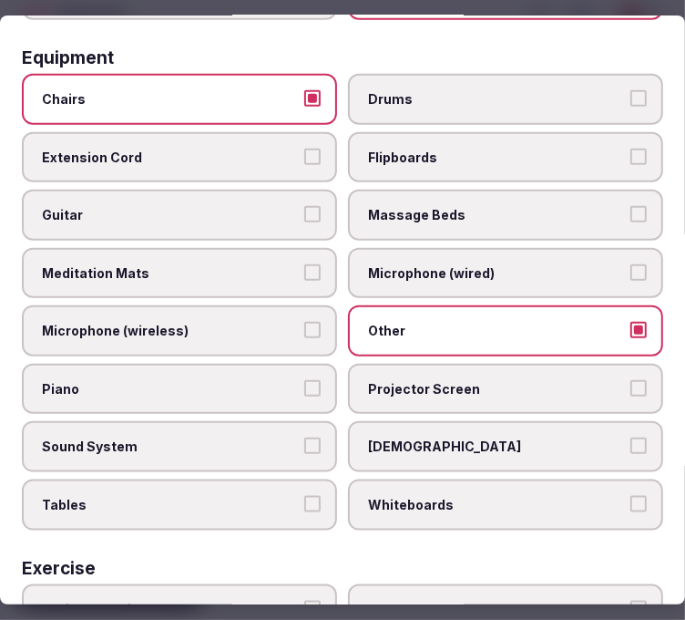
click at [304, 437] on button "Sound System" at bounding box center [312, 445] width 16 height 16
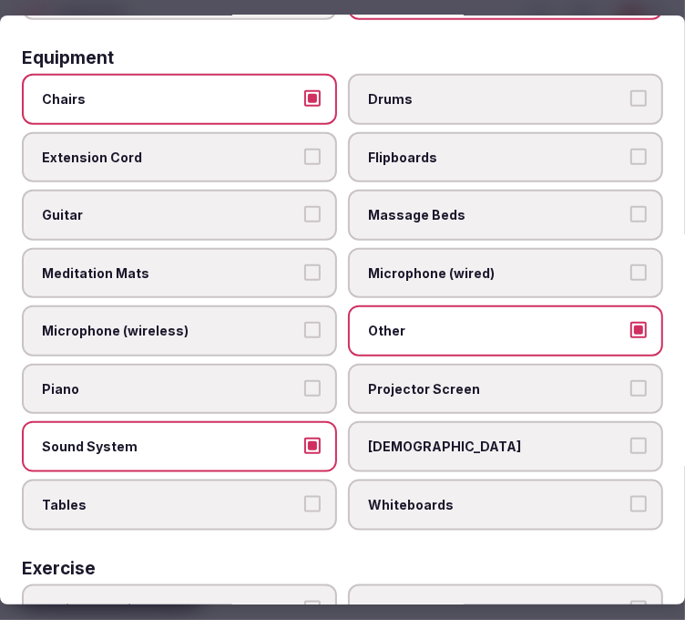
click at [383, 379] on label "Projector Screen" at bounding box center [505, 389] width 315 height 51
click at [631, 380] on button "Projector Screen" at bounding box center [639, 388] width 16 height 16
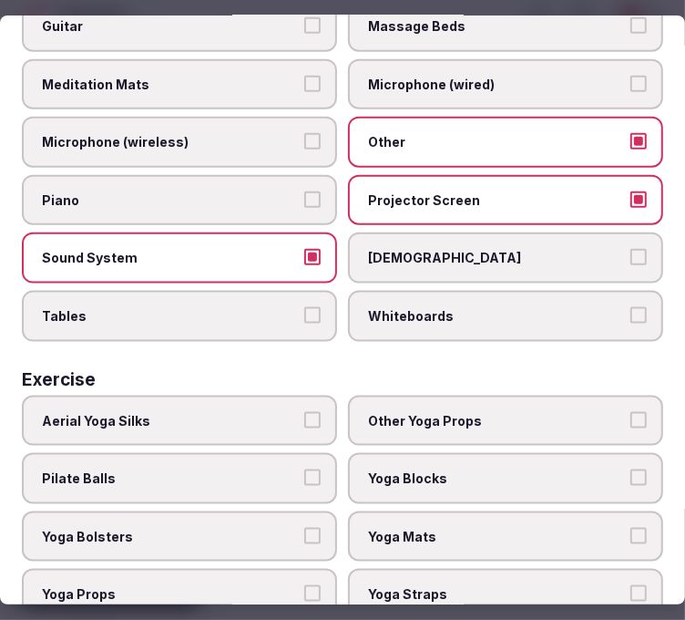
scroll to position [898, 0]
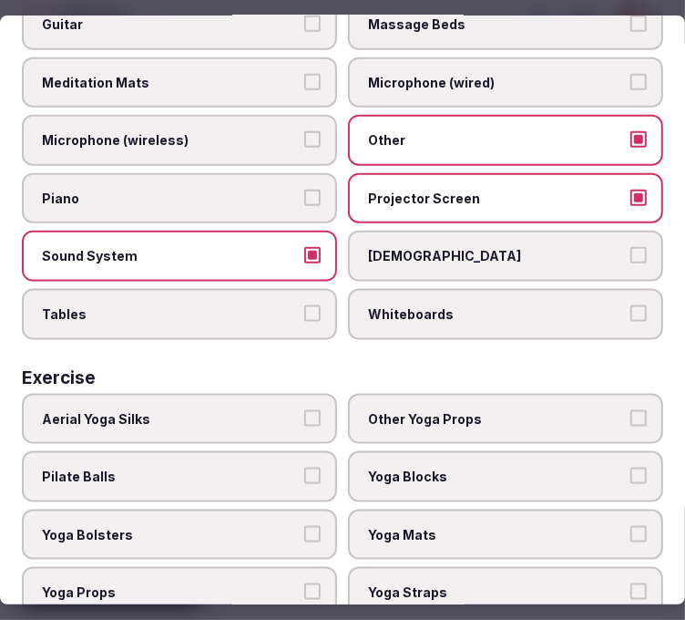
drag, startPoint x: 224, startPoint y: 270, endPoint x: 233, endPoint y: 279, distance: 12.9
click at [224, 289] on label "Tables" at bounding box center [179, 314] width 315 height 51
click at [304, 305] on button "Tables" at bounding box center [312, 313] width 16 height 16
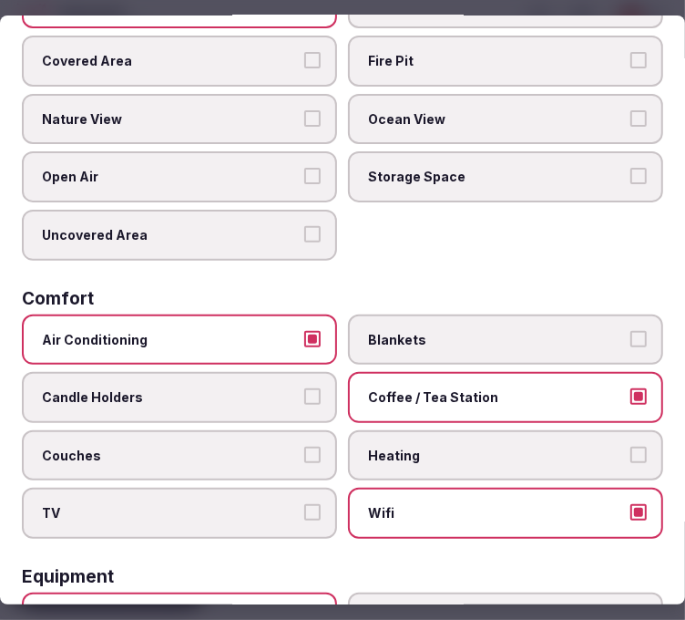
scroll to position [0, 0]
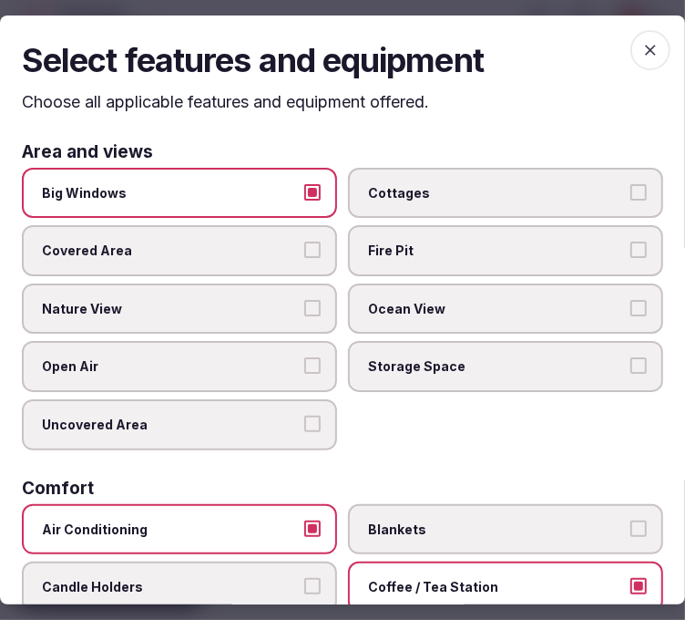
click at [631, 56] on span "button" at bounding box center [651, 50] width 40 height 40
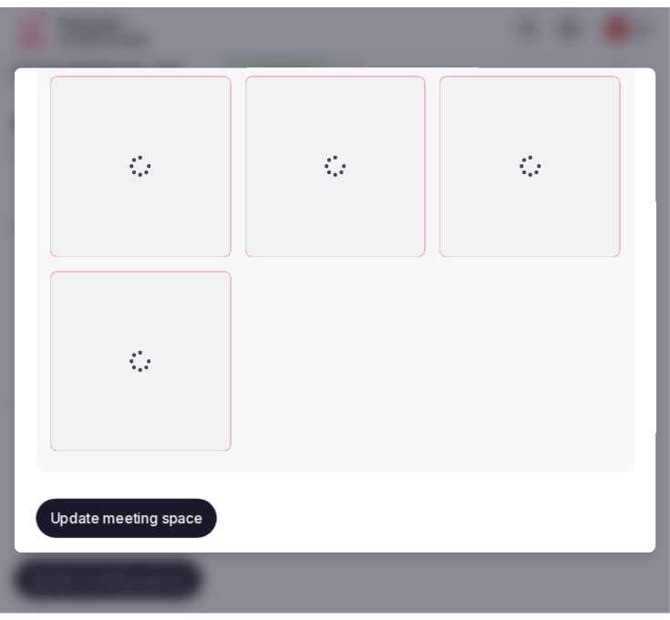
scroll to position [1766, 0]
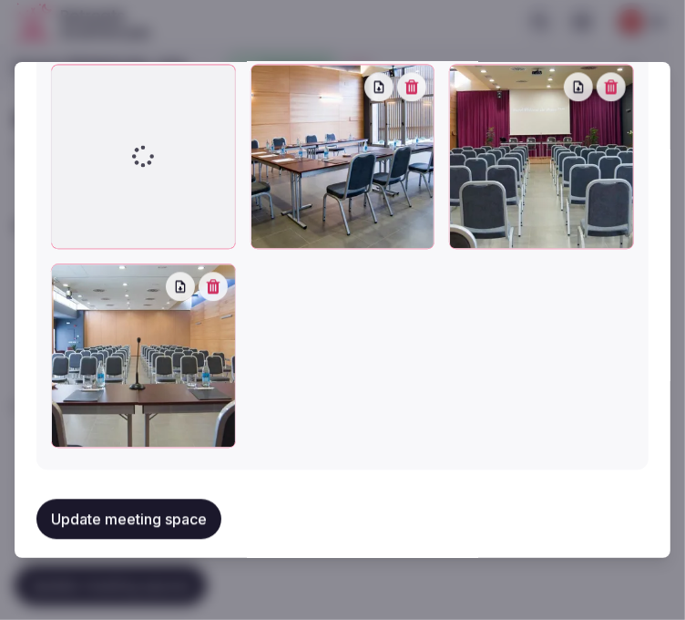
click at [170, 508] on button "Update meeting space" at bounding box center [128, 518] width 185 height 40
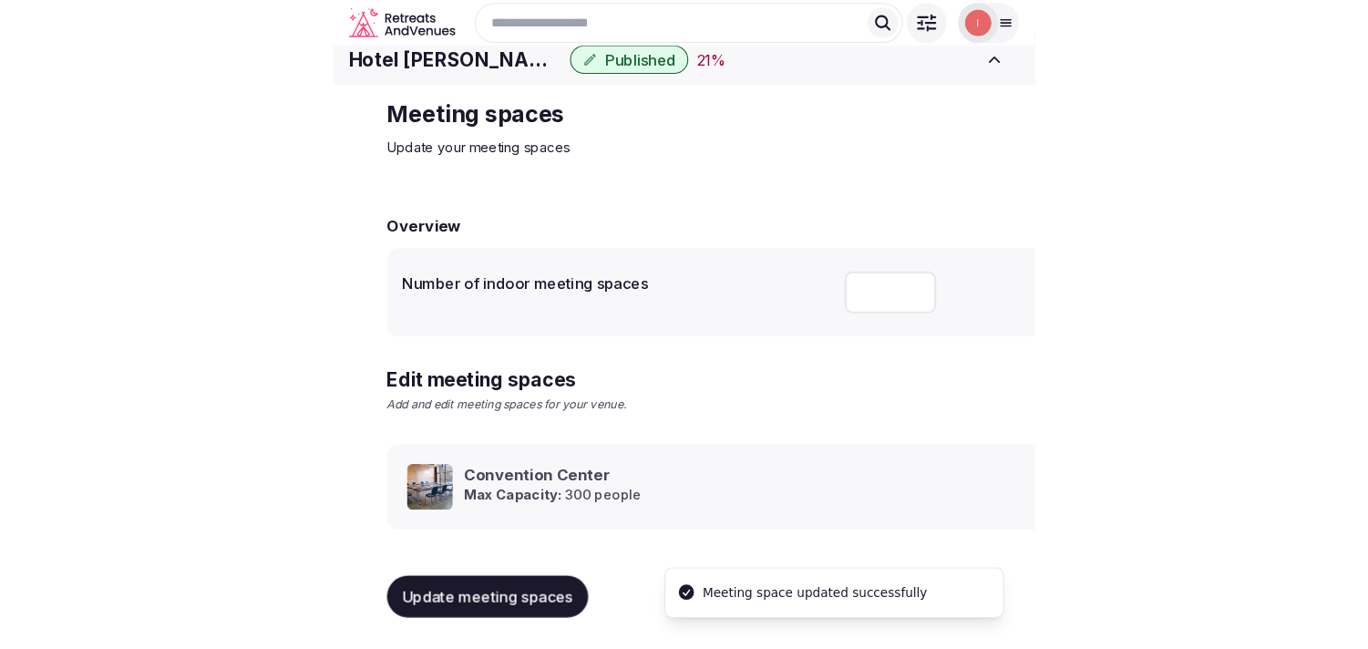
scroll to position [16, 0]
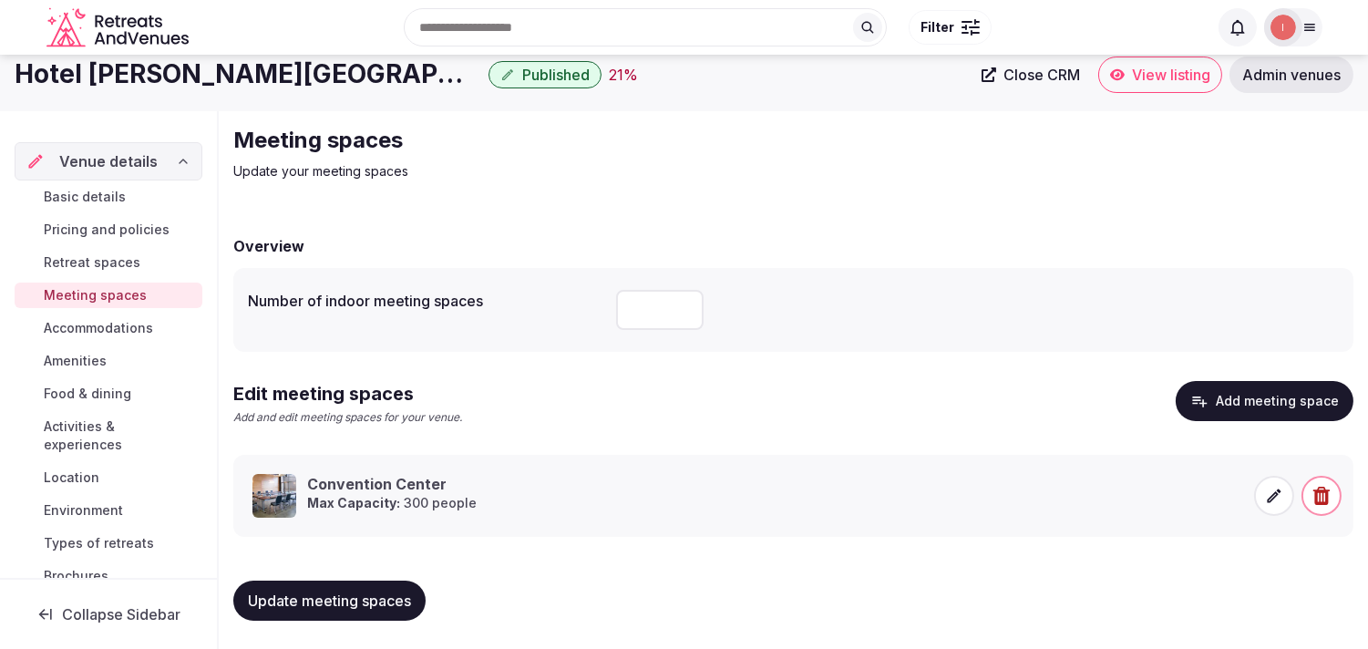
click at [135, 323] on span "Accommodations" at bounding box center [98, 328] width 109 height 18
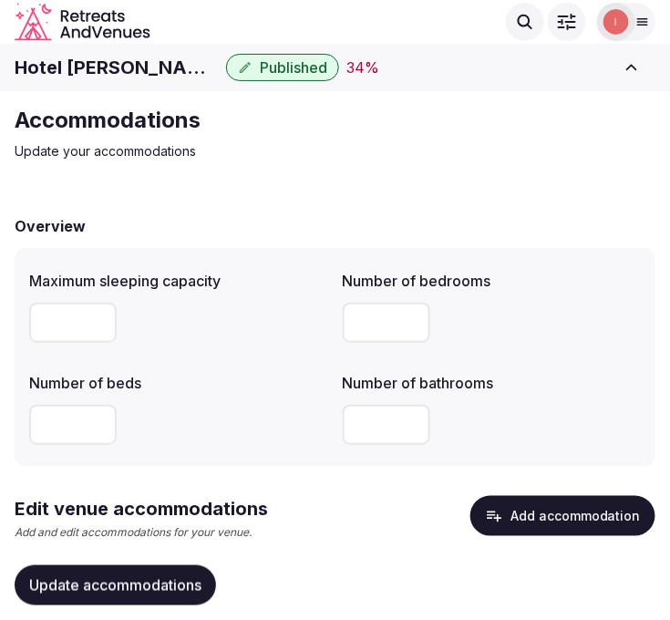
click at [116, 590] on span "Update accommodations" at bounding box center [115, 585] width 172 height 18
